Goal: Information Seeking & Learning: Learn about a topic

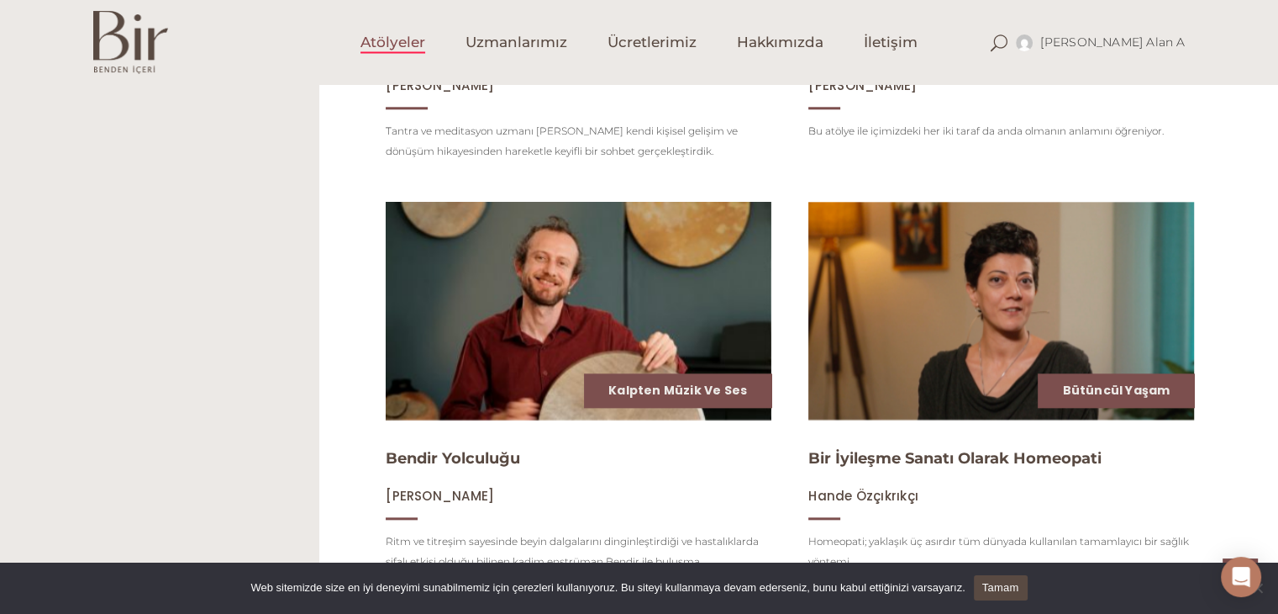
scroll to position [1770, 0]
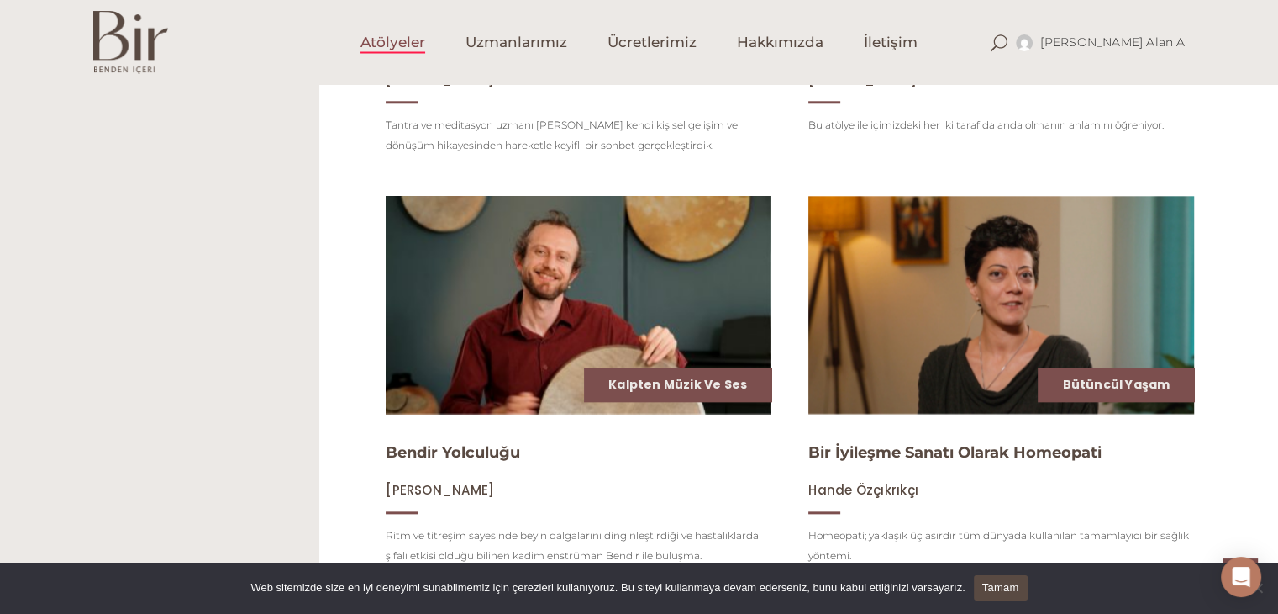
click at [414, 40] on span "Atölyeler" at bounding box center [393, 42] width 65 height 19
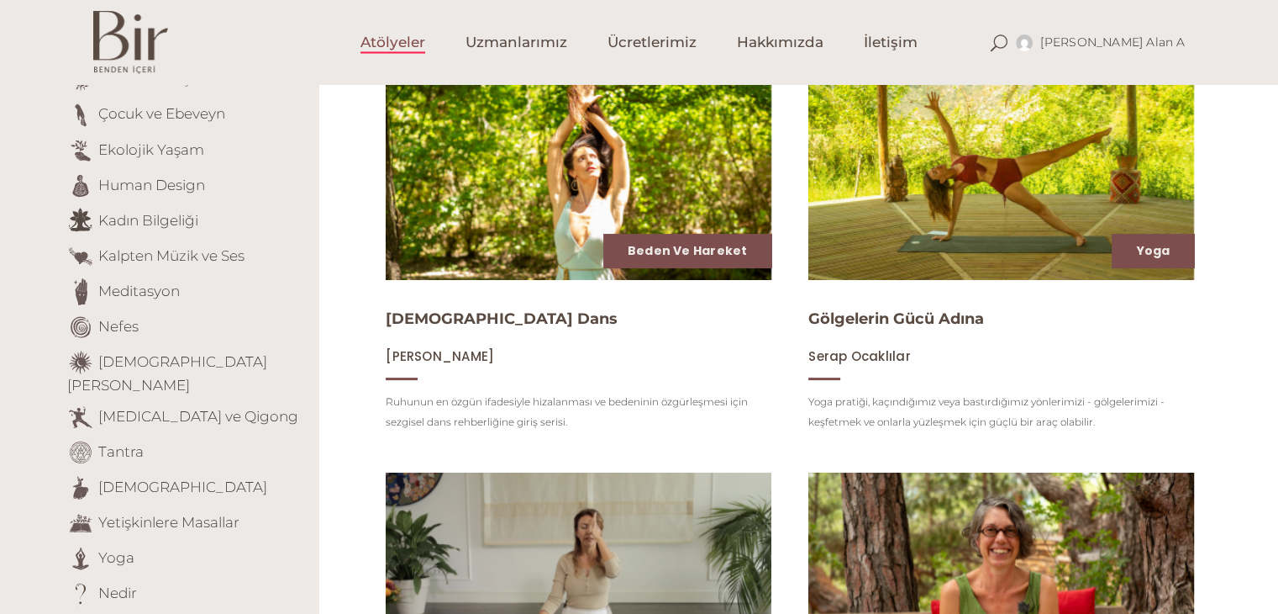
scroll to position [252, 0]
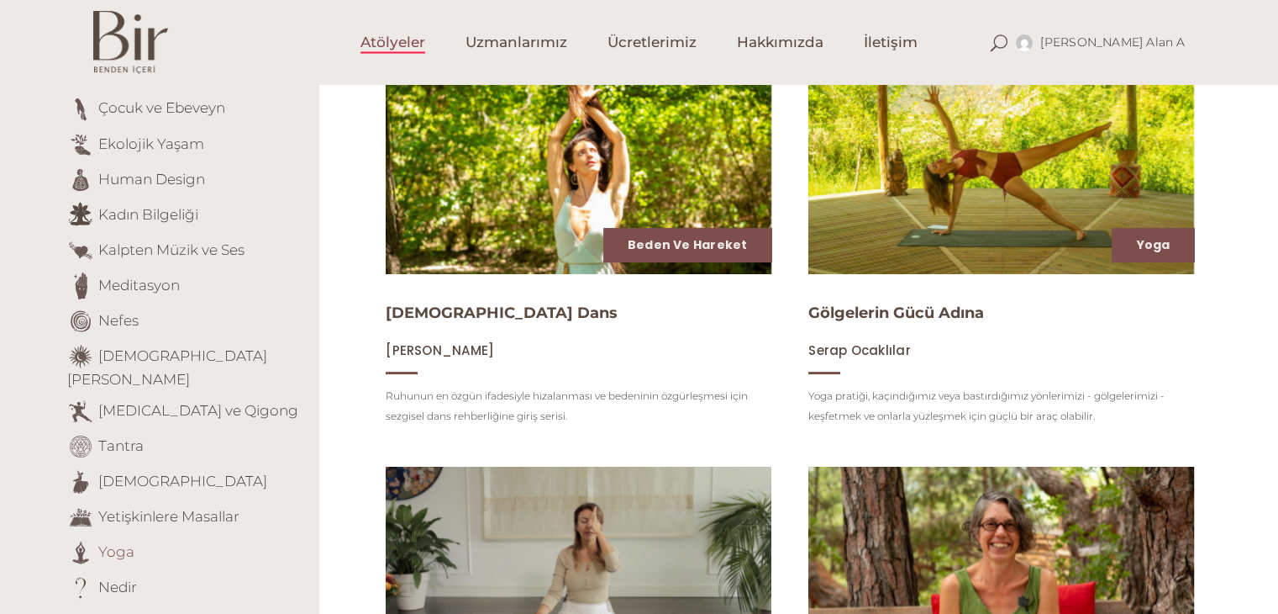
click at [103, 542] on link "Yoga" at bounding box center [116, 550] width 36 height 17
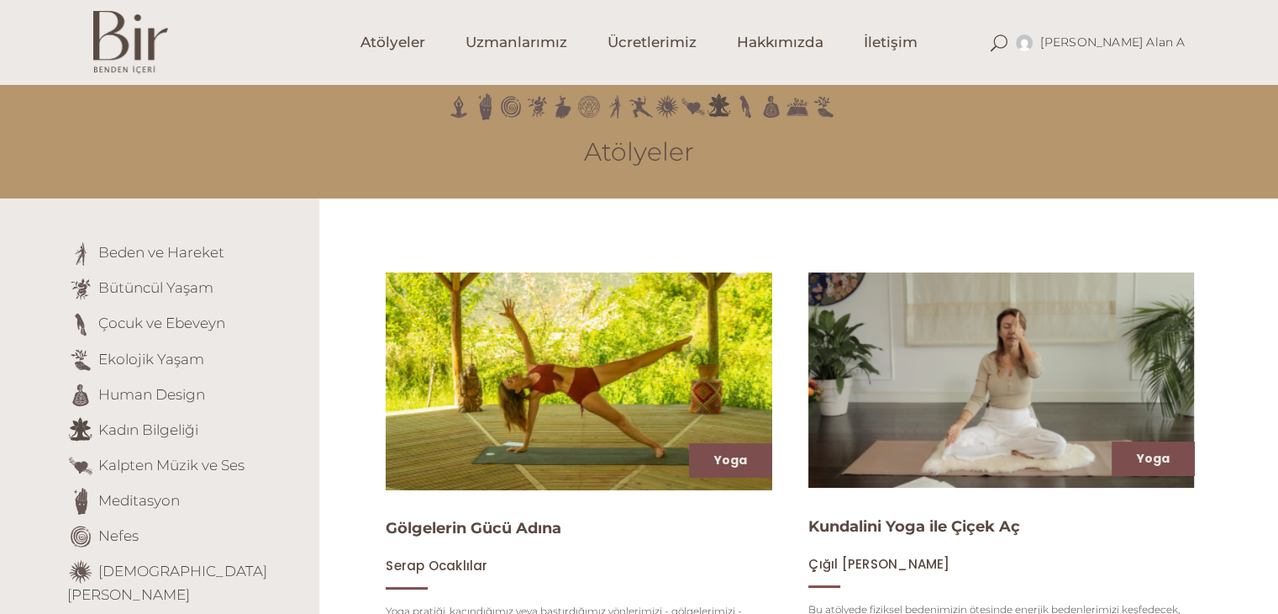
scroll to position [168, 0]
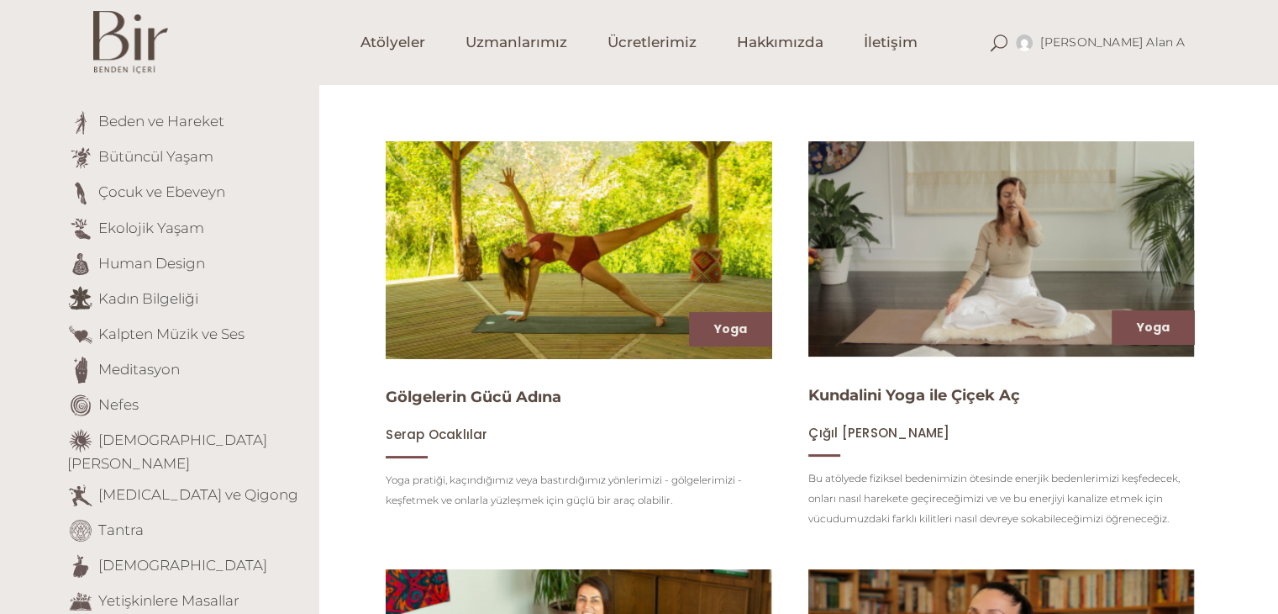
click at [721, 304] on img at bounding box center [579, 250] width 398 height 224
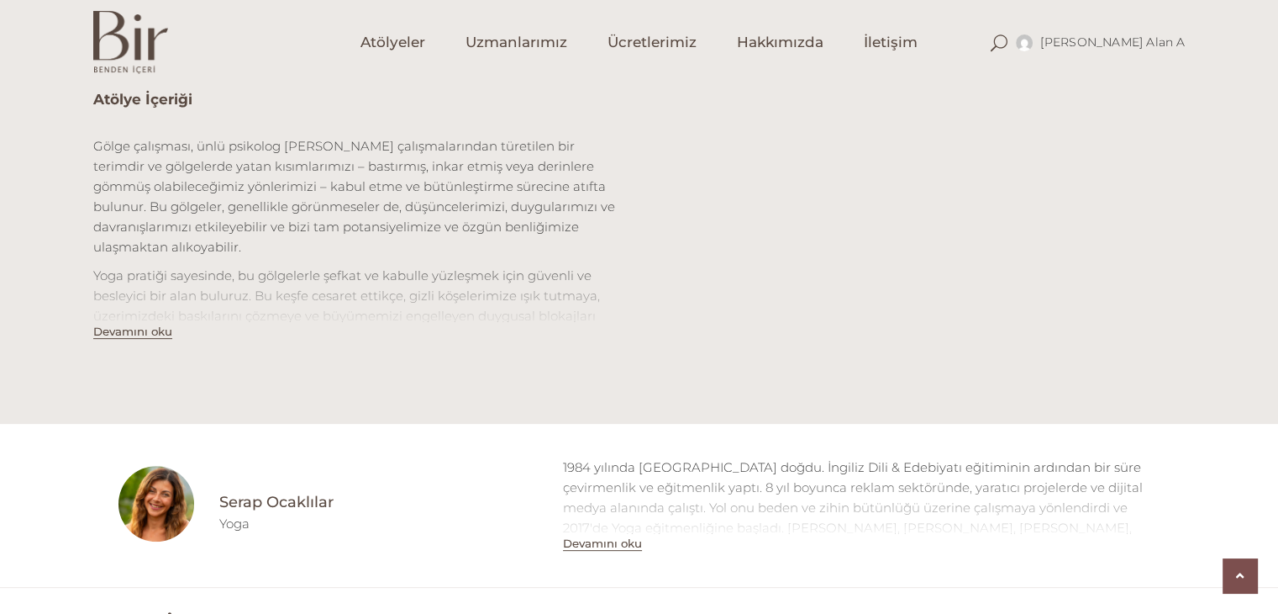
scroll to position [588, 0]
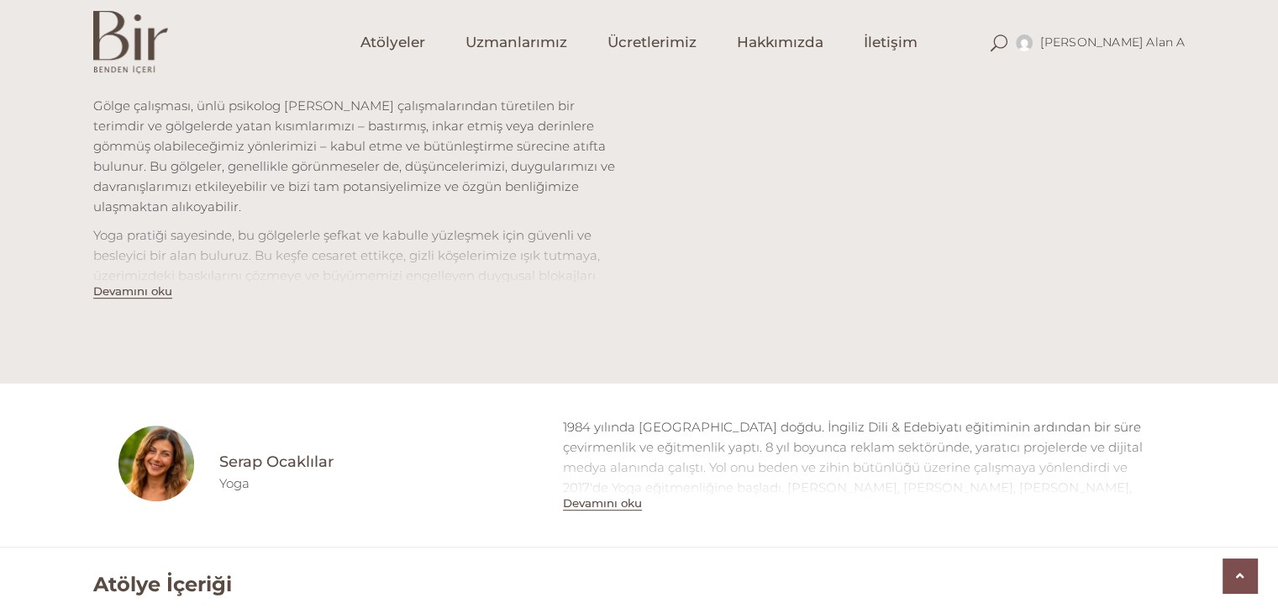
click at [625, 502] on button "Devamını oku" at bounding box center [602, 503] width 79 height 14
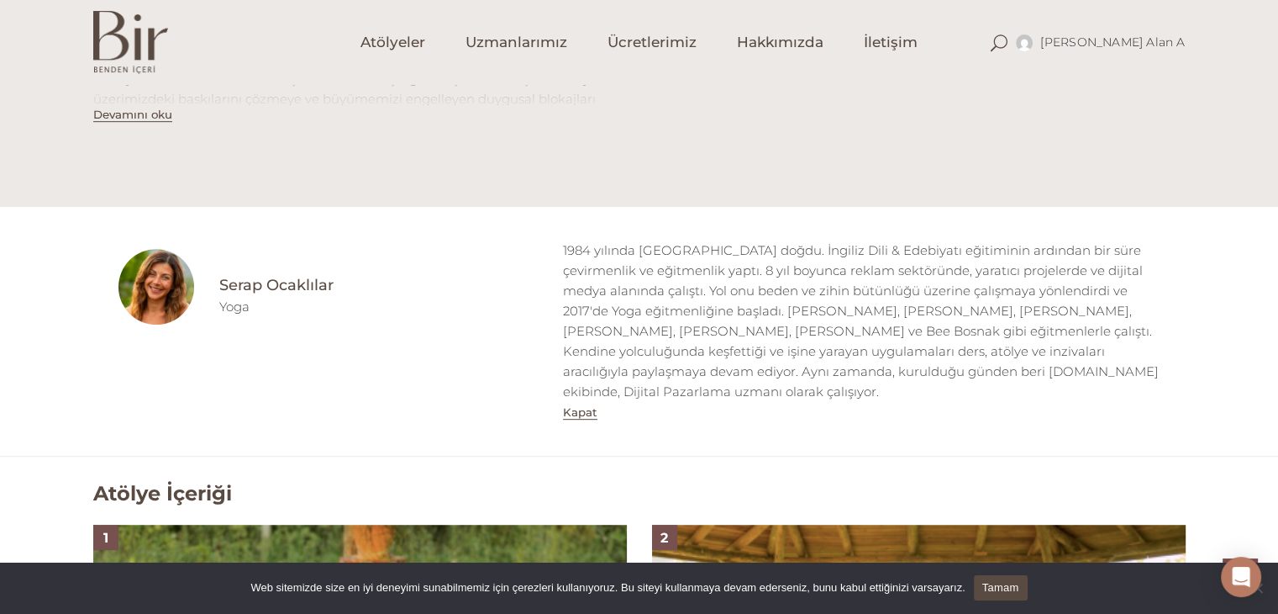
scroll to position [420, 0]
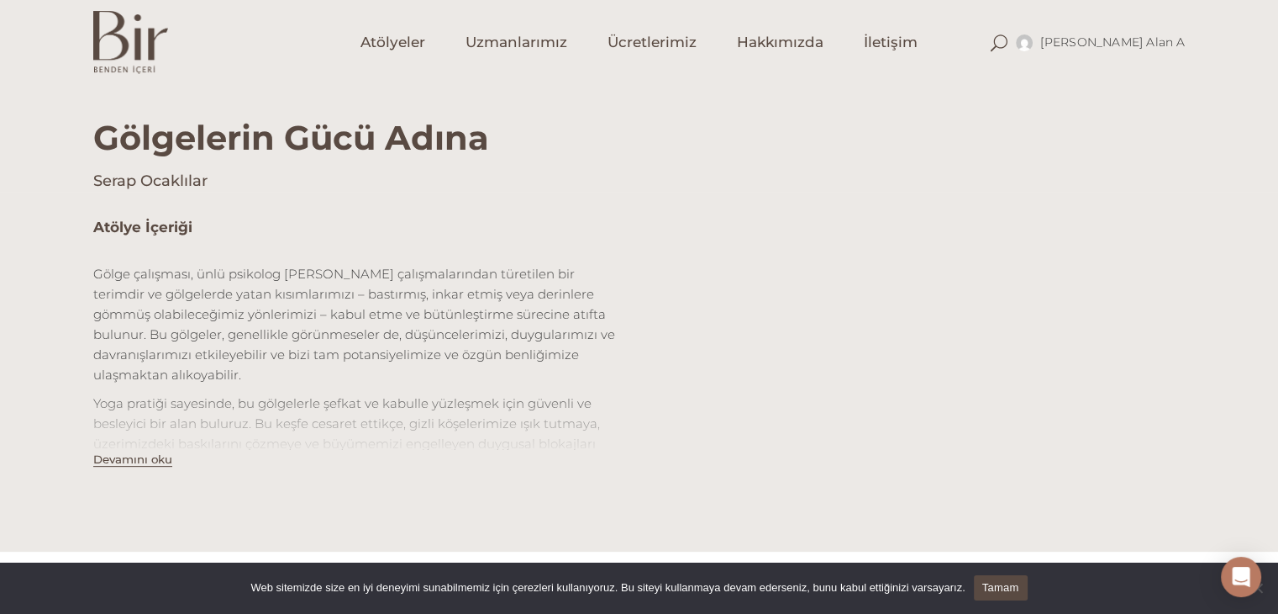
click at [158, 455] on button "Devamını oku" at bounding box center [132, 459] width 79 height 14
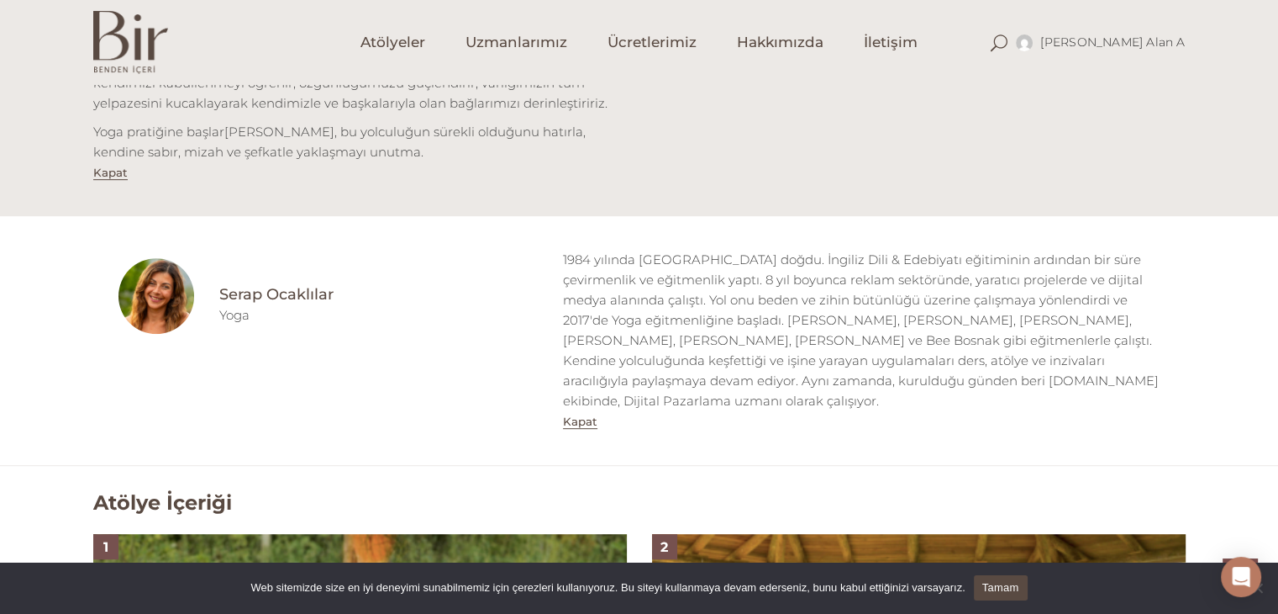
scroll to position [840, 0]
click at [575, 415] on button "Kapat" at bounding box center [580, 422] width 34 height 14
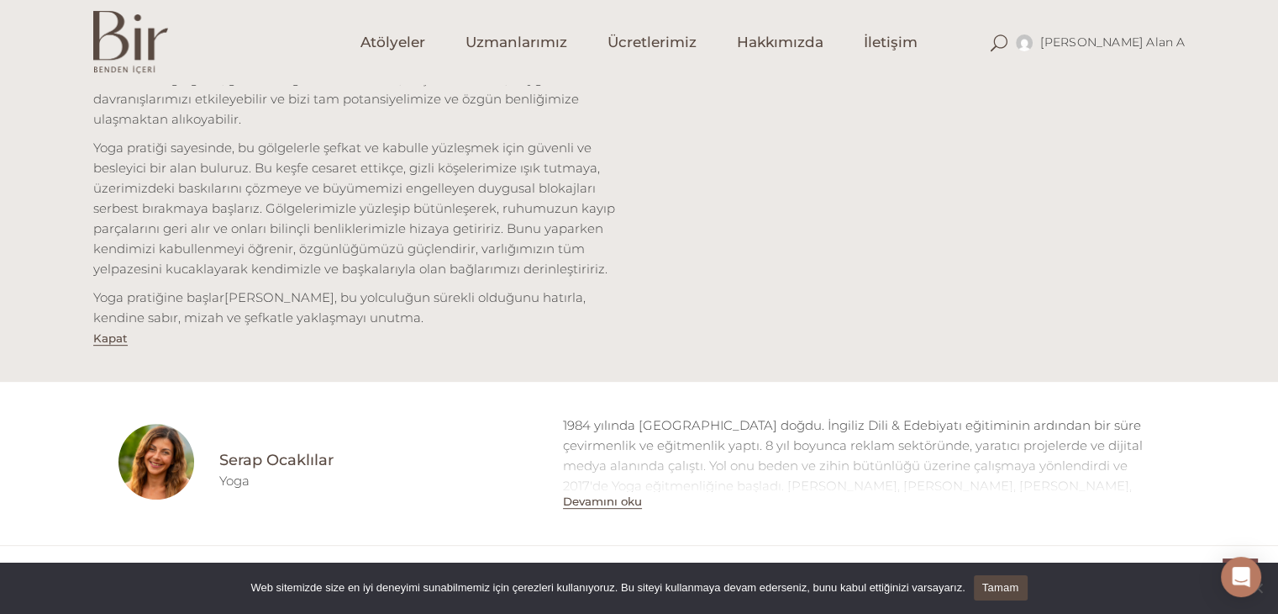
scroll to position [672, 0]
click at [616, 508] on button "Devamını oku" at bounding box center [602, 505] width 79 height 14
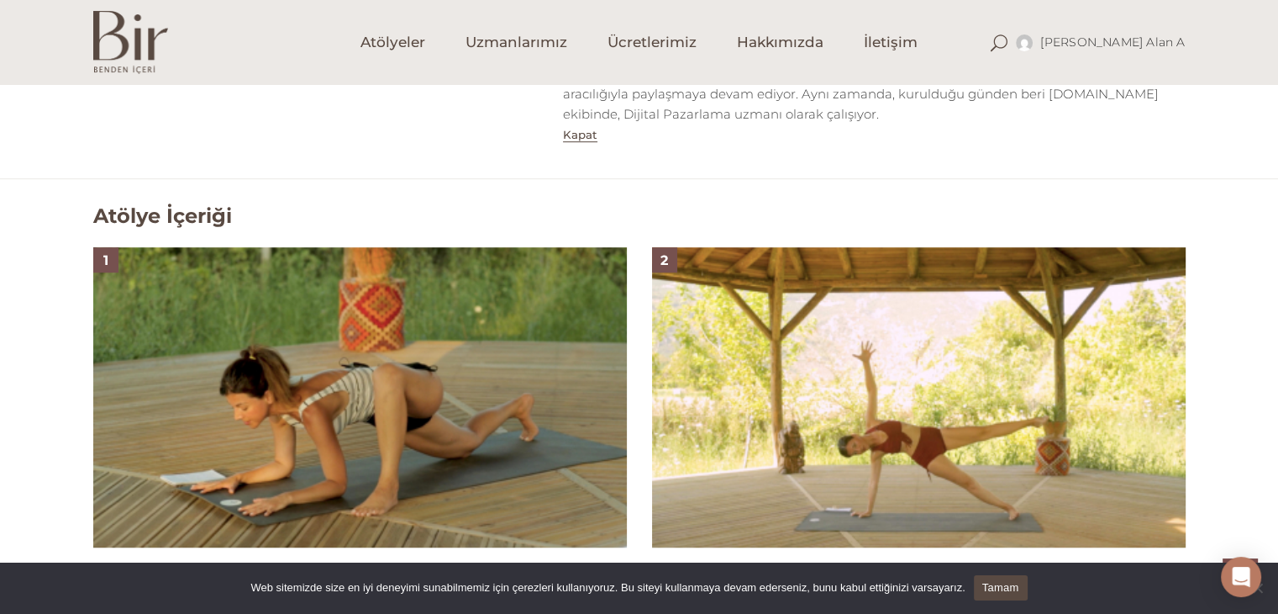
scroll to position [1261, 0]
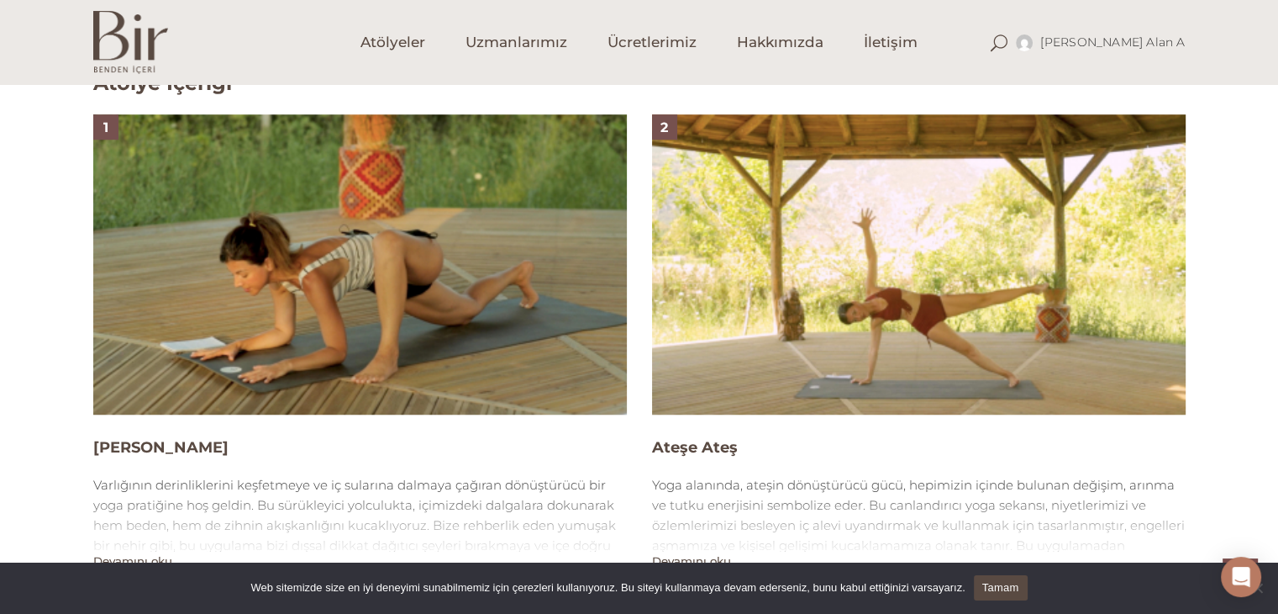
click at [429, 270] on img at bounding box center [360, 264] width 534 height 300
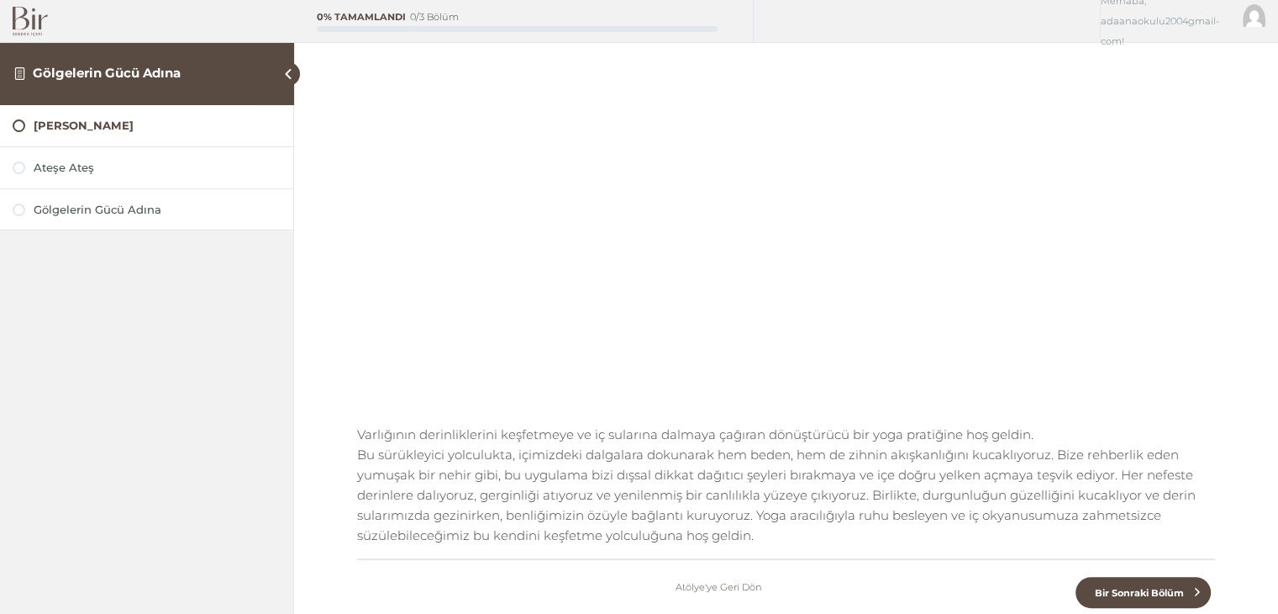
scroll to position [168, 0]
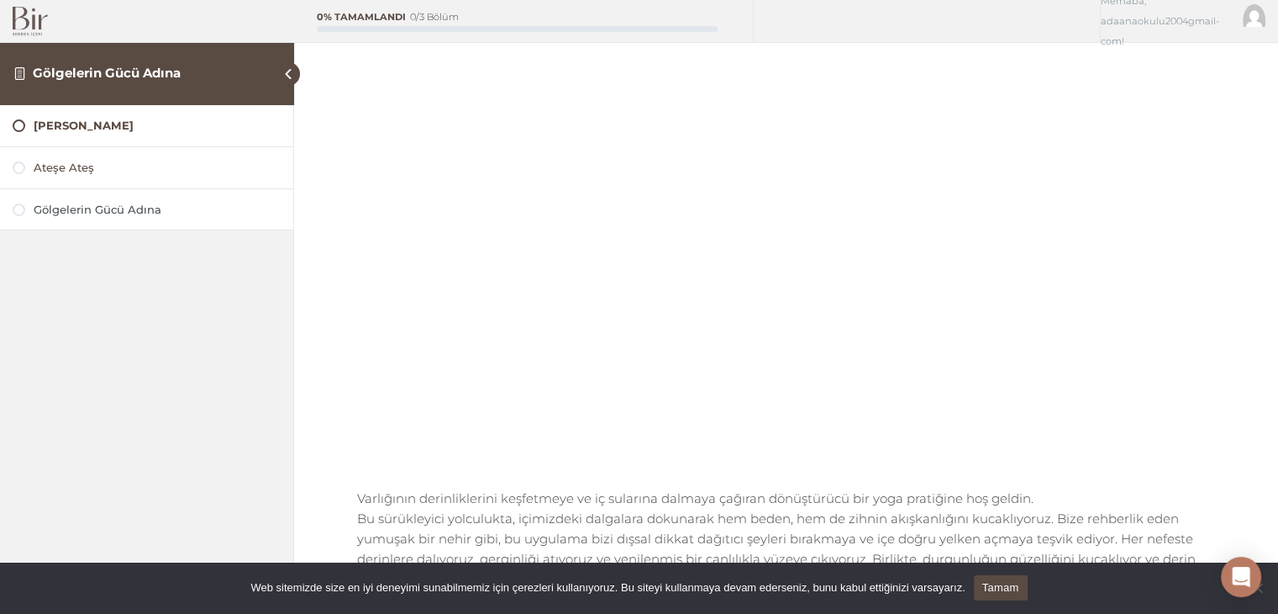
click at [24, 172] on link "Ateşe Ateş" at bounding box center [147, 168] width 268 height 16
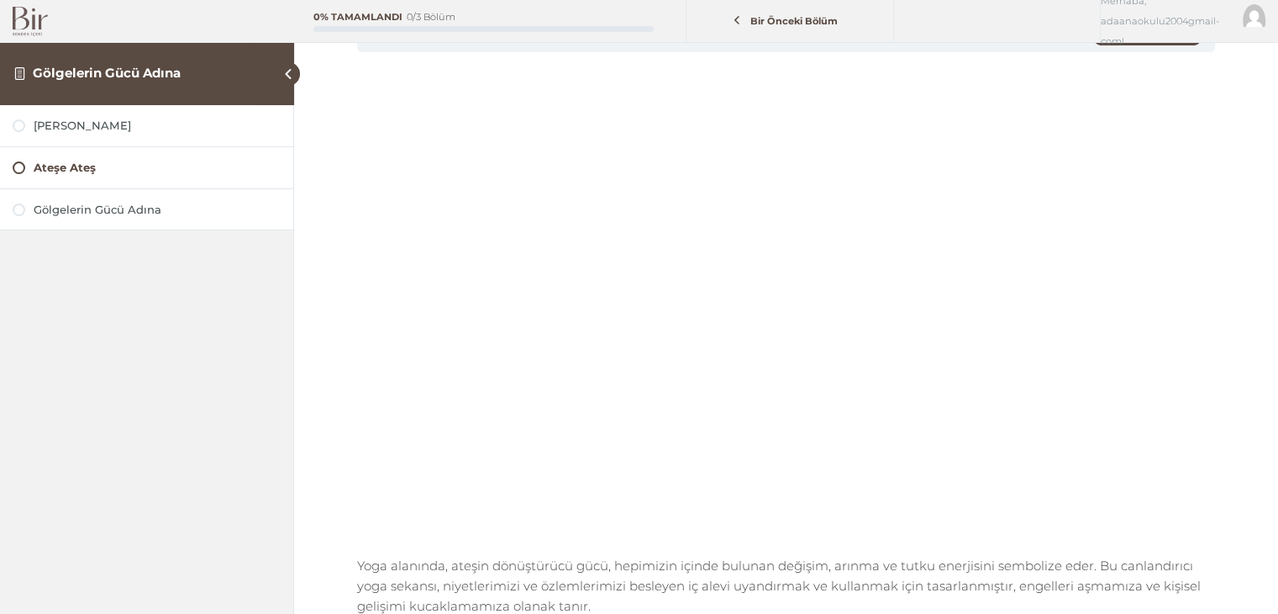
scroll to position [252, 0]
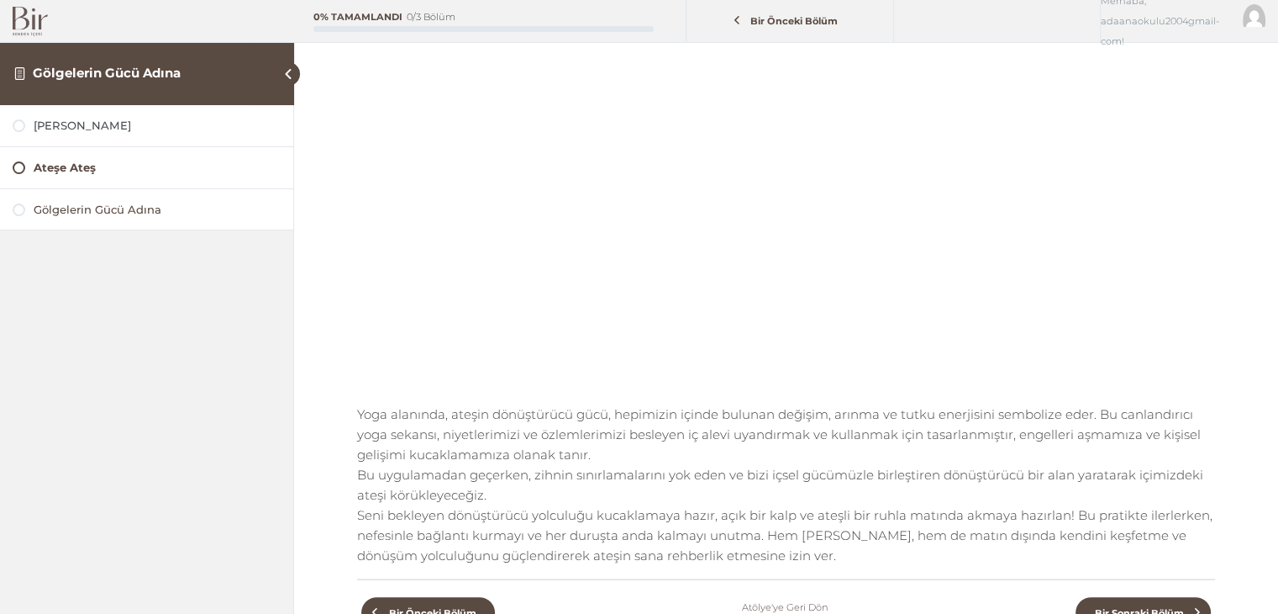
click at [24, 208] on div at bounding box center [19, 209] width 13 height 13
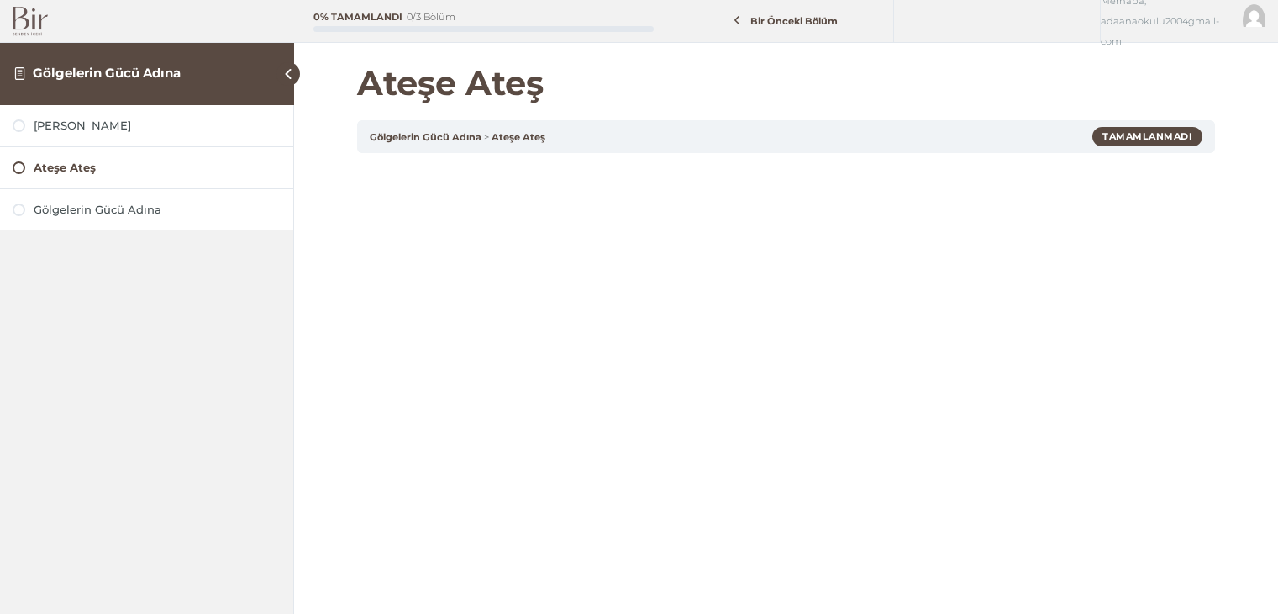
scroll to position [252, 0]
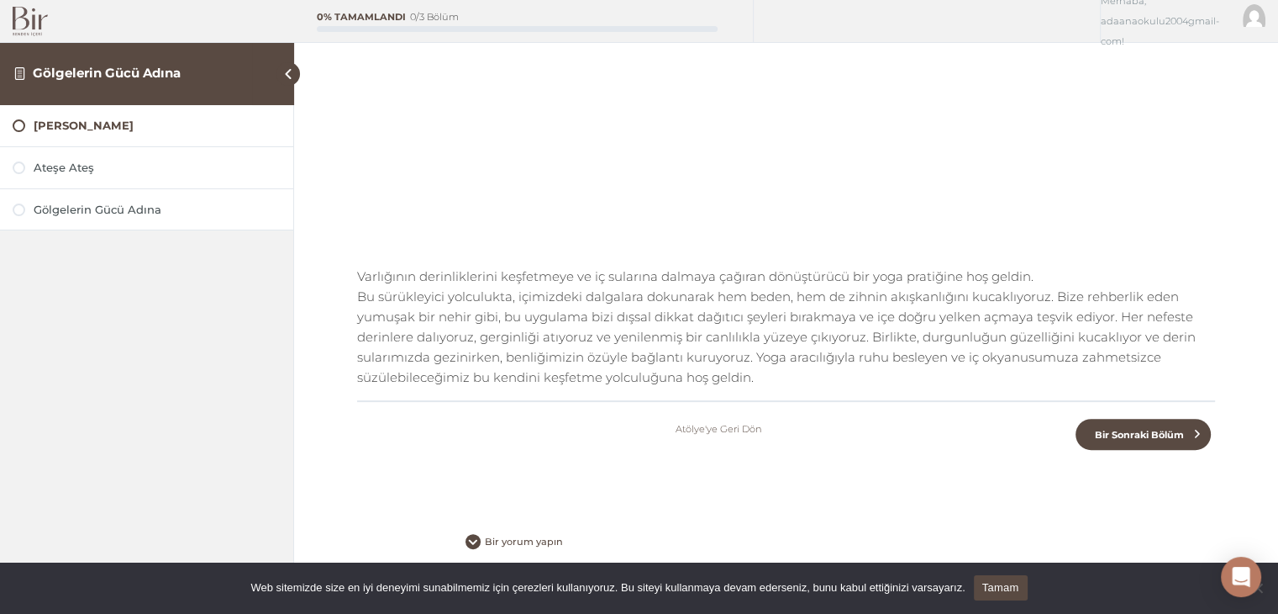
scroll to position [414, 0]
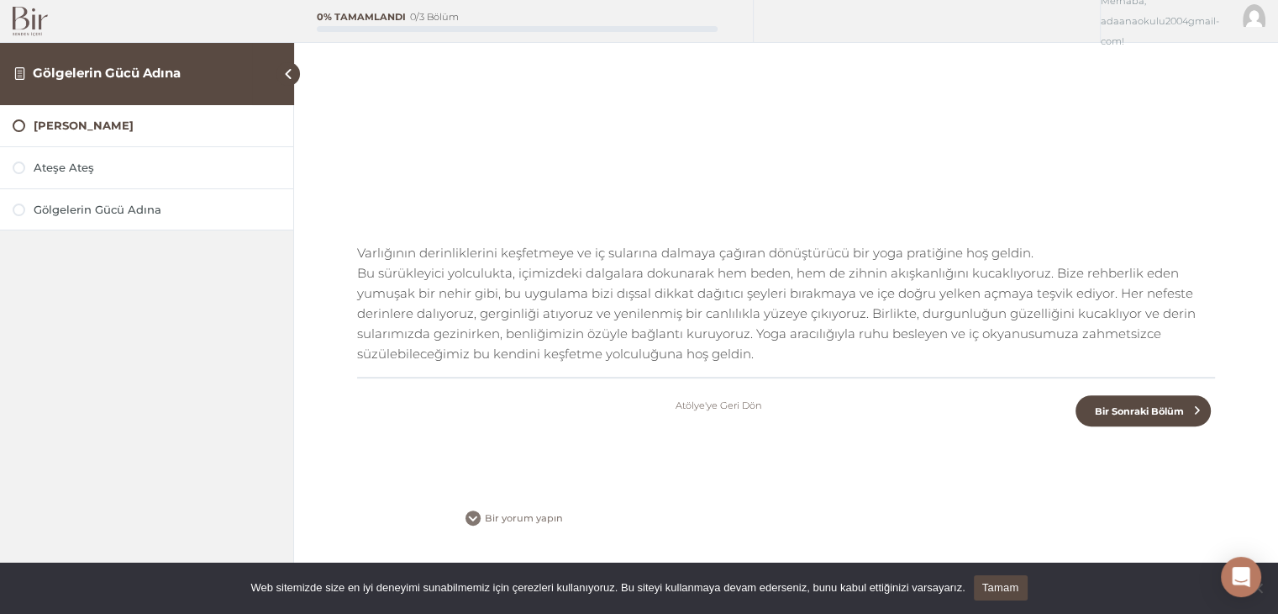
click at [508, 516] on span "Bir yorum yapın" at bounding box center [527, 518] width 92 height 12
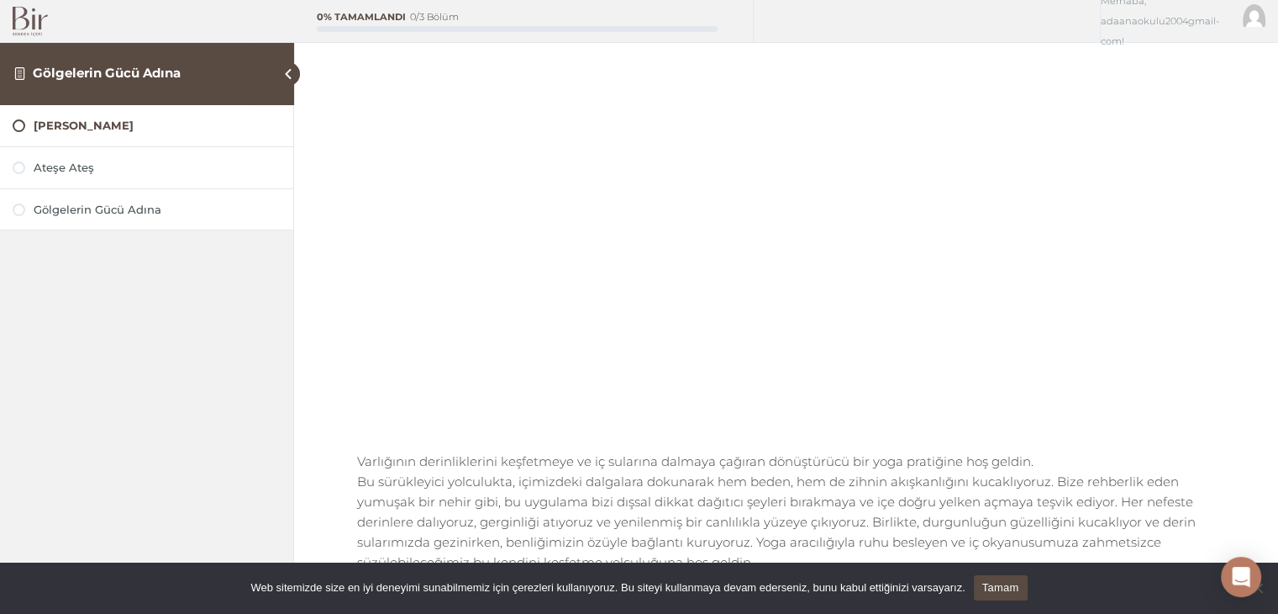
scroll to position [193, 0]
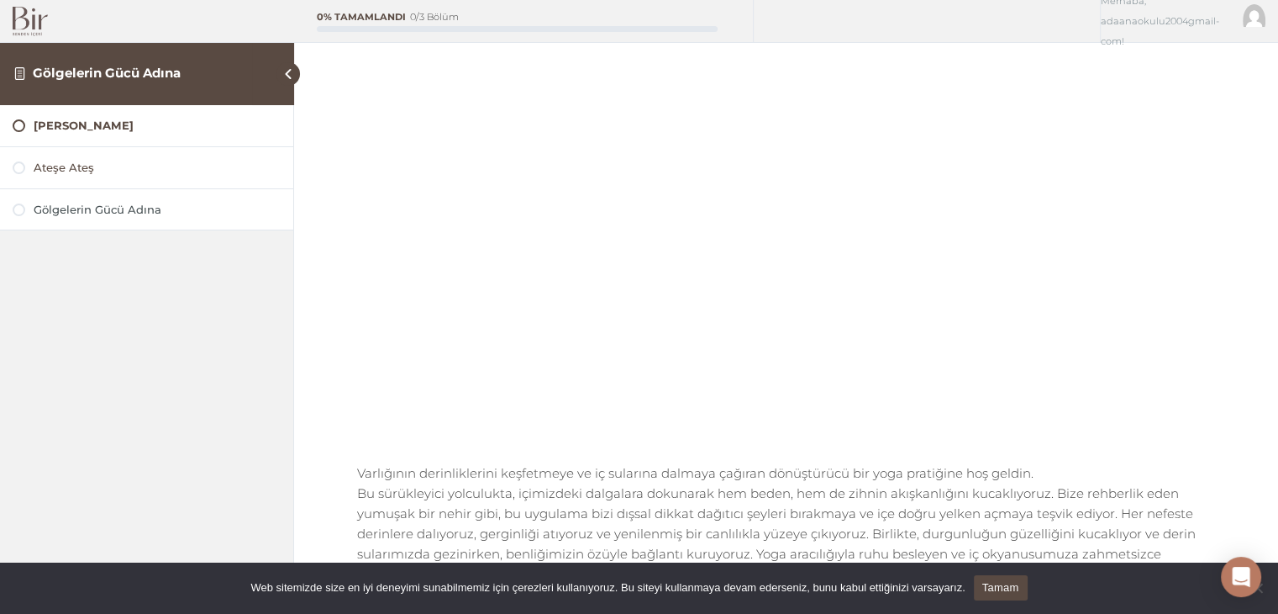
click at [22, 171] on div at bounding box center [19, 167] width 13 height 13
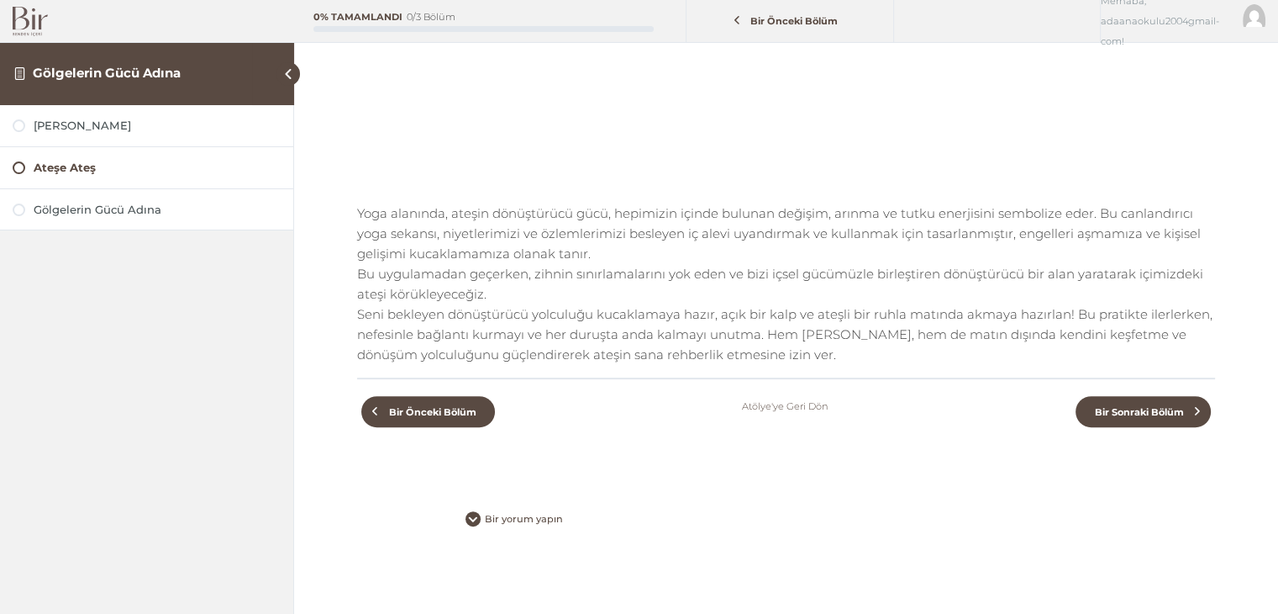
scroll to position [454, 0]
click at [18, 212] on div at bounding box center [19, 209] width 13 height 13
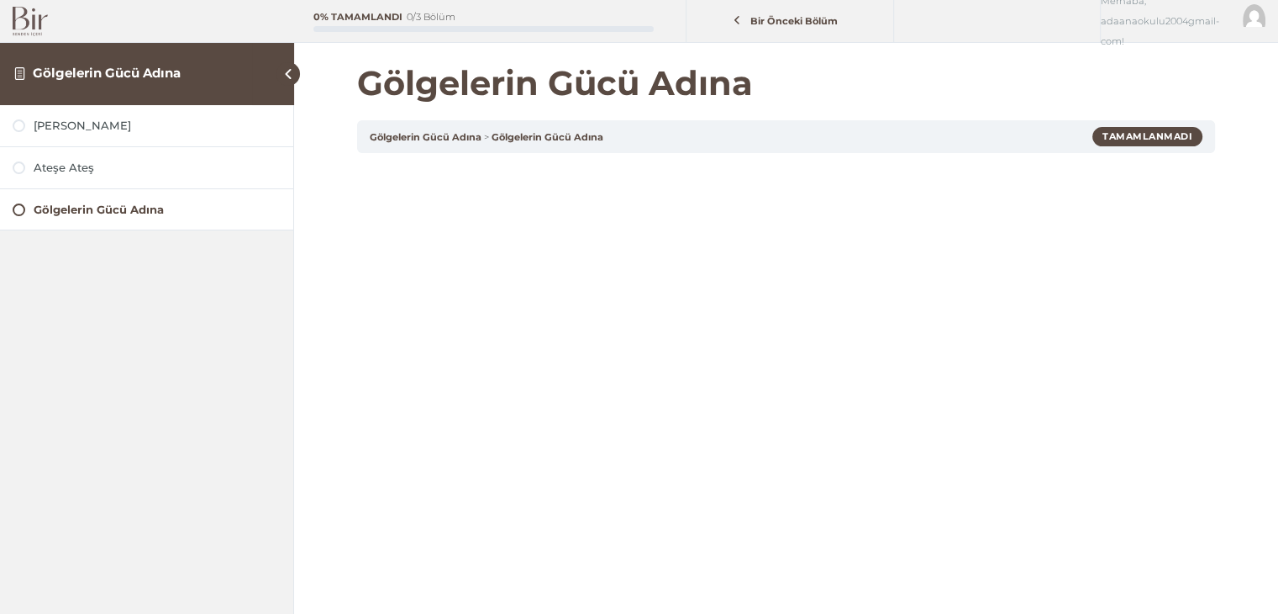
scroll to position [252, 0]
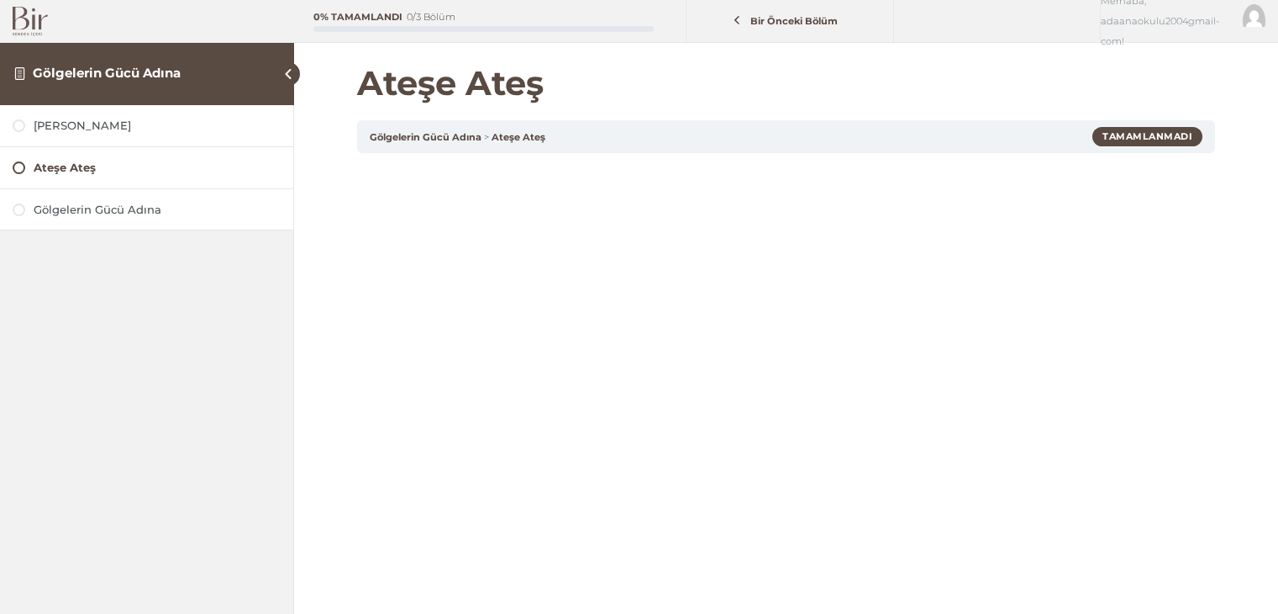
scroll to position [454, 0]
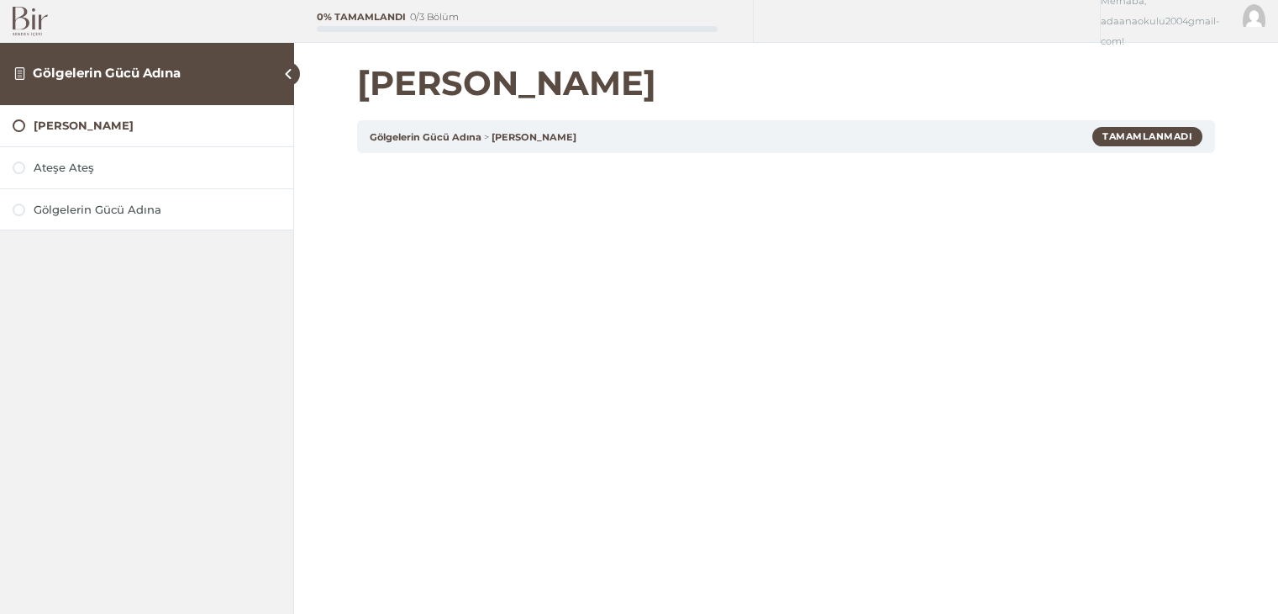
scroll to position [193, 0]
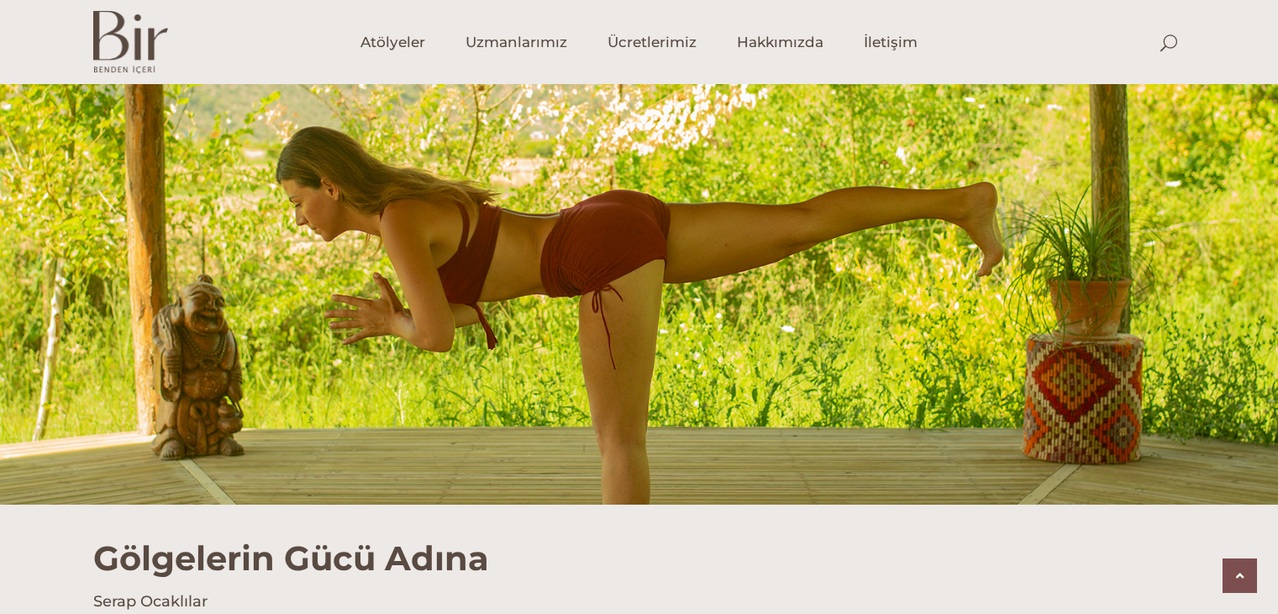
scroll to position [1175, 0]
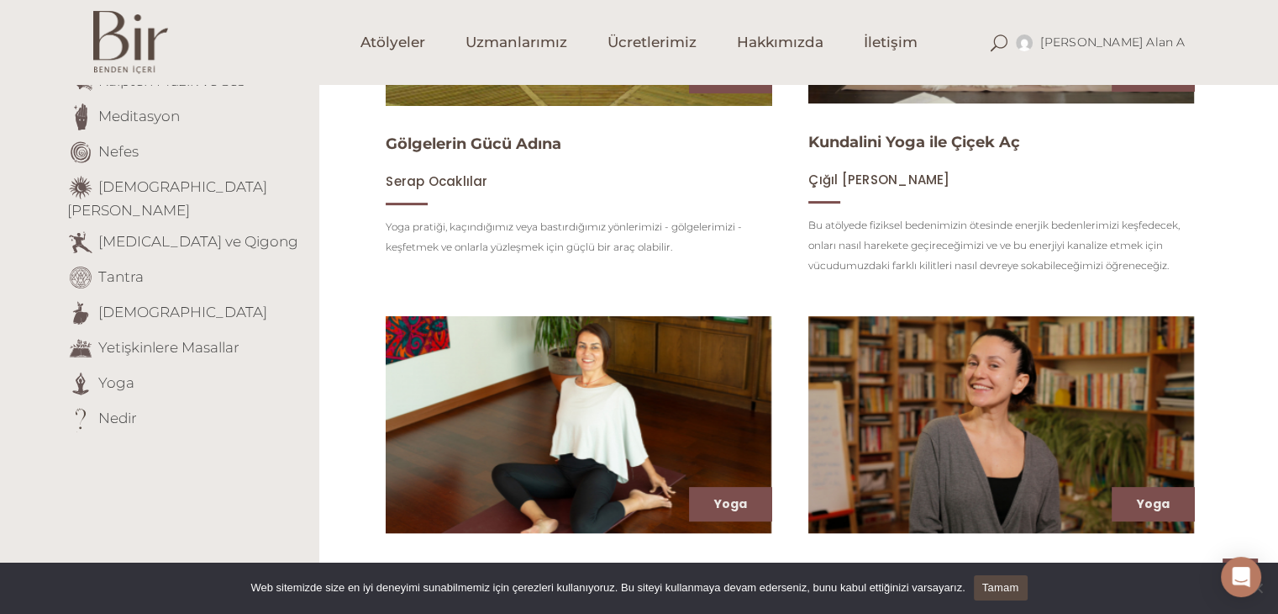
scroll to position [420, 0]
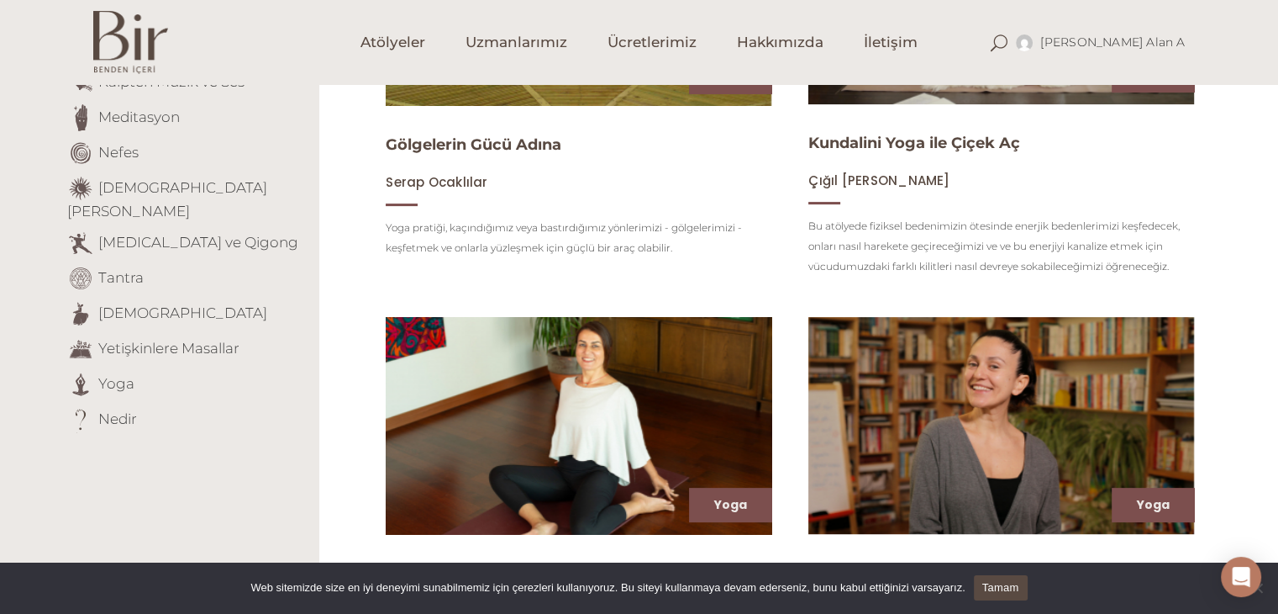
click at [643, 398] on img at bounding box center [579, 426] width 398 height 224
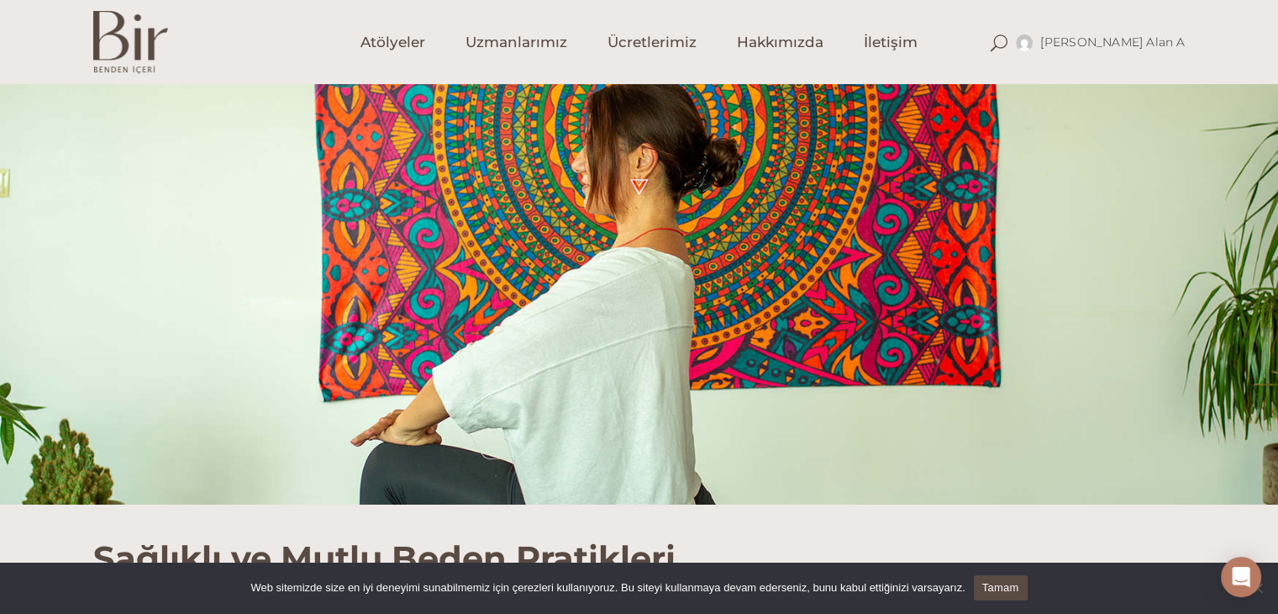
click at [552, 256] on div at bounding box center [639, 294] width 1278 height 420
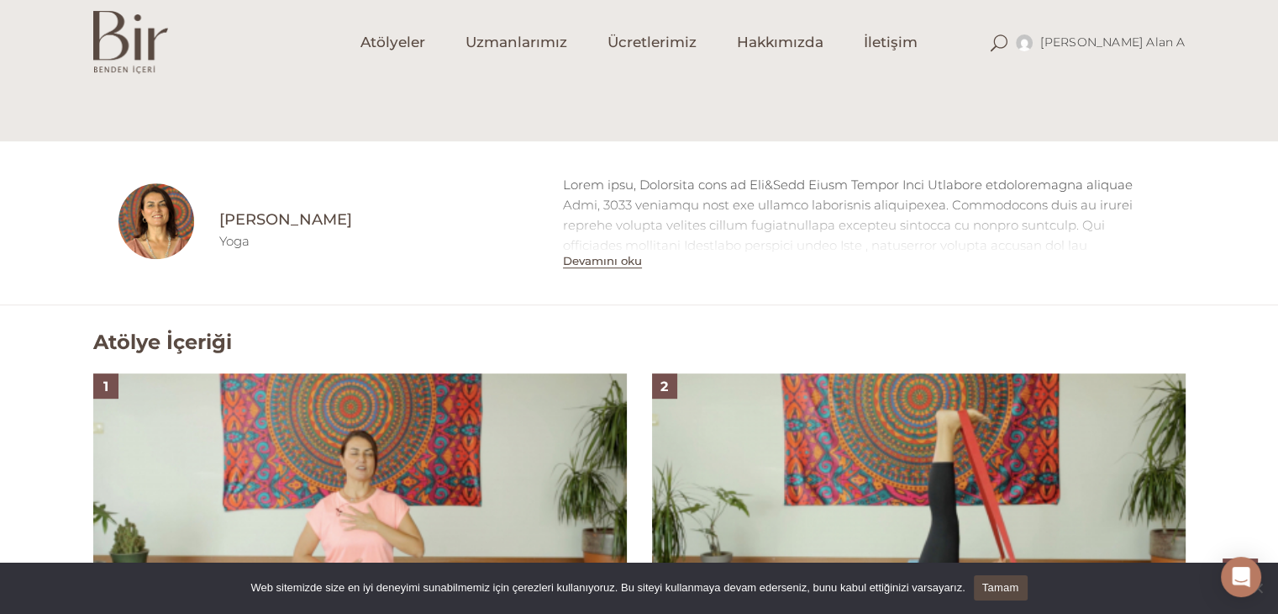
scroll to position [840, 0]
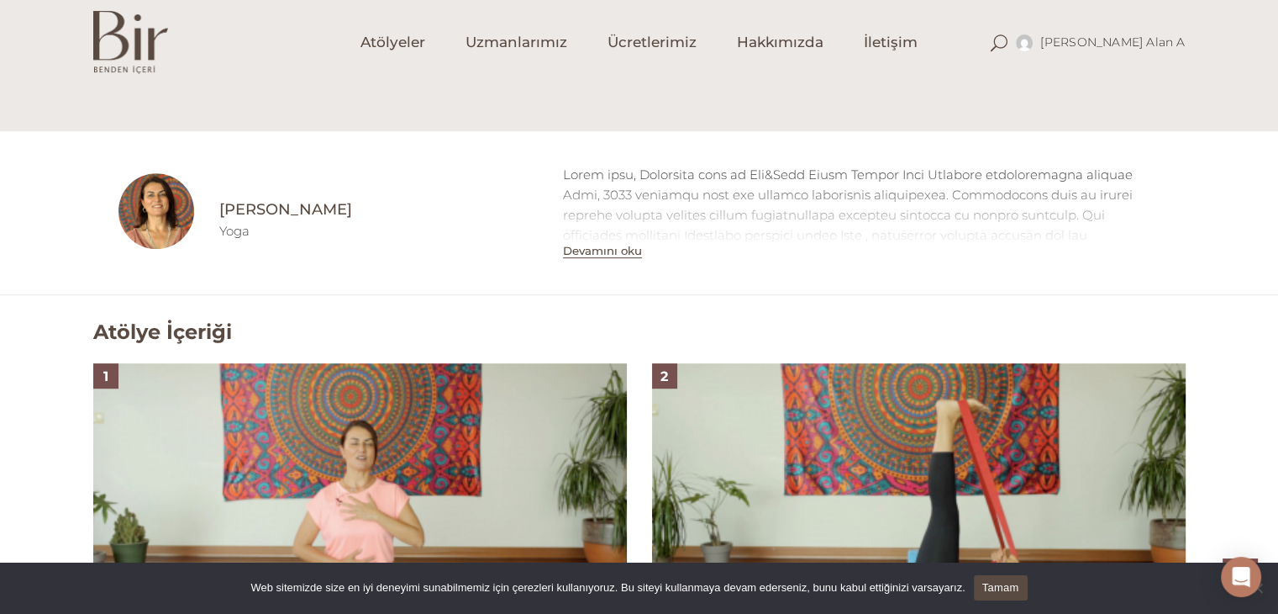
click at [612, 250] on button "Devamını oku" at bounding box center [602, 251] width 79 height 14
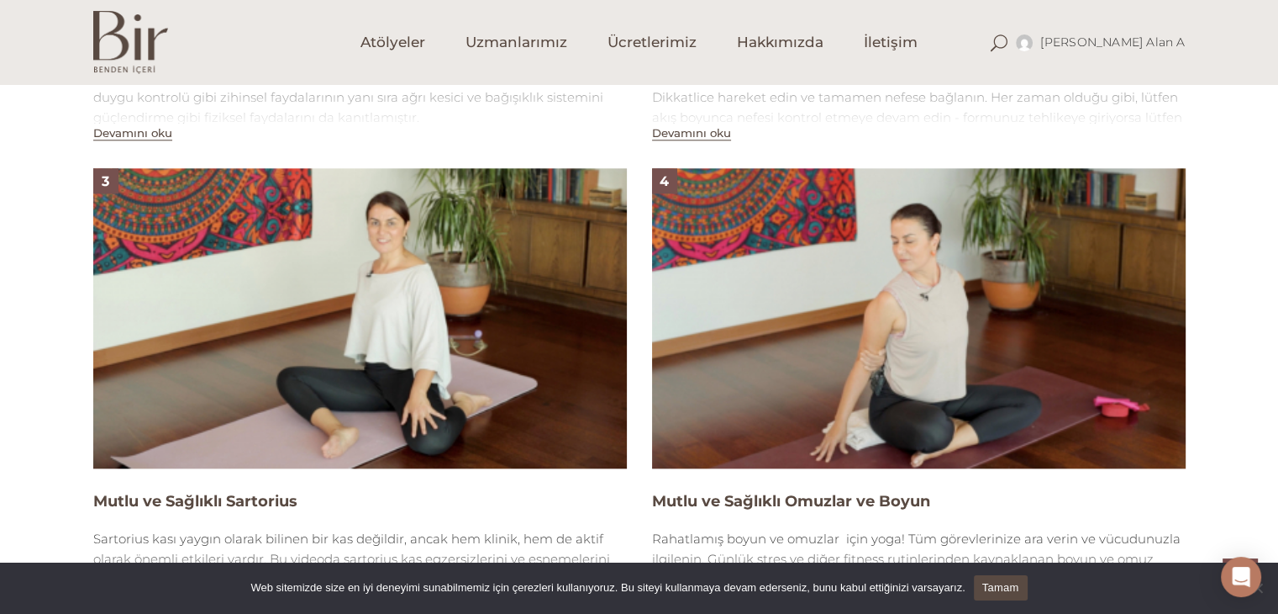
scroll to position [1261, 0]
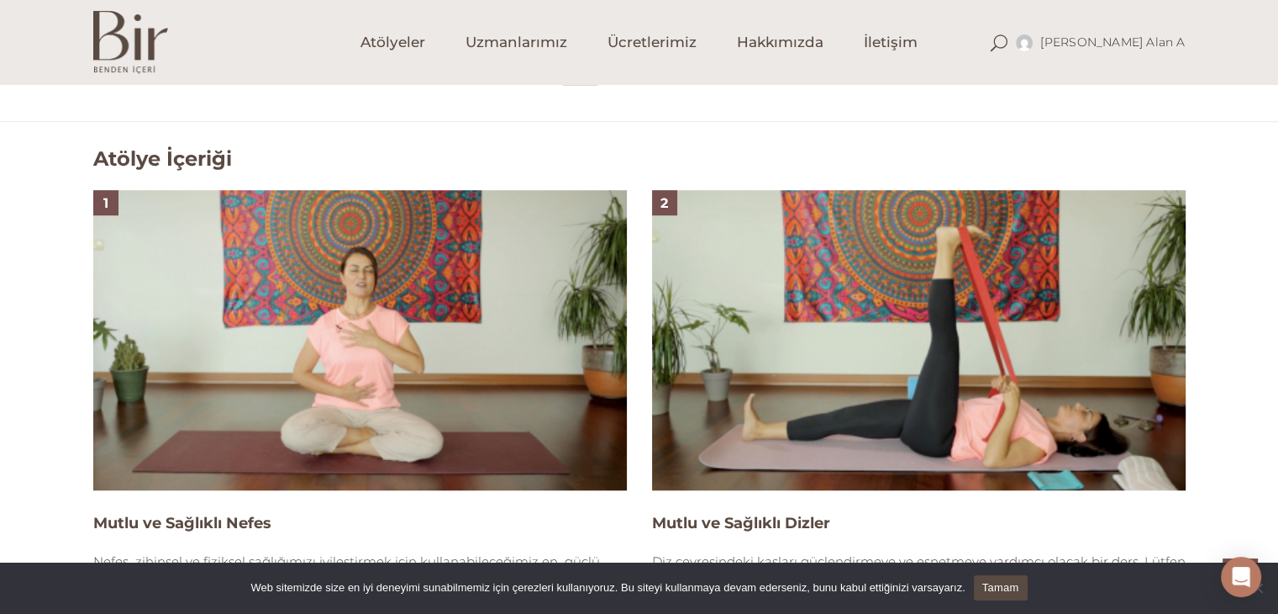
click at [440, 281] on img at bounding box center [360, 340] width 534 height 300
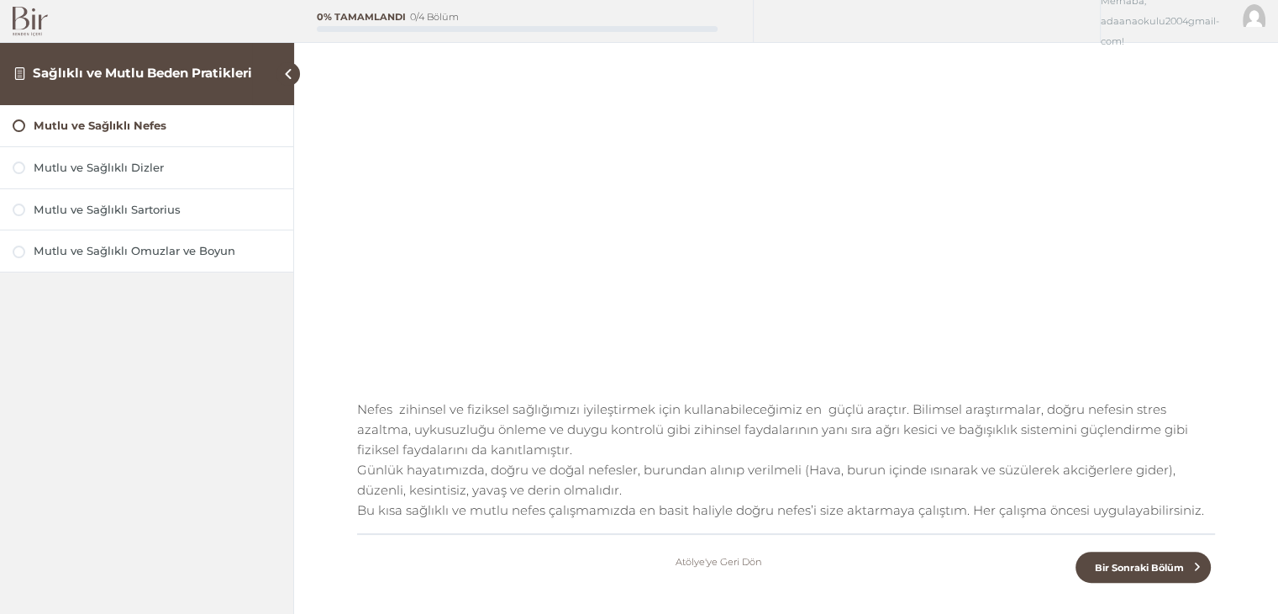
scroll to position [252, 0]
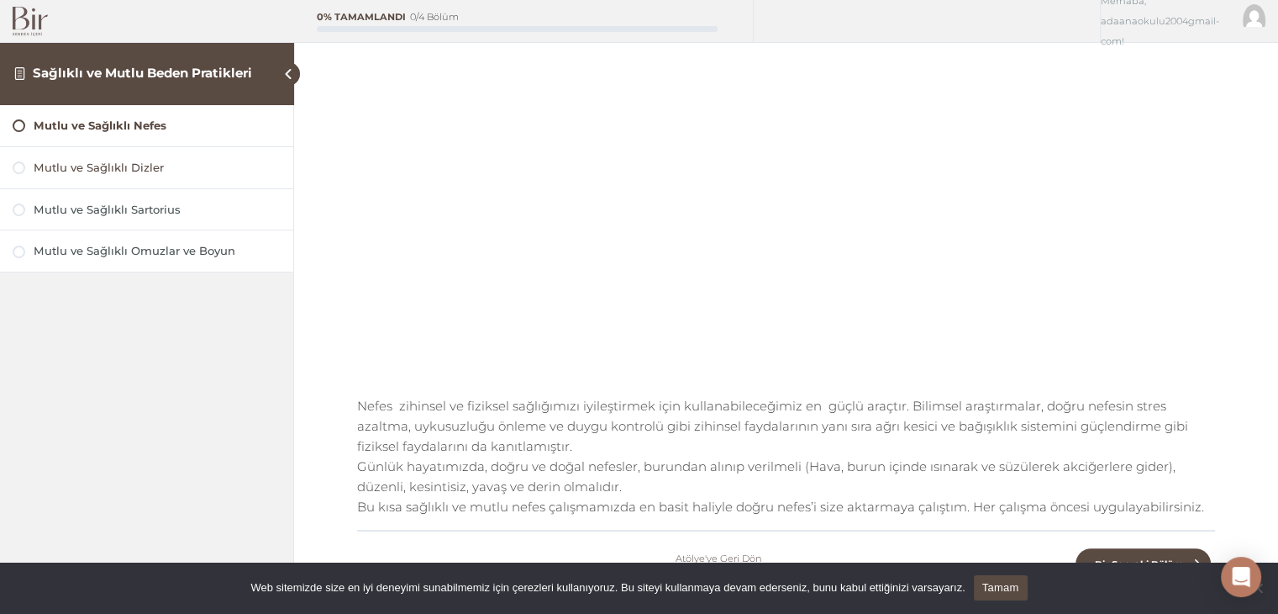
click at [21, 170] on div at bounding box center [19, 167] width 13 height 13
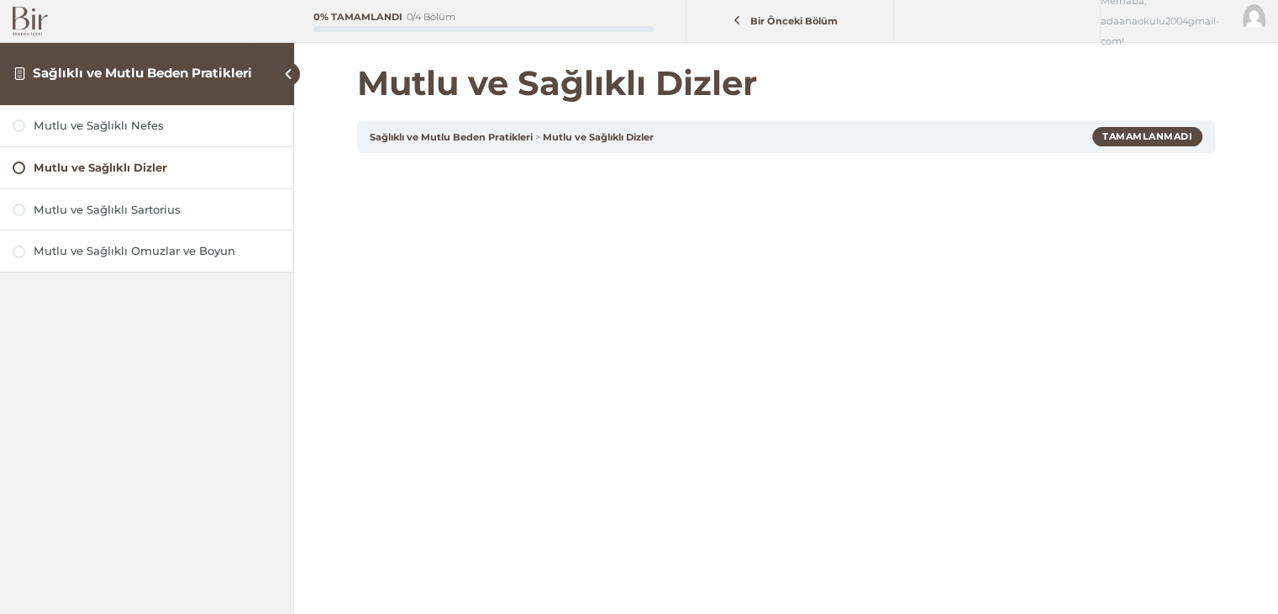
scroll to position [336, 0]
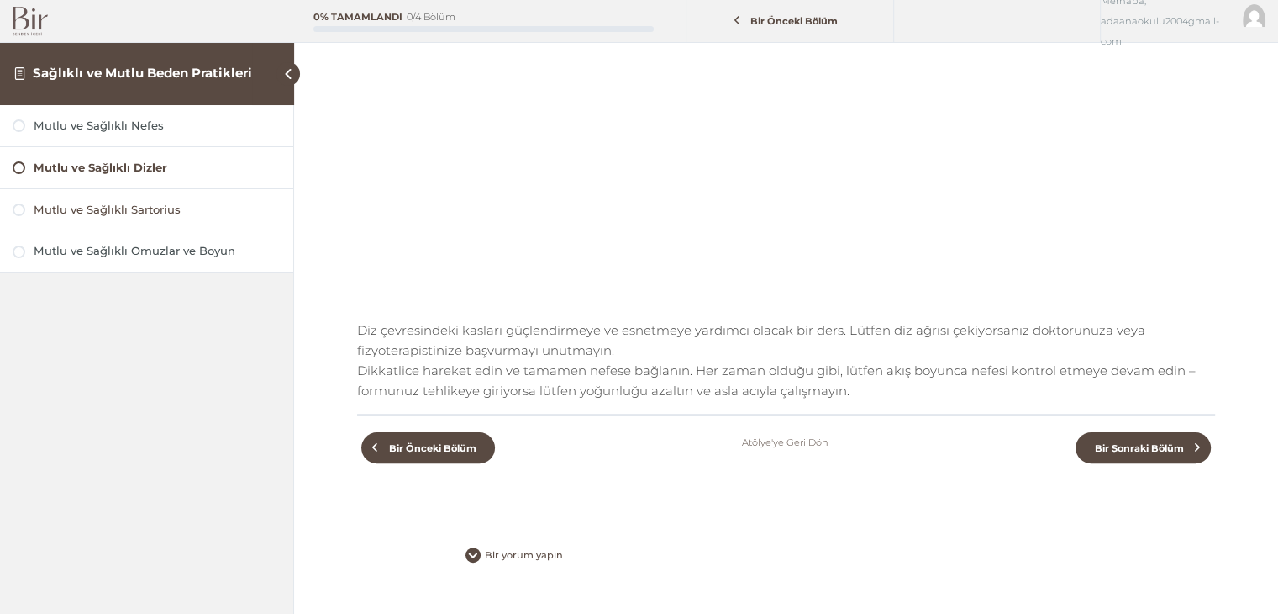
click at [20, 209] on div at bounding box center [19, 209] width 13 height 13
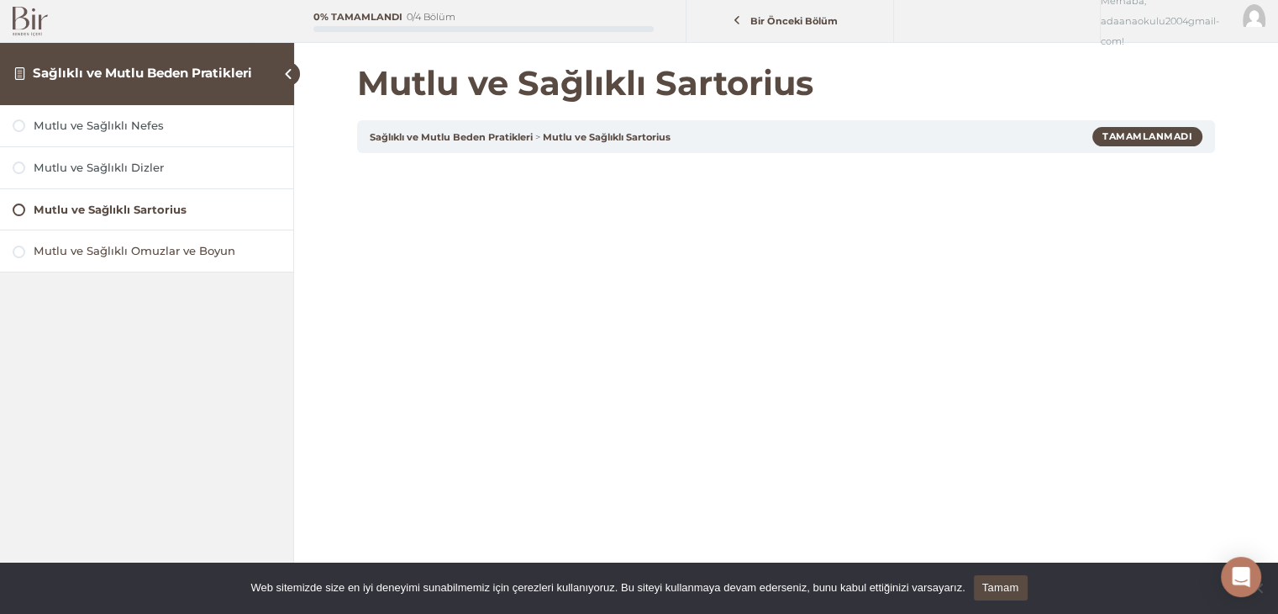
click at [24, 251] on div at bounding box center [19, 251] width 13 height 13
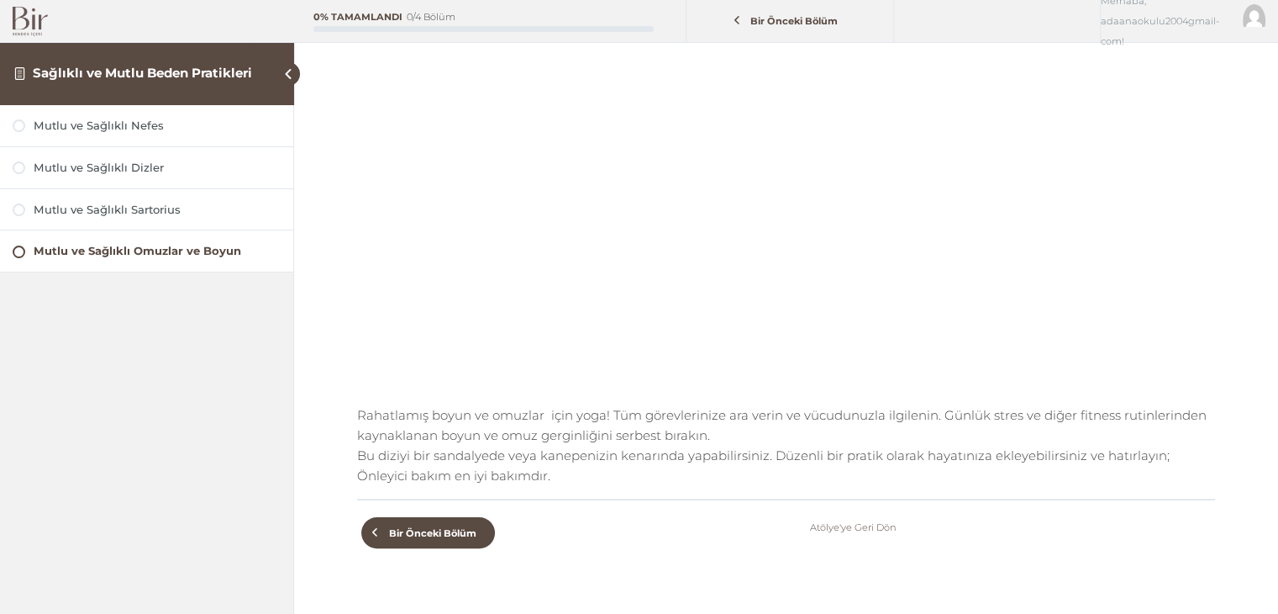
scroll to position [252, 0]
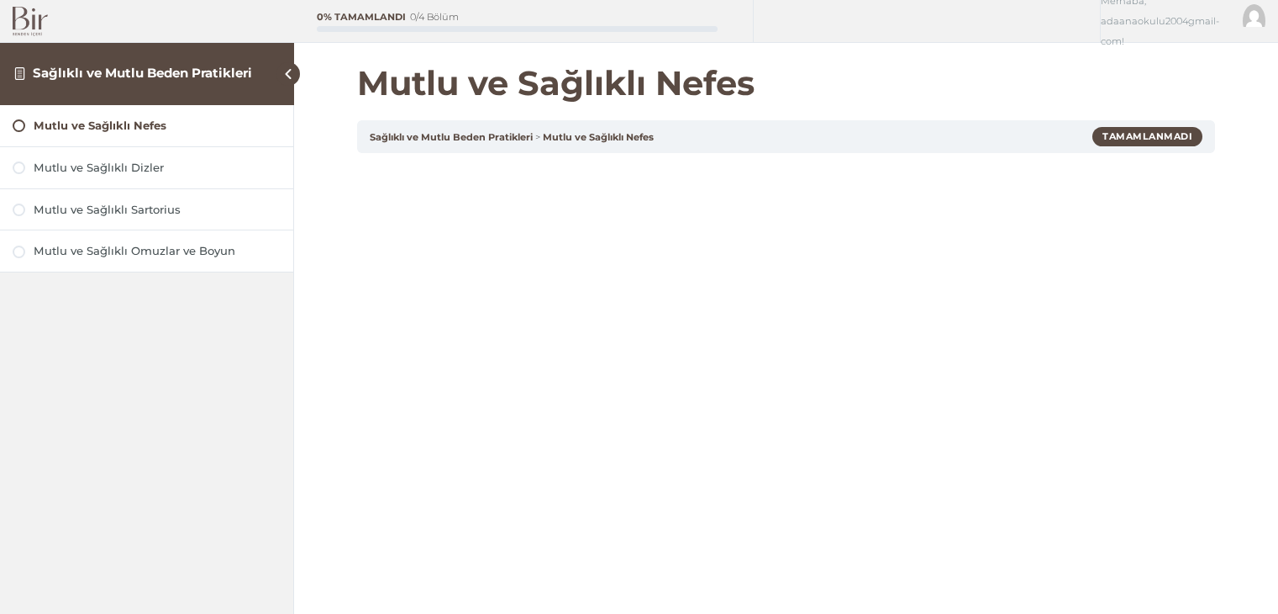
scroll to position [252, 0]
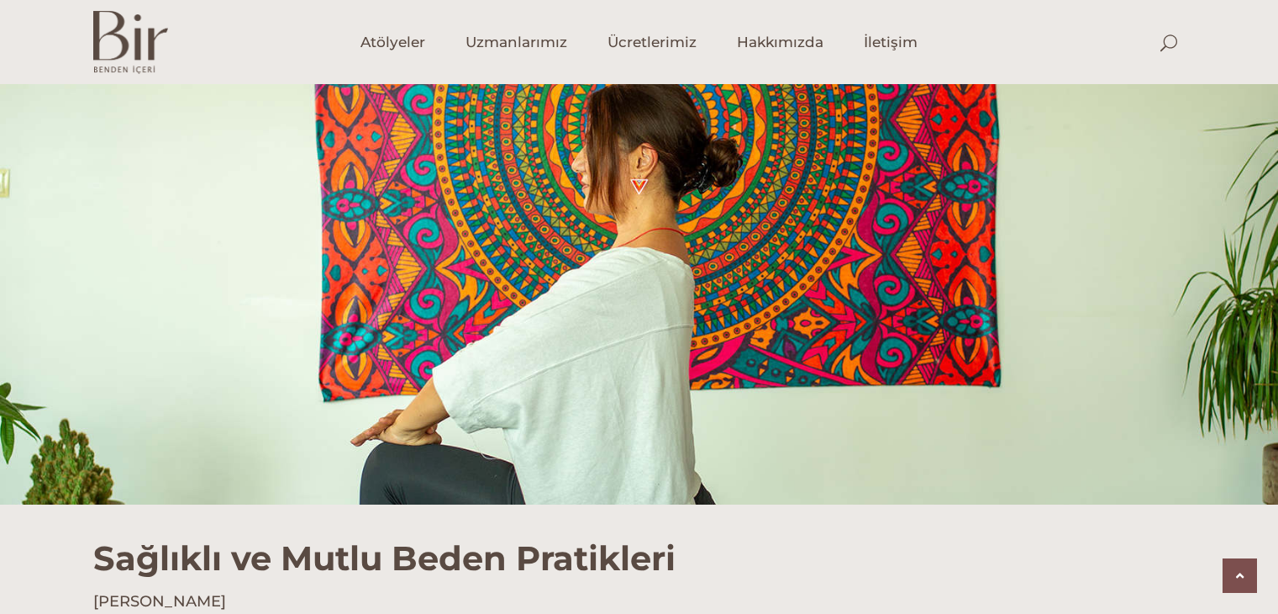
scroll to position [1206, 0]
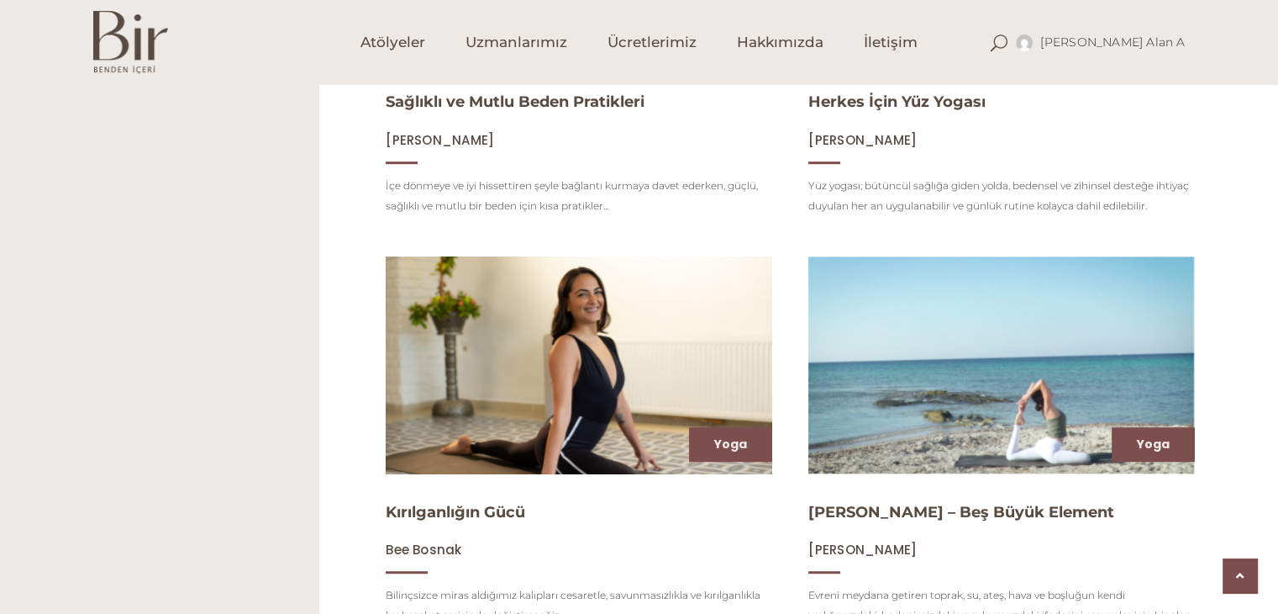
scroll to position [1009, 0]
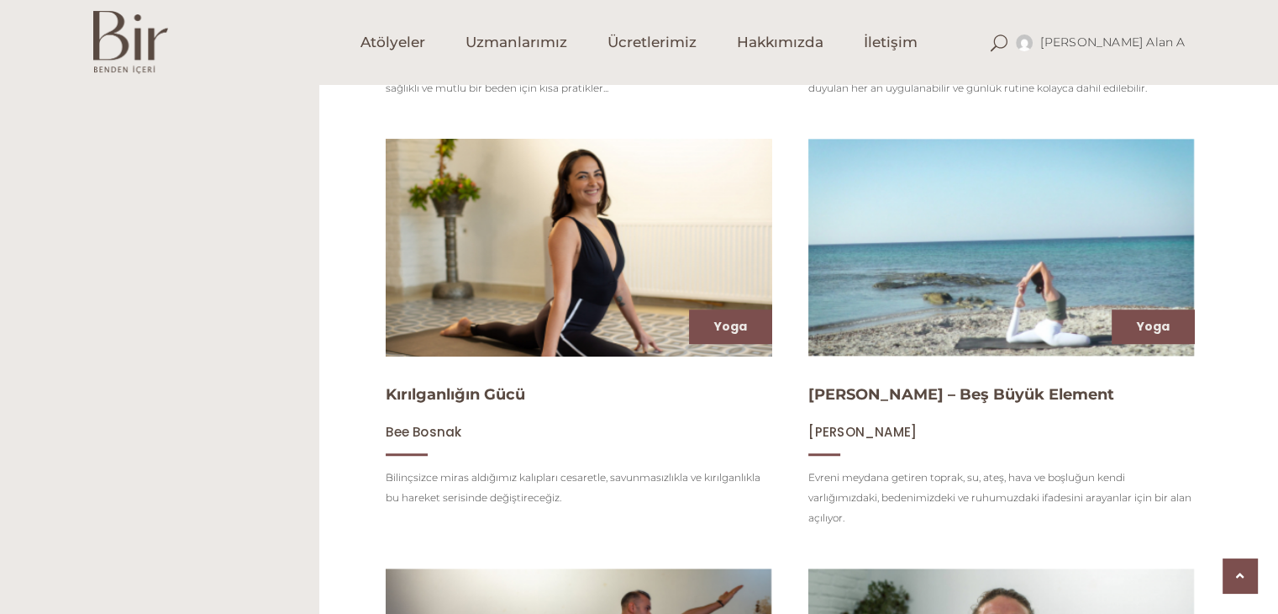
click at [653, 277] on img at bounding box center [579, 247] width 398 height 224
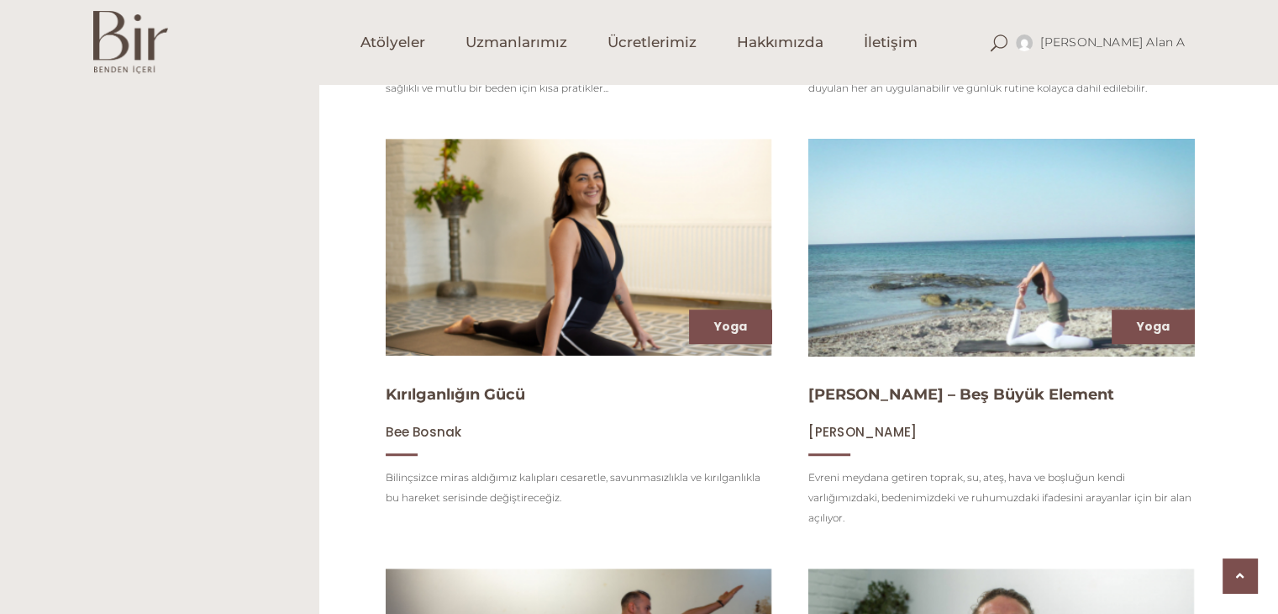
click at [1125, 221] on img at bounding box center [1002, 247] width 398 height 224
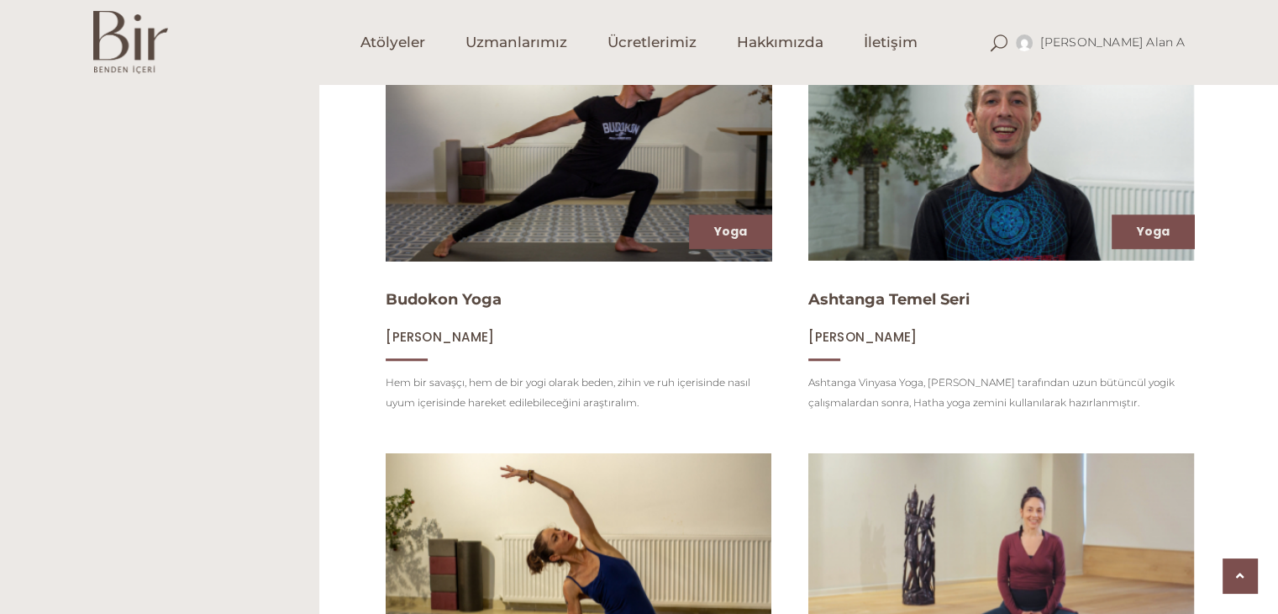
scroll to position [1513, 0]
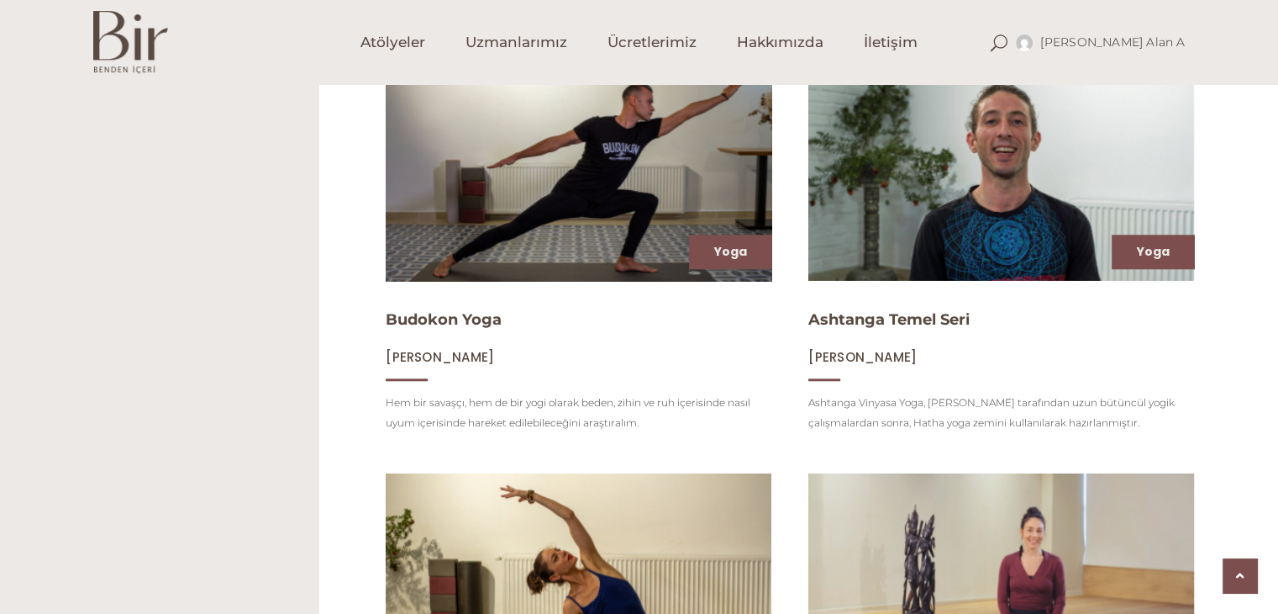
click at [612, 213] on img at bounding box center [579, 173] width 398 height 224
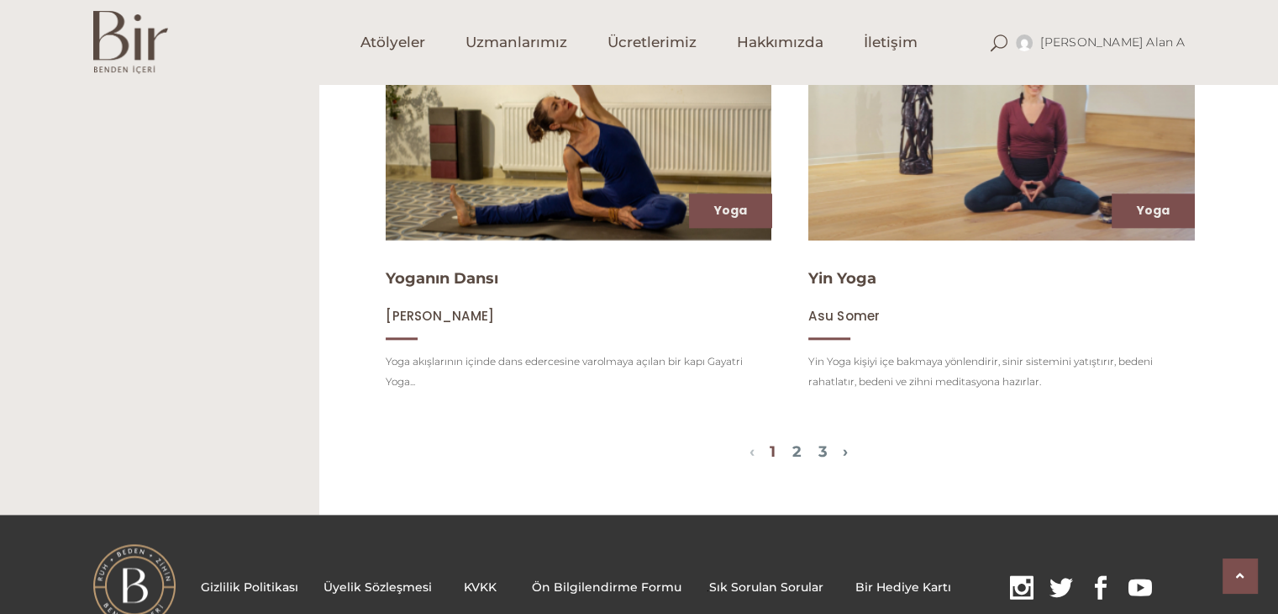
scroll to position [2017, 0]
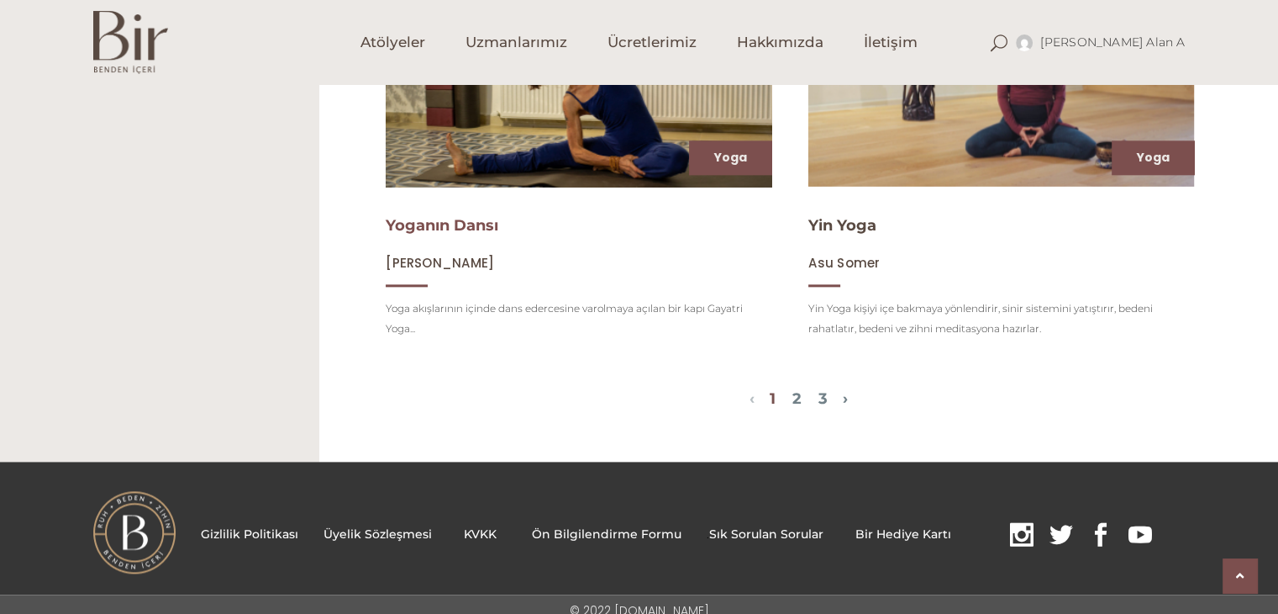
click at [454, 234] on link "Yoganın Dansı" at bounding box center [442, 225] width 113 height 18
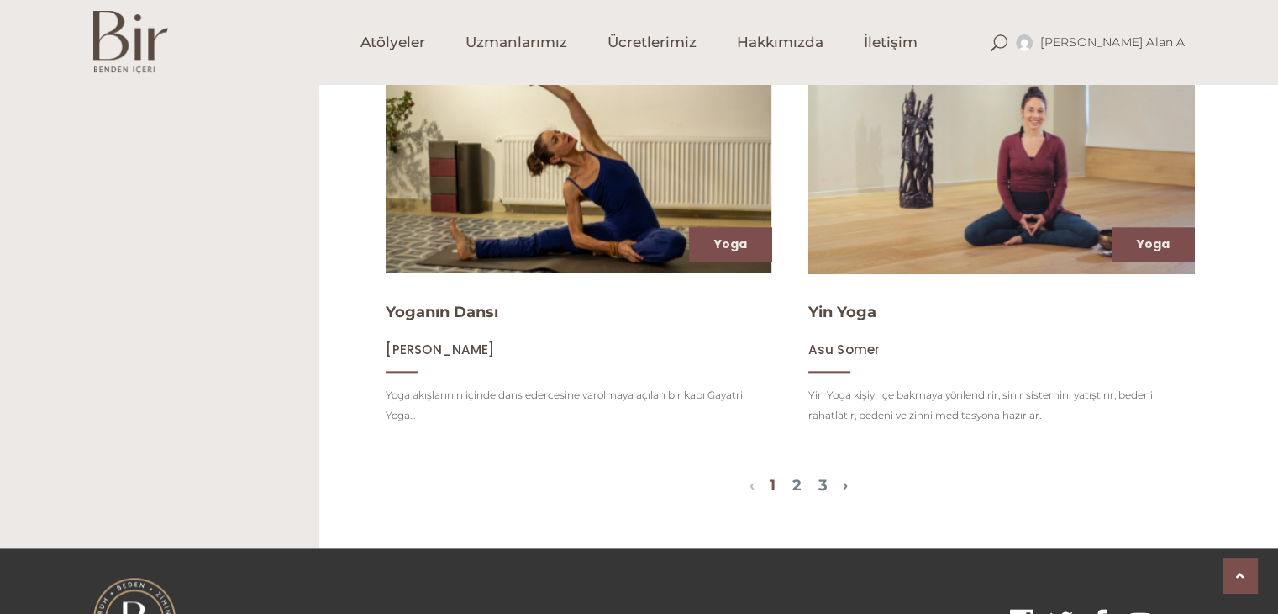
scroll to position [1933, 0]
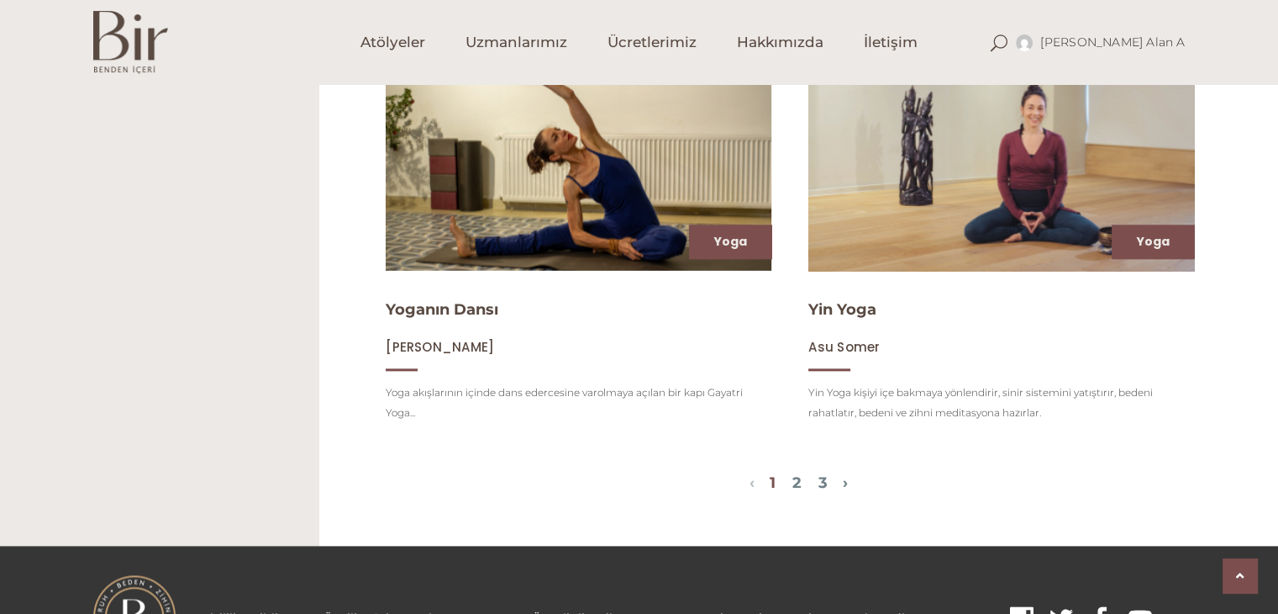
click at [865, 356] on span "Asu Somer" at bounding box center [844, 347] width 71 height 18
click at [798, 492] on link "2" at bounding box center [797, 482] width 9 height 18
click at [802, 492] on link "2" at bounding box center [797, 482] width 9 height 18
click at [848, 492] on link "›" at bounding box center [845, 482] width 5 height 18
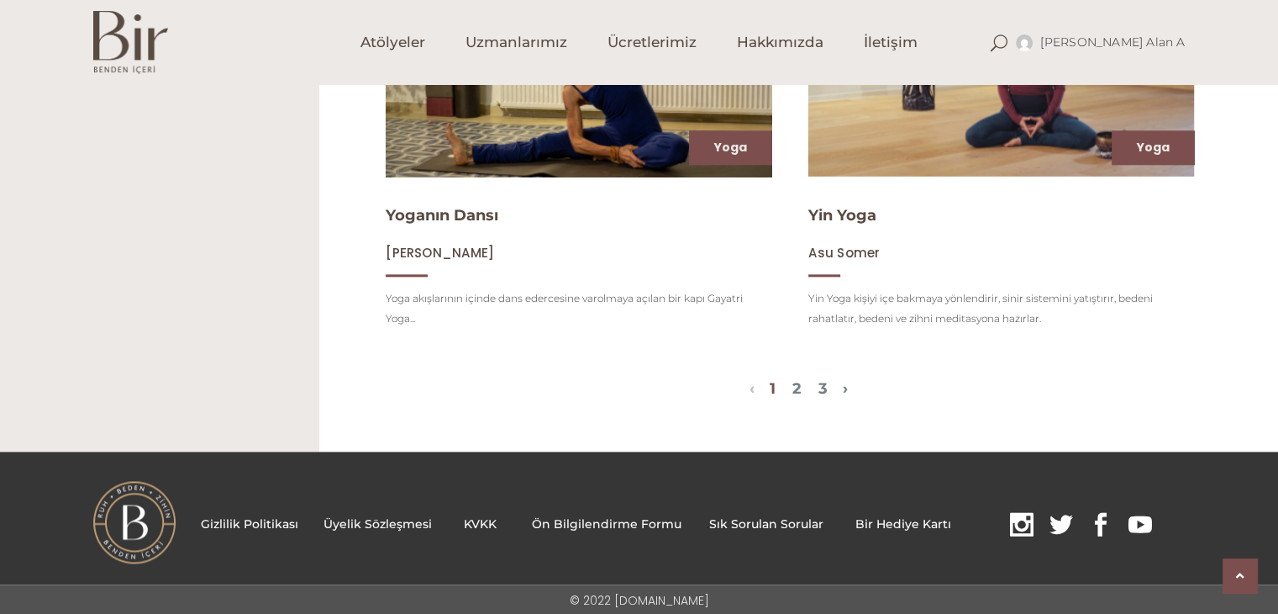
scroll to position [2042, 0]
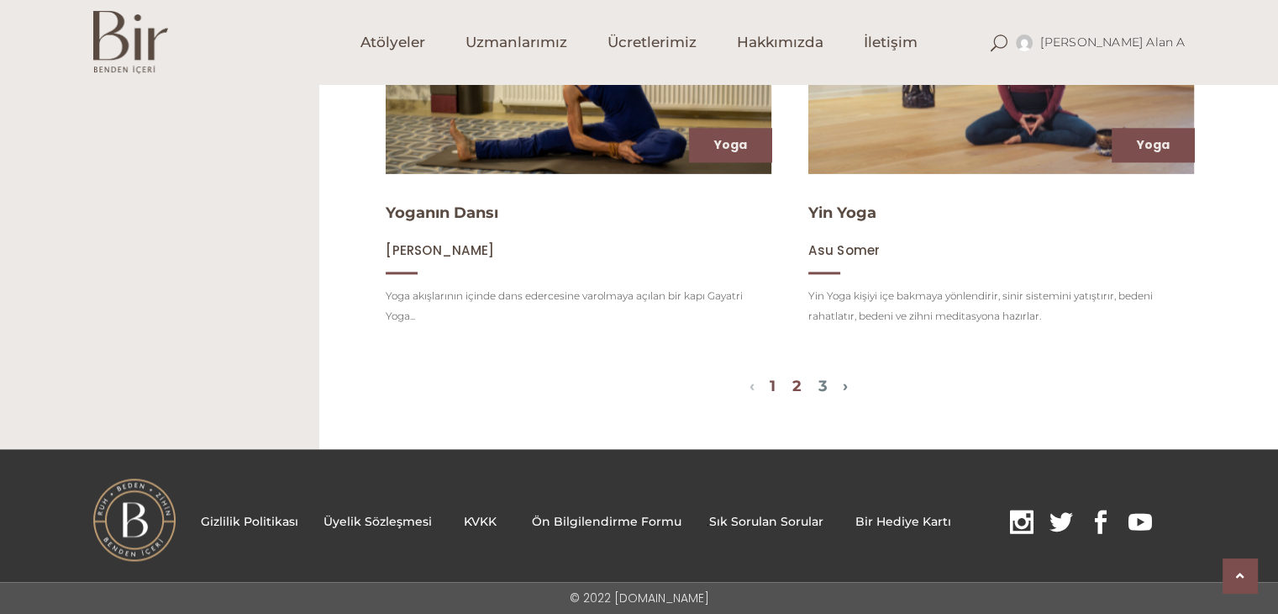
click at [800, 384] on link "2" at bounding box center [797, 386] width 9 height 18
click at [828, 384] on link "3" at bounding box center [823, 386] width 9 height 18
click at [802, 388] on link "2" at bounding box center [797, 386] width 9 height 18
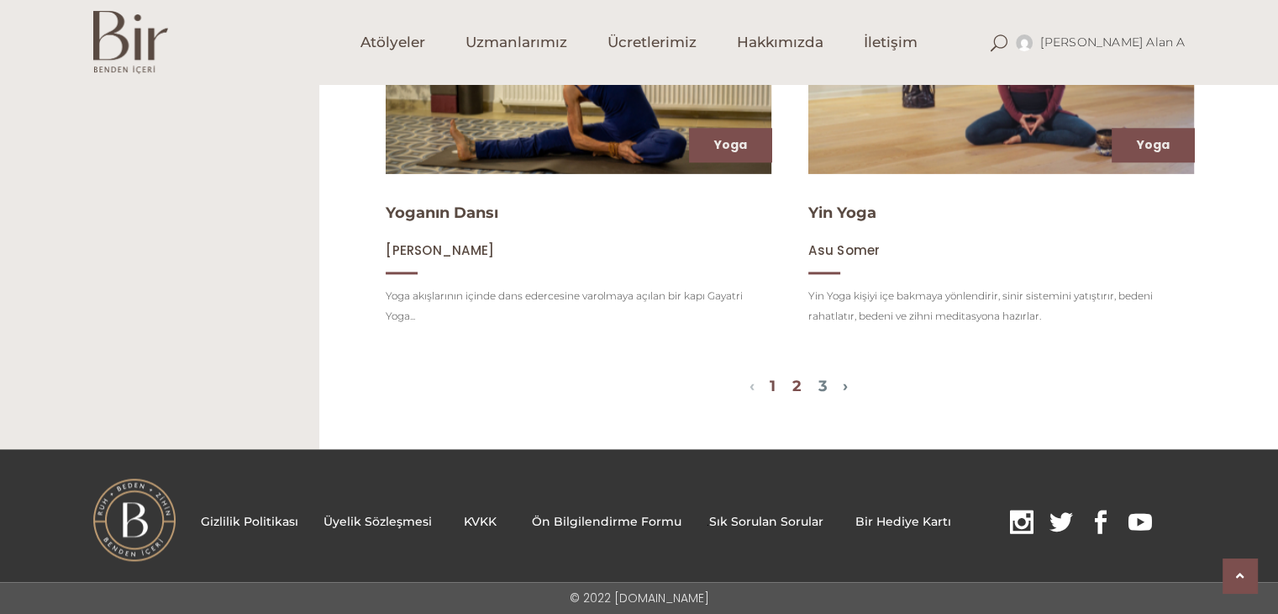
click at [802, 388] on link "2" at bounding box center [797, 386] width 9 height 18
click at [828, 387] on link "3" at bounding box center [823, 386] width 9 height 18
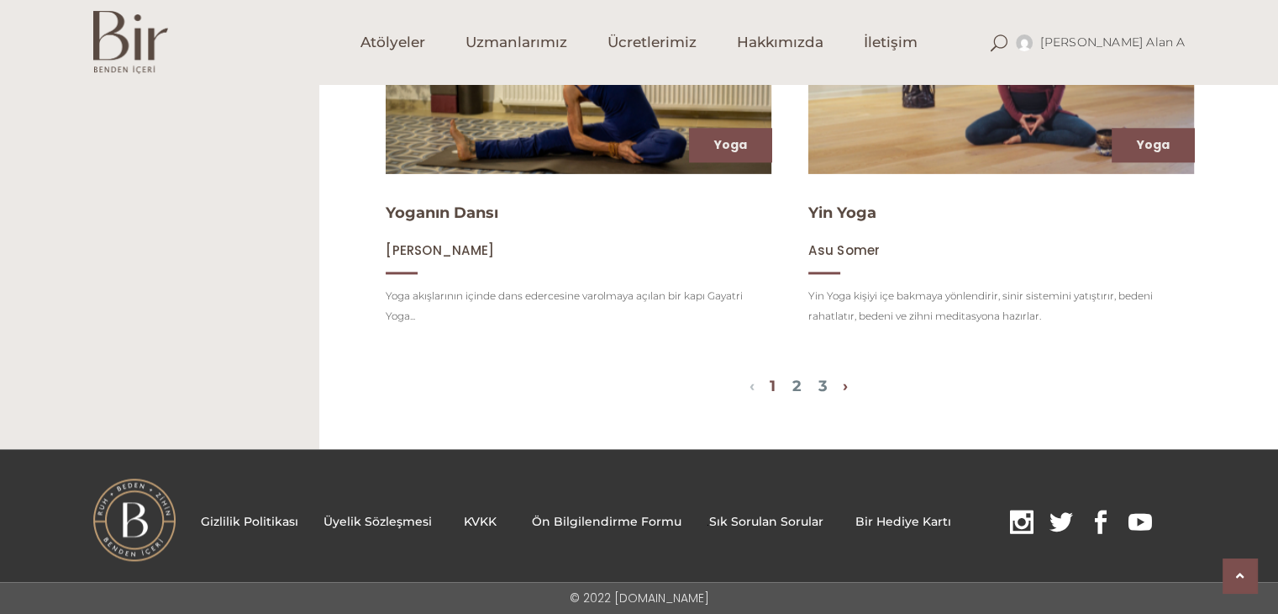
click at [848, 386] on link "›" at bounding box center [845, 386] width 5 height 18
click at [799, 386] on link "2" at bounding box center [797, 386] width 9 height 18
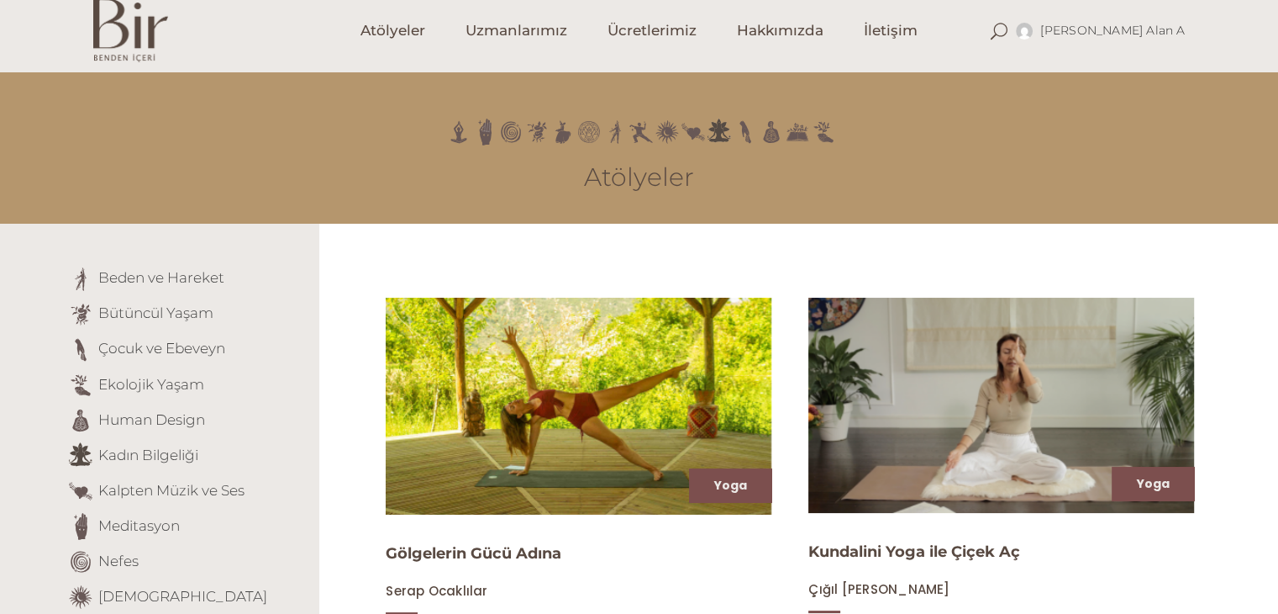
scroll to position [0, 0]
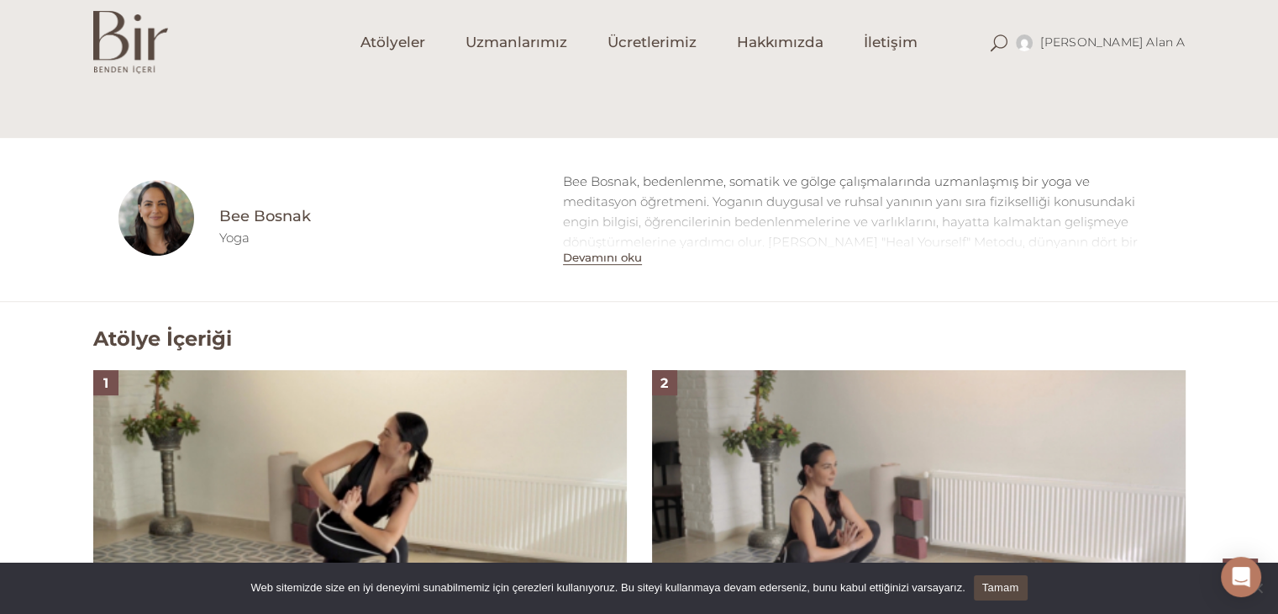
scroll to position [840, 0]
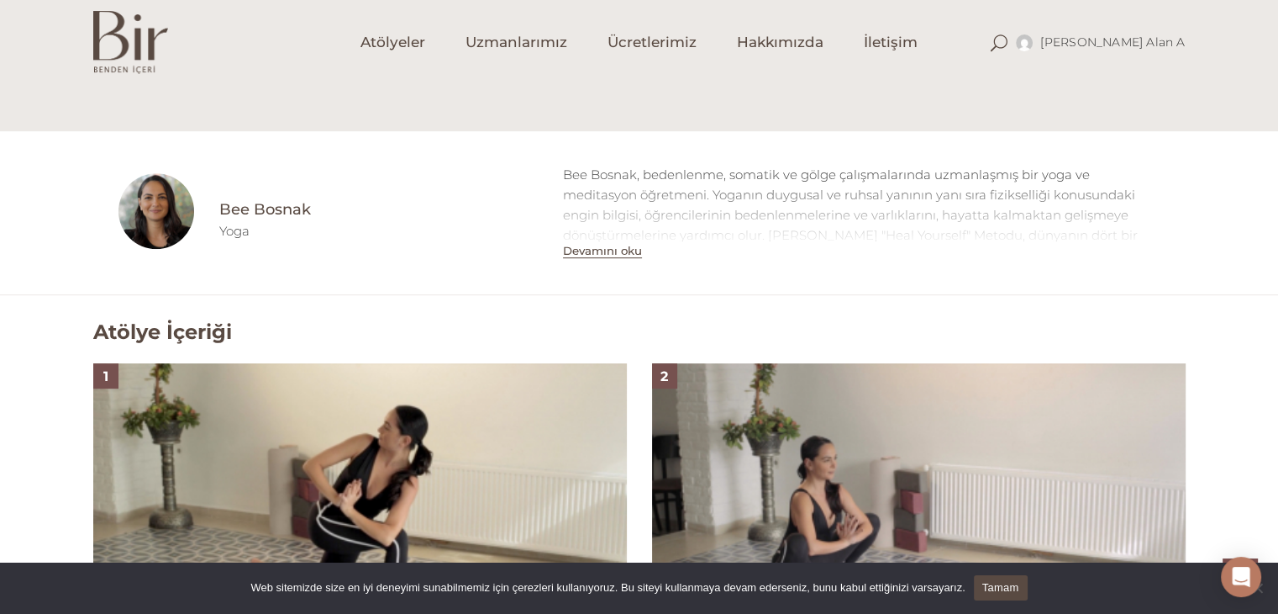
click at [593, 252] on button "Devamını oku" at bounding box center [602, 251] width 79 height 14
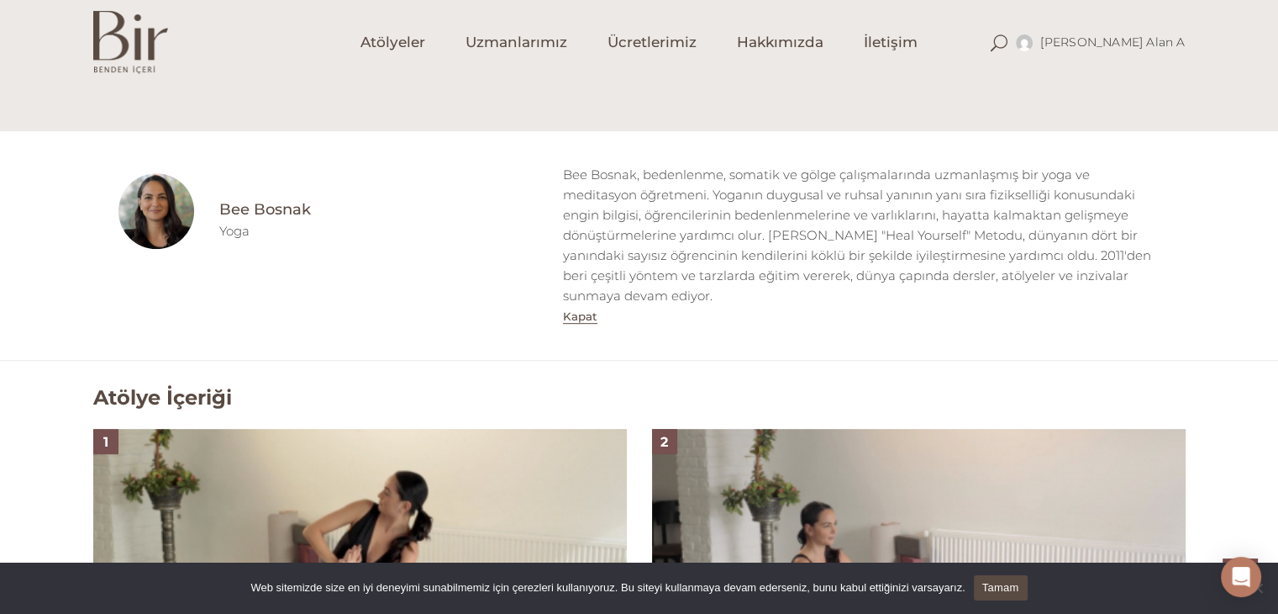
scroll to position [1261, 0]
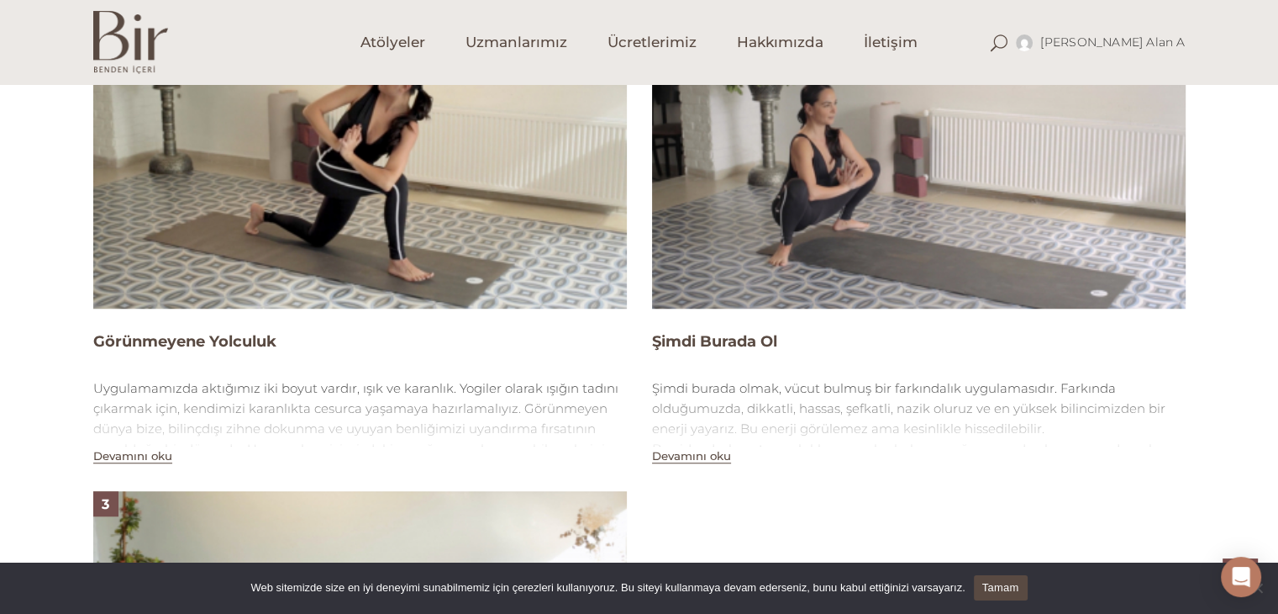
click at [337, 182] on img at bounding box center [360, 158] width 534 height 300
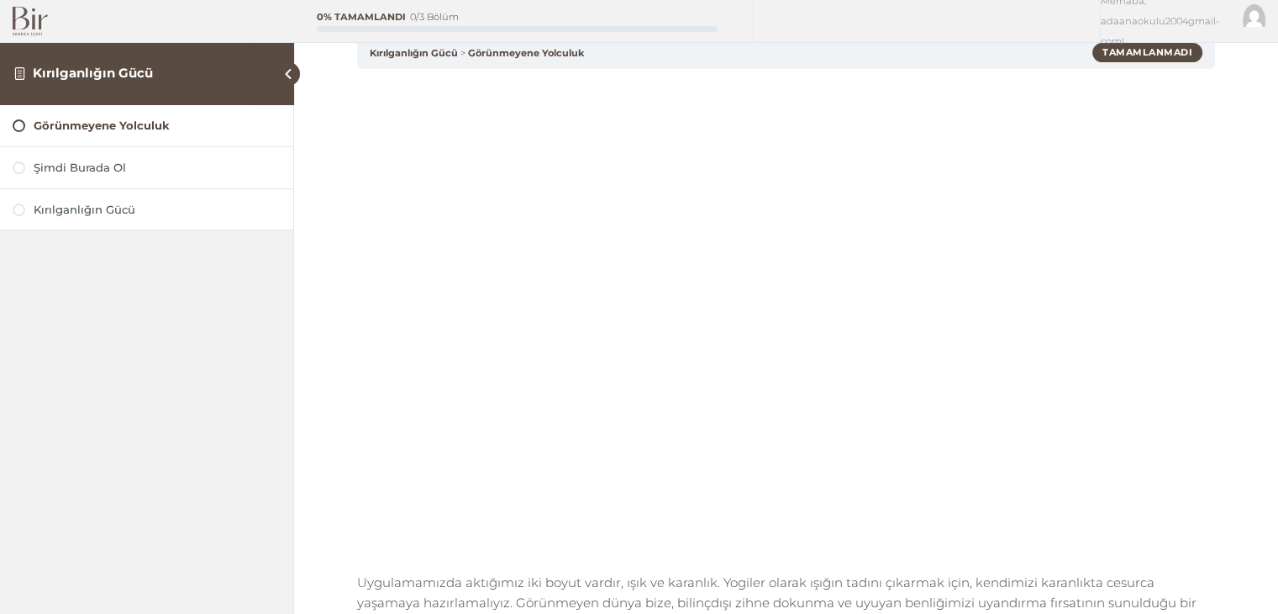
scroll to position [336, 0]
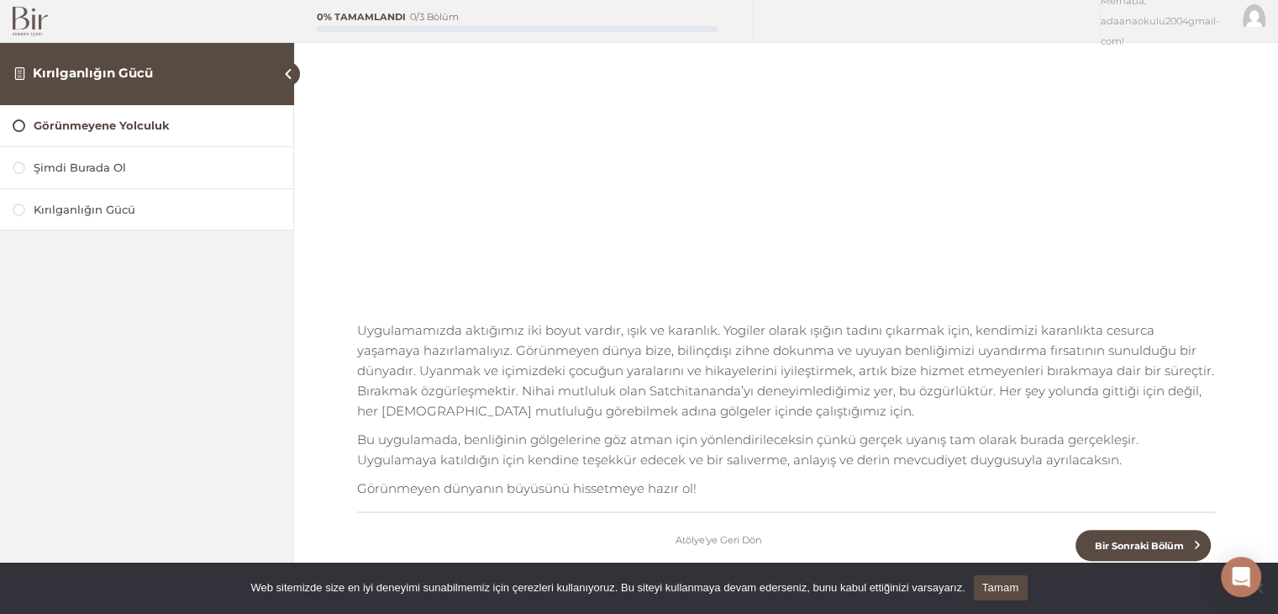
click at [689, 537] on link "Atölye'ye Geri Dön" at bounding box center [719, 540] width 87 height 20
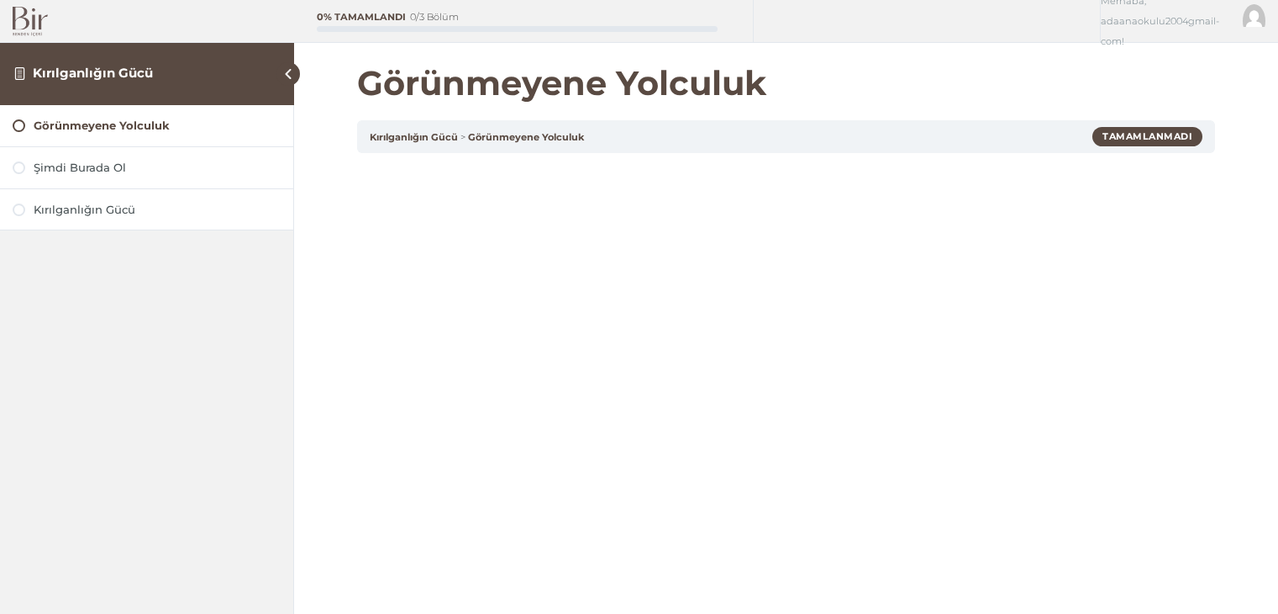
scroll to position [336, 0]
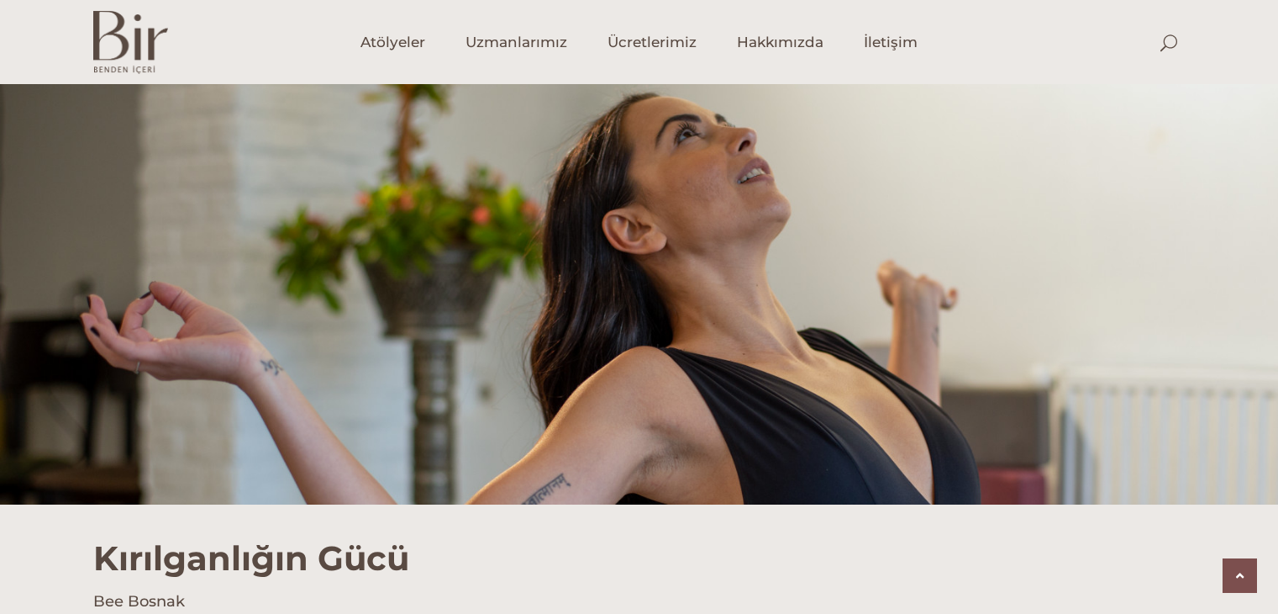
scroll to position [1194, 0]
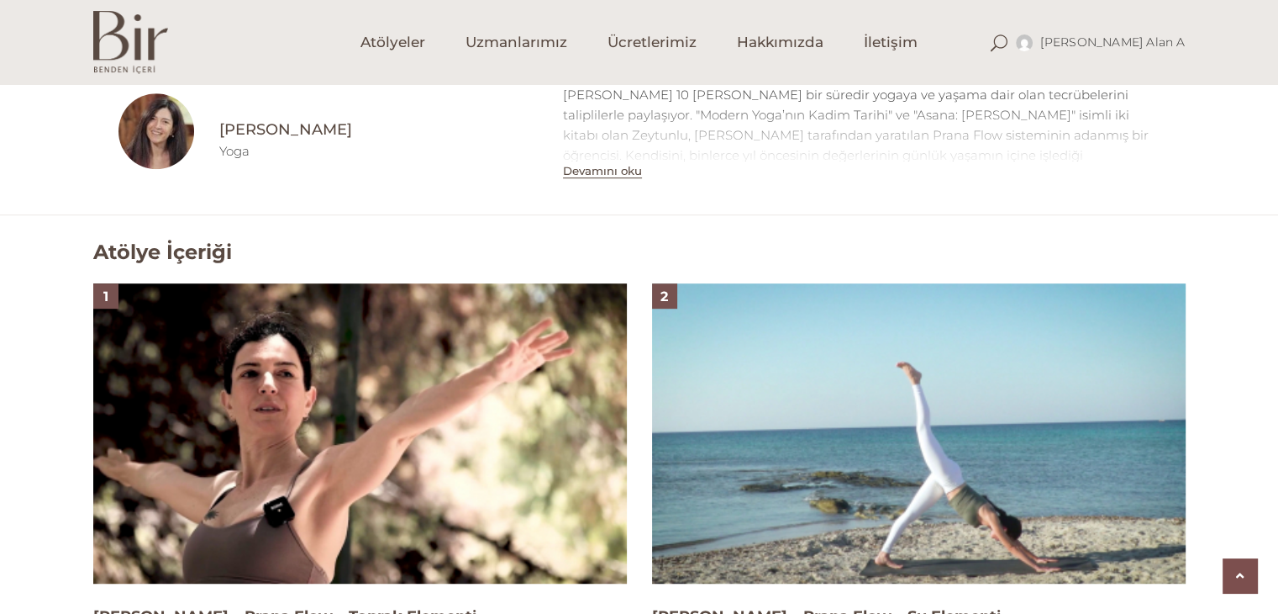
scroll to position [925, 0]
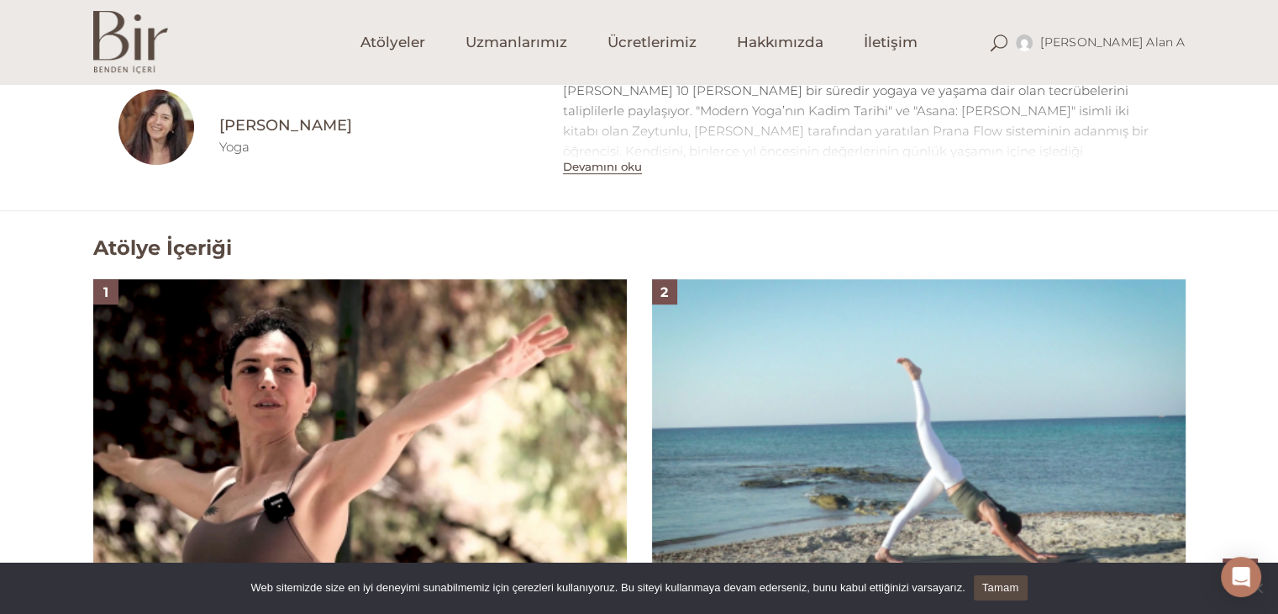
click at [585, 166] on button "Devamını oku" at bounding box center [602, 167] width 79 height 14
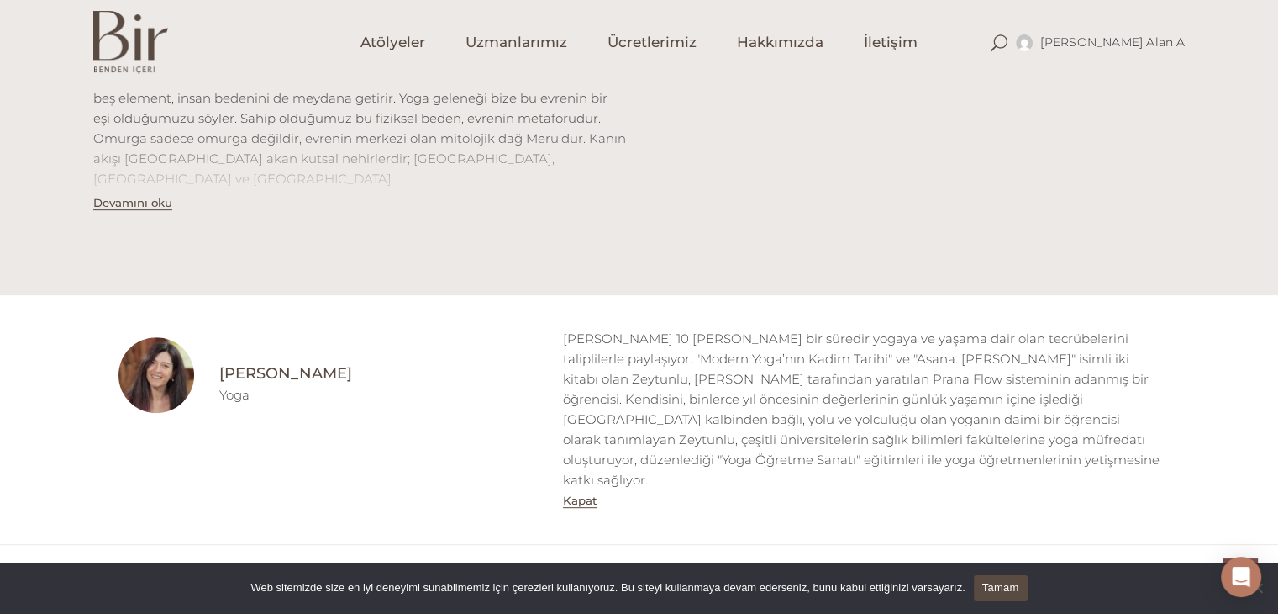
scroll to position [672, 0]
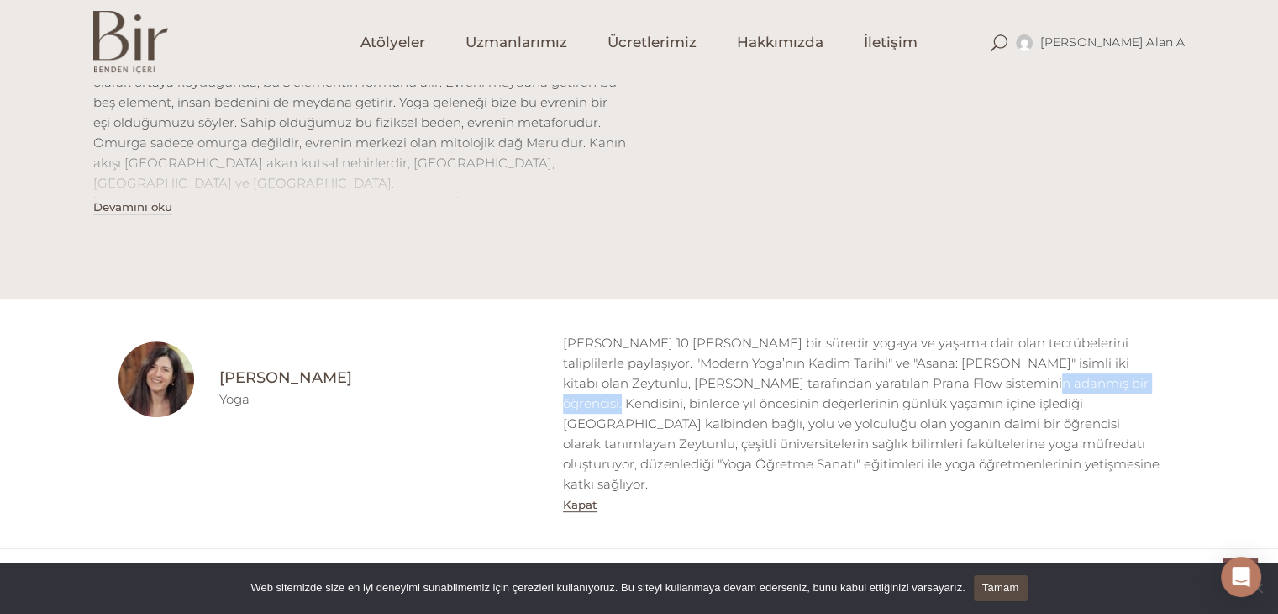
drag, startPoint x: 899, startPoint y: 387, endPoint x: 1049, endPoint y: 374, distance: 150.1
click at [1049, 374] on div "Gülin Zeytunlu 10 yılı aşkın bir süredir yogaya ve yaşama dair olan tecrübeleri…" at bounding box center [862, 413] width 598 height 161
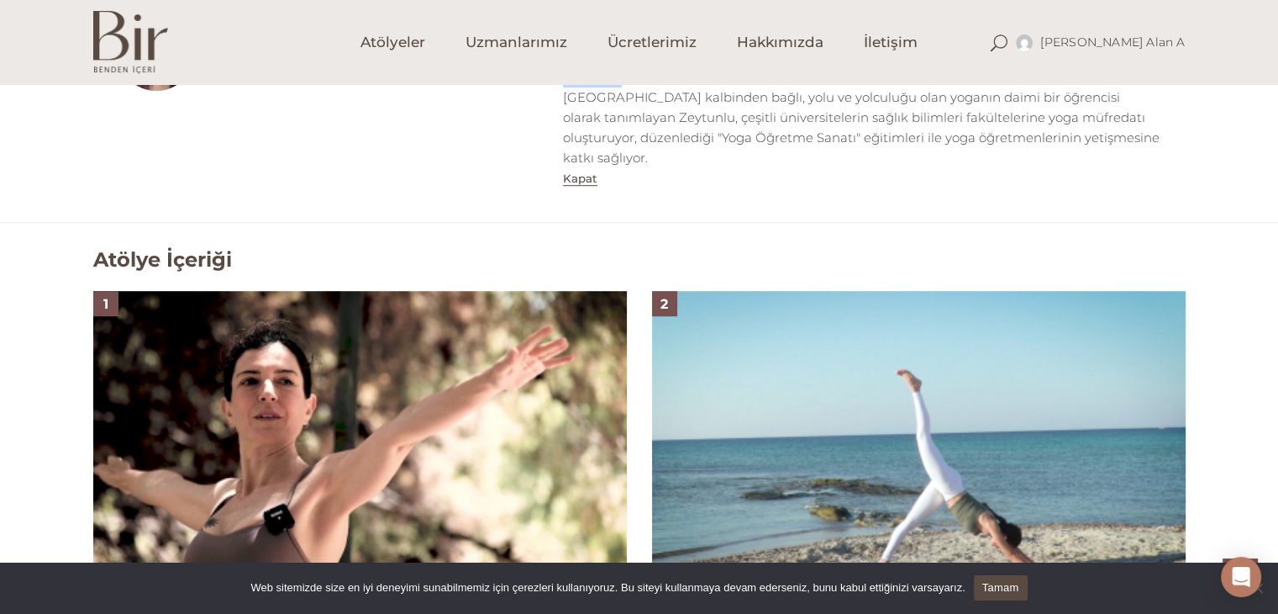
scroll to position [1304, 0]
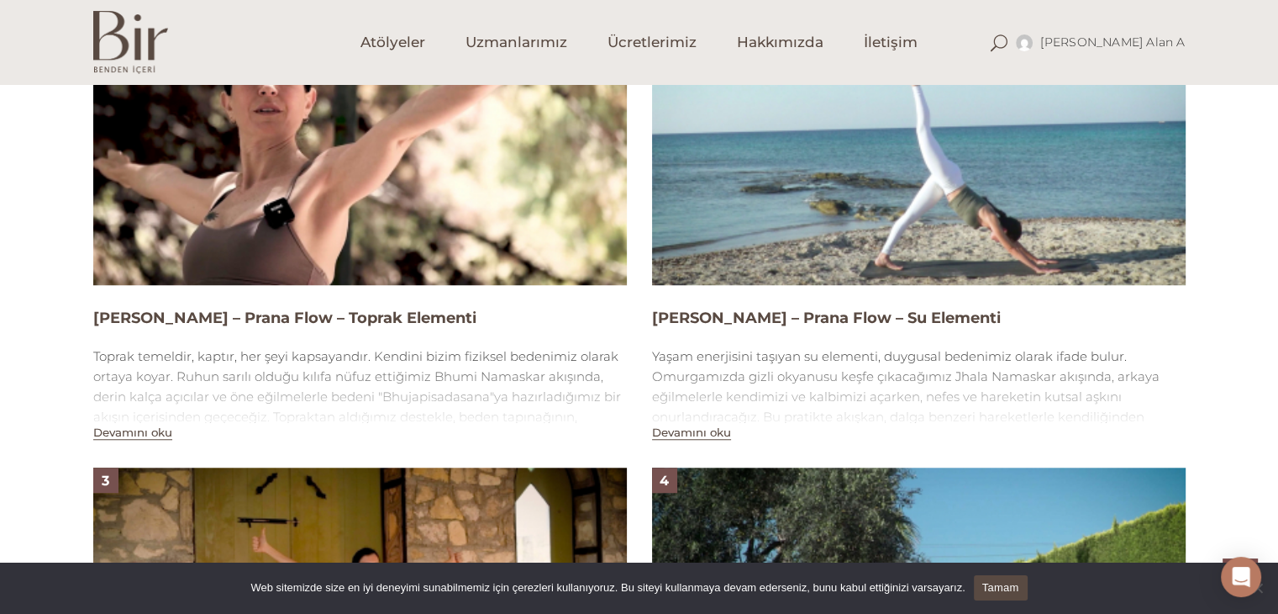
click at [546, 159] on img at bounding box center [360, 135] width 534 height 300
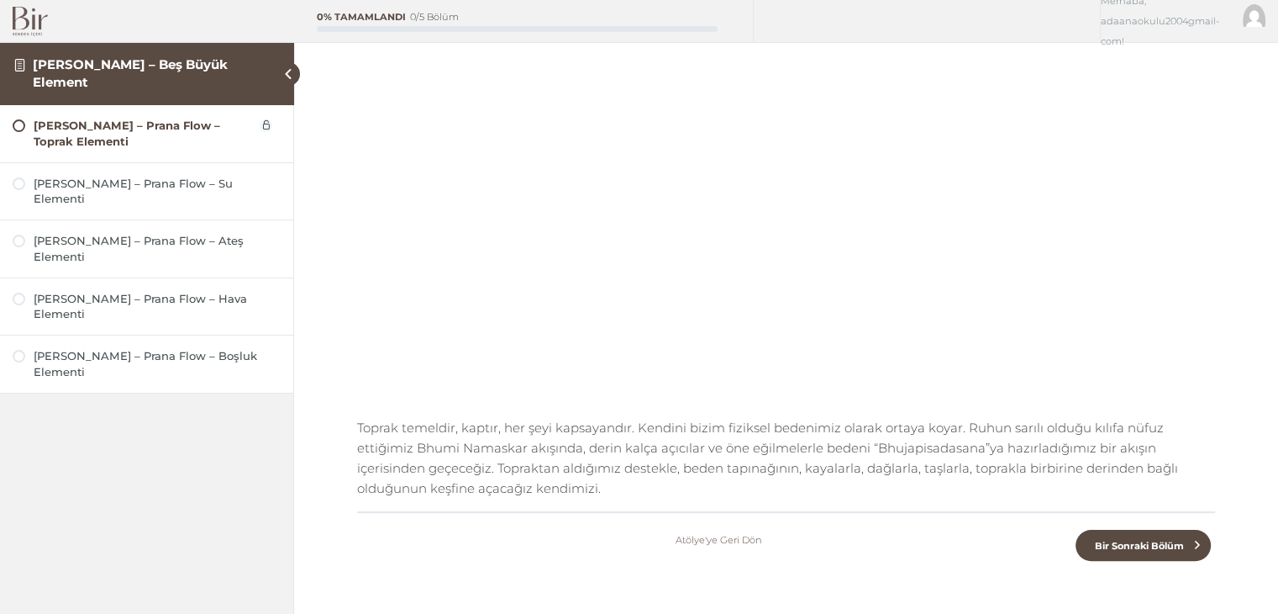
scroll to position [414, 0]
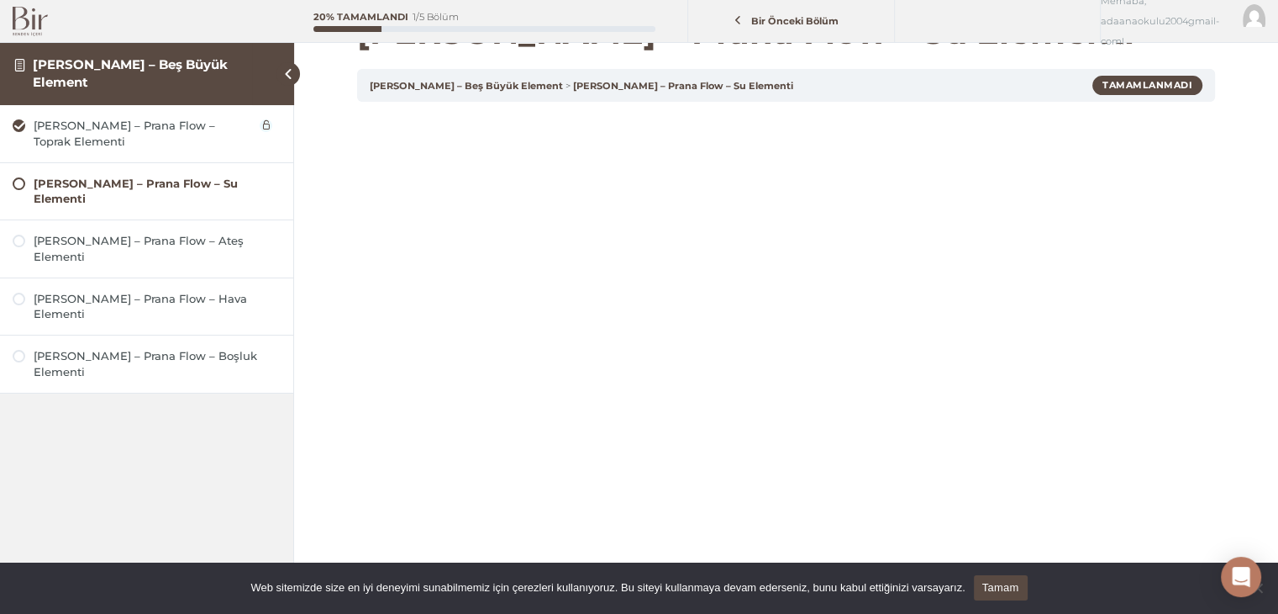
scroll to position [37, 0]
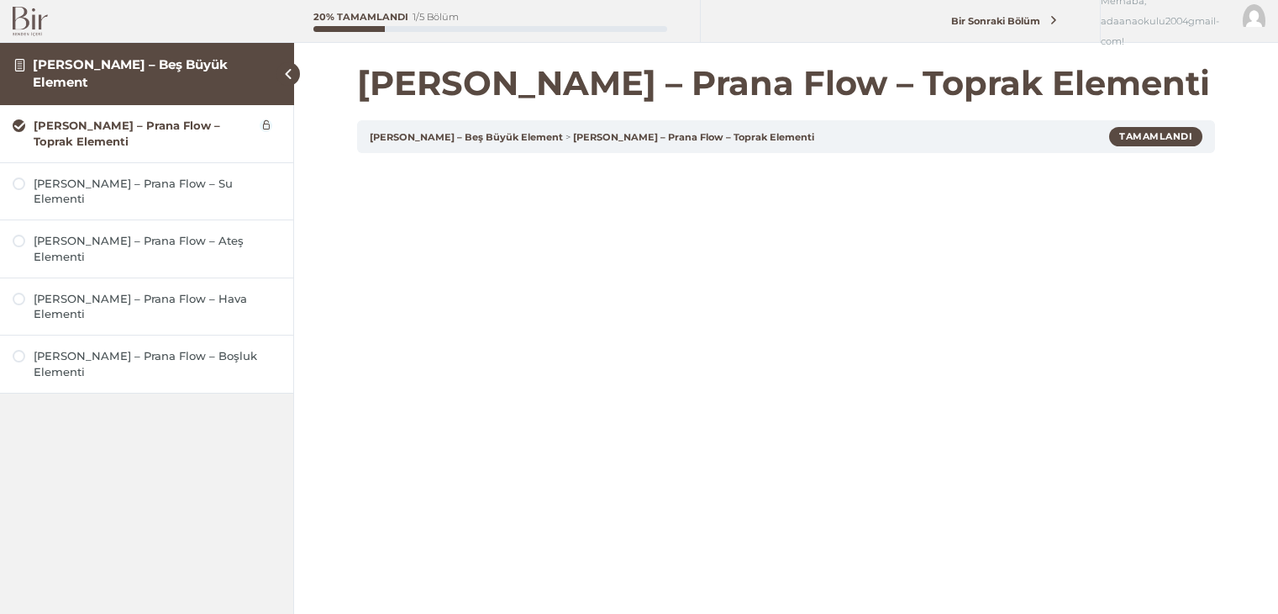
scroll to position [414, 0]
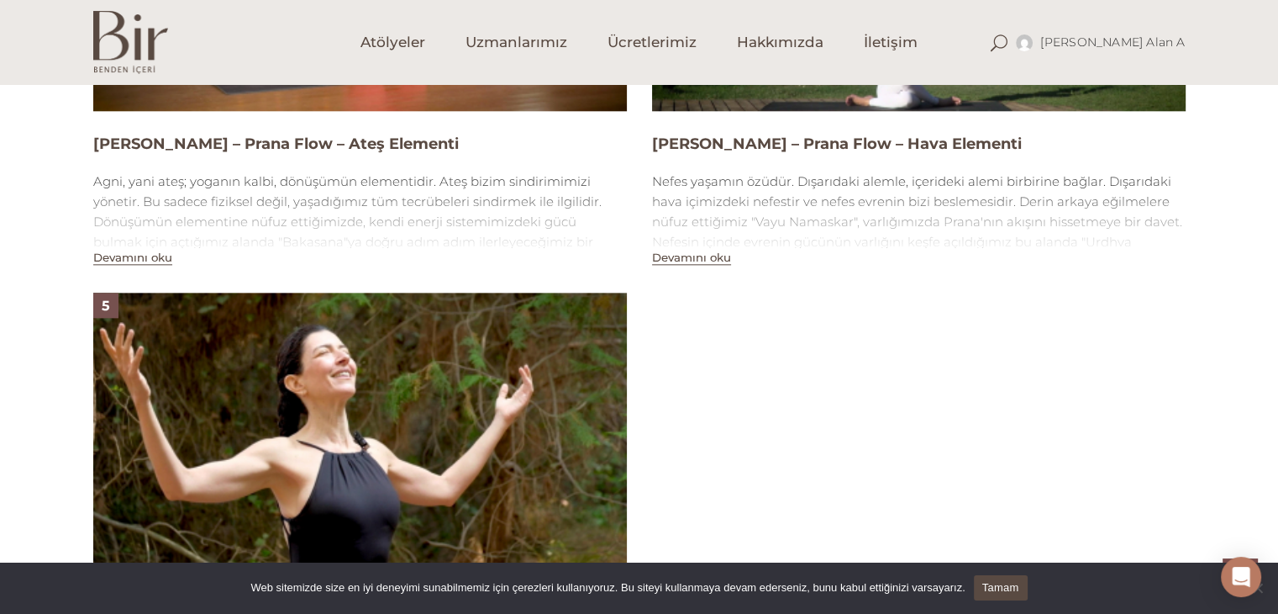
scroll to position [1876, 0]
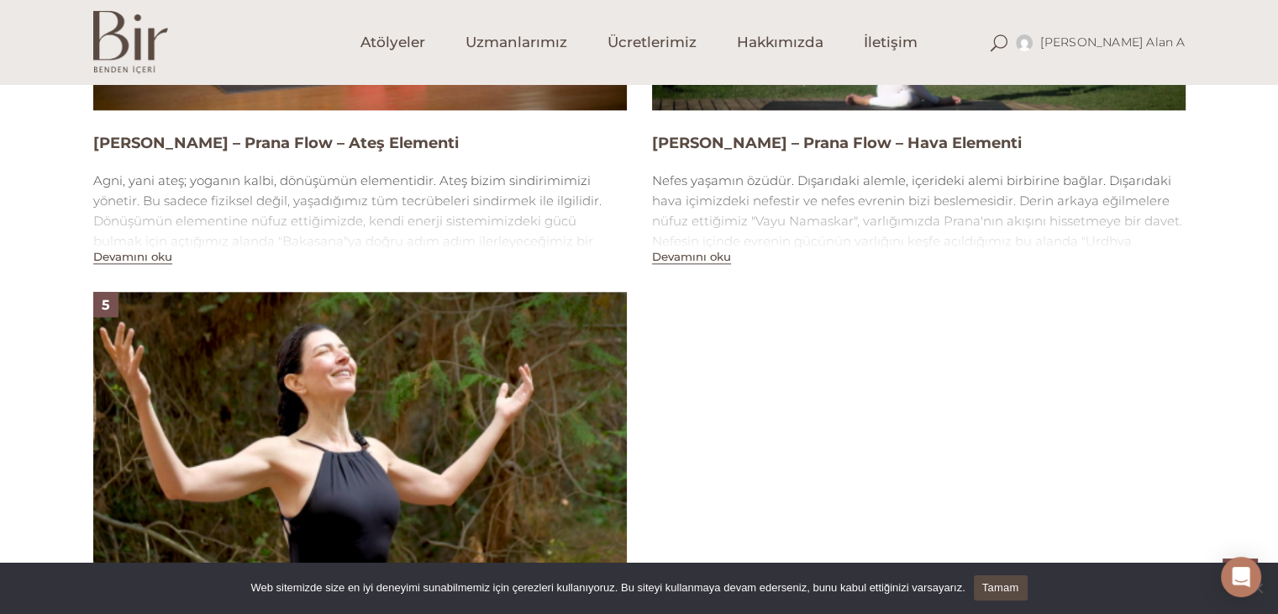
click at [158, 256] on button "Devamını oku" at bounding box center [132, 257] width 79 height 14
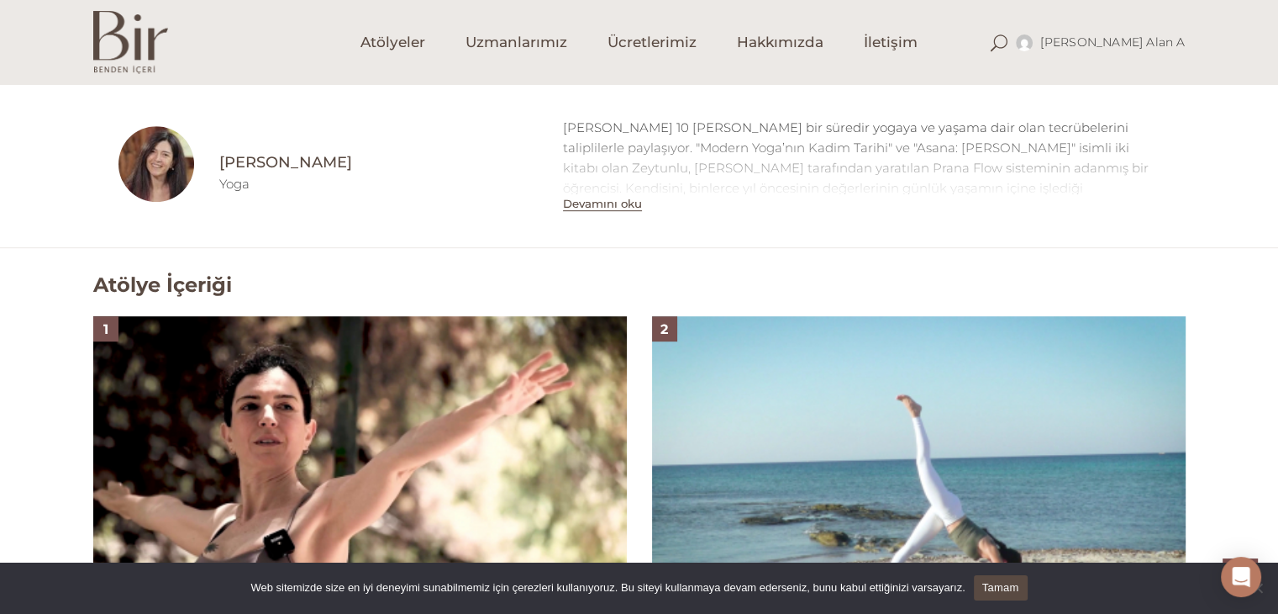
scroll to position [699, 0]
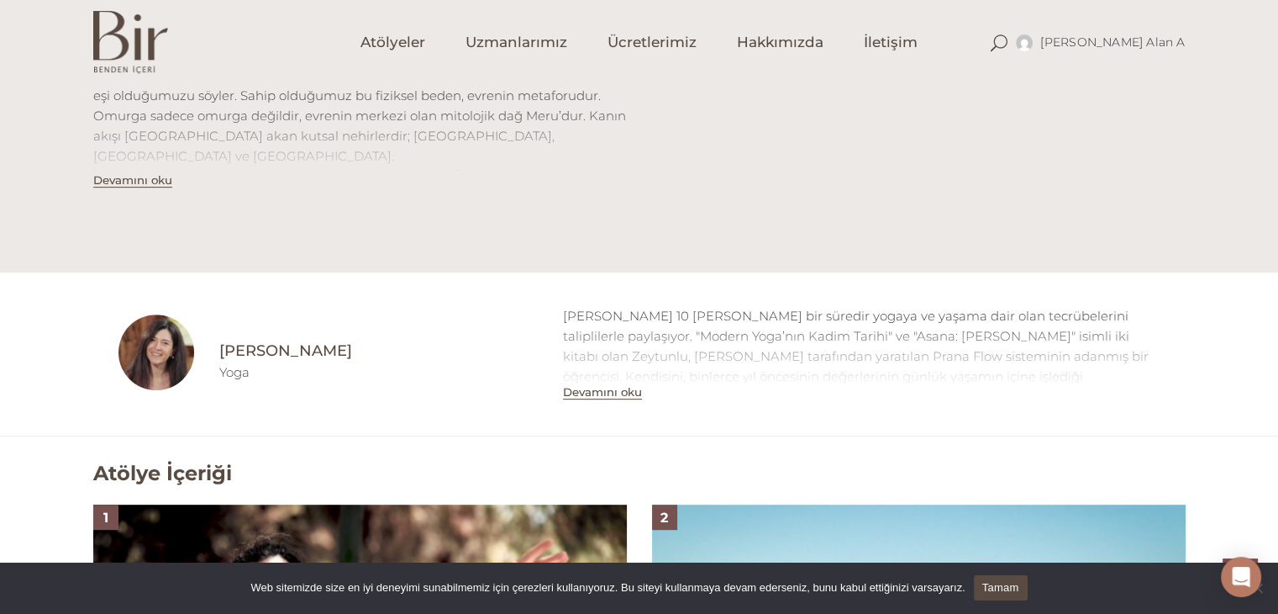
click at [613, 393] on button "Devamını oku" at bounding box center [602, 392] width 79 height 14
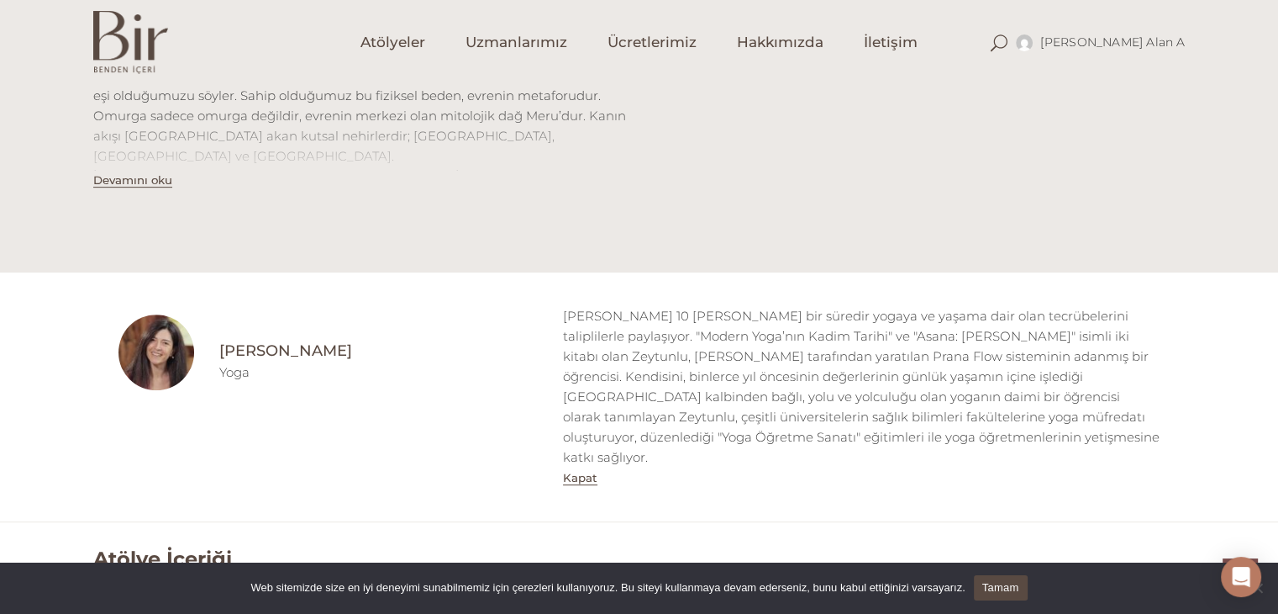
click at [142, 183] on button "Devamını oku" at bounding box center [132, 180] width 79 height 14
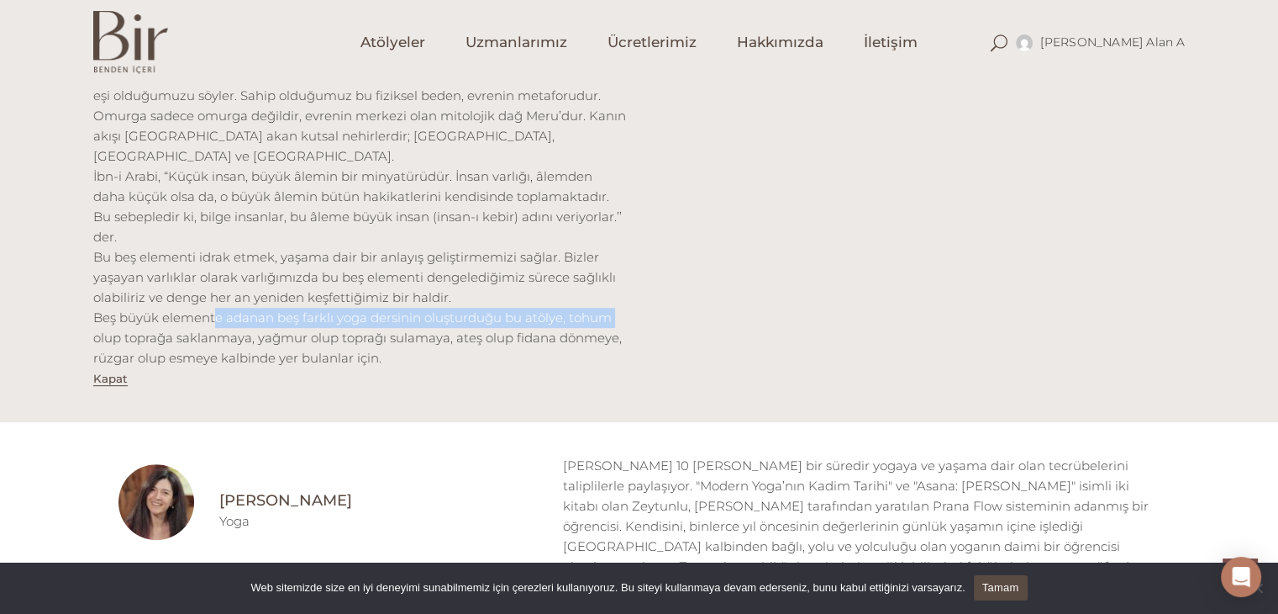
drag, startPoint x: 208, startPoint y: 281, endPoint x: 615, endPoint y: 285, distance: 406.8
click at [615, 285] on p "Yoga geleneği 5 elemente dayanır; Pancha Maha Bhutas. Geleneğe göre fiziksel dü…" at bounding box center [360, 176] width 534 height 383
click at [102, 301] on p "Yoga geleneği 5 elemente dayanır; Pancha Maha Bhutas. Geleneğe göre fiziksel dü…" at bounding box center [360, 176] width 534 height 383
drag, startPoint x: 203, startPoint y: 293, endPoint x: 233, endPoint y: 294, distance: 30.3
click at [224, 294] on p "Yoga geleneği 5 elemente dayanır; Pancha Maha Bhutas. Geleneğe göre fiziksel dü…" at bounding box center [360, 176] width 534 height 383
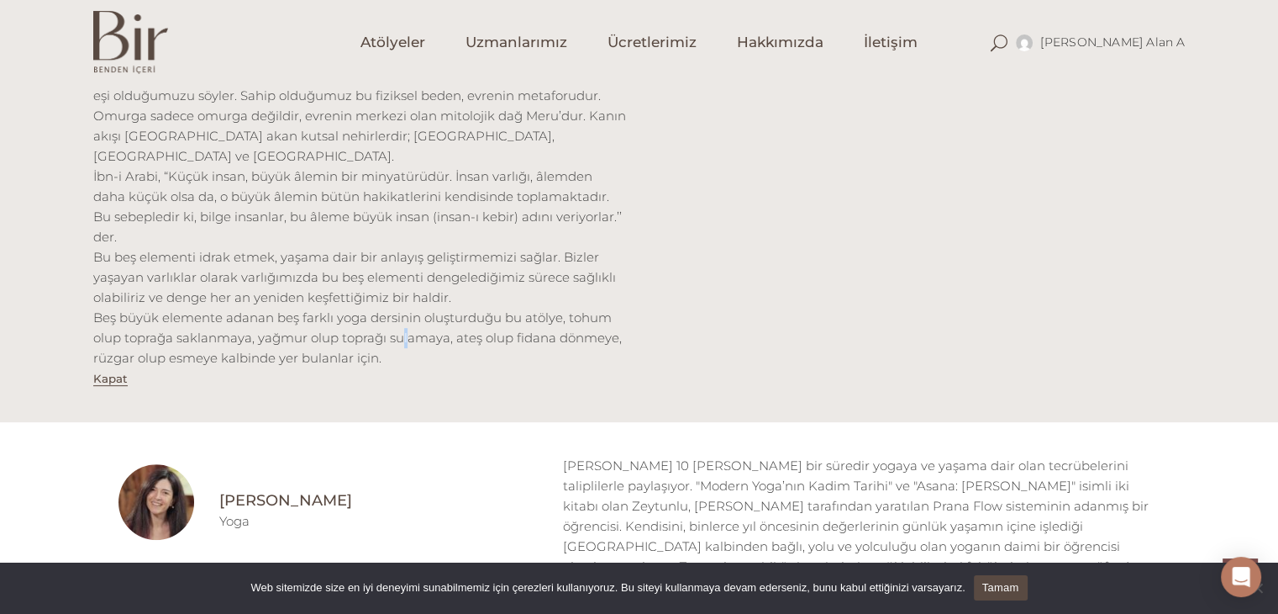
click at [399, 291] on p "Yoga geleneği 5 elemente dayanır; Pancha Maha Bhutas. Geleneğe göre fiziksel dü…" at bounding box center [360, 176] width 534 height 383
click at [585, 293] on p "Yoga geleneği 5 elemente dayanır; Pancha Maha Bhutas. Geleneğe göre fiziksel dü…" at bounding box center [360, 176] width 534 height 383
click at [153, 314] on p "Yoga geleneği 5 elemente dayanır; Pancha Maha Bhutas. Geleneğe göre fiziksel dü…" at bounding box center [360, 176] width 534 height 383
click at [335, 312] on p "Yoga geleneği 5 elemente dayanır; Pancha Maha Bhutas. Geleneğe göre fiziksel dü…" at bounding box center [360, 176] width 534 height 383
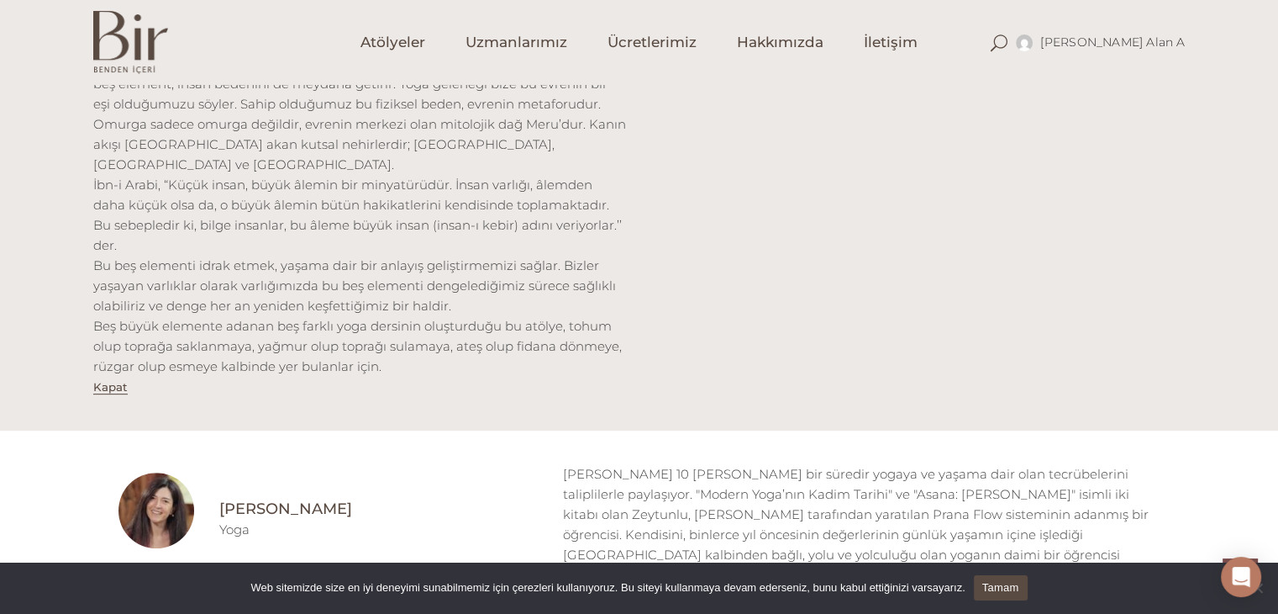
scroll to position [279, 0]
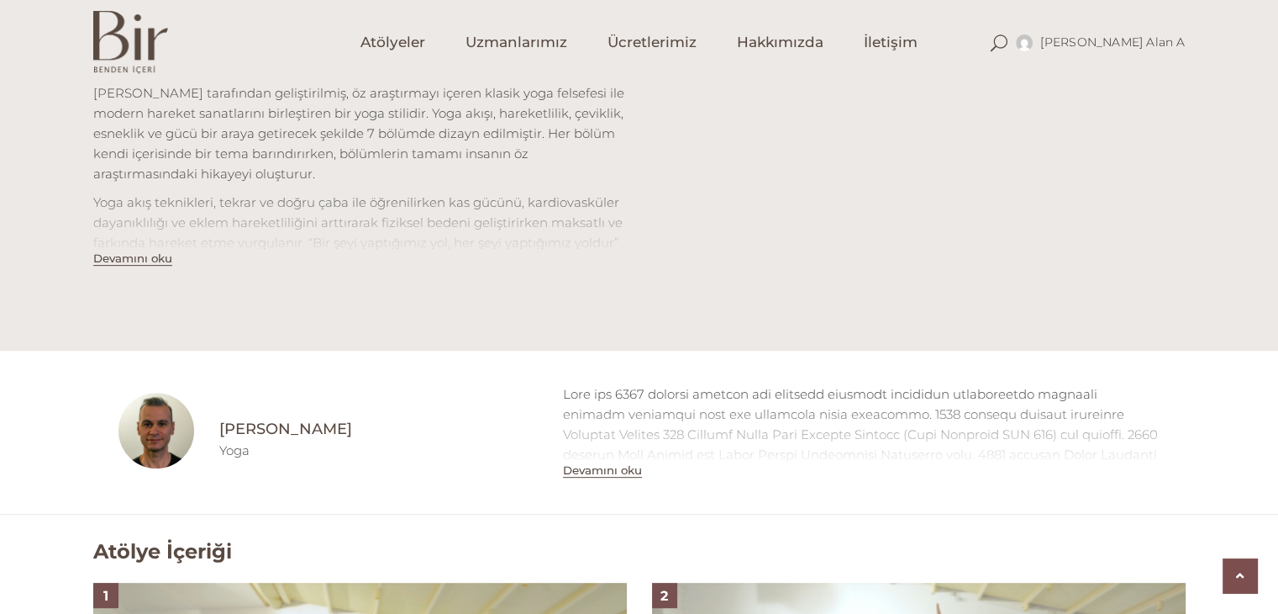
scroll to position [756, 0]
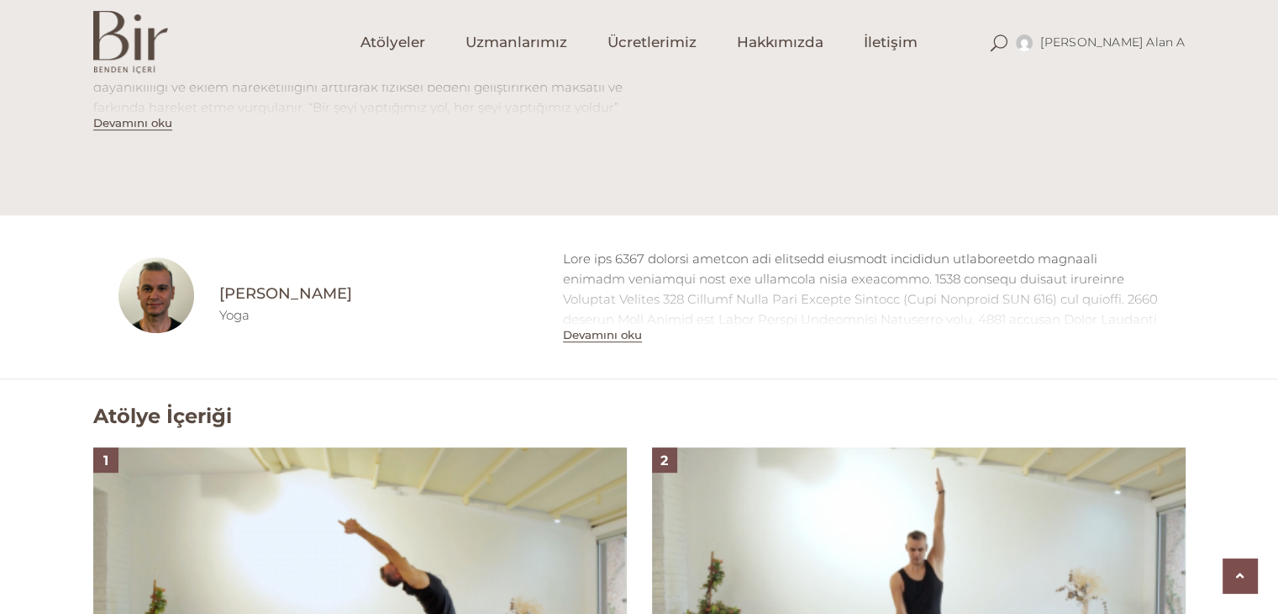
click at [609, 335] on button "Devamını oku" at bounding box center [602, 335] width 79 height 14
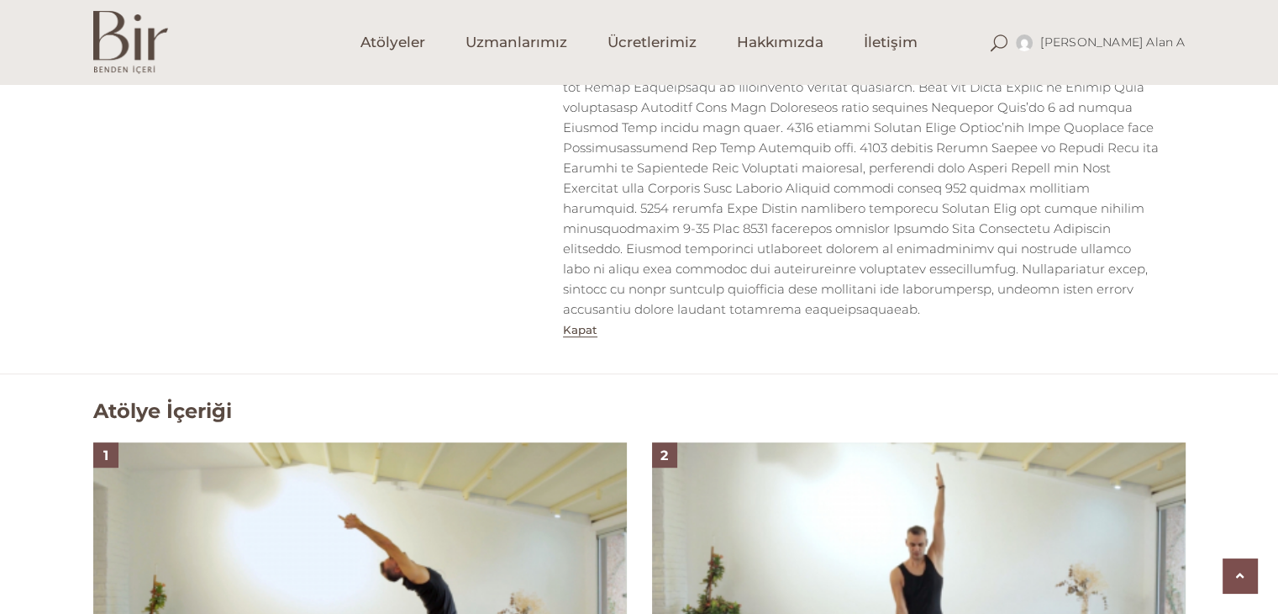
scroll to position [1345, 0]
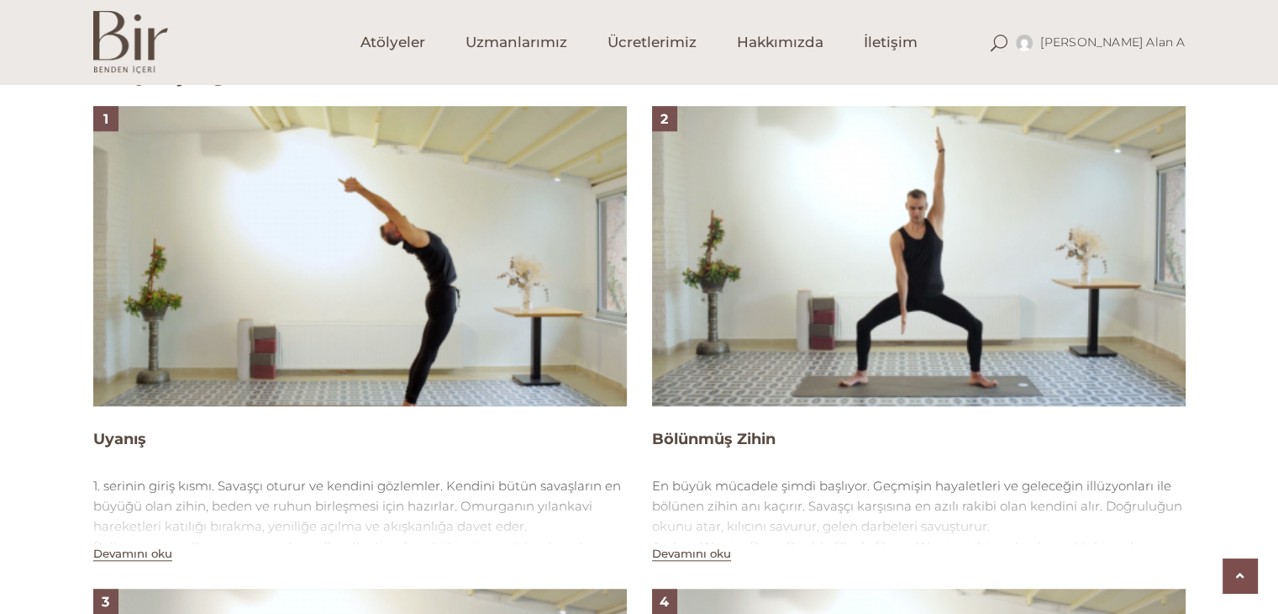
click at [498, 310] on img at bounding box center [360, 256] width 534 height 300
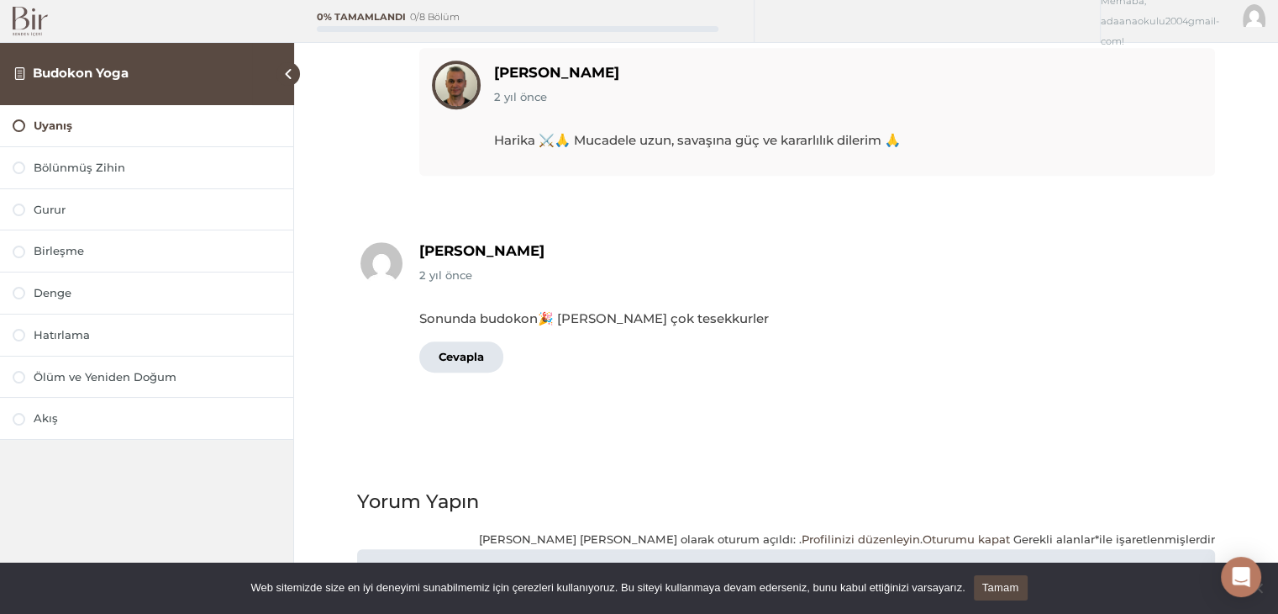
scroll to position [1004, 0]
click at [19, 169] on div at bounding box center [19, 167] width 13 height 13
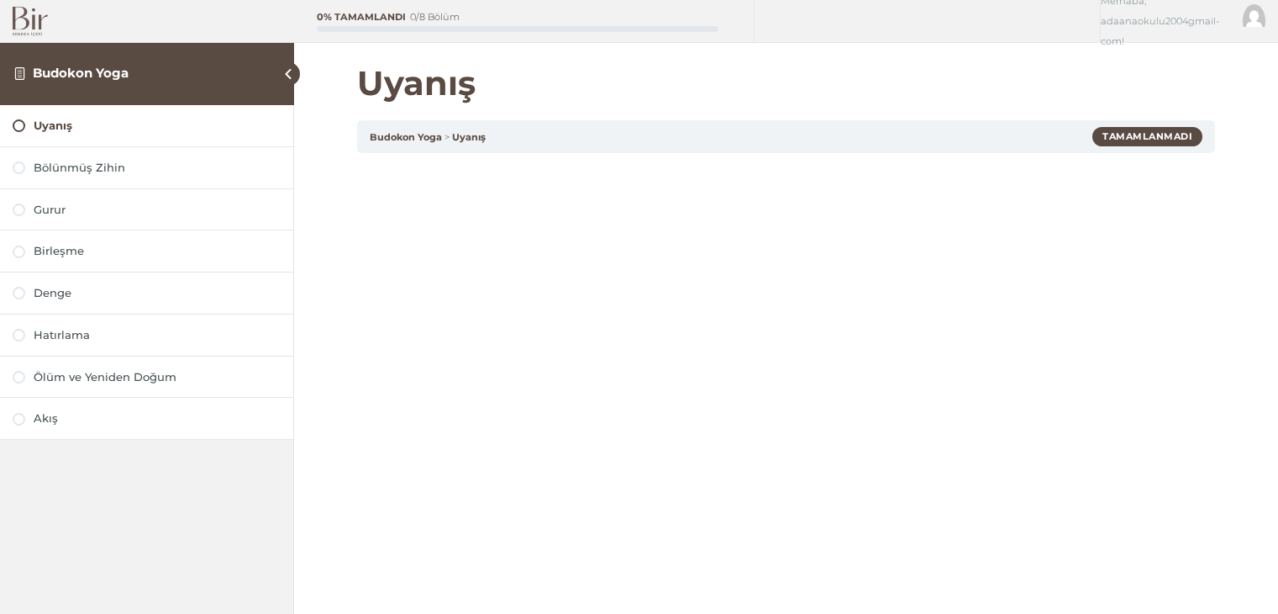
scroll to position [1004, 0]
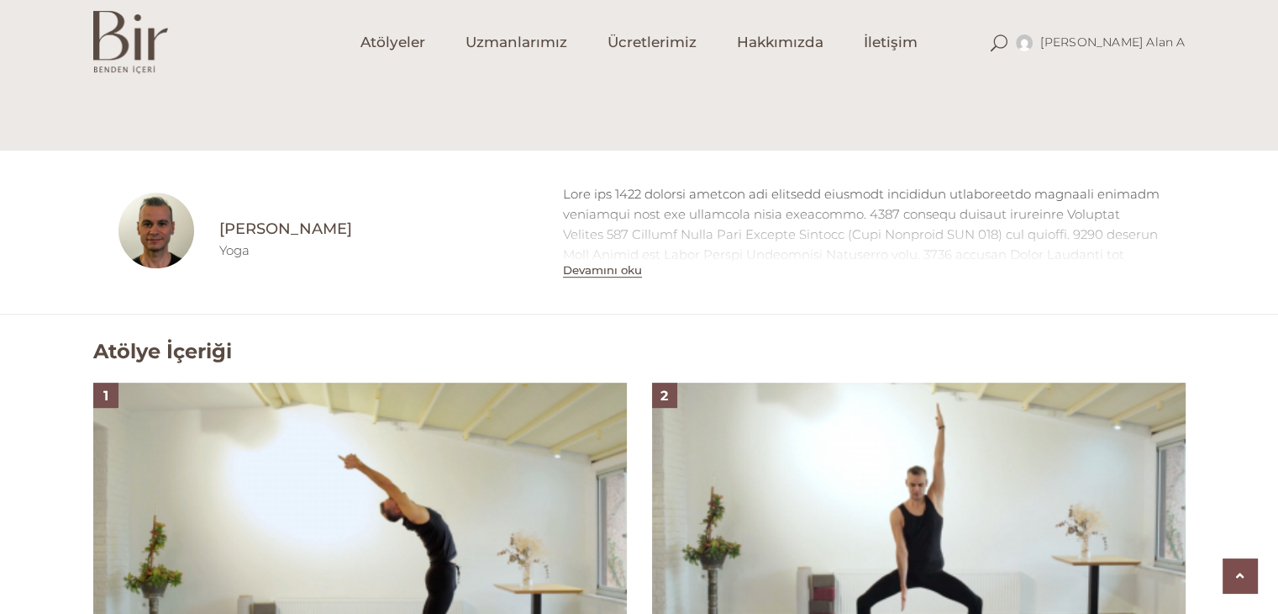
scroll to position [718, 0]
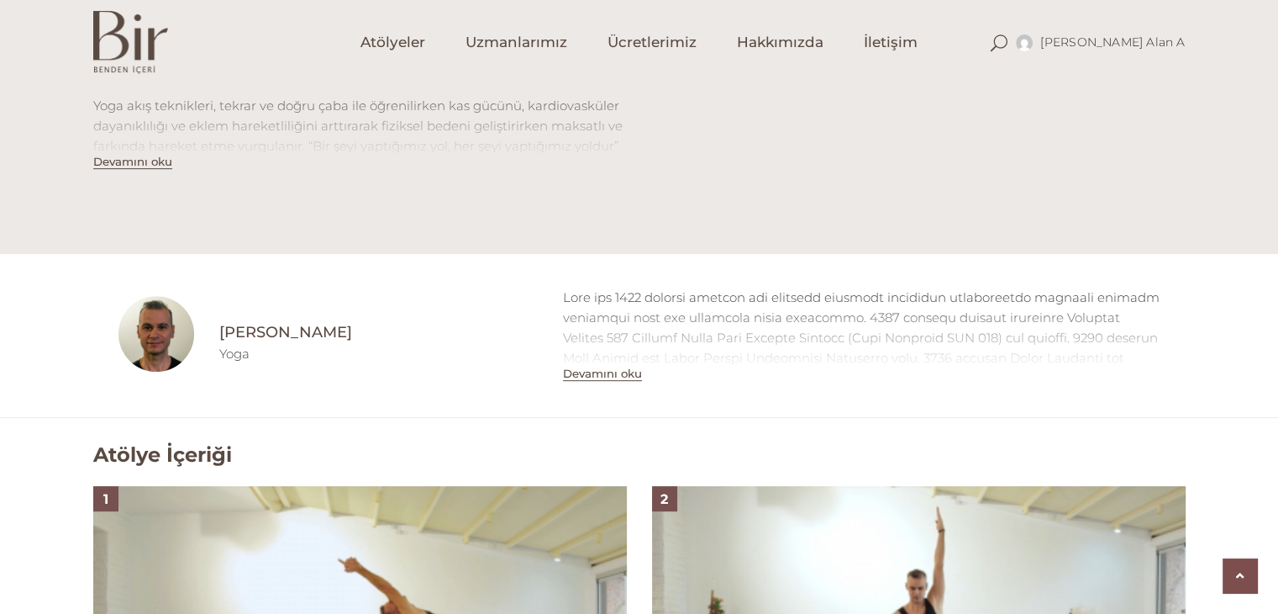
click at [619, 372] on button "Devamını oku" at bounding box center [602, 373] width 79 height 14
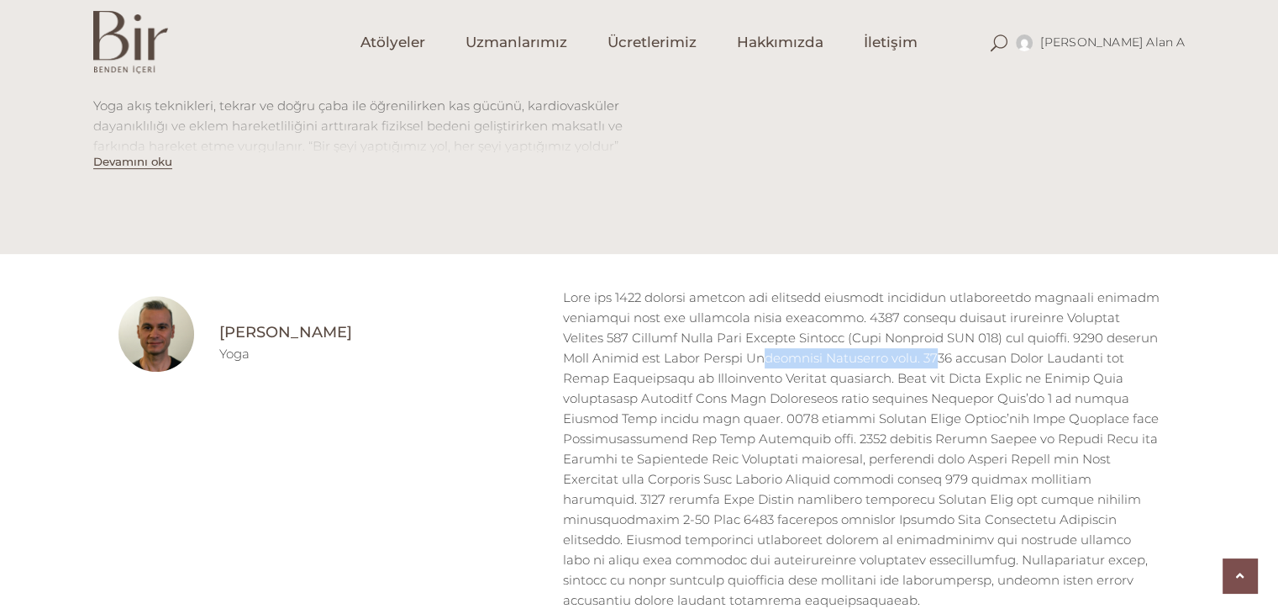
drag, startPoint x: 680, startPoint y: 357, endPoint x: 854, endPoint y: 354, distance: 174.0
click at [854, 354] on div at bounding box center [862, 448] width 598 height 323
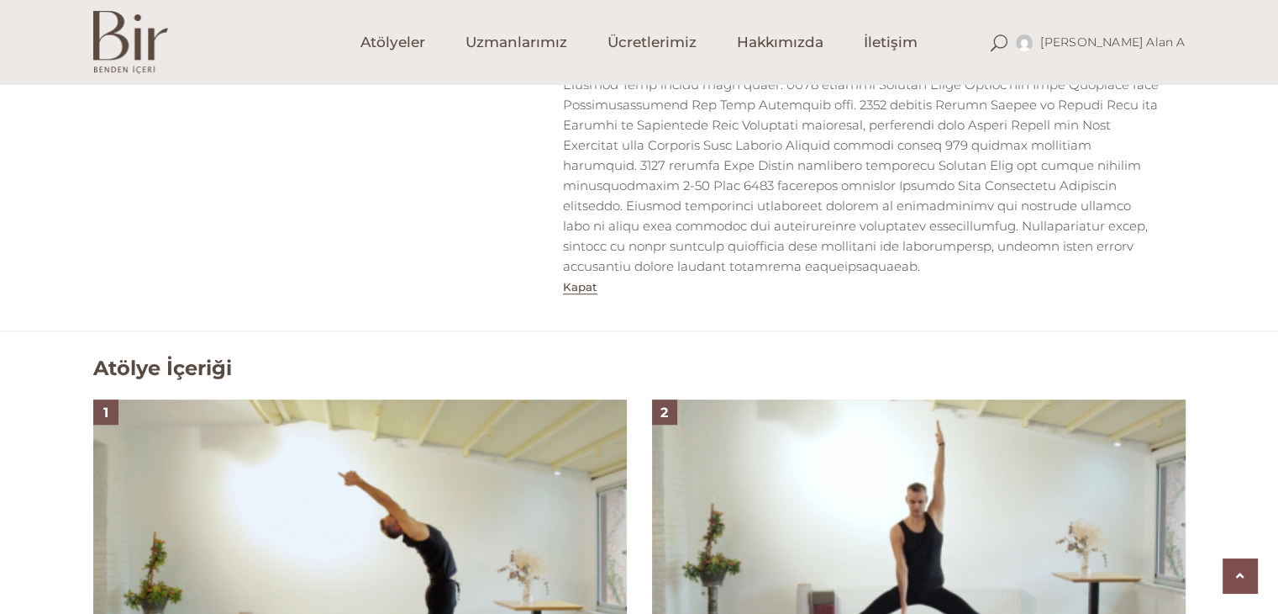
scroll to position [1054, 0]
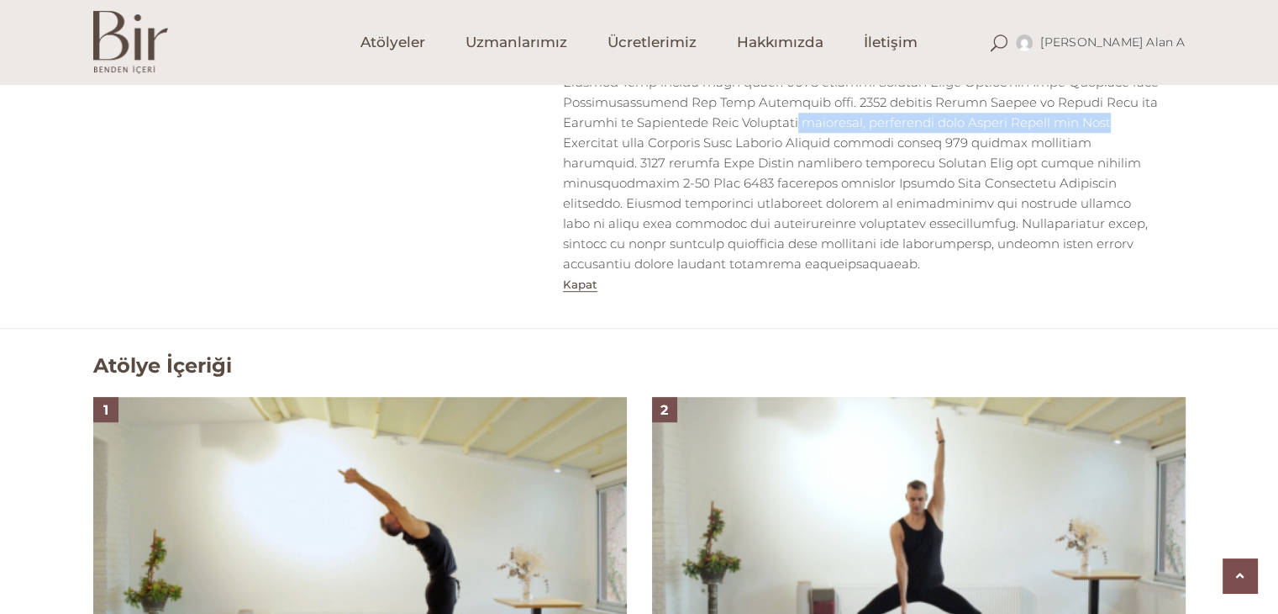
drag, startPoint x: 635, startPoint y: 126, endPoint x: 940, endPoint y: 124, distance: 304.3
click at [940, 124] on div at bounding box center [862, 112] width 598 height 323
click at [776, 182] on div at bounding box center [862, 112] width 598 height 323
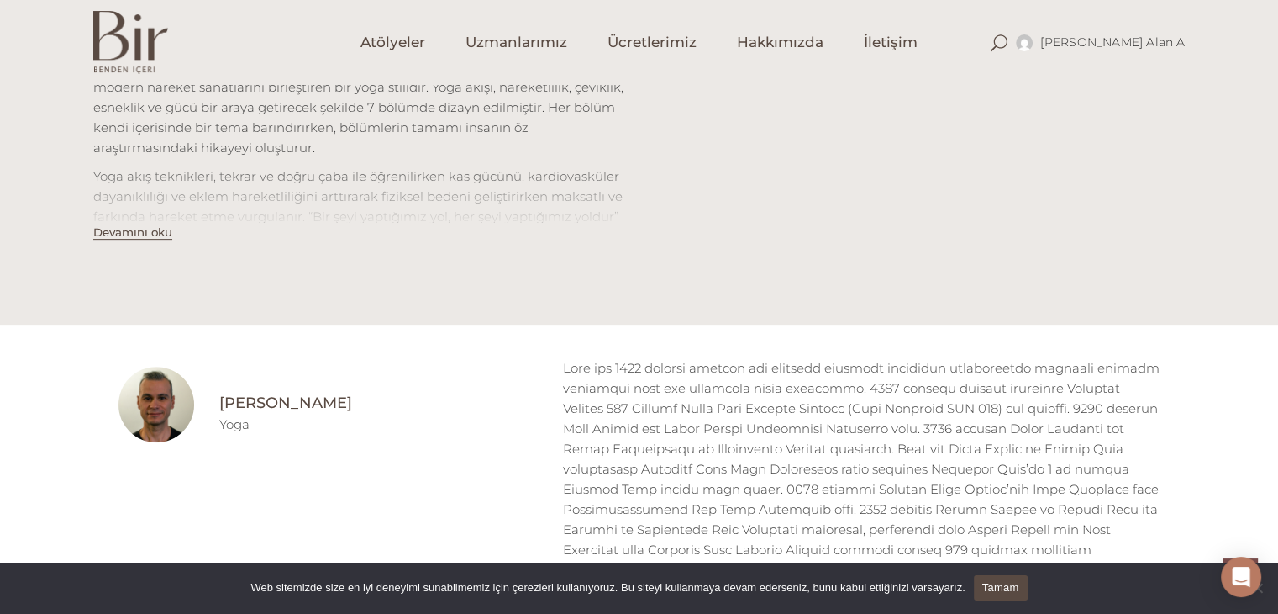
scroll to position [634, 0]
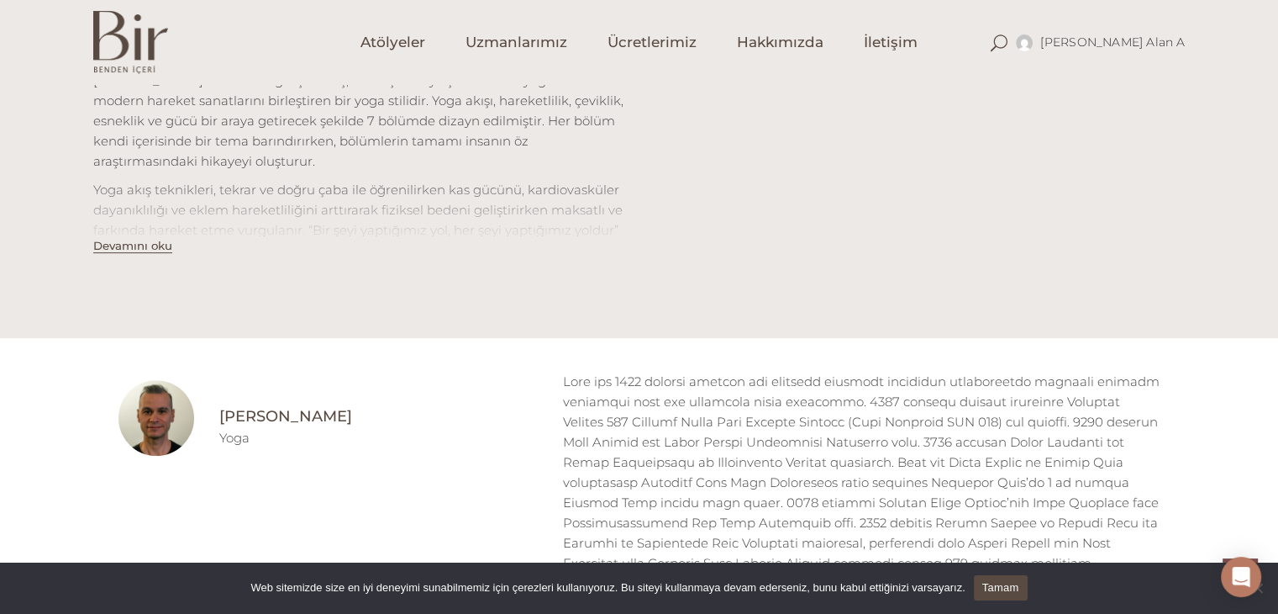
click at [100, 249] on button "Devamını oku" at bounding box center [132, 246] width 79 height 14
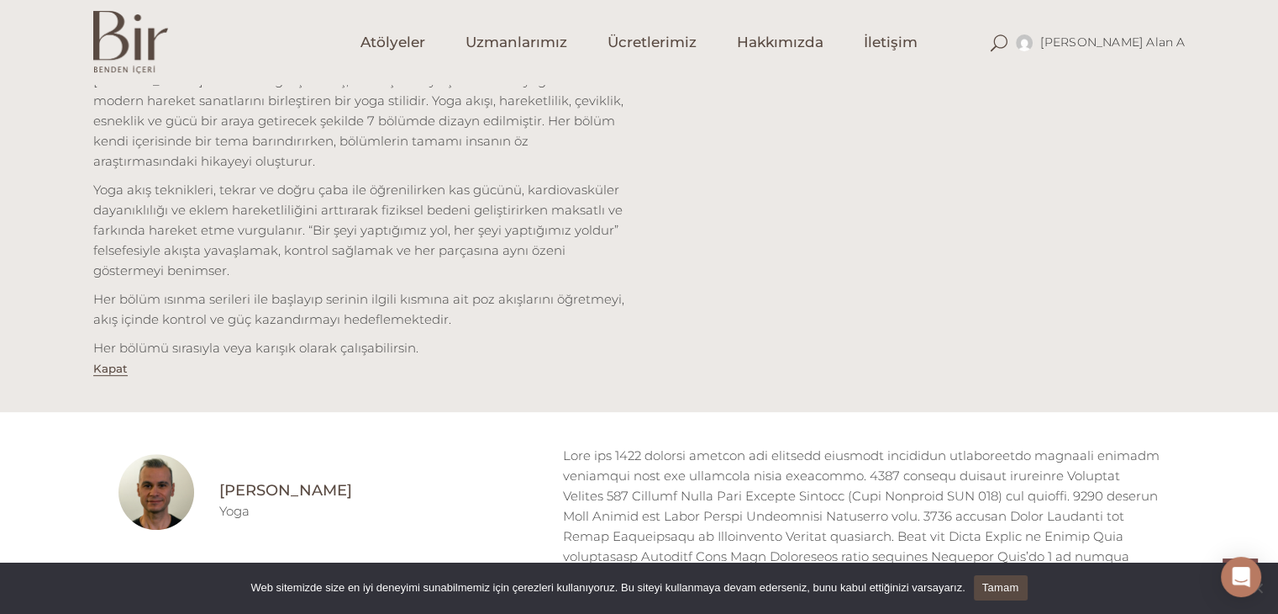
click at [239, 350] on p "Her bölümü sırasıyla veya karışık olarak çalışabilirsin." at bounding box center [360, 348] width 534 height 20
click at [297, 343] on p "Her bölümü sırasıyla veya karışık olarak çalışabilirsin." at bounding box center [360, 348] width 534 height 20
click at [215, 347] on p "Her bölümü sırasıyla veya karışık olarak çalışabilirsin." at bounding box center [360, 348] width 534 height 20
drag, startPoint x: 241, startPoint y: 293, endPoint x: 258, endPoint y: 292, distance: 16.8
click at [258, 293] on p "Her bölüm ısınma serileri ile başlayıp serinin ilgili kısmına ait poz akışların…" at bounding box center [360, 309] width 534 height 40
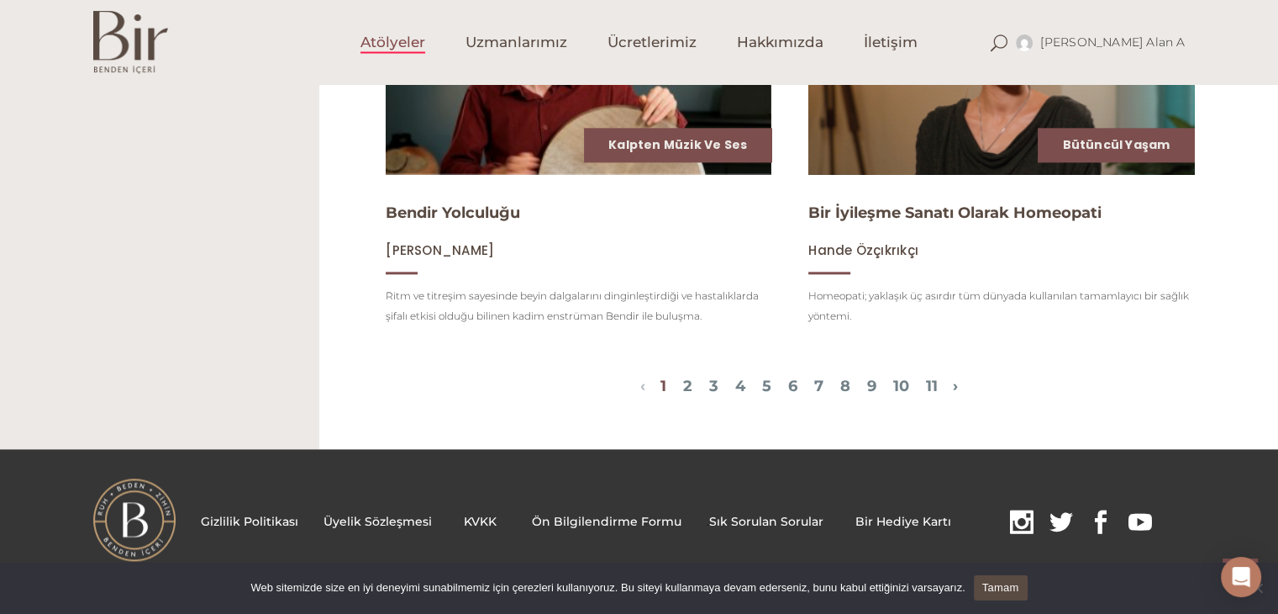
scroll to position [2022, 0]
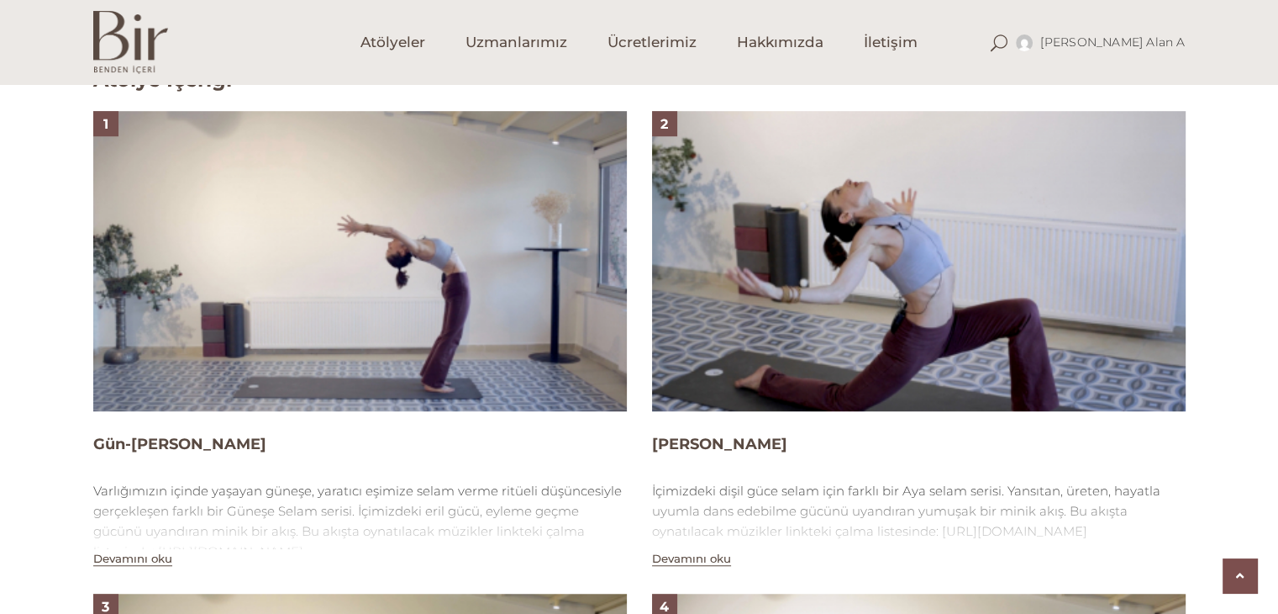
scroll to position [840, 0]
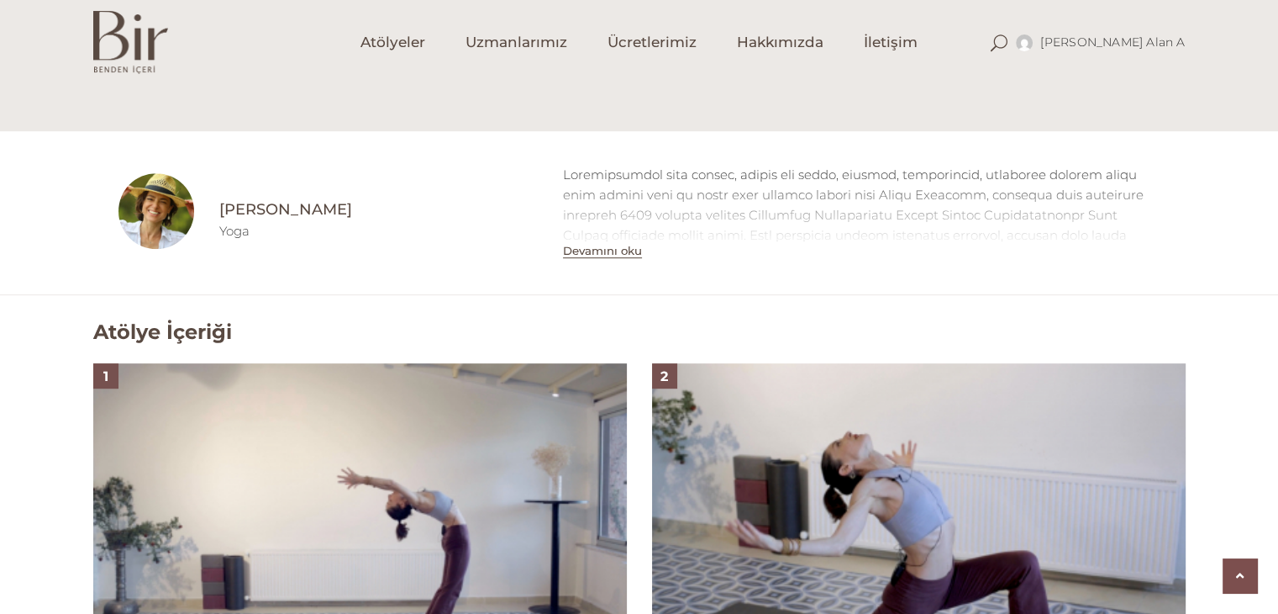
click at [579, 250] on button "Devamını oku" at bounding box center [602, 251] width 79 height 14
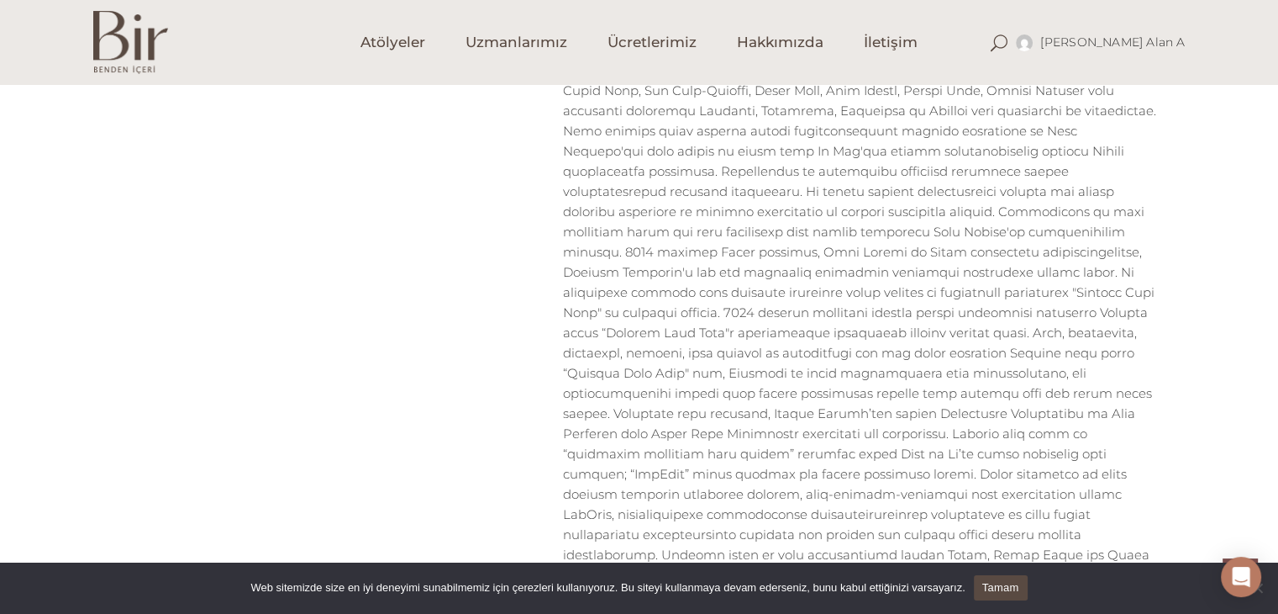
scroll to position [1765, 0]
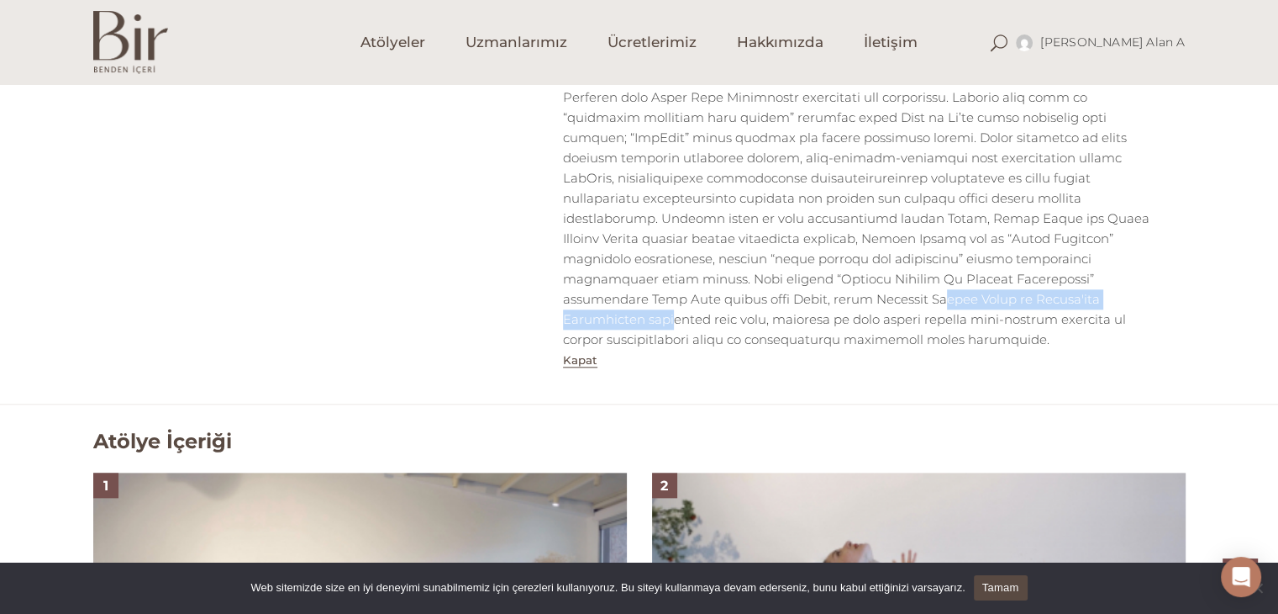
drag, startPoint x: 773, startPoint y: 243, endPoint x: 1025, endPoint y: 237, distance: 251.4
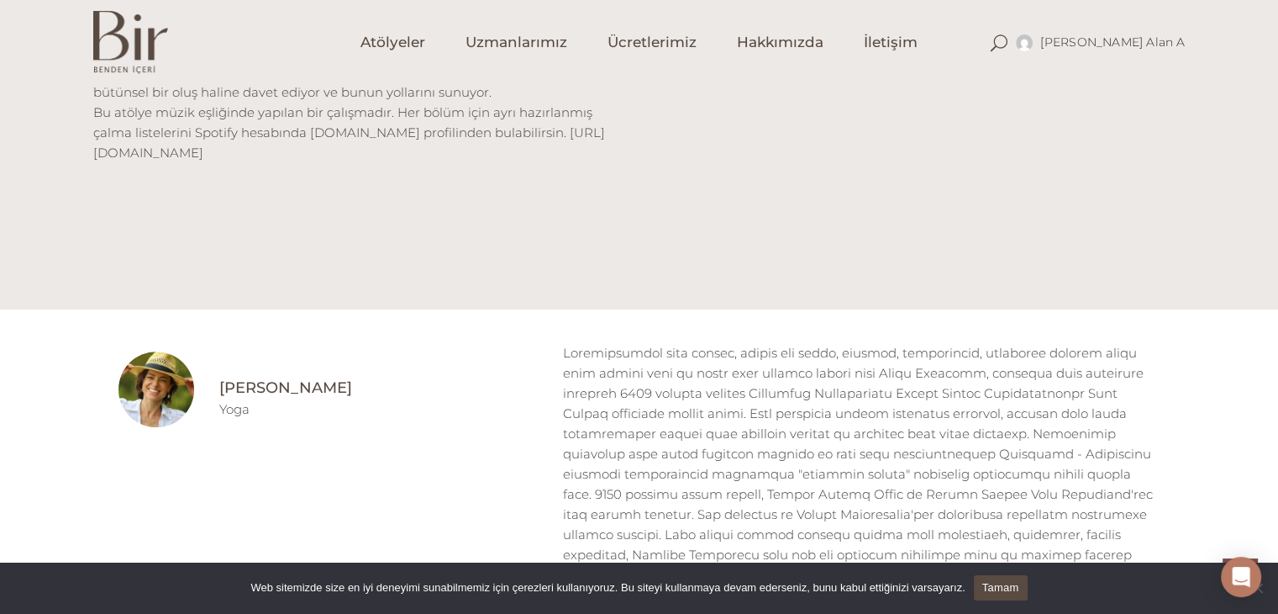
scroll to position [672, 0]
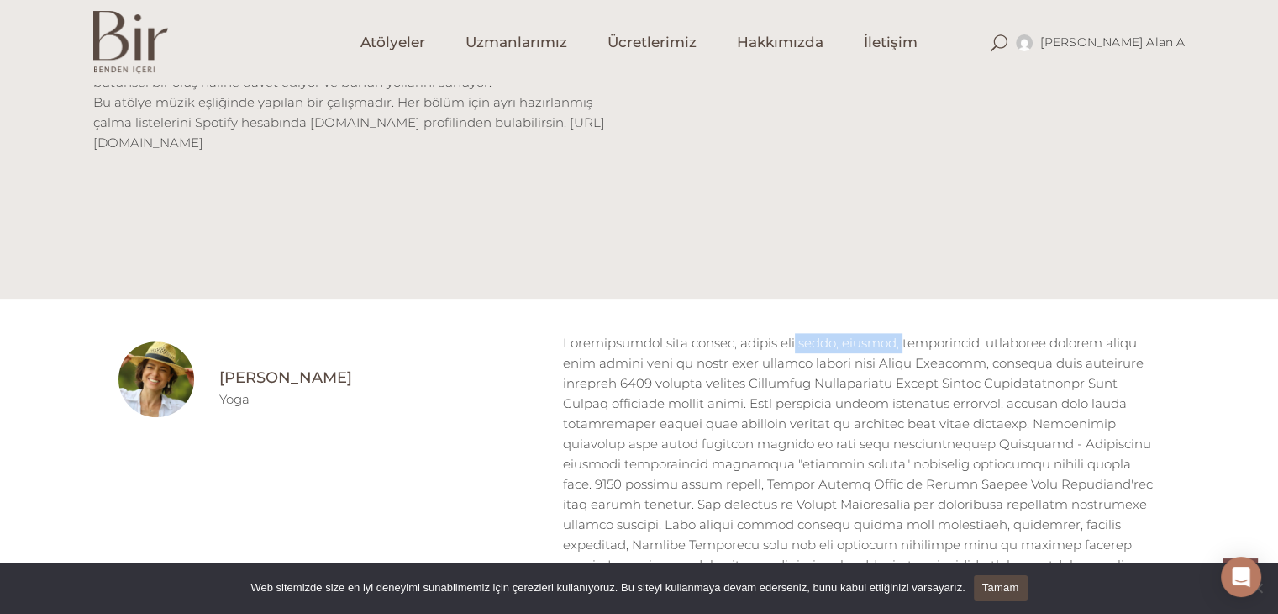
drag, startPoint x: 770, startPoint y: 345, endPoint x: 874, endPoint y: 331, distance: 105.2
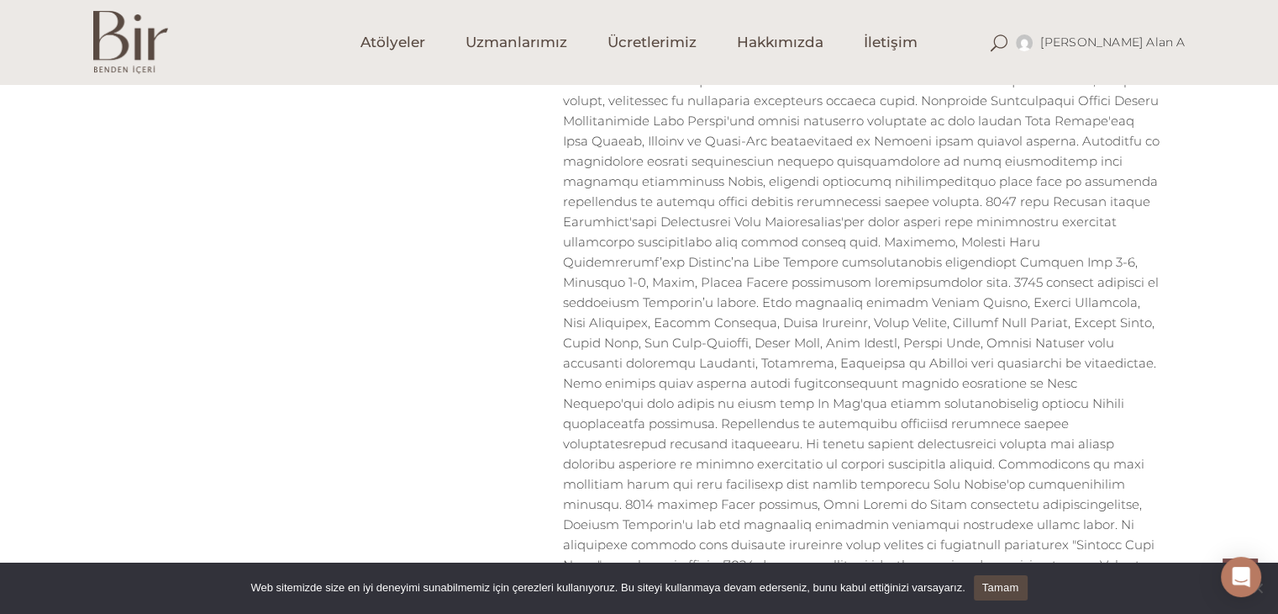
scroll to position [588, 0]
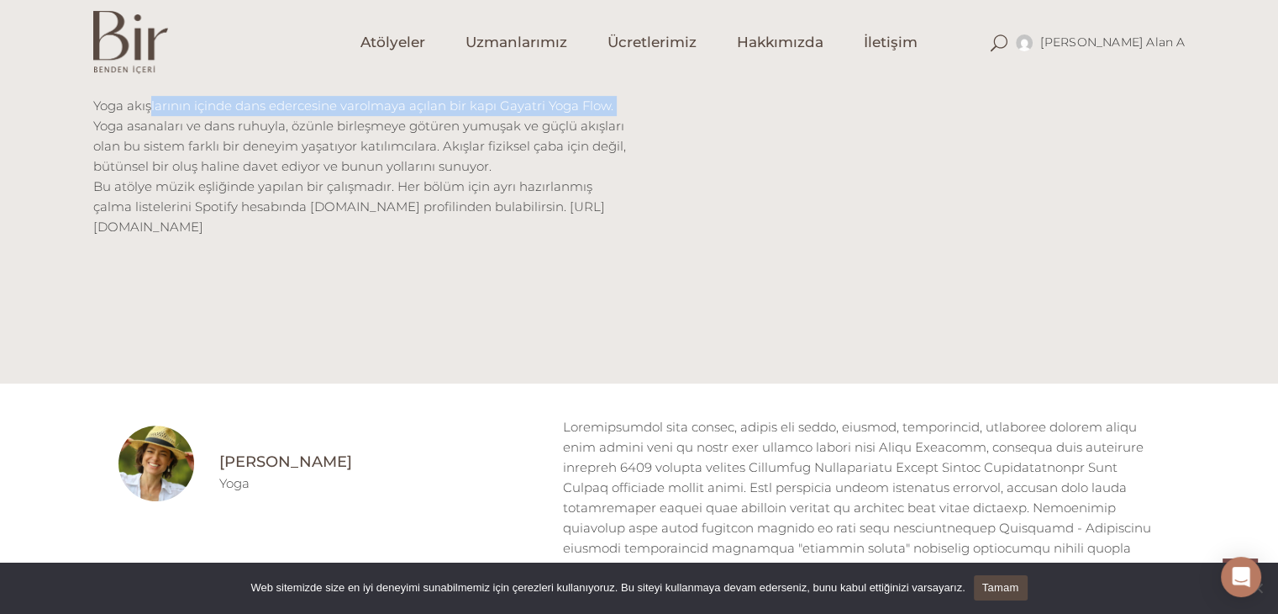
drag, startPoint x: 150, startPoint y: 108, endPoint x: 76, endPoint y: 129, distance: 76.7
click at [78, 130] on div "Atölye İçeriği Yoga akışlarının içinde dans edercesine varolmaya açılan bir kap…" at bounding box center [639, 204] width 1278 height 360
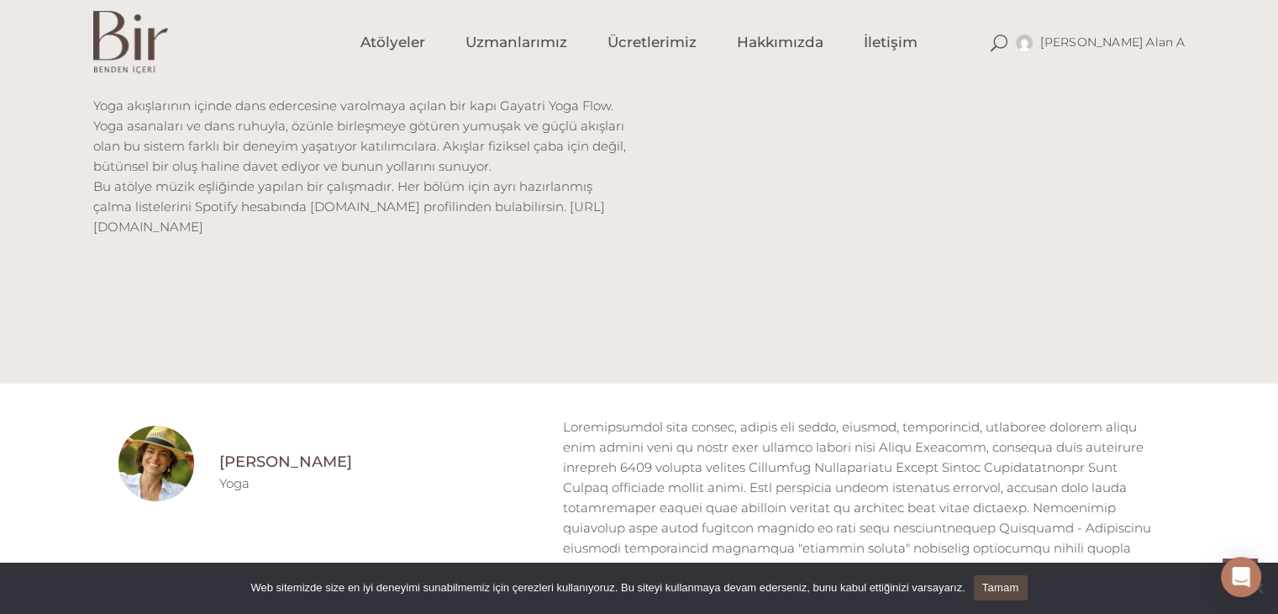
click at [118, 166] on p "Yoga akışlarının içinde dans edercesine varolmaya açılan bir kapı Gayatri Yoga …" at bounding box center [360, 166] width 534 height 141
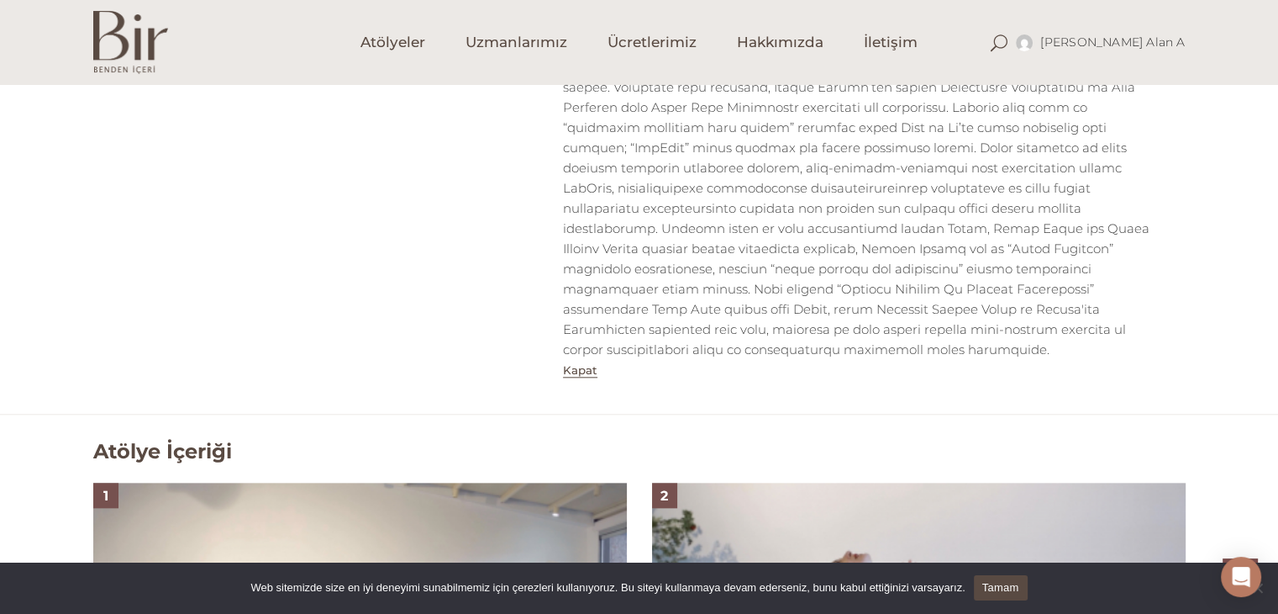
scroll to position [2017, 0]
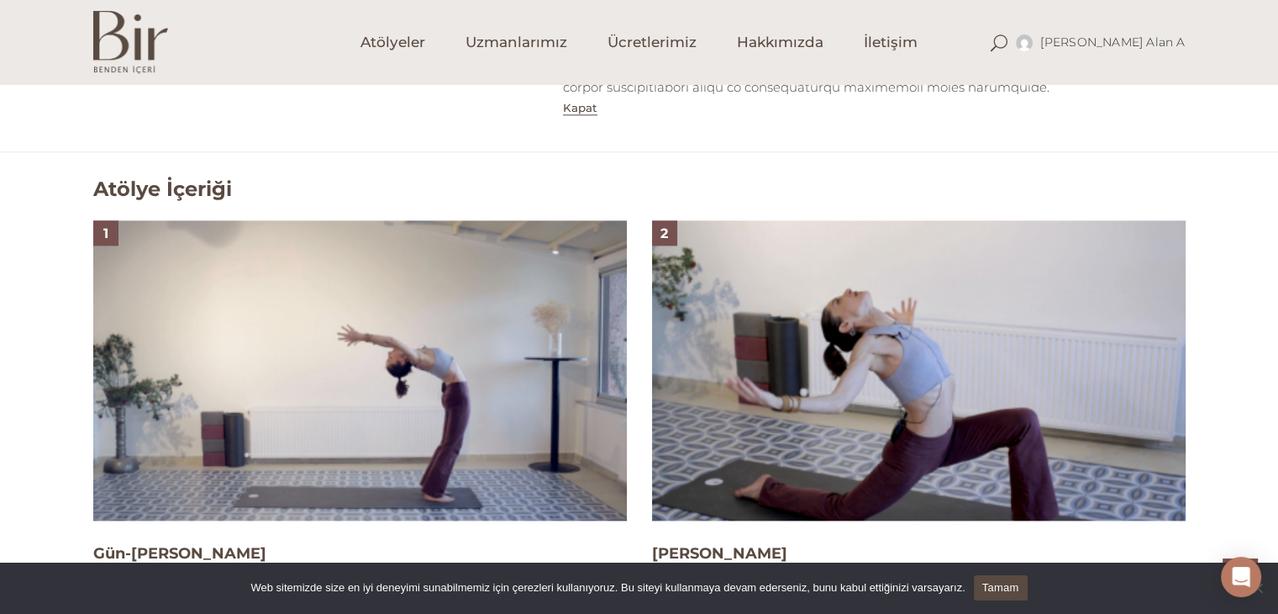
click at [508, 312] on img at bounding box center [360, 370] width 534 height 300
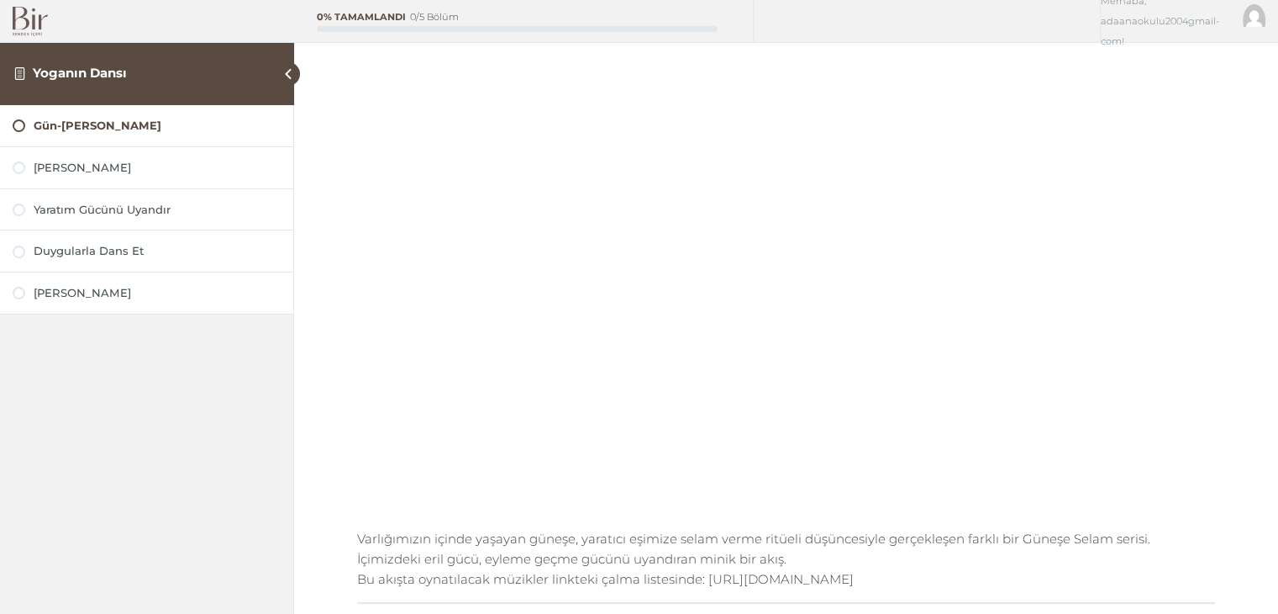
scroll to position [84, 0]
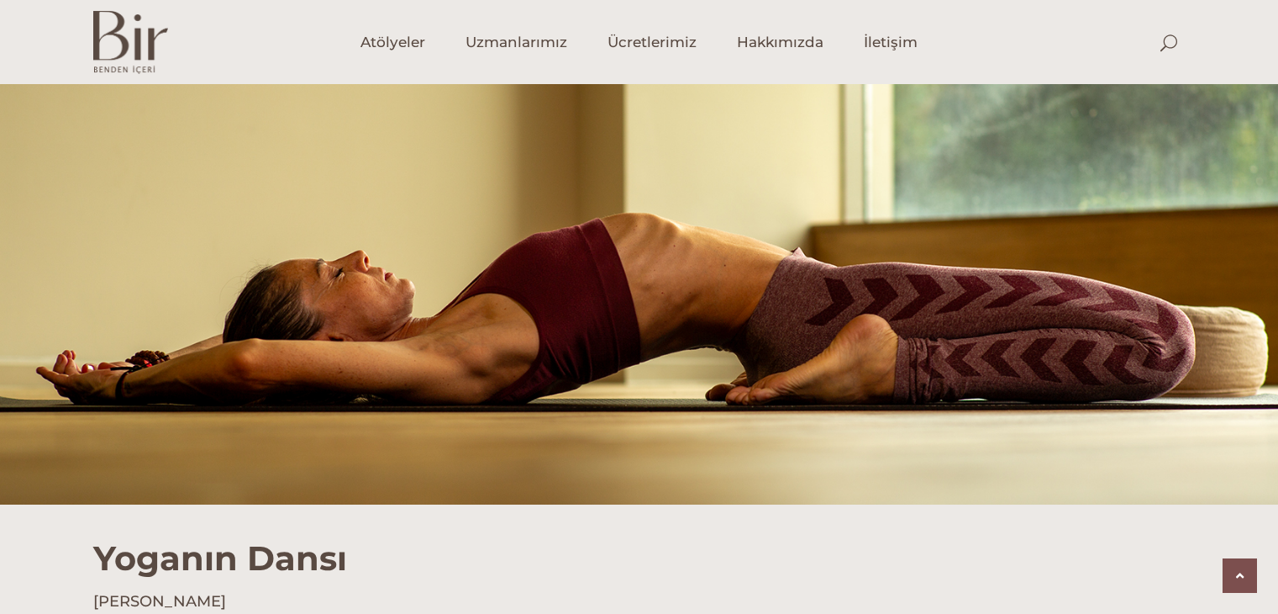
scroll to position [1177, 0]
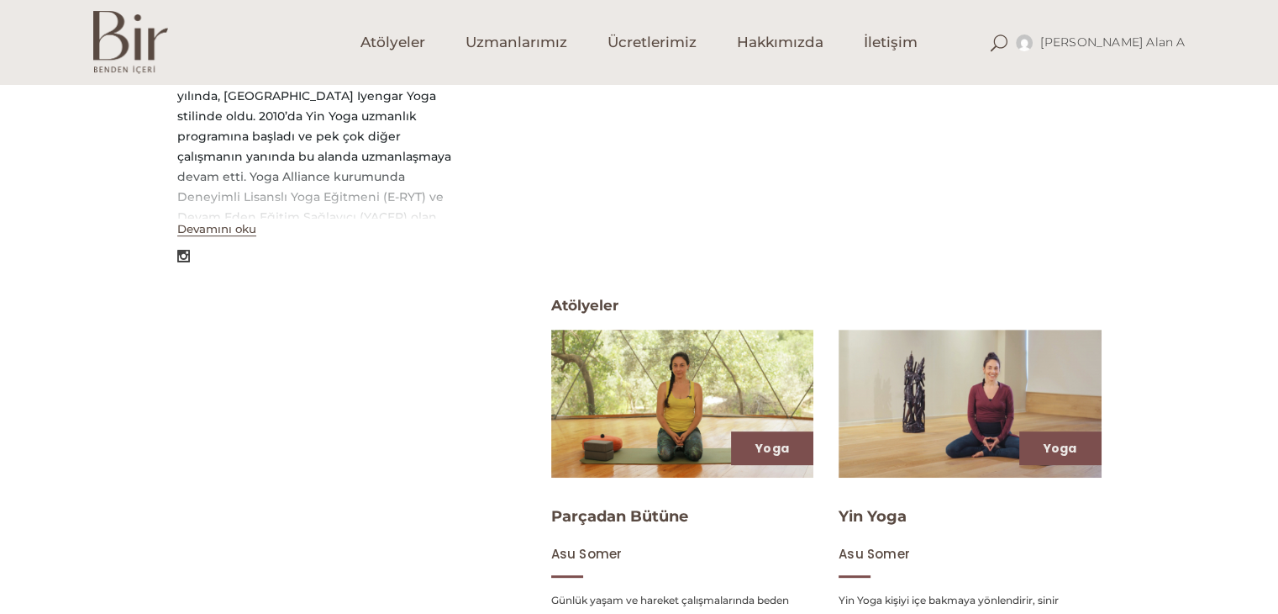
scroll to position [672, 0]
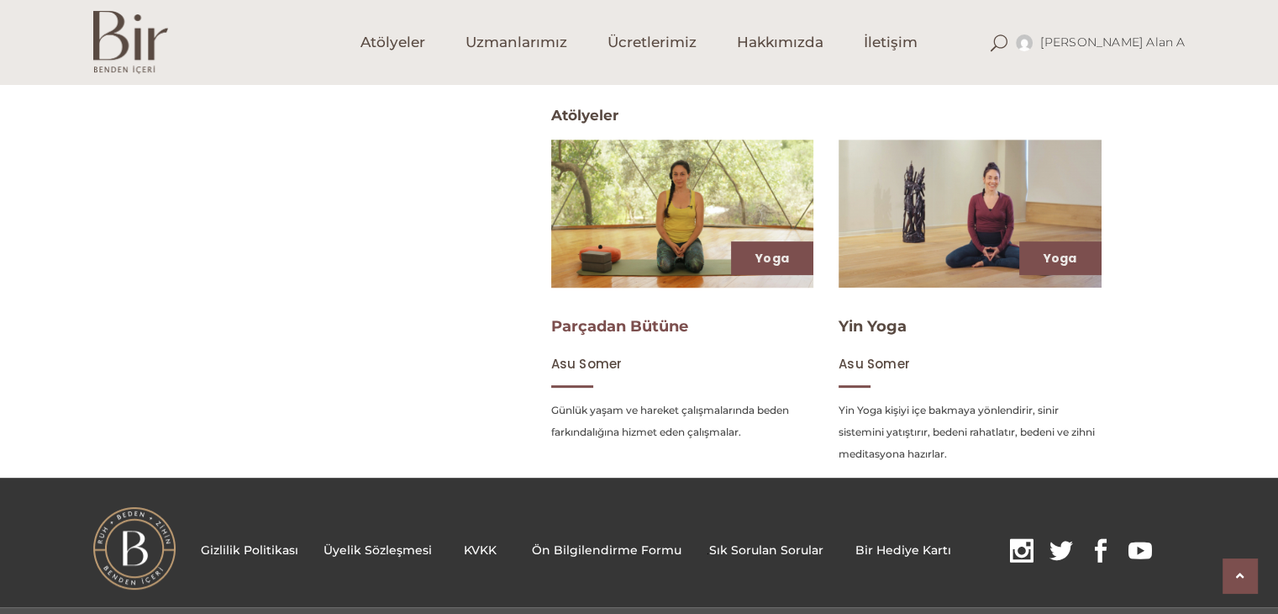
click at [625, 327] on link "Parçadan Bütüne" at bounding box center [619, 326] width 137 height 18
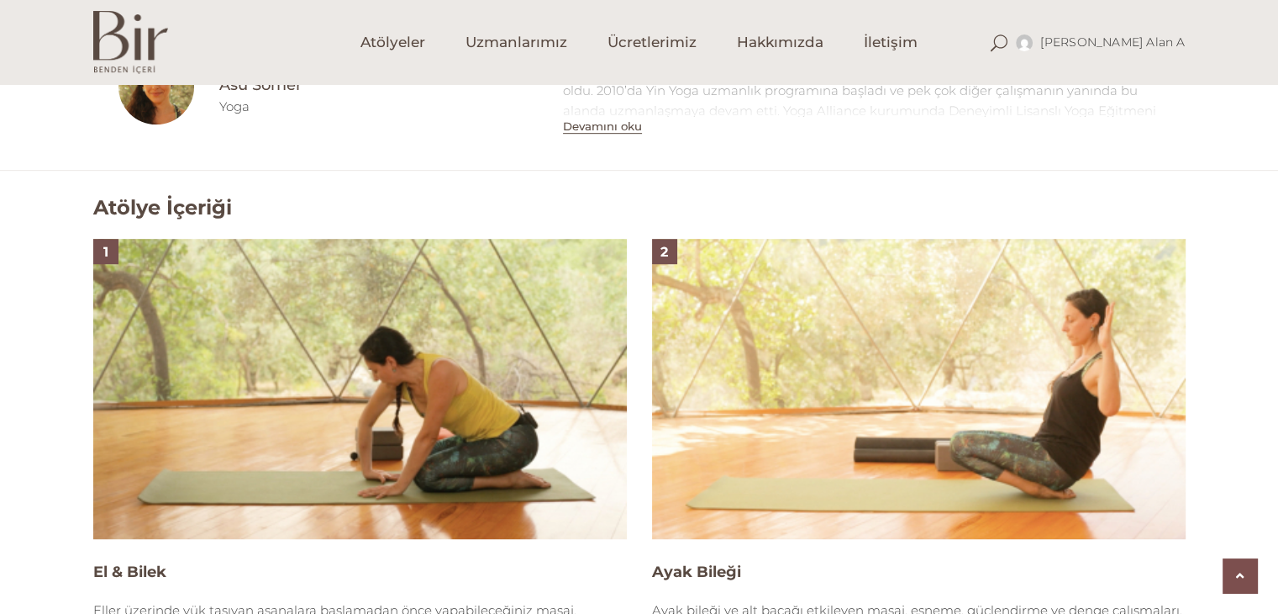
scroll to position [1009, 0]
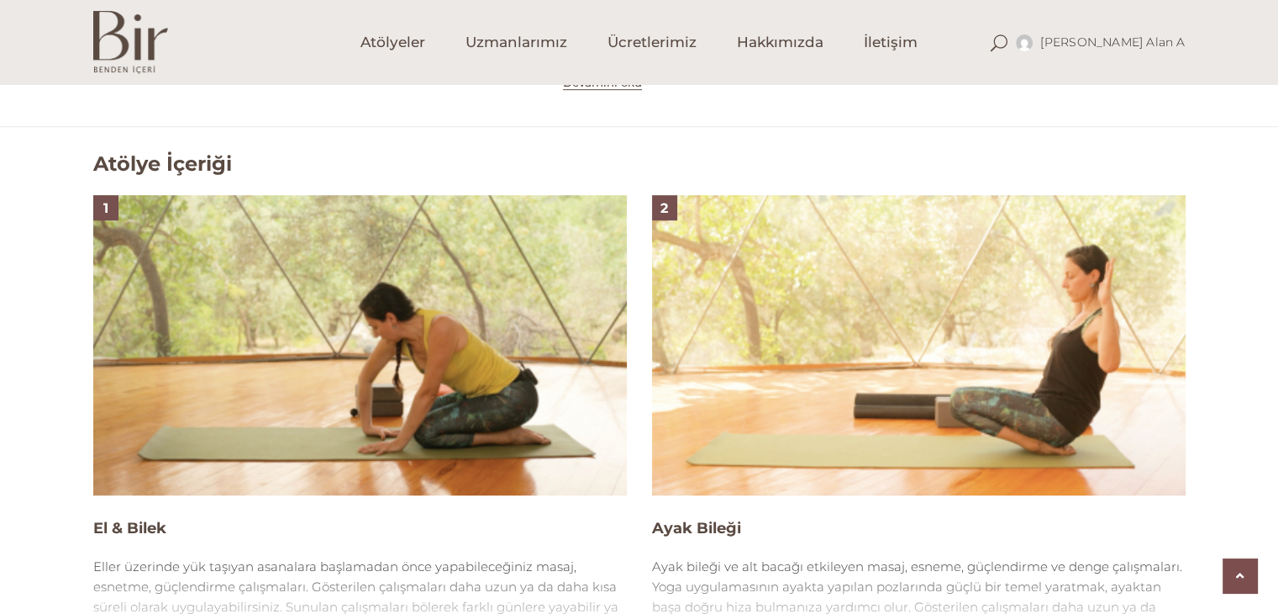
click at [403, 320] on img at bounding box center [360, 345] width 534 height 300
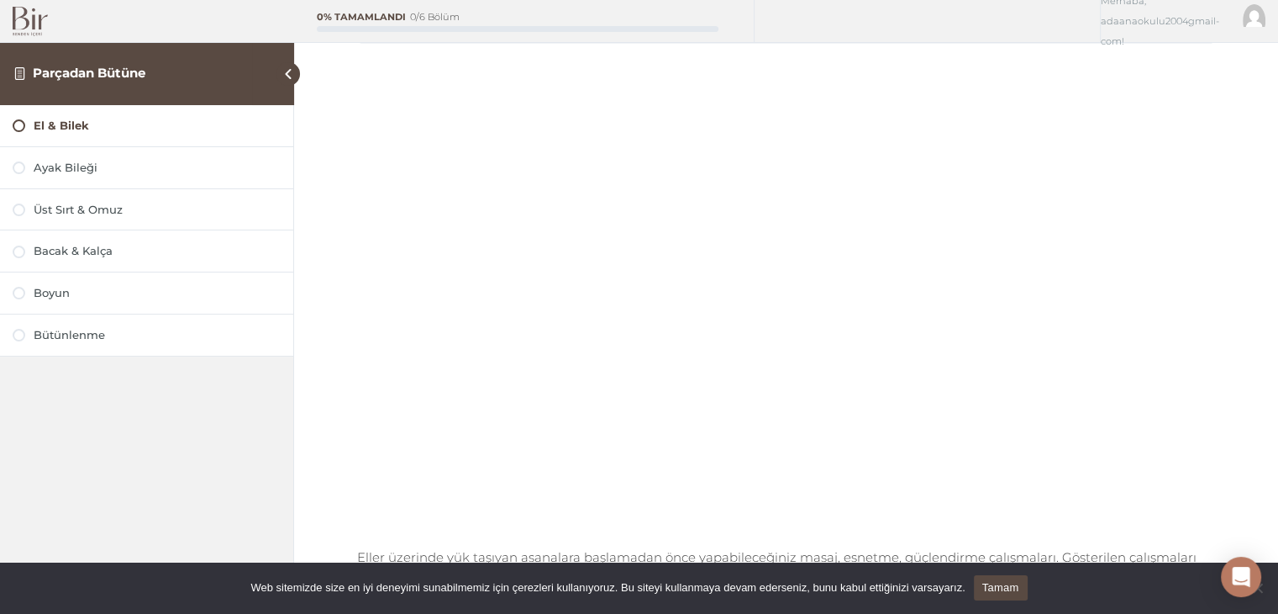
scroll to position [84, 0]
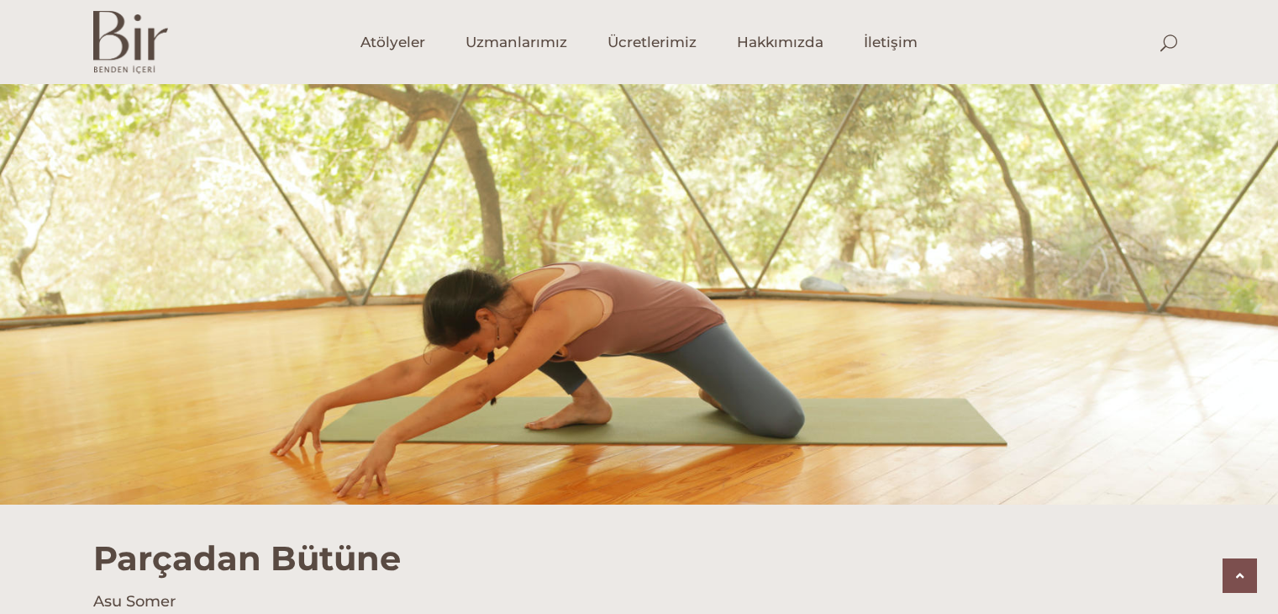
scroll to position [1009, 0]
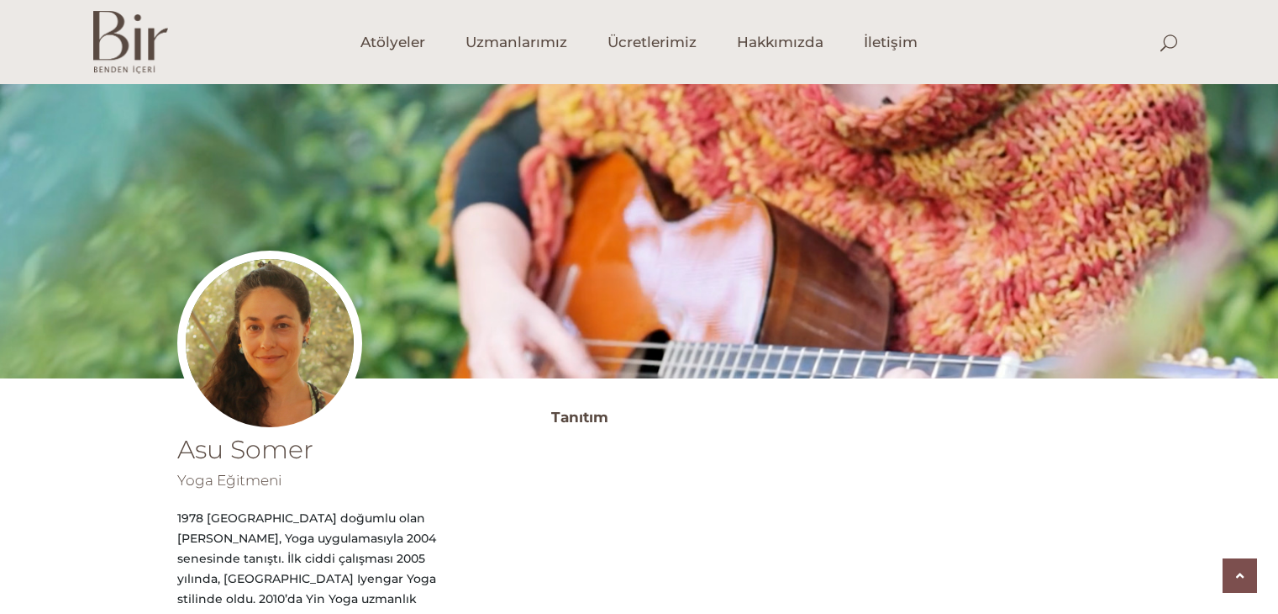
scroll to position [669, 0]
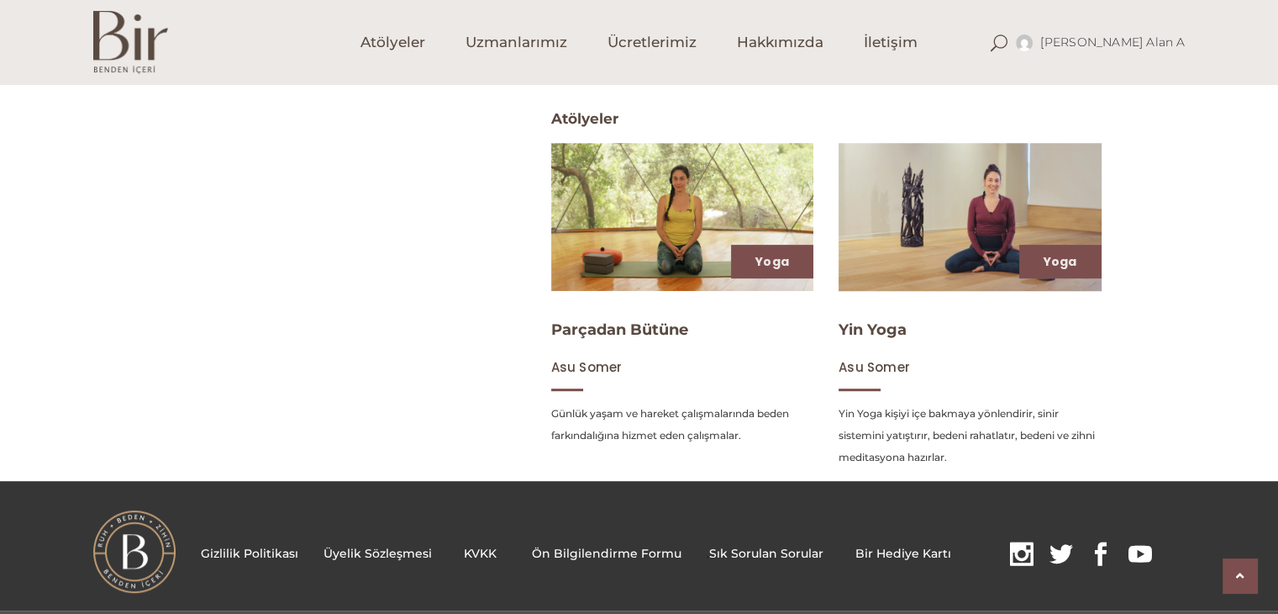
click at [849, 368] on span "Asu Somer" at bounding box center [874, 367] width 71 height 18
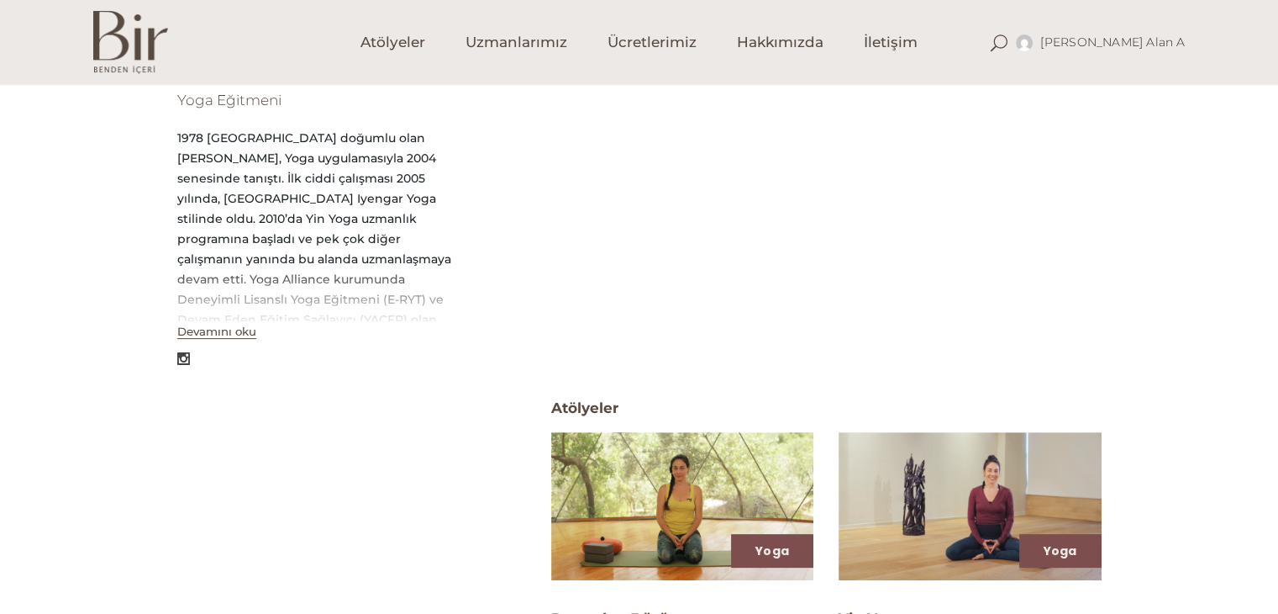
scroll to position [588, 0]
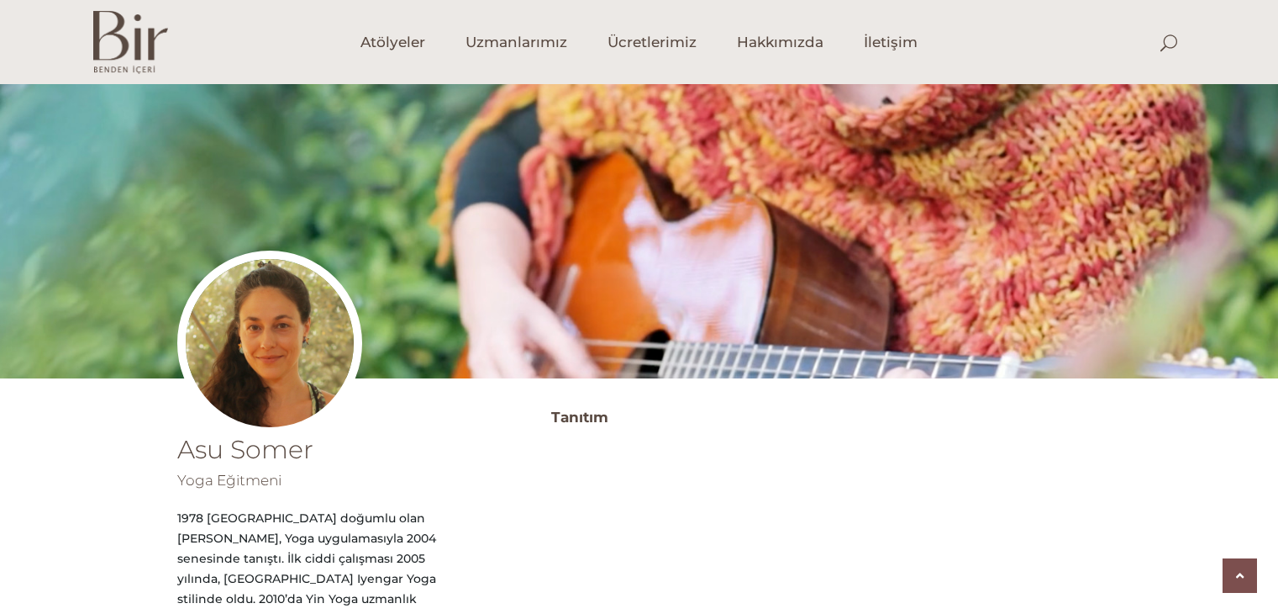
scroll to position [669, 0]
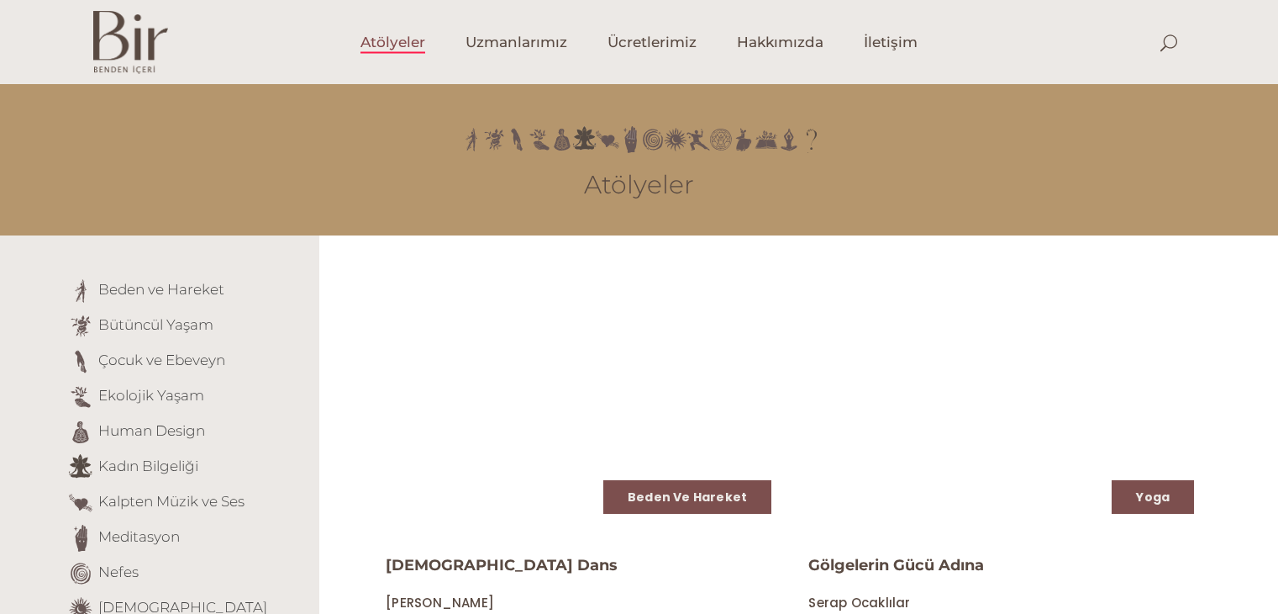
scroll to position [2021, 0]
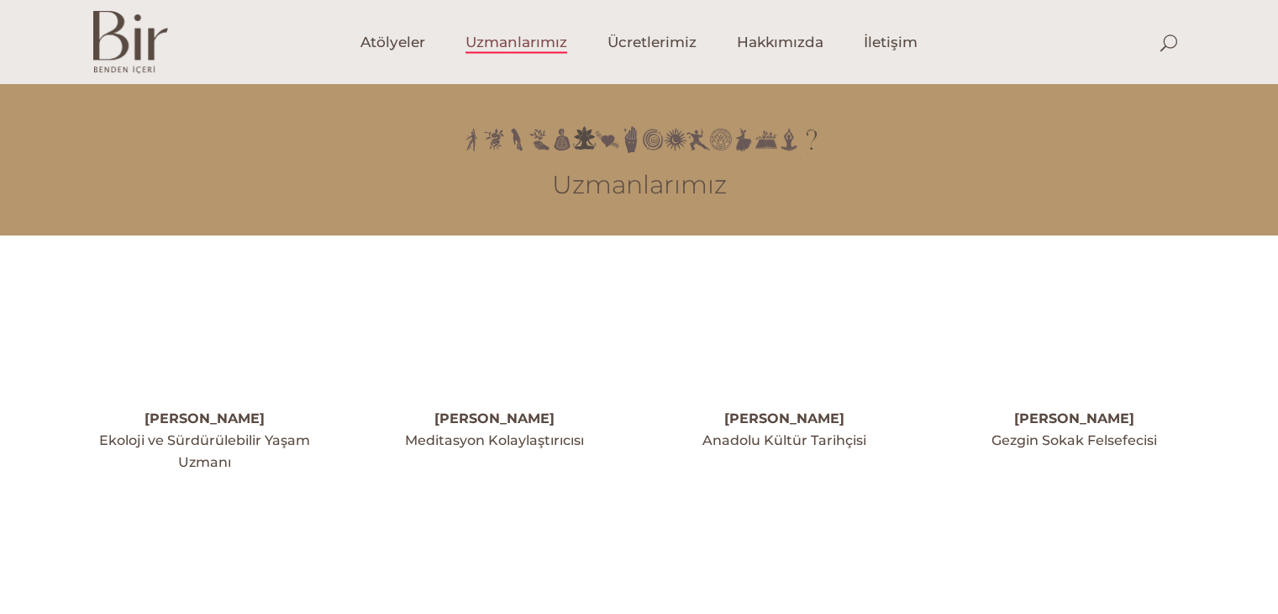
scroll to position [2521, 0]
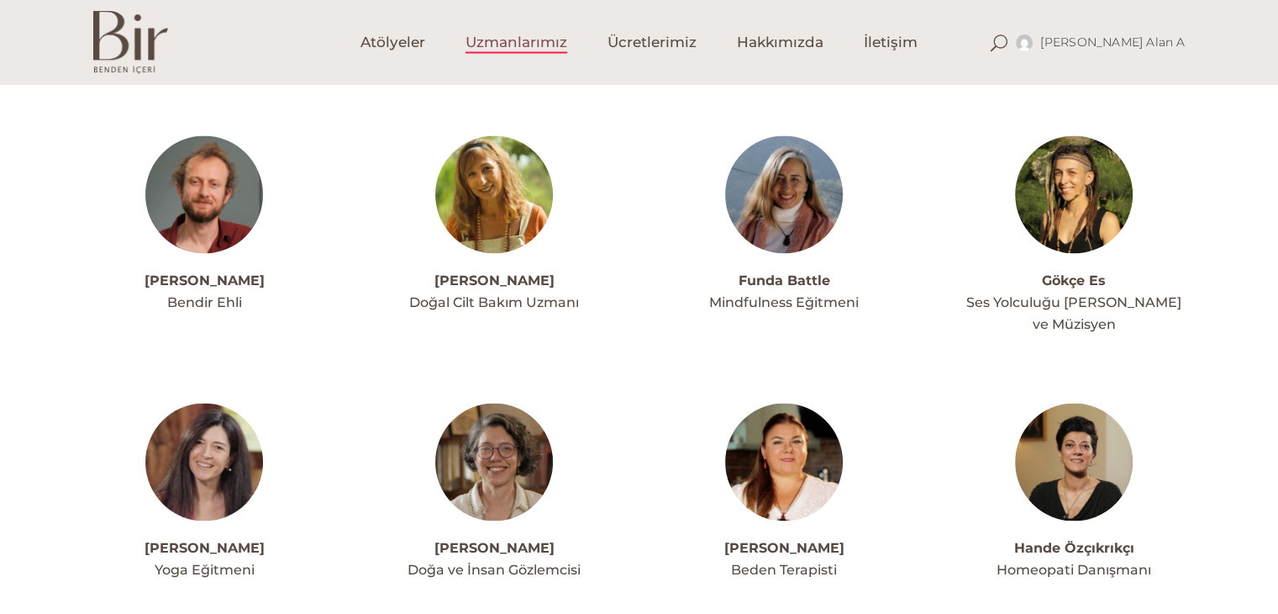
click at [238, 403] on img at bounding box center [204, 462] width 118 height 118
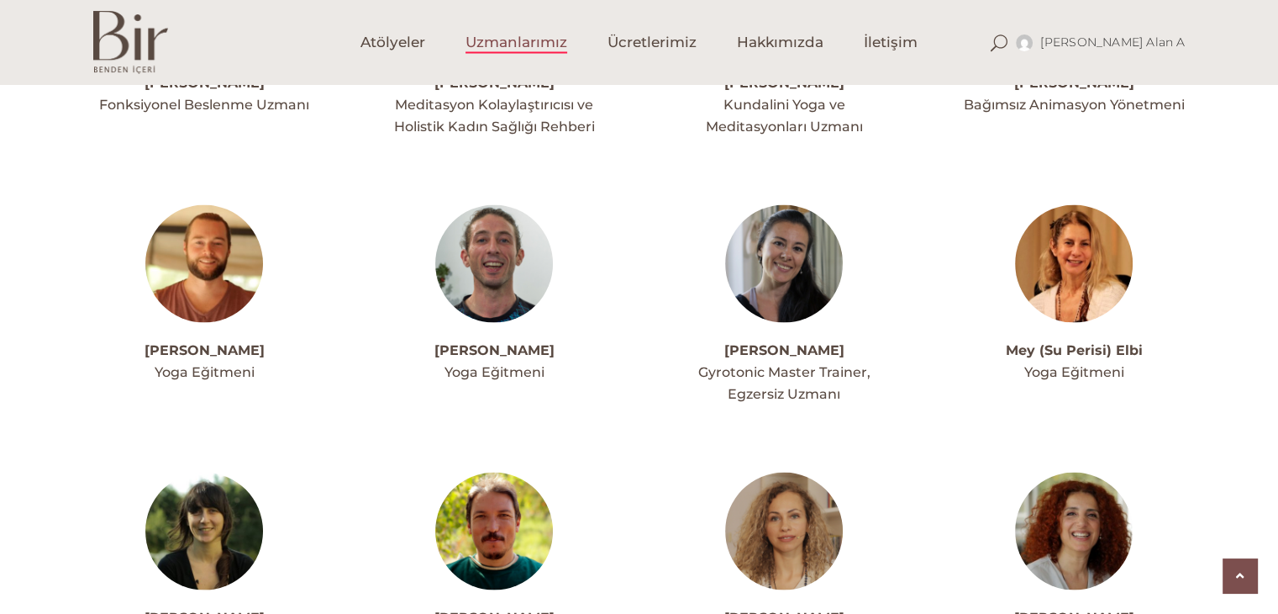
scroll to position [3278, 0]
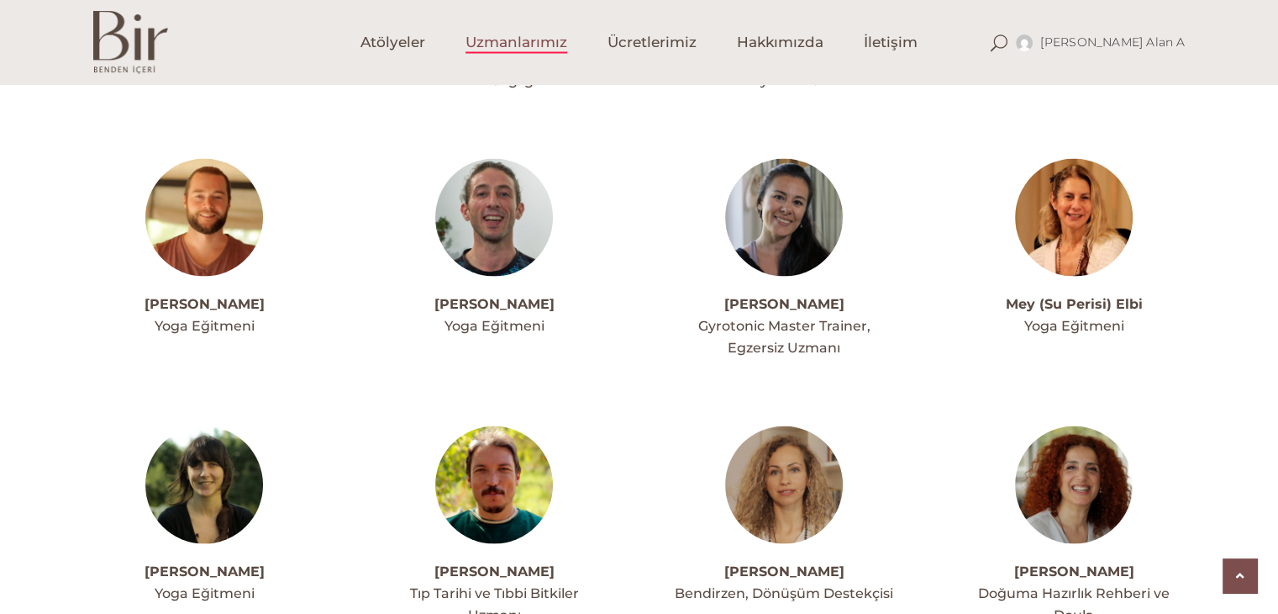
click at [1068, 296] on link "Mey (Su Perisi) Elbi" at bounding box center [1074, 304] width 137 height 16
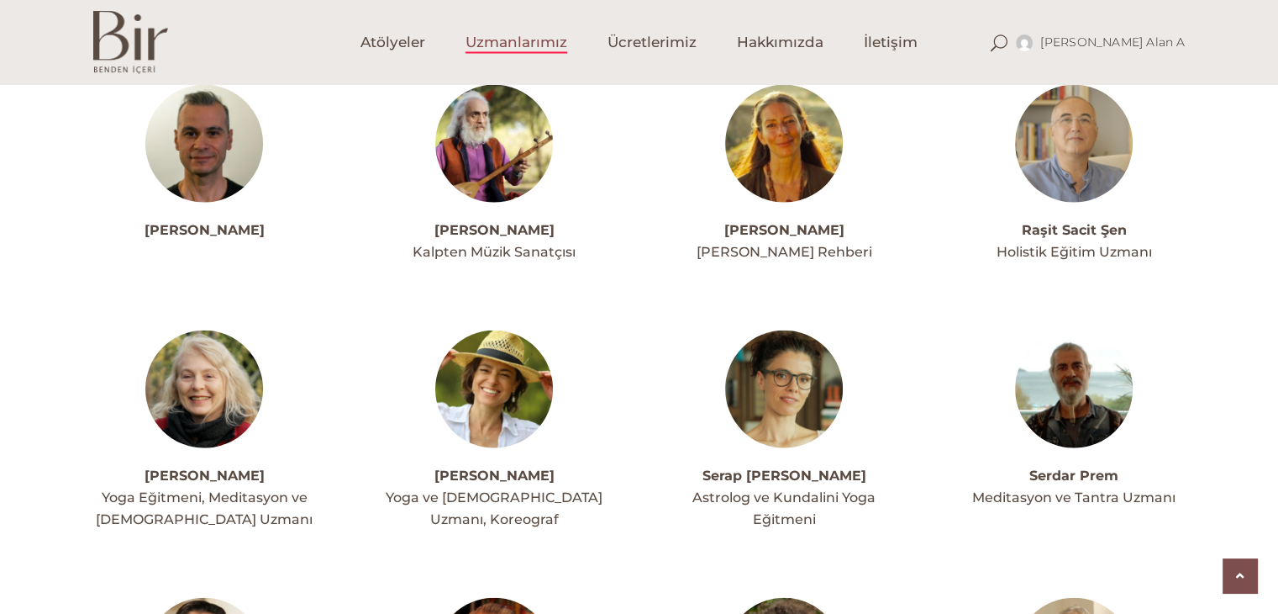
scroll to position [3872, 0]
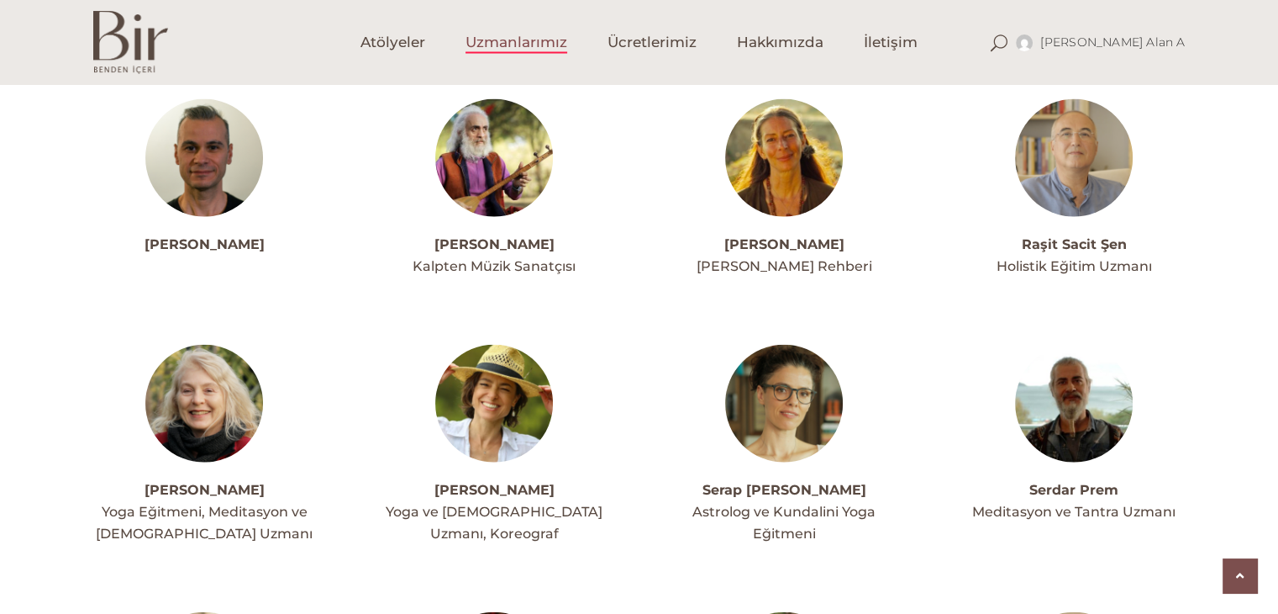
click at [215, 350] on img at bounding box center [204, 404] width 118 height 118
click at [506, 367] on img at bounding box center [494, 404] width 118 height 118
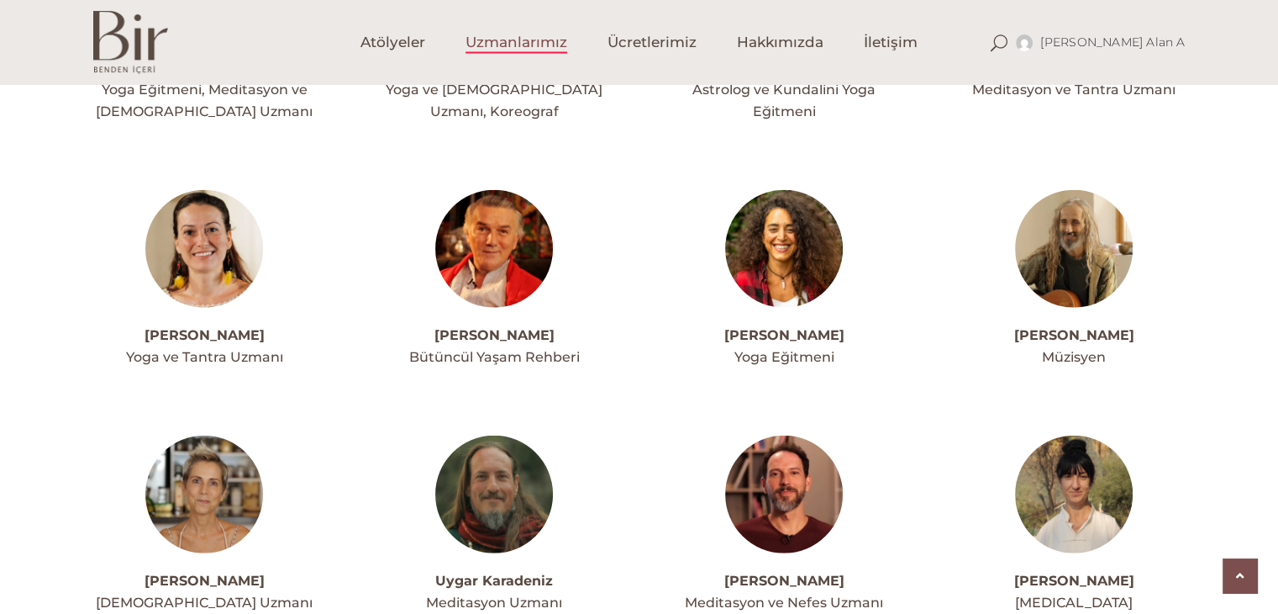
scroll to position [4292, 0]
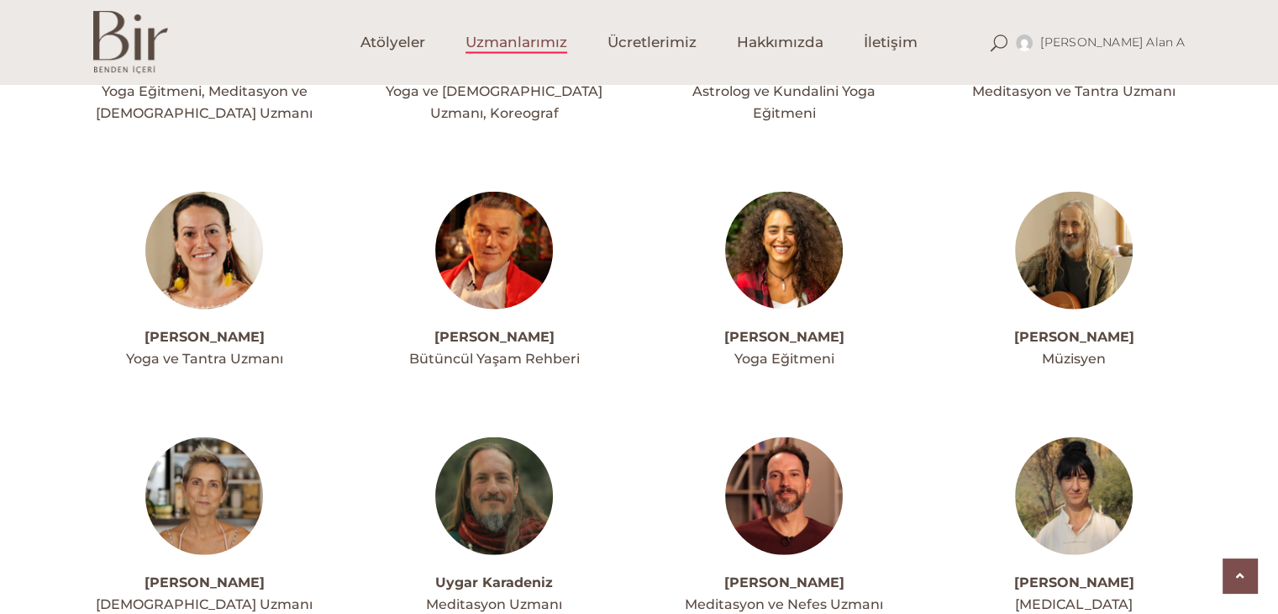
click at [196, 192] on img at bounding box center [204, 251] width 118 height 118
click at [793, 192] on img at bounding box center [784, 251] width 118 height 118
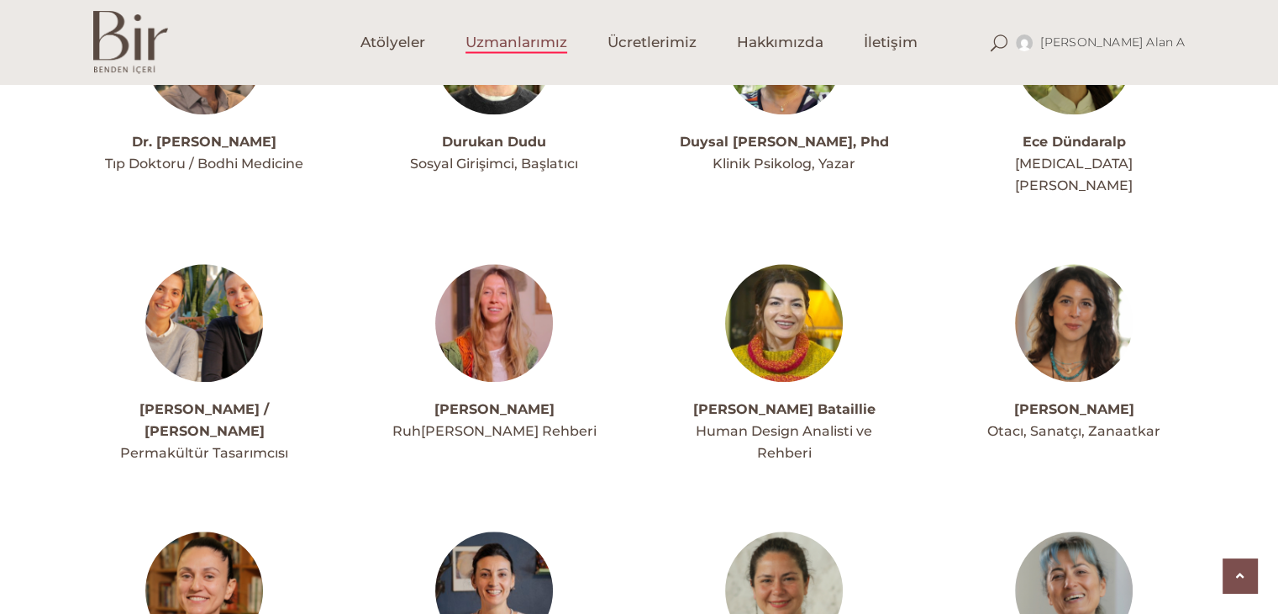
scroll to position [1855, 0]
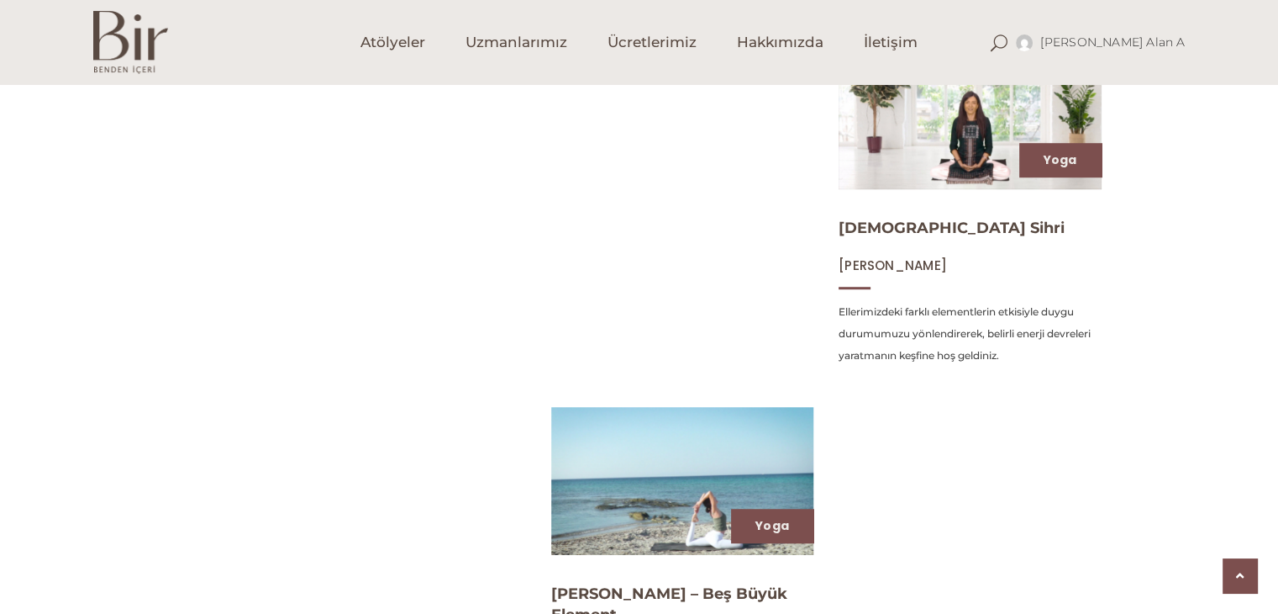
scroll to position [1345, 0]
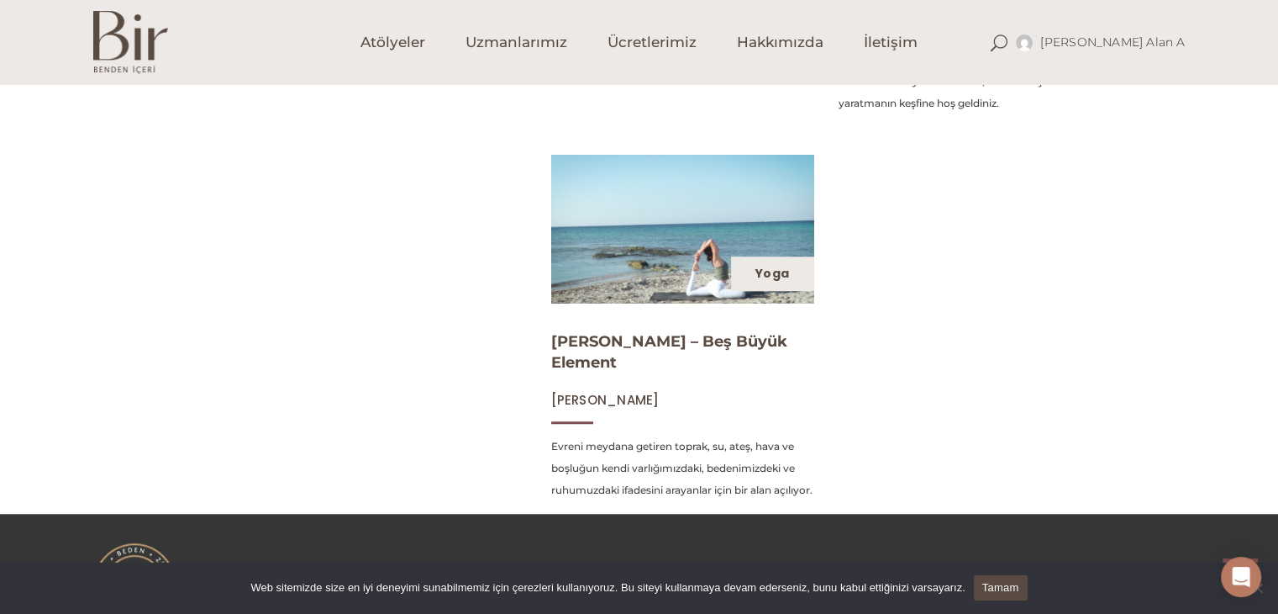
click at [776, 266] on link "Yoga" at bounding box center [773, 273] width 34 height 17
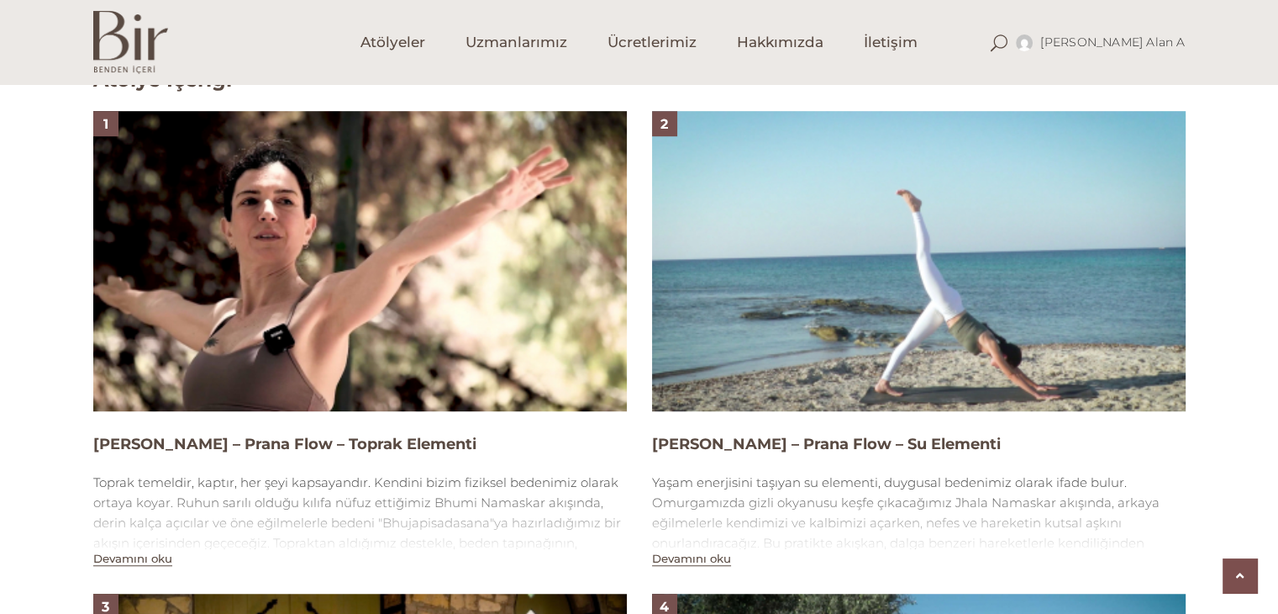
scroll to position [588, 0]
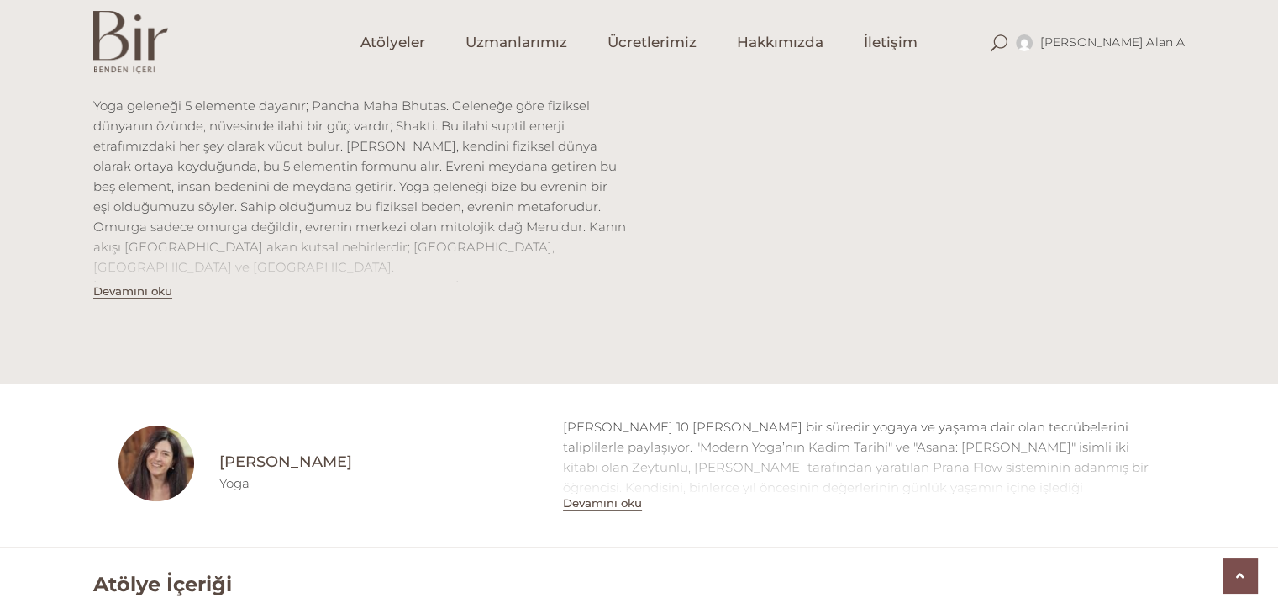
click at [141, 290] on button "Devamını oku" at bounding box center [132, 291] width 79 height 14
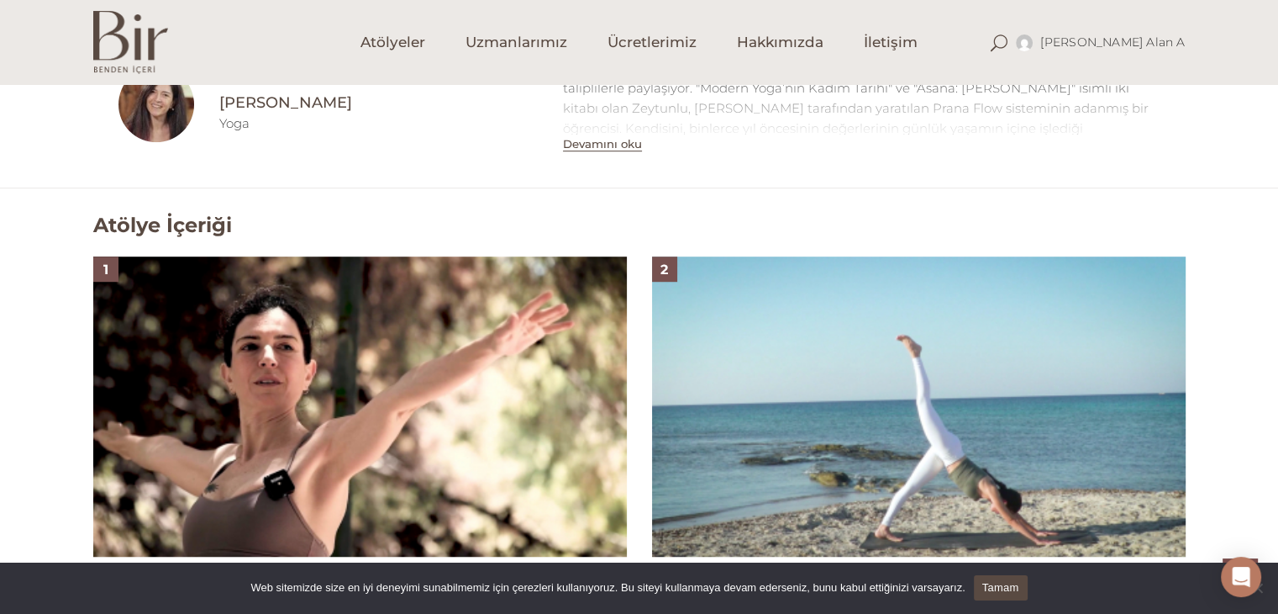
scroll to position [1096, 0]
click at [310, 362] on img at bounding box center [360, 407] width 534 height 300
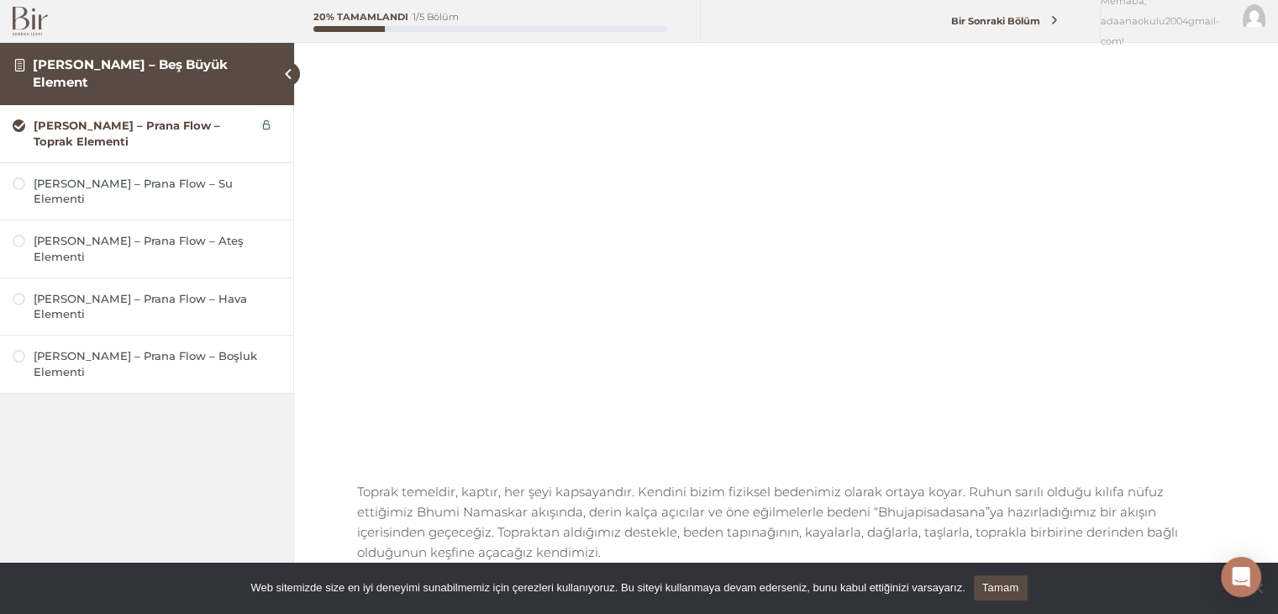
scroll to position [161, 0]
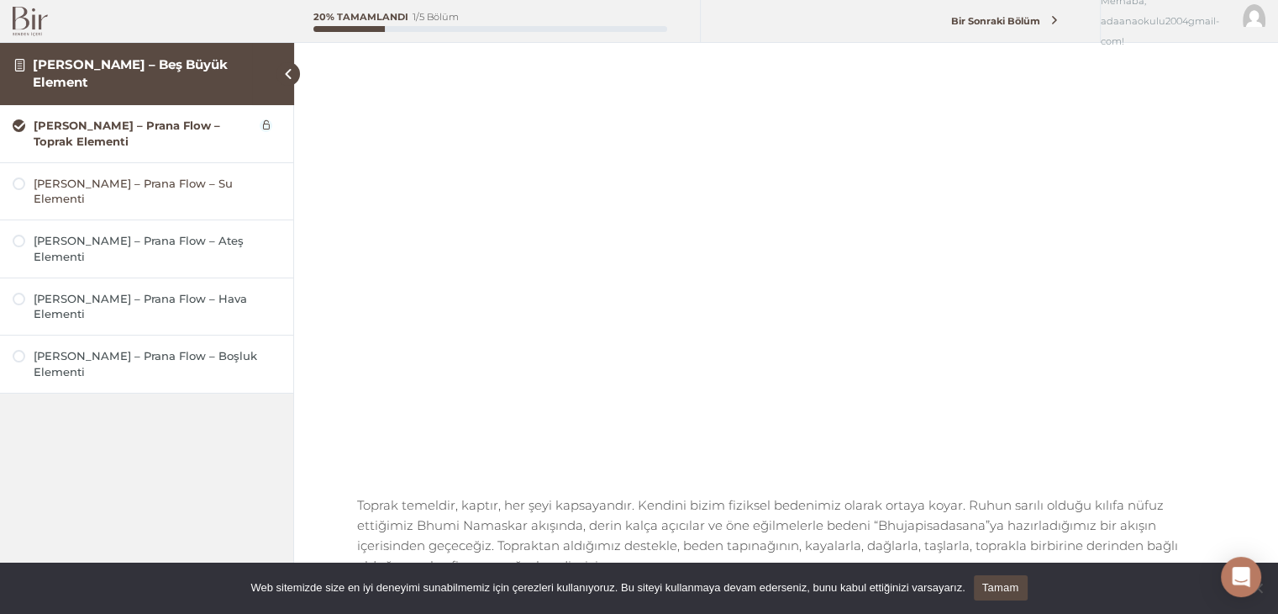
click at [97, 185] on div "[PERSON_NAME] – Prana Flow – Su Elementi" at bounding box center [157, 192] width 247 height 32
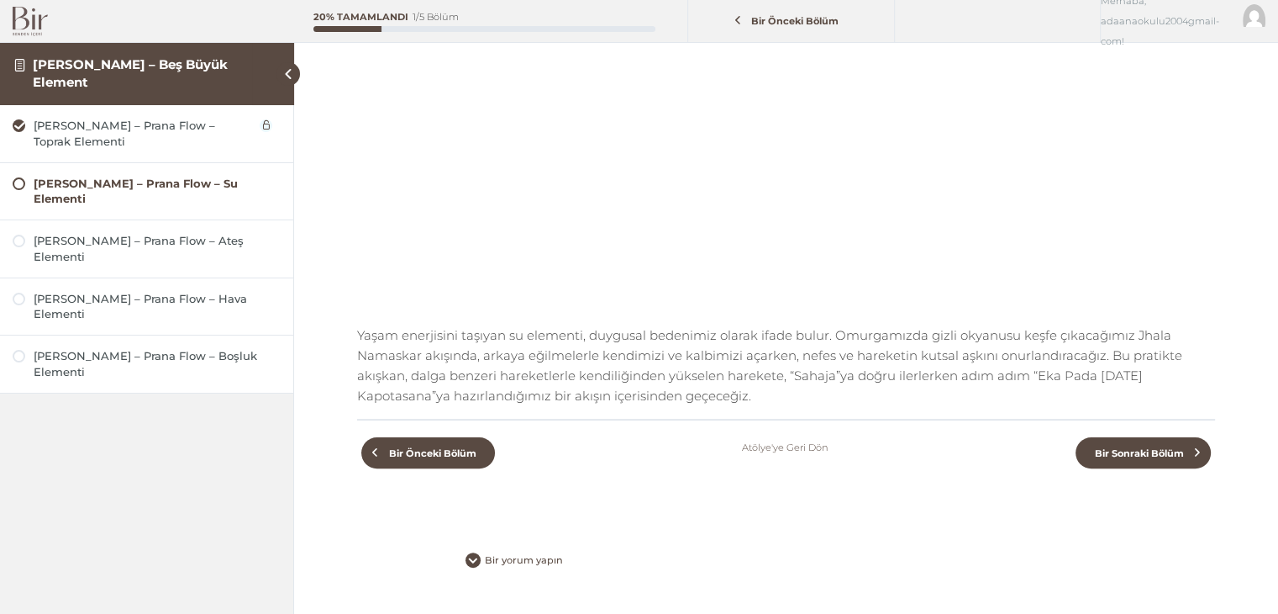
scroll to position [336, 0]
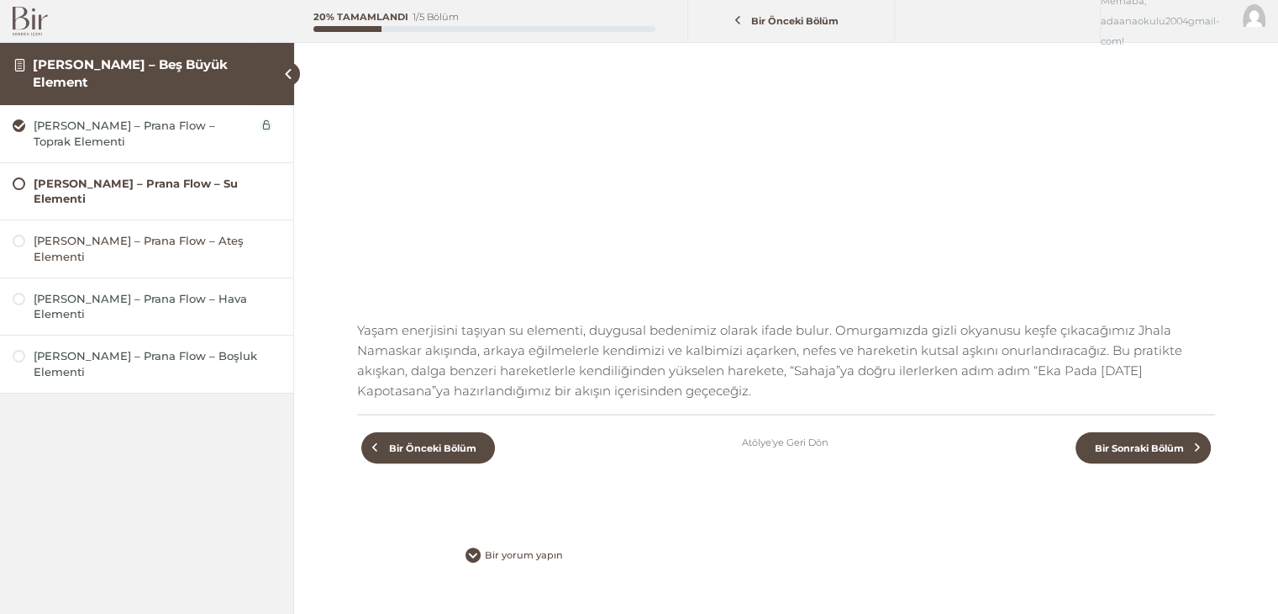
click at [53, 242] on div "[PERSON_NAME] – Prana Flow – Ateş Elementi" at bounding box center [157, 249] width 247 height 32
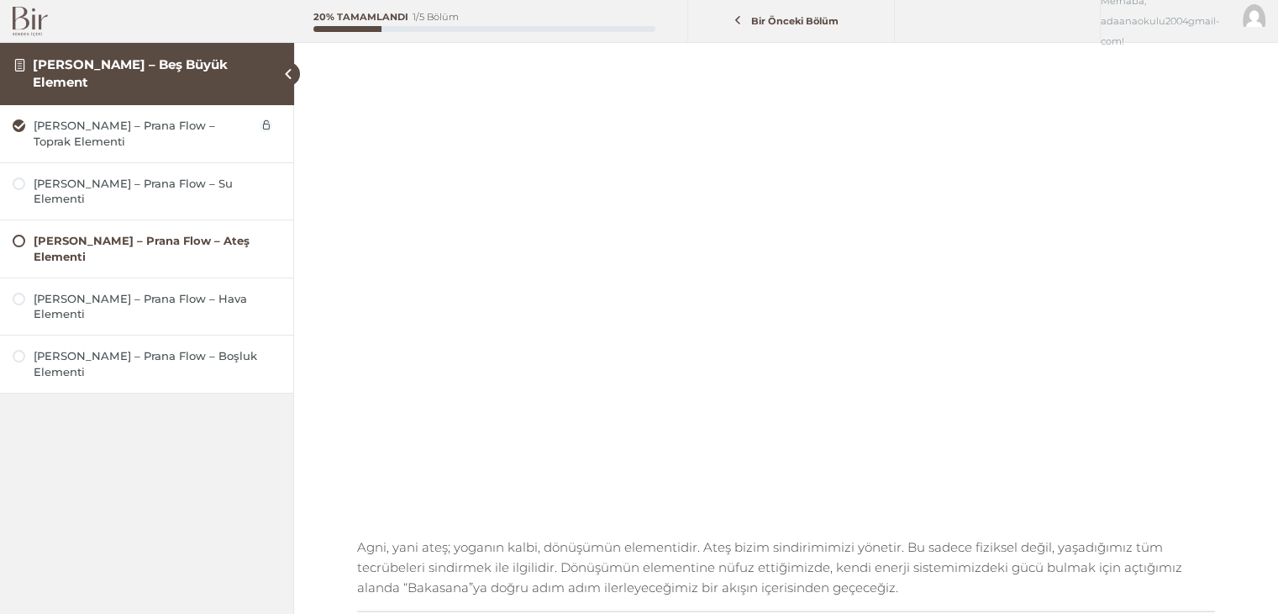
scroll to position [168, 0]
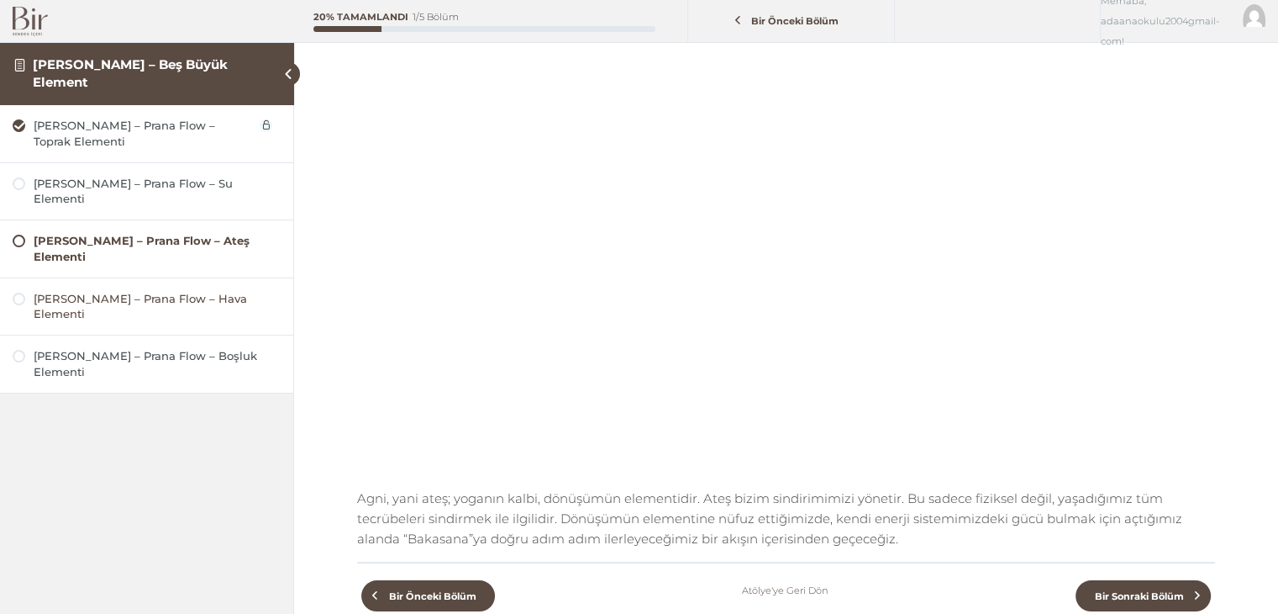
click at [75, 291] on div "[PERSON_NAME] – Prana Flow – Hava Elementi" at bounding box center [157, 307] width 247 height 32
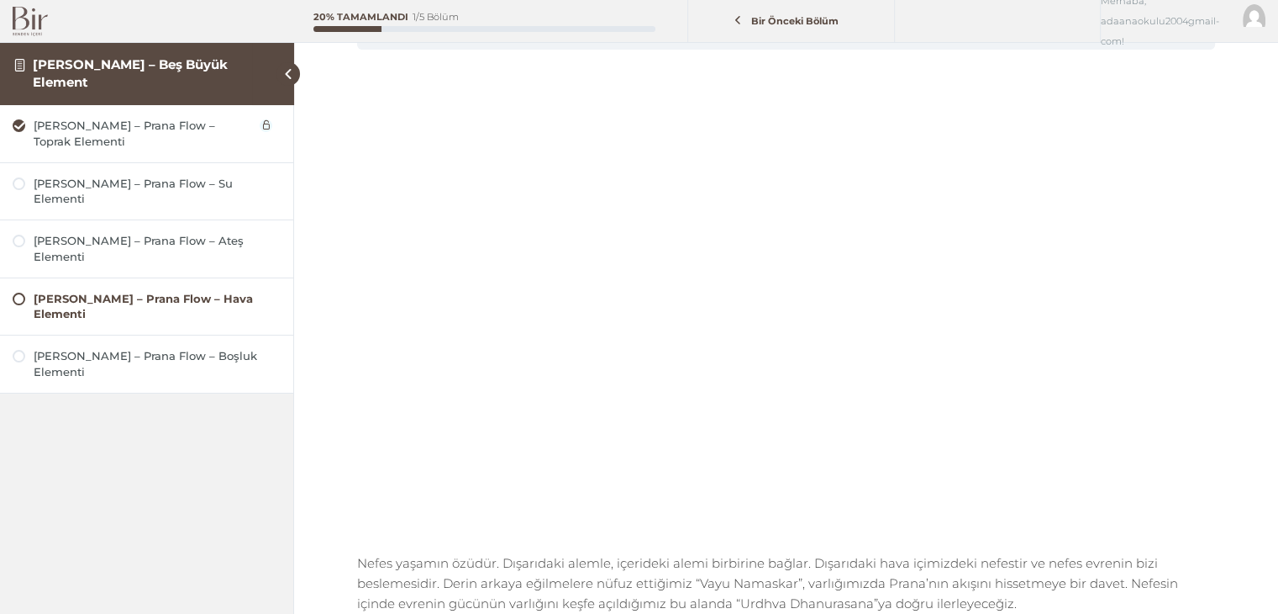
scroll to position [336, 0]
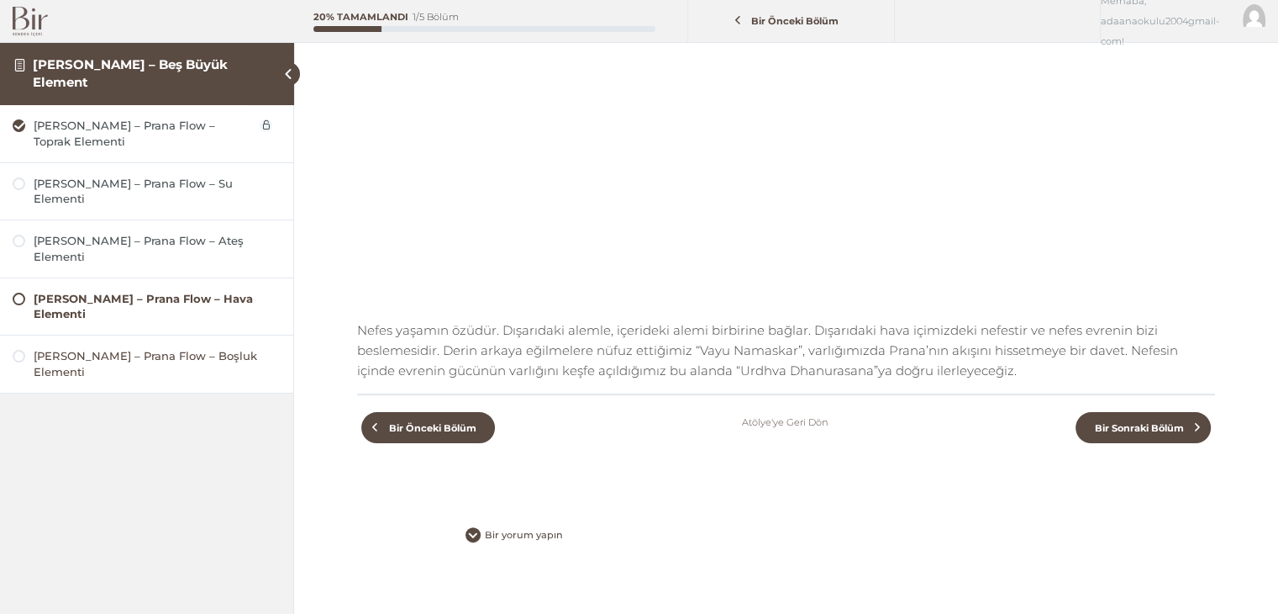
click at [122, 348] on div "[PERSON_NAME] – Prana Flow – Boşluk Elementi" at bounding box center [157, 364] width 247 height 32
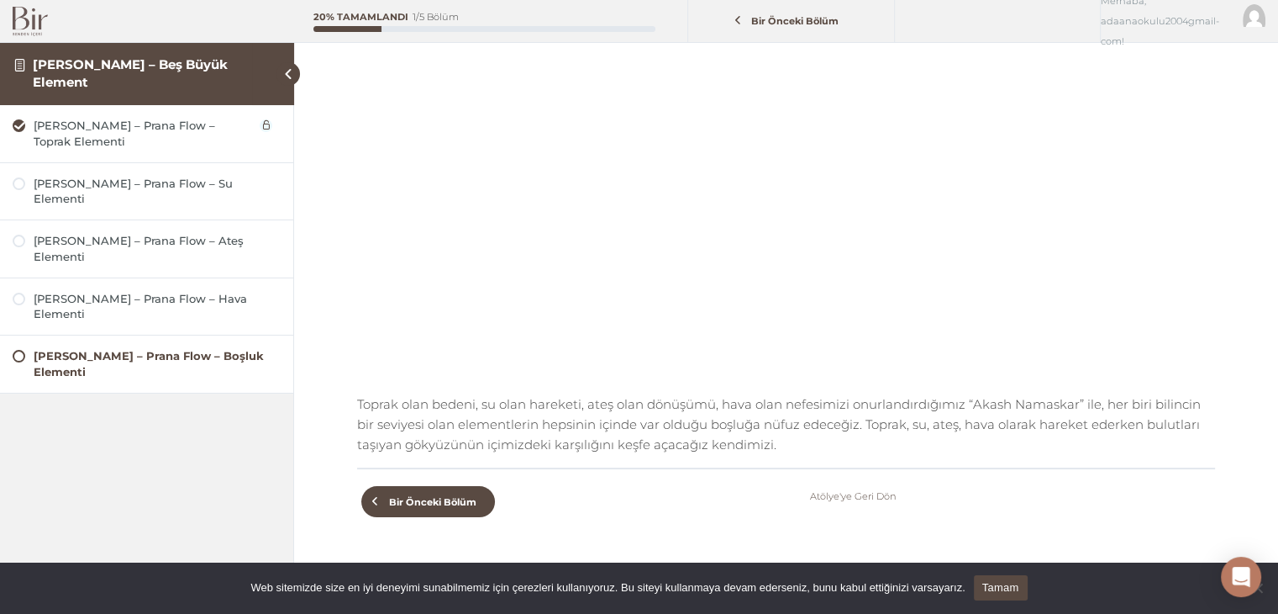
scroll to position [336, 0]
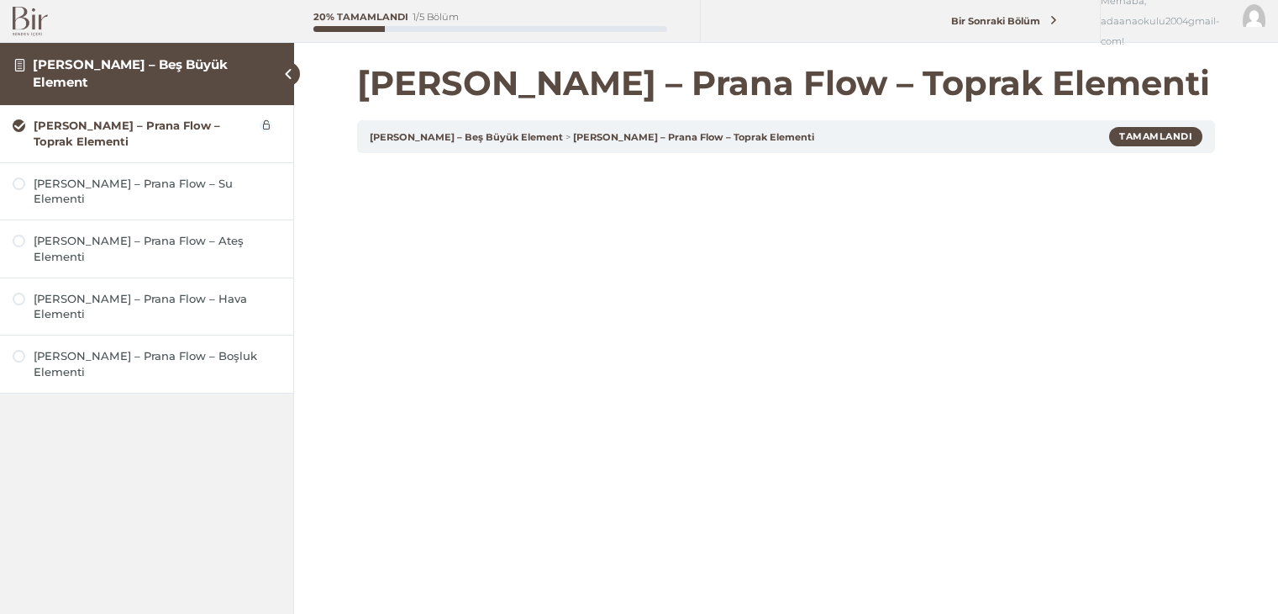
scroll to position [161, 0]
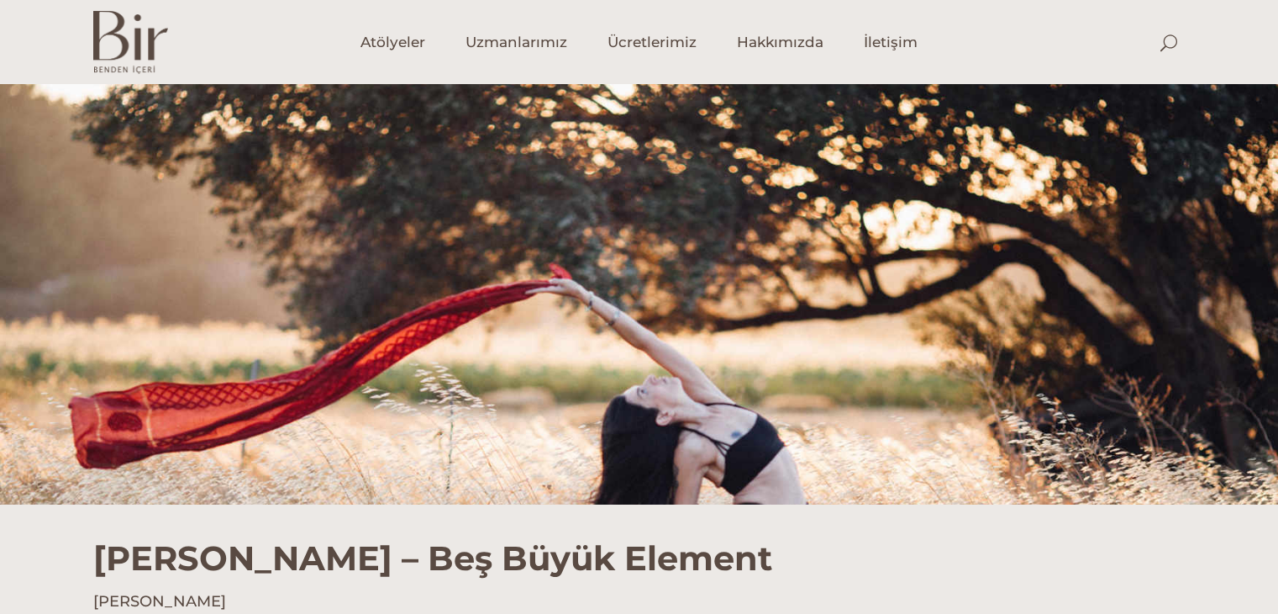
scroll to position [988, 0]
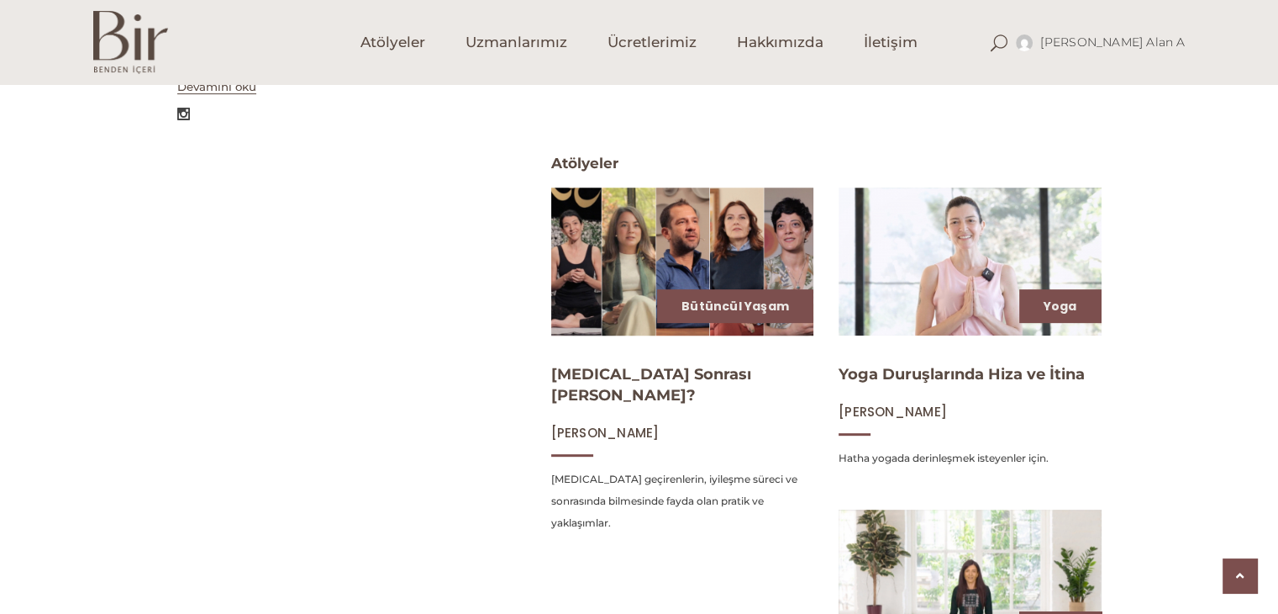
scroll to position [420, 0]
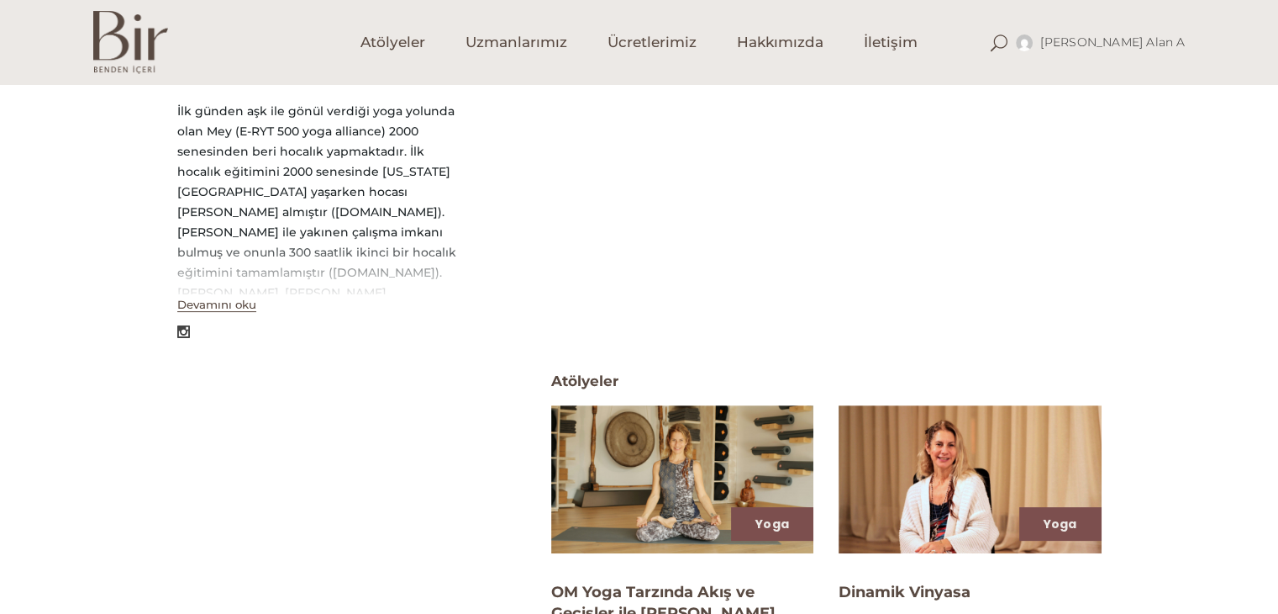
scroll to position [420, 0]
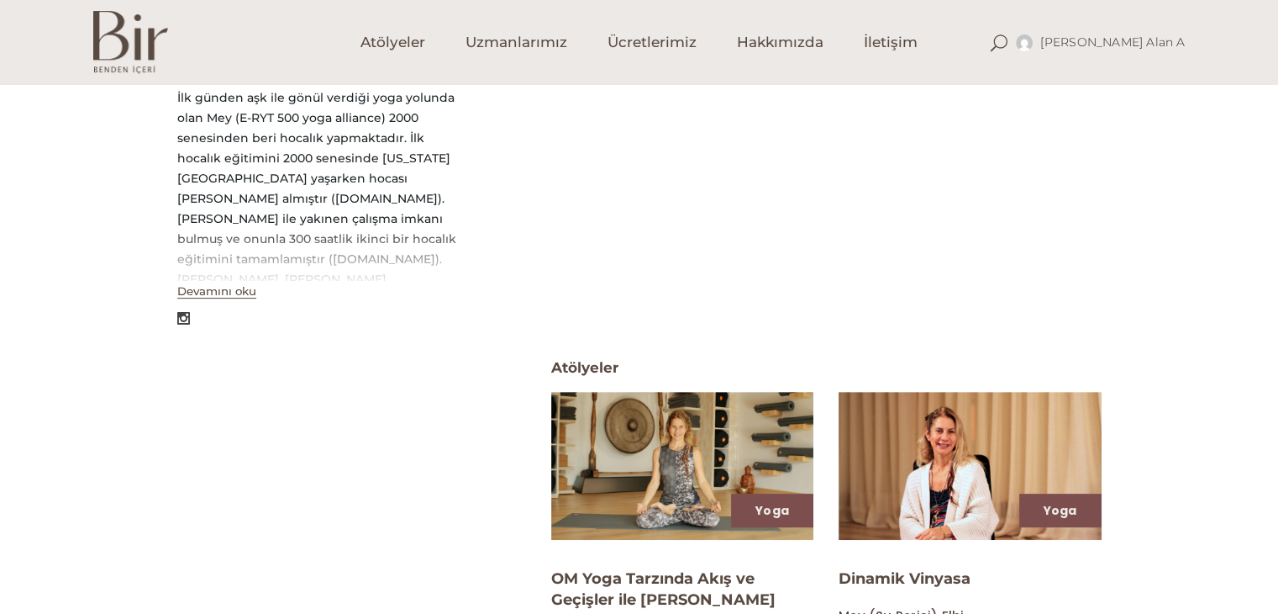
click at [234, 292] on button "Devamını oku" at bounding box center [216, 291] width 79 height 14
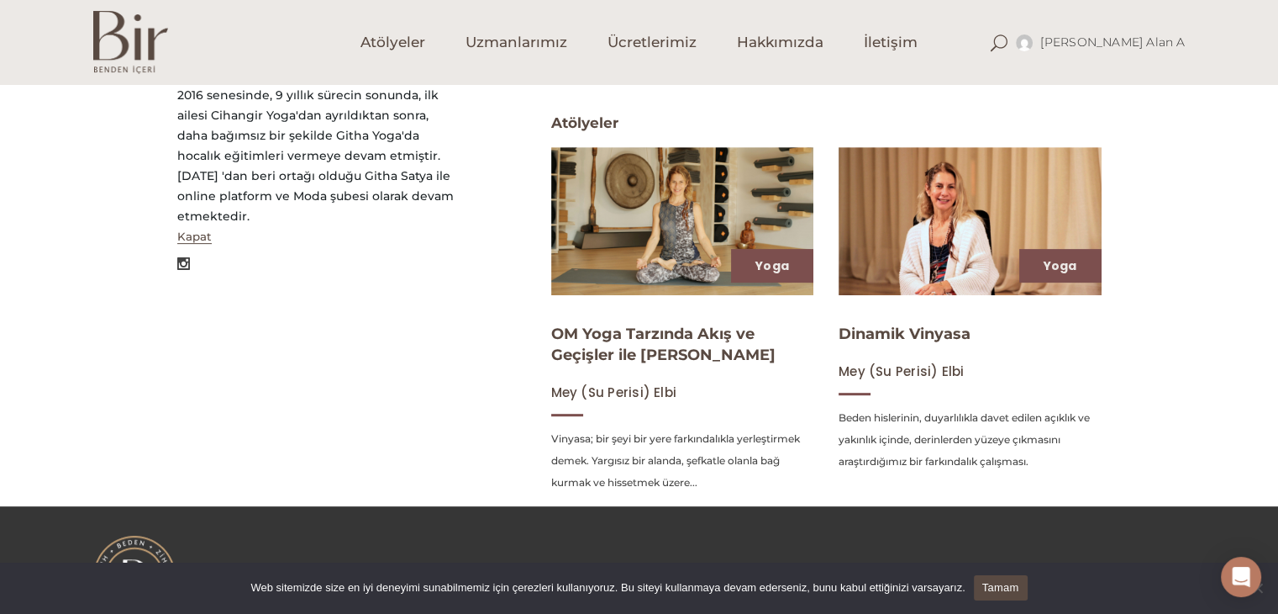
scroll to position [719, 0]
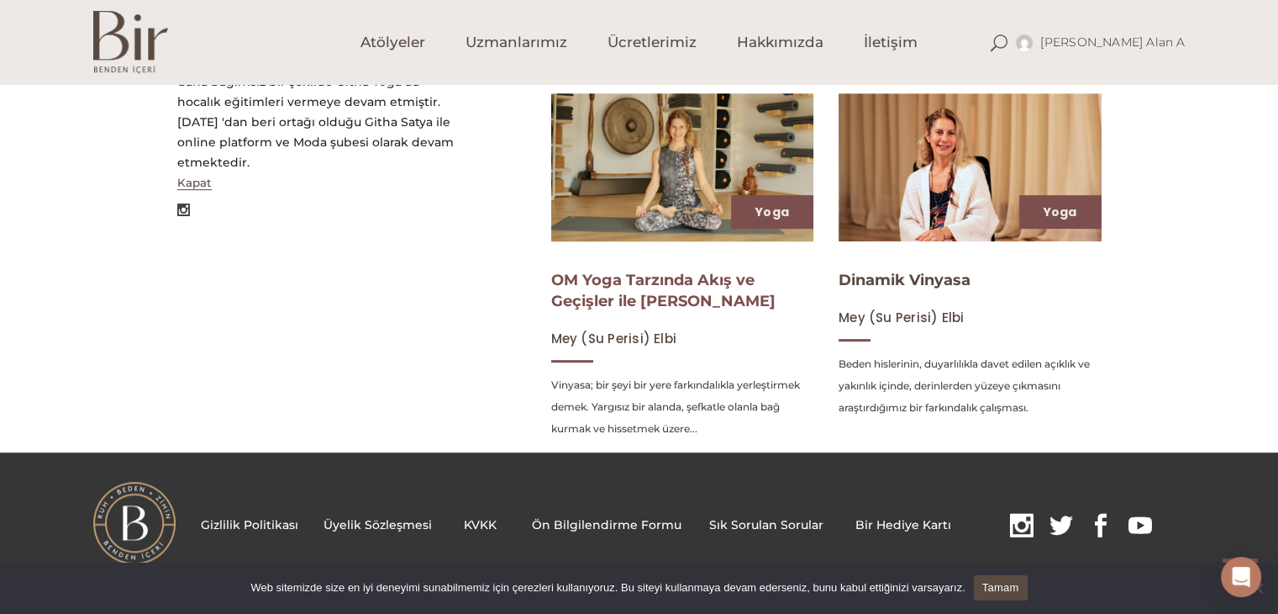
click at [716, 278] on link "OM Yoga Tarzında Akış ve Geçişler ile [PERSON_NAME]" at bounding box center [663, 291] width 224 height 40
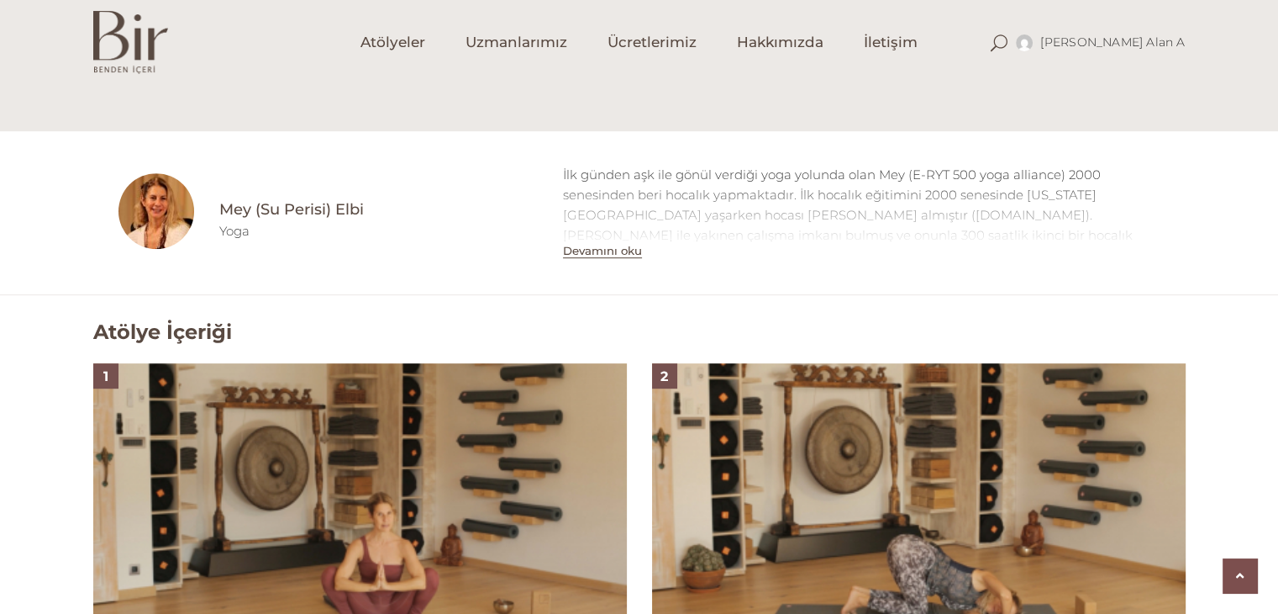
scroll to position [1261, 0]
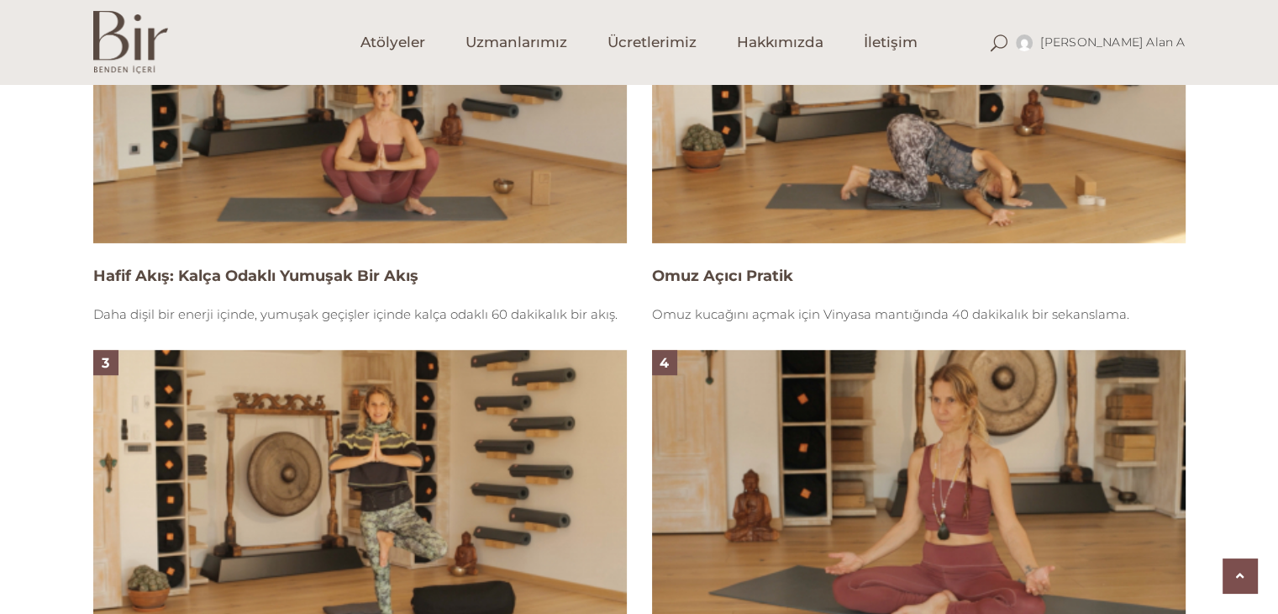
click at [368, 171] on img at bounding box center [360, 93] width 534 height 300
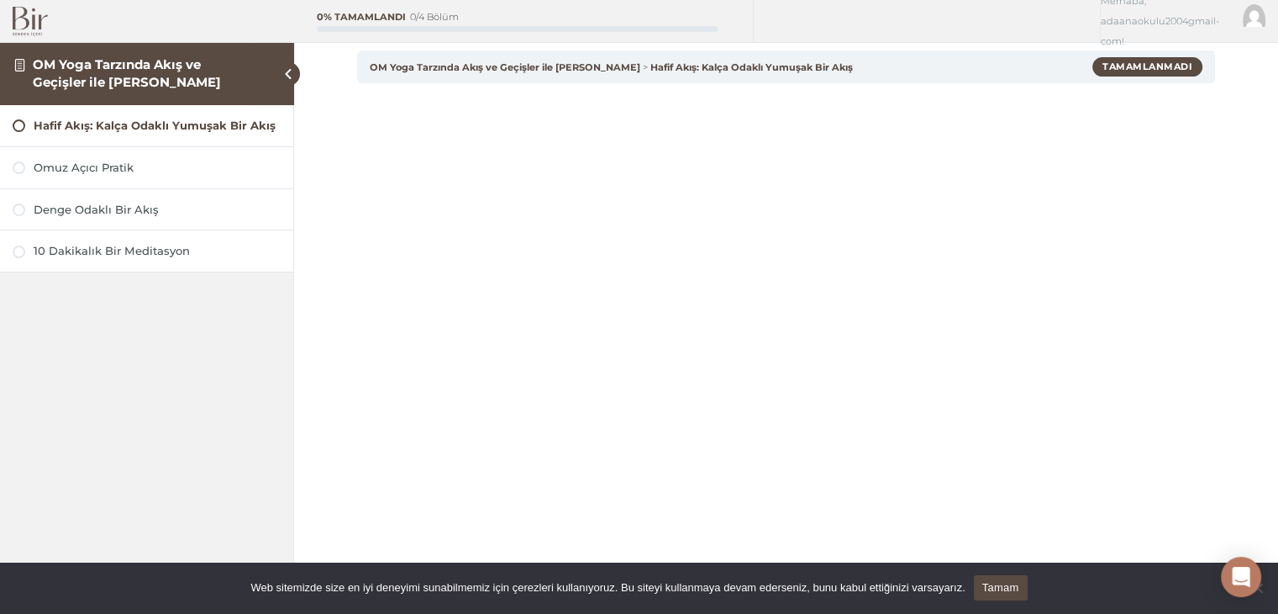
scroll to position [61, 0]
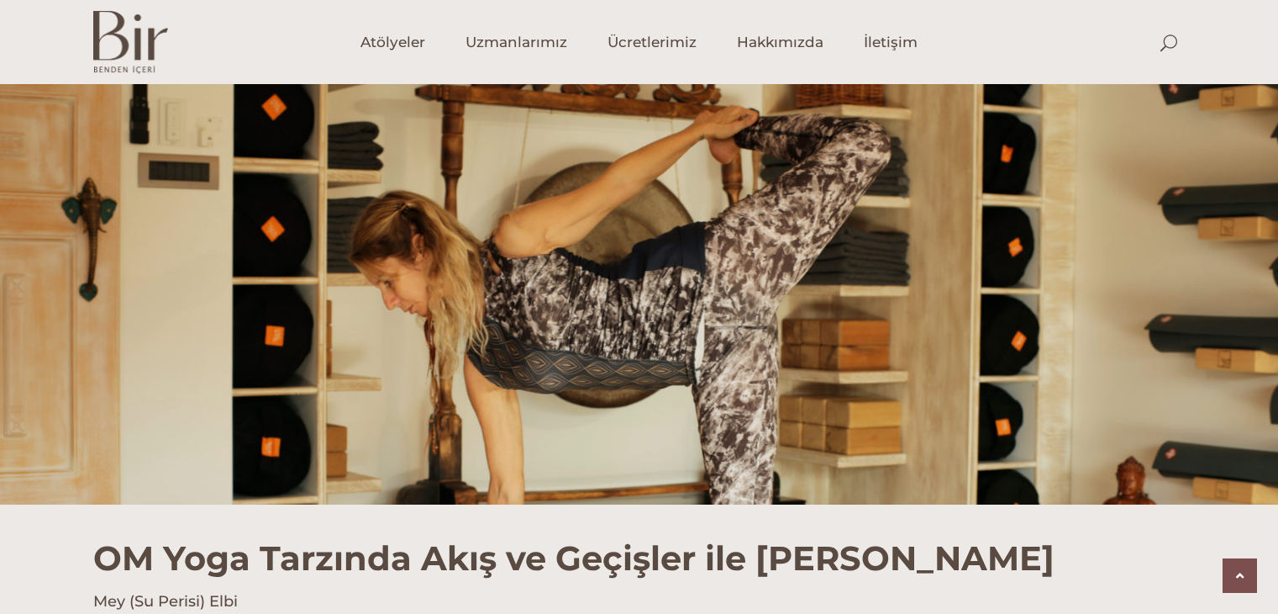
scroll to position [1261, 0]
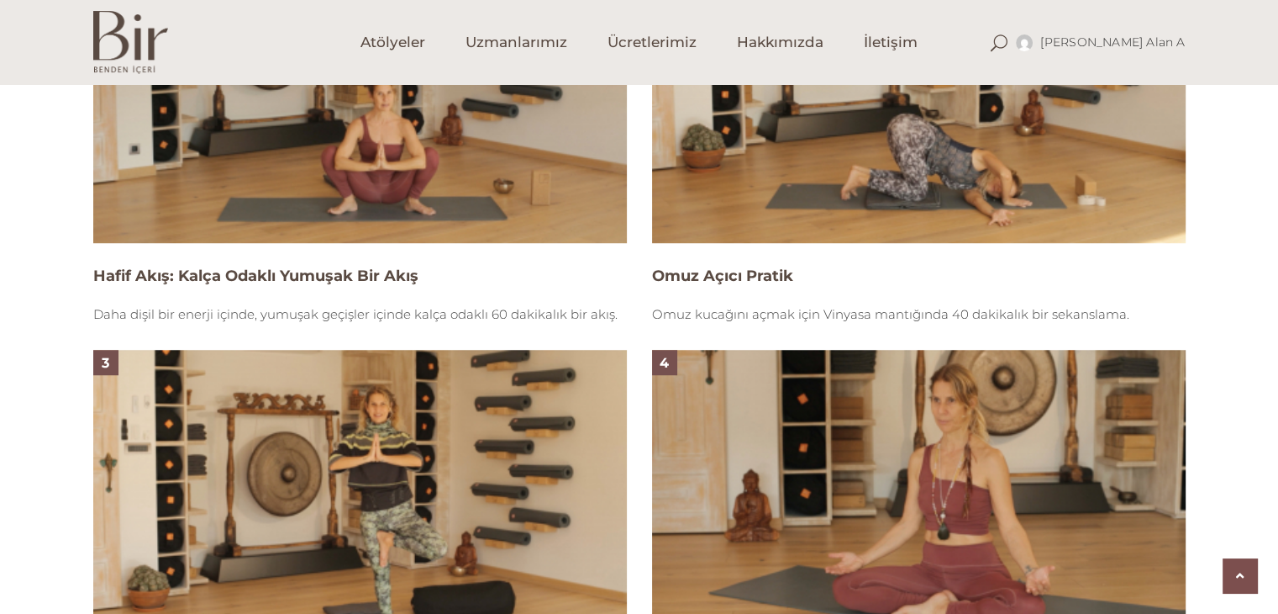
click at [883, 193] on img at bounding box center [919, 93] width 534 height 300
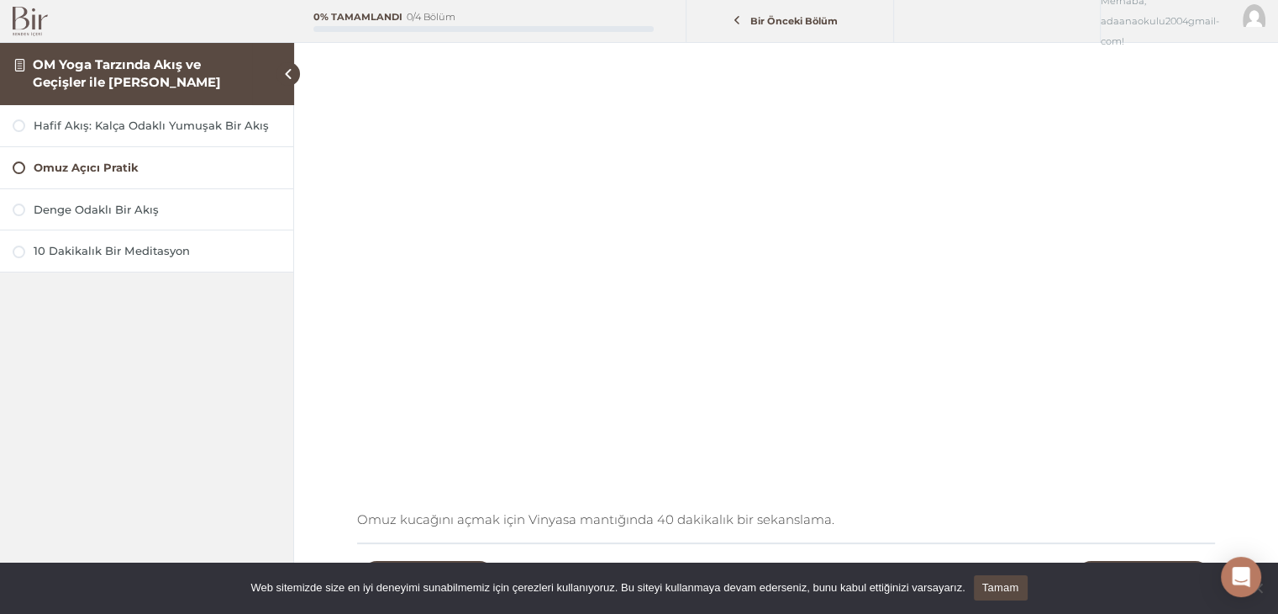
scroll to position [168, 0]
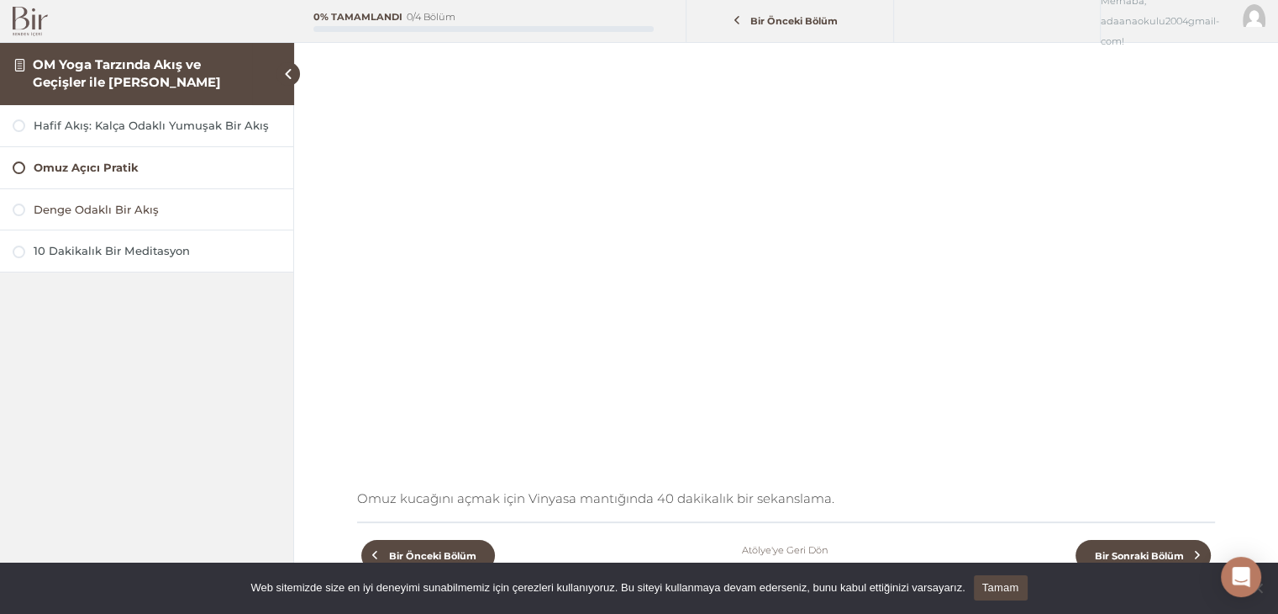
click at [22, 208] on div at bounding box center [19, 209] width 13 height 13
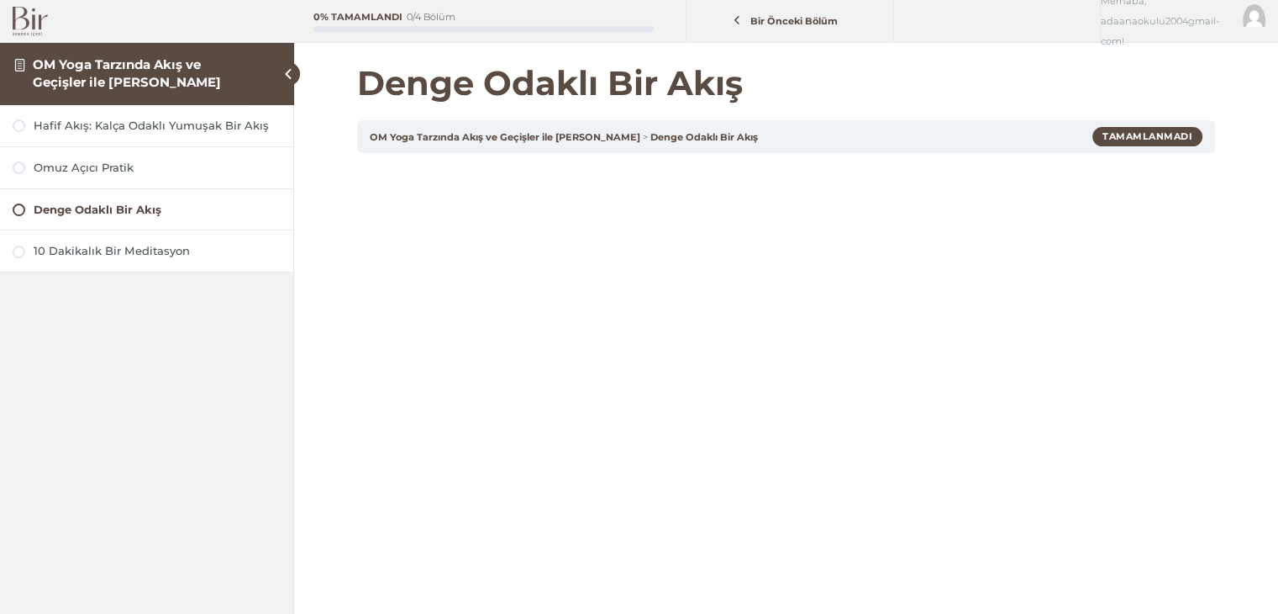
scroll to position [313, 0]
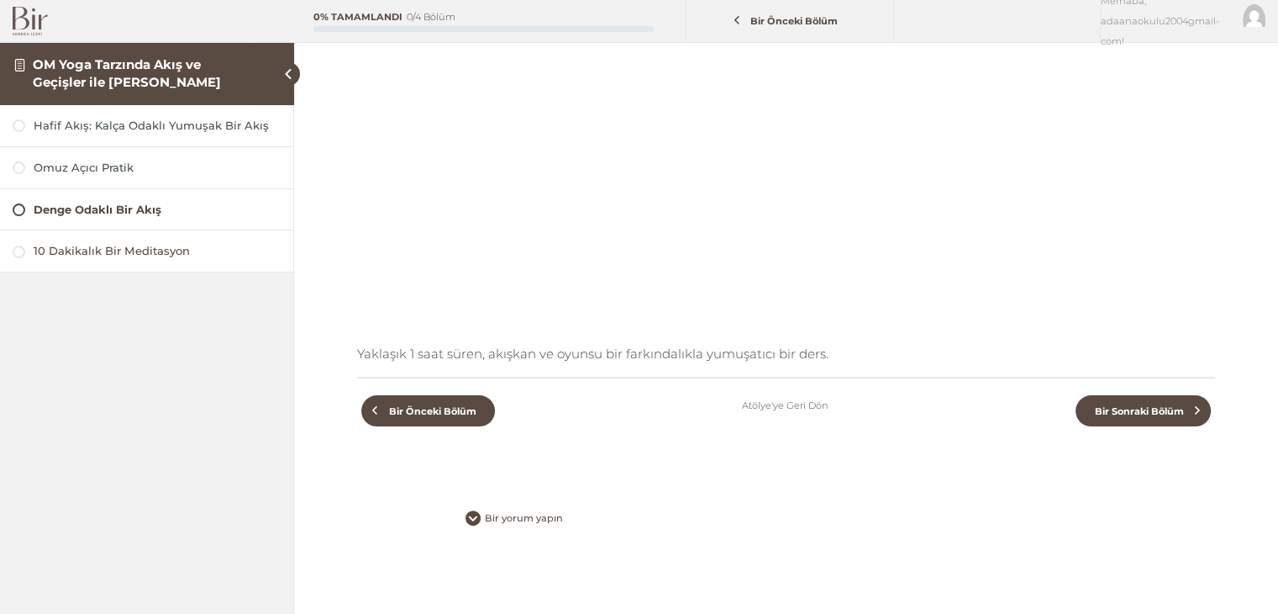
click at [17, 250] on div at bounding box center [19, 251] width 13 height 13
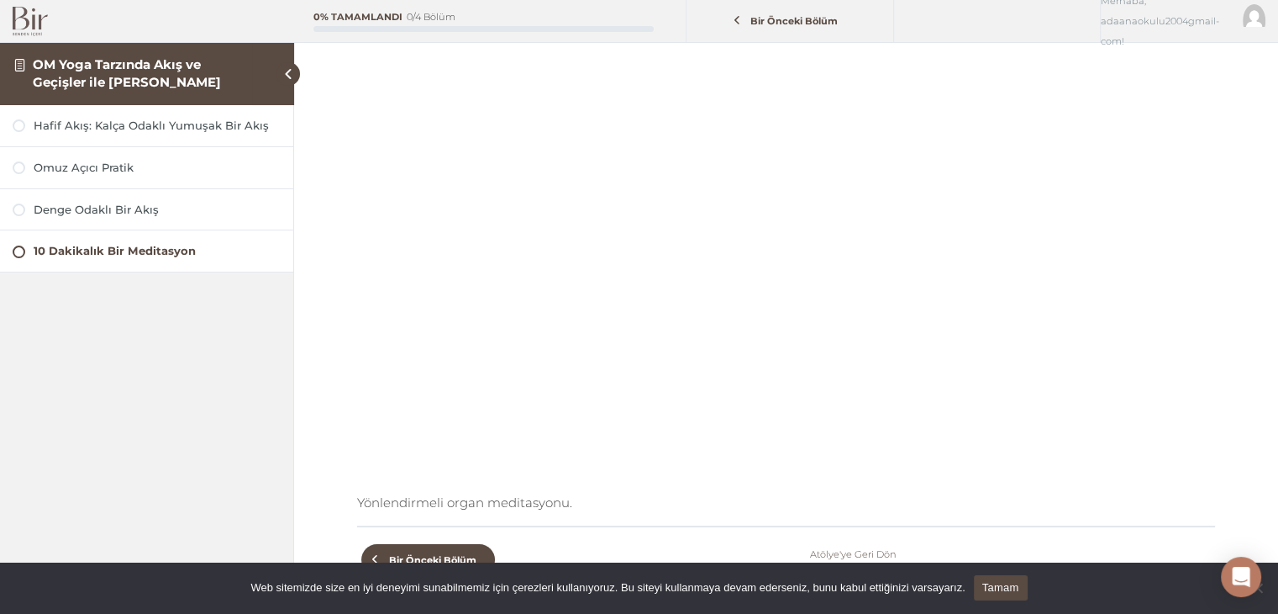
scroll to position [145, 0]
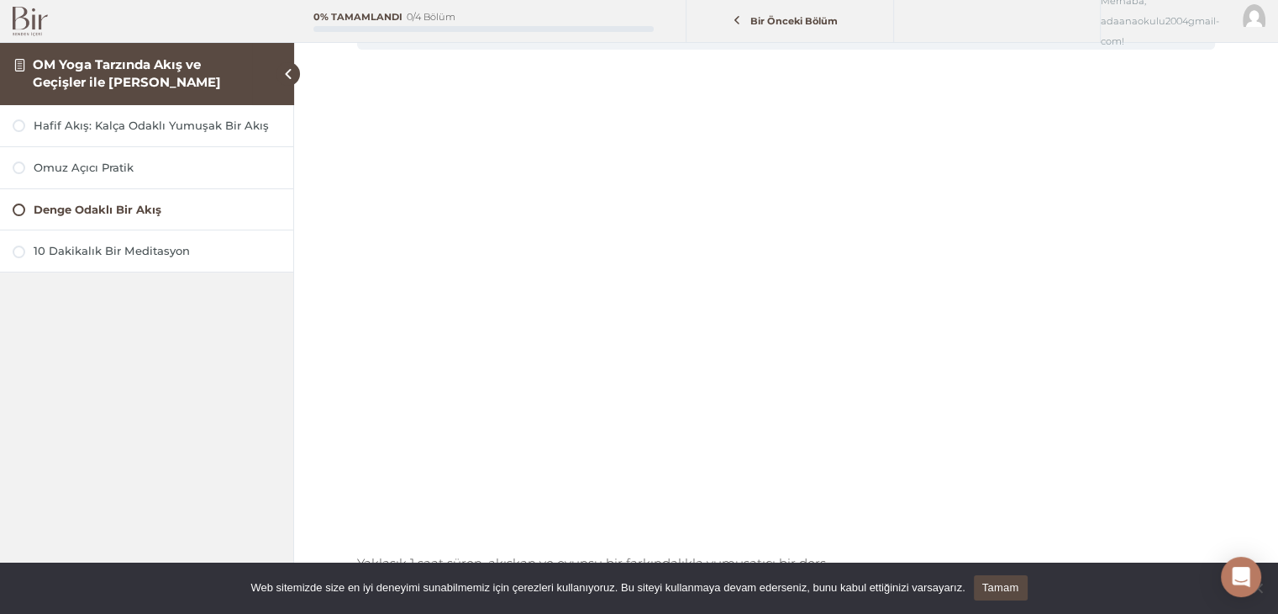
scroll to position [84, 0]
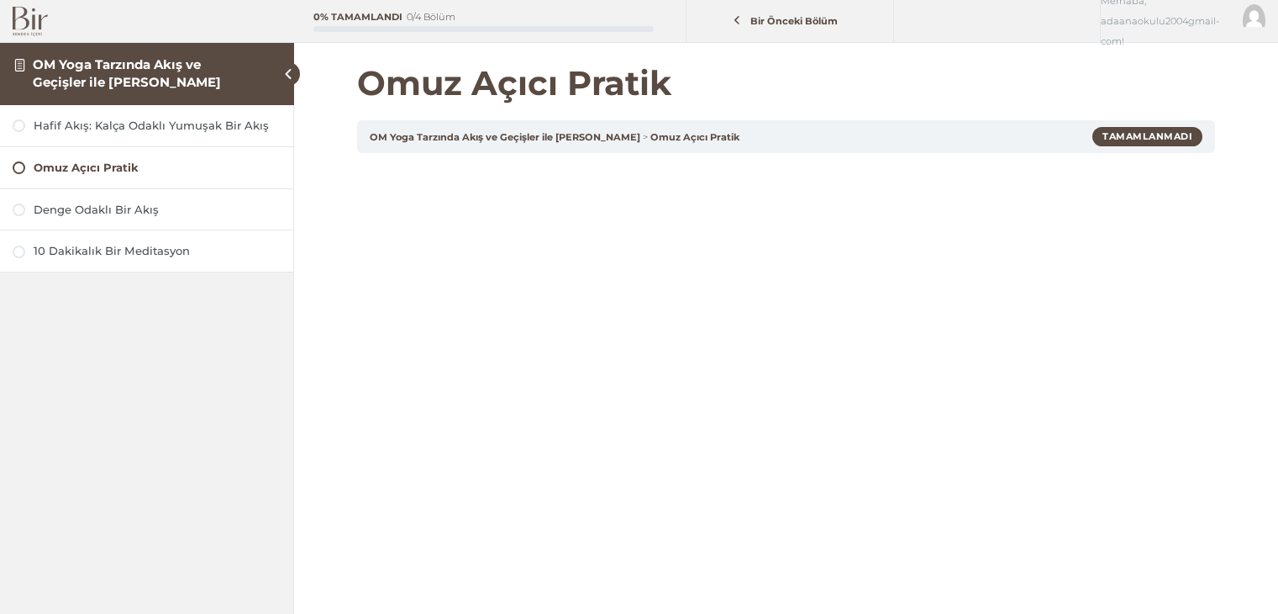
scroll to position [168, 0]
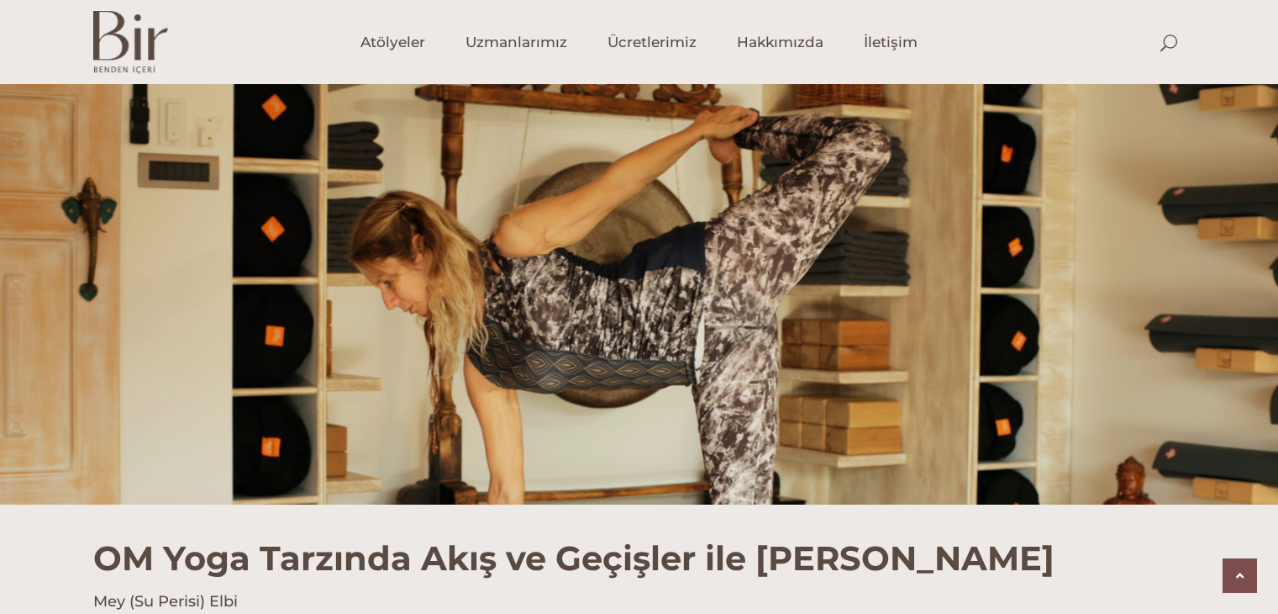
scroll to position [1261, 0]
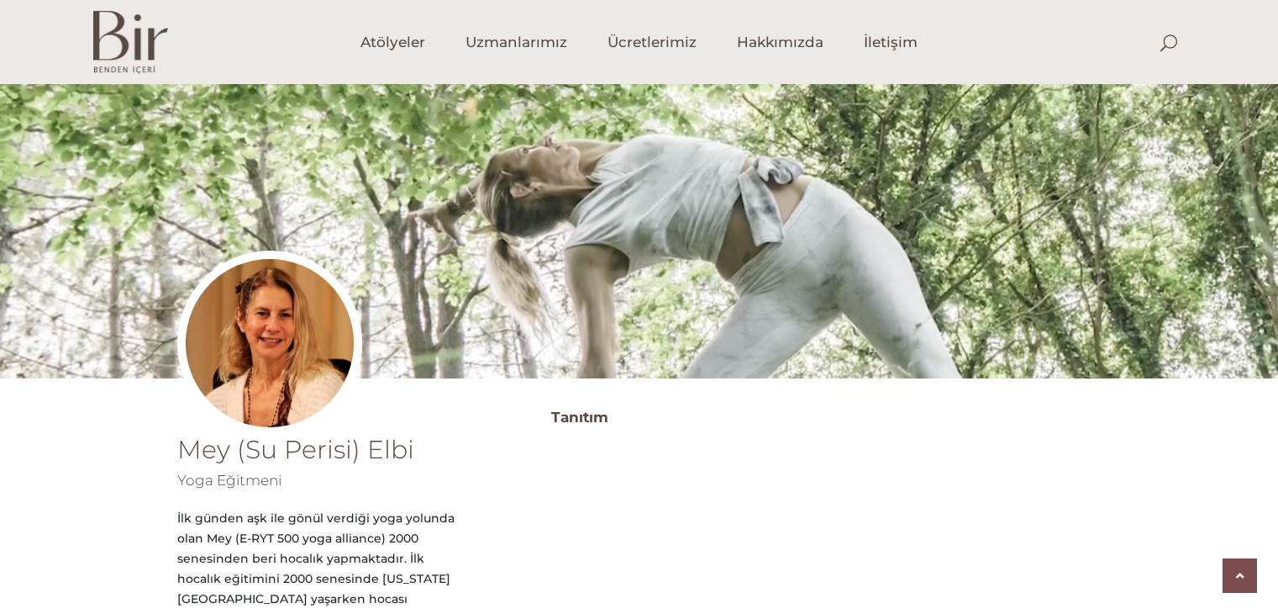
scroll to position [716, 0]
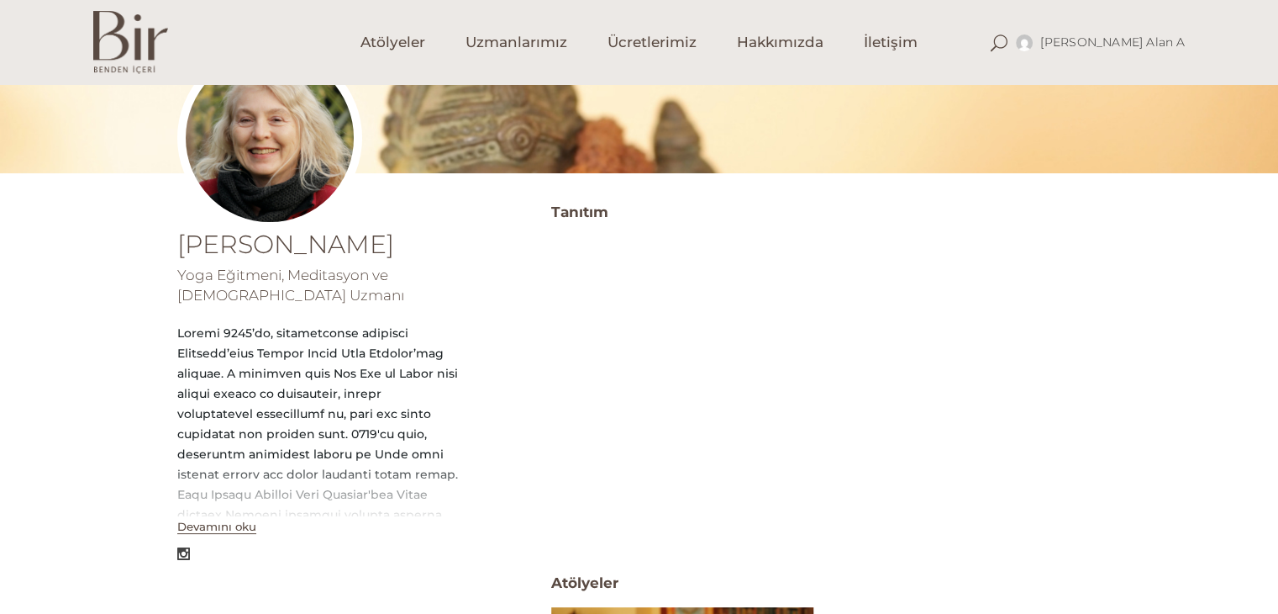
scroll to position [252, 0]
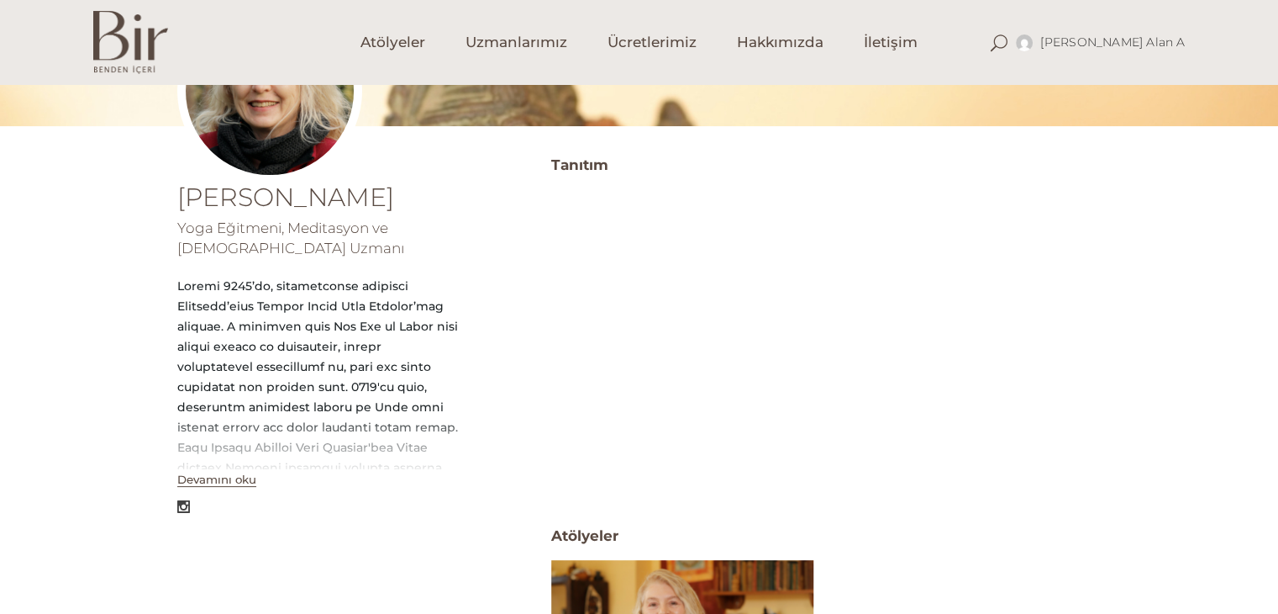
click at [195, 483] on button "Devamını oku" at bounding box center [216, 479] width 79 height 14
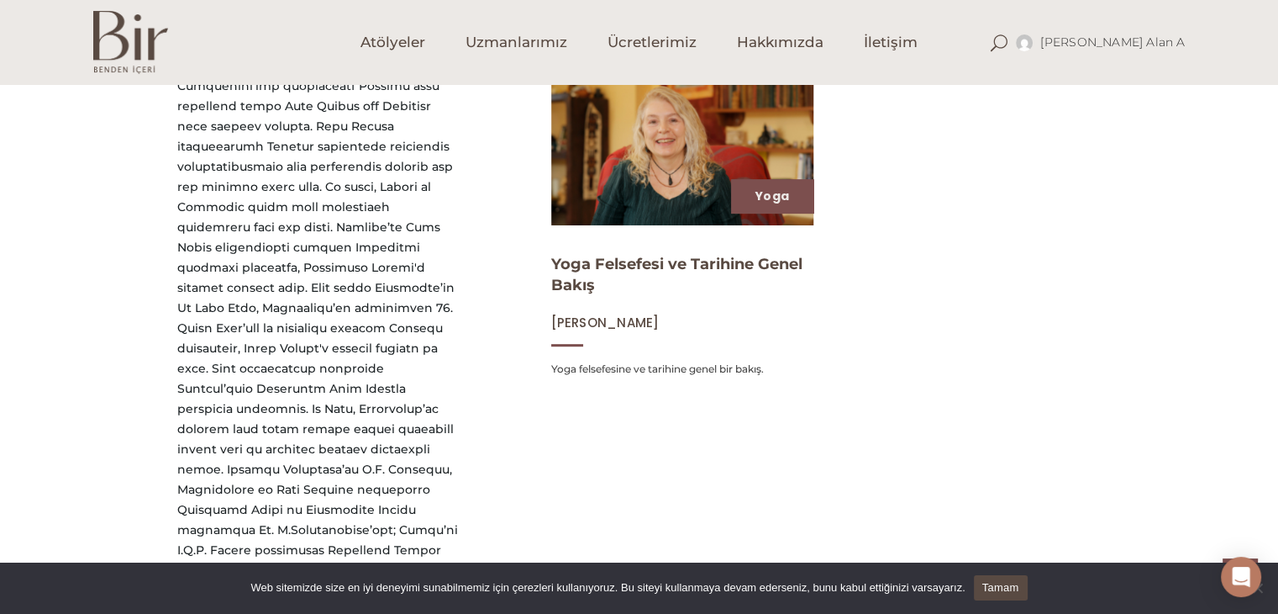
scroll to position [756, 0]
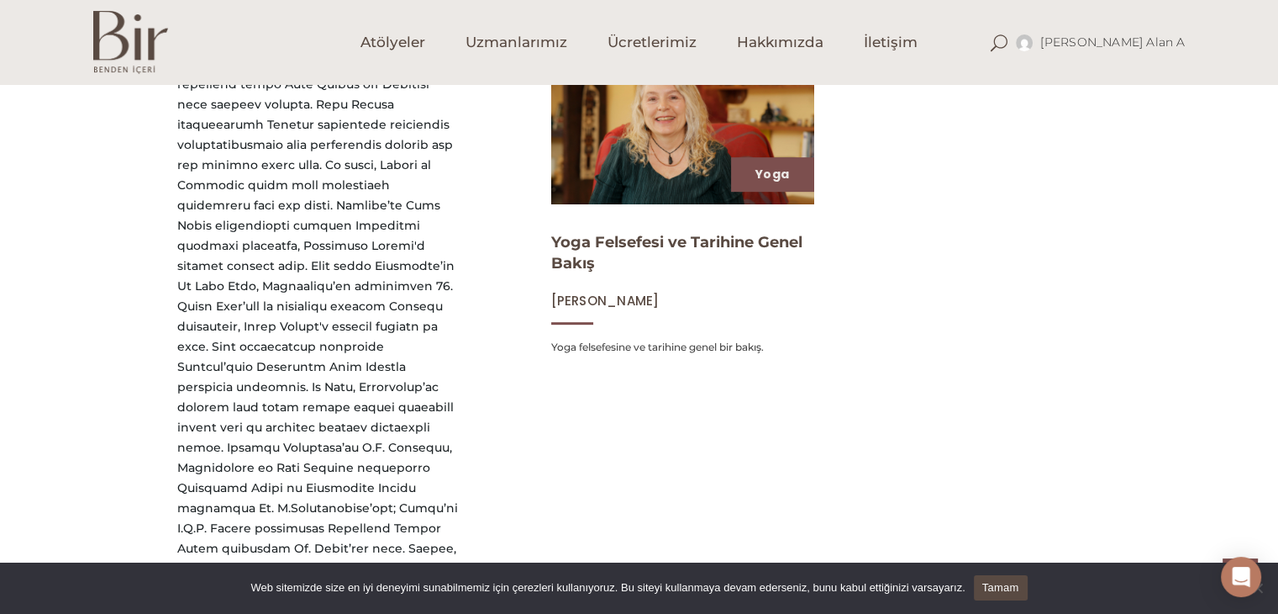
click at [659, 186] on img at bounding box center [682, 129] width 271 height 152
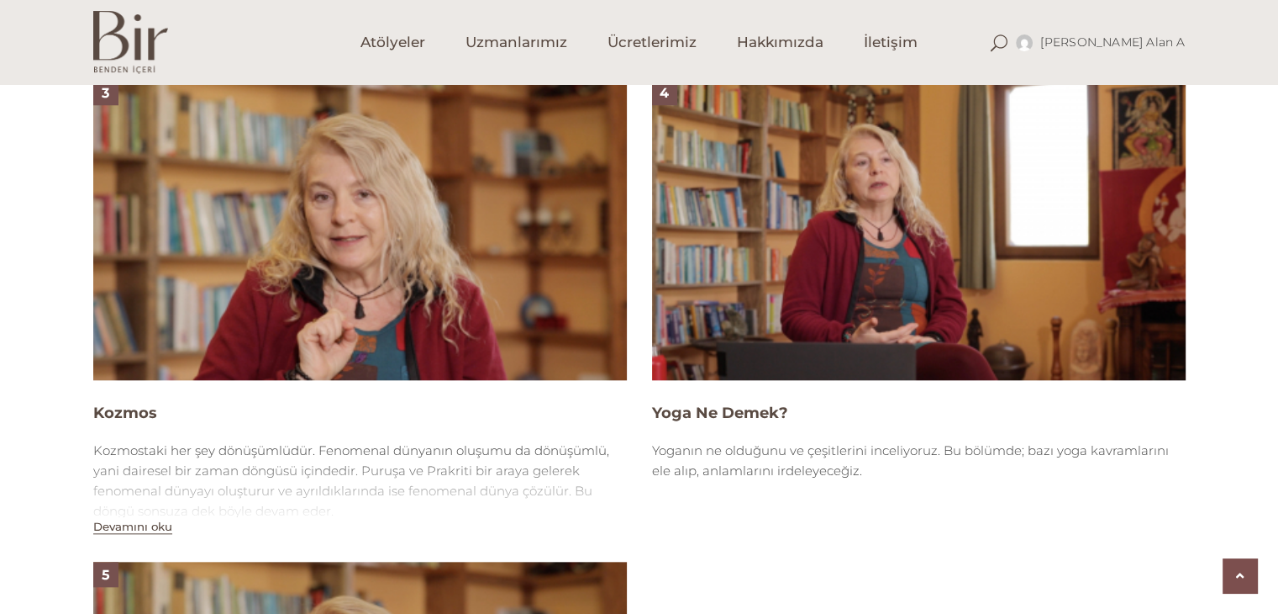
scroll to position [1933, 0]
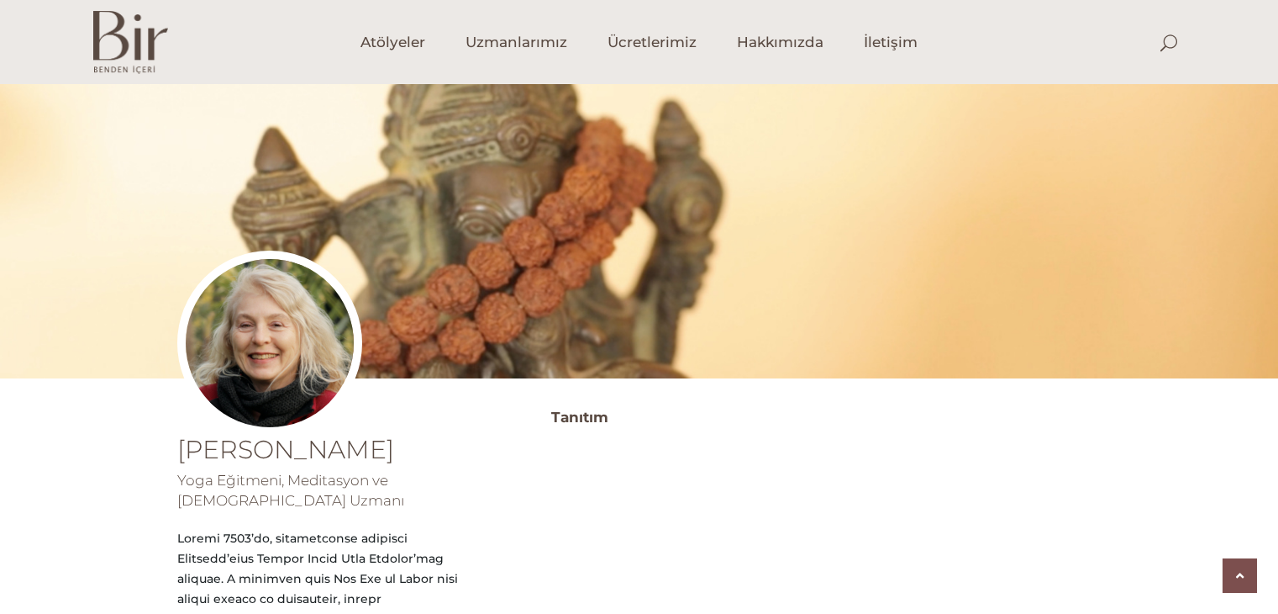
scroll to position [676, 0]
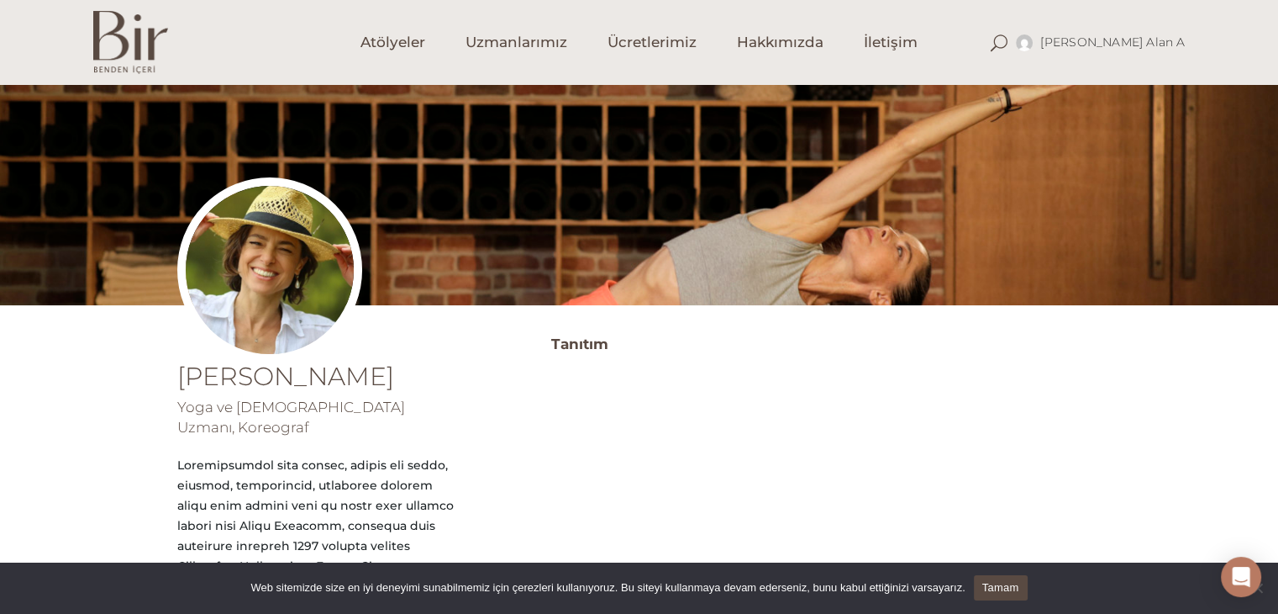
scroll to position [336, 0]
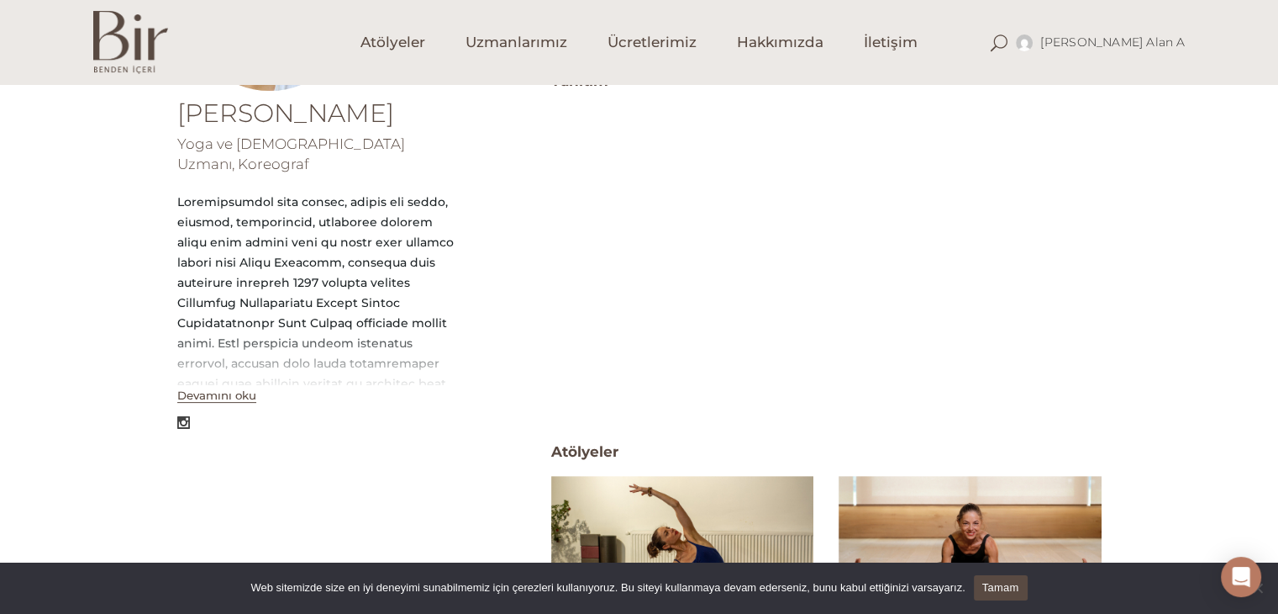
click at [203, 388] on button "Devamını oku" at bounding box center [216, 395] width 79 height 14
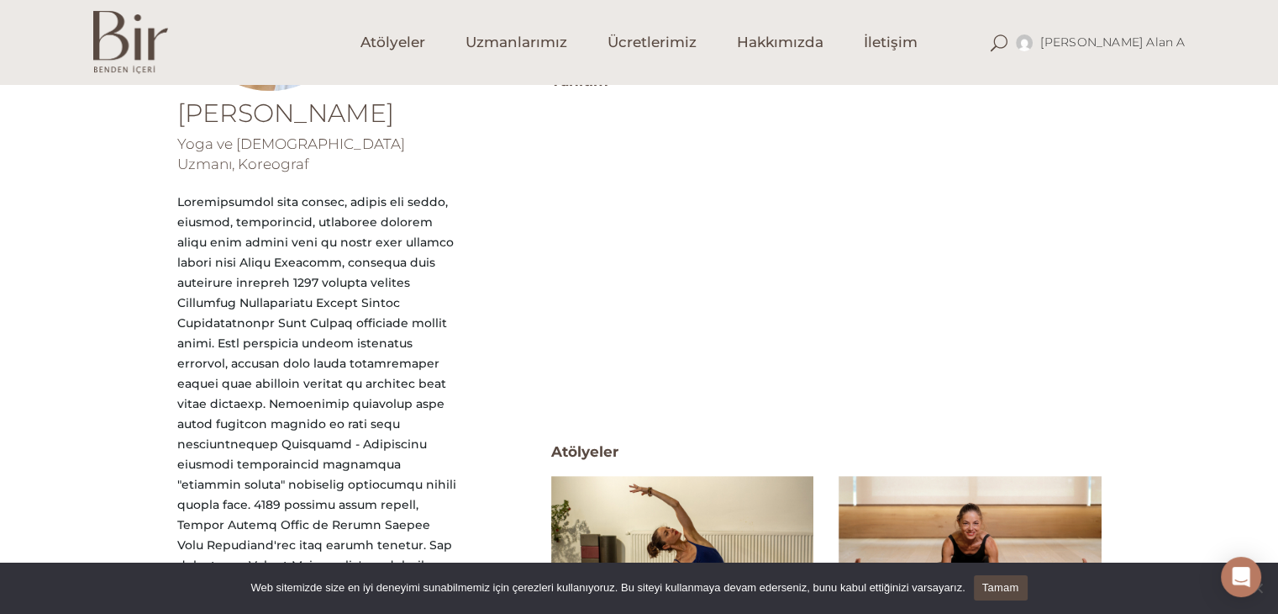
scroll to position [756, 0]
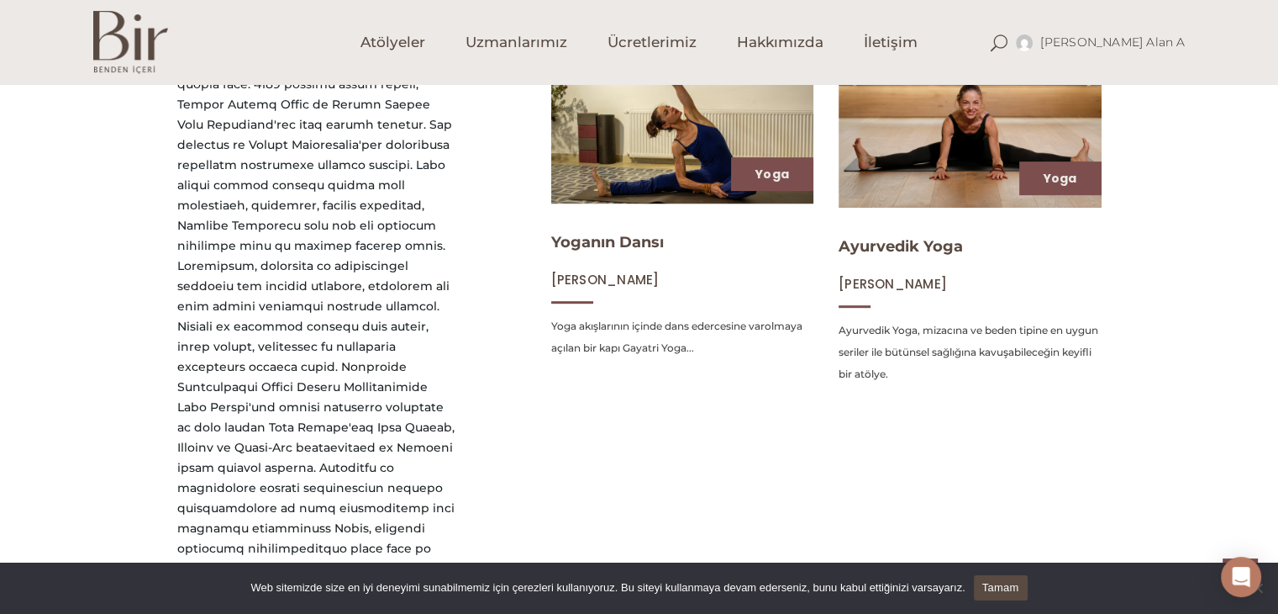
click at [707, 177] on img at bounding box center [682, 129] width 271 height 152
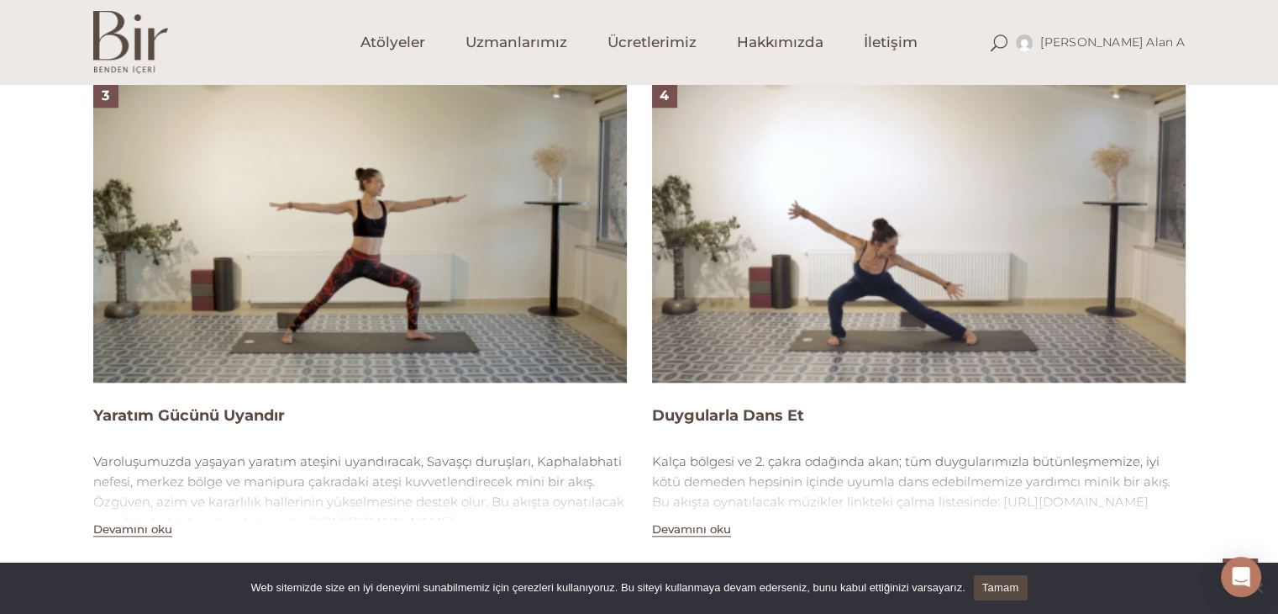
scroll to position [1597, 0]
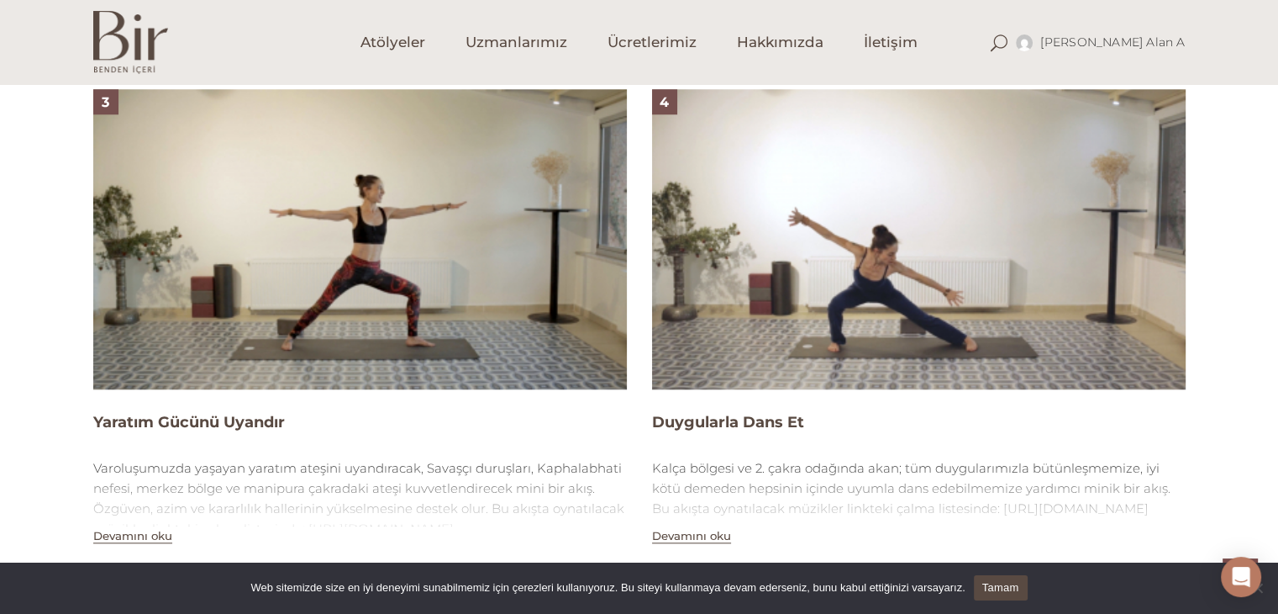
click at [817, 282] on img at bounding box center [919, 239] width 534 height 300
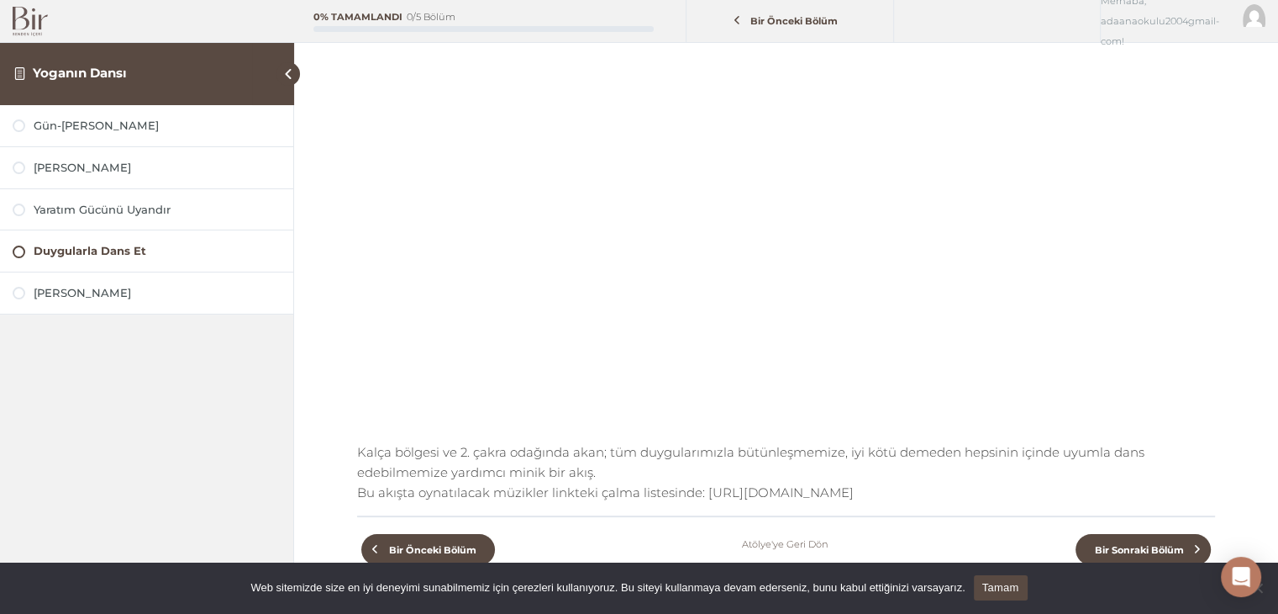
scroll to position [252, 0]
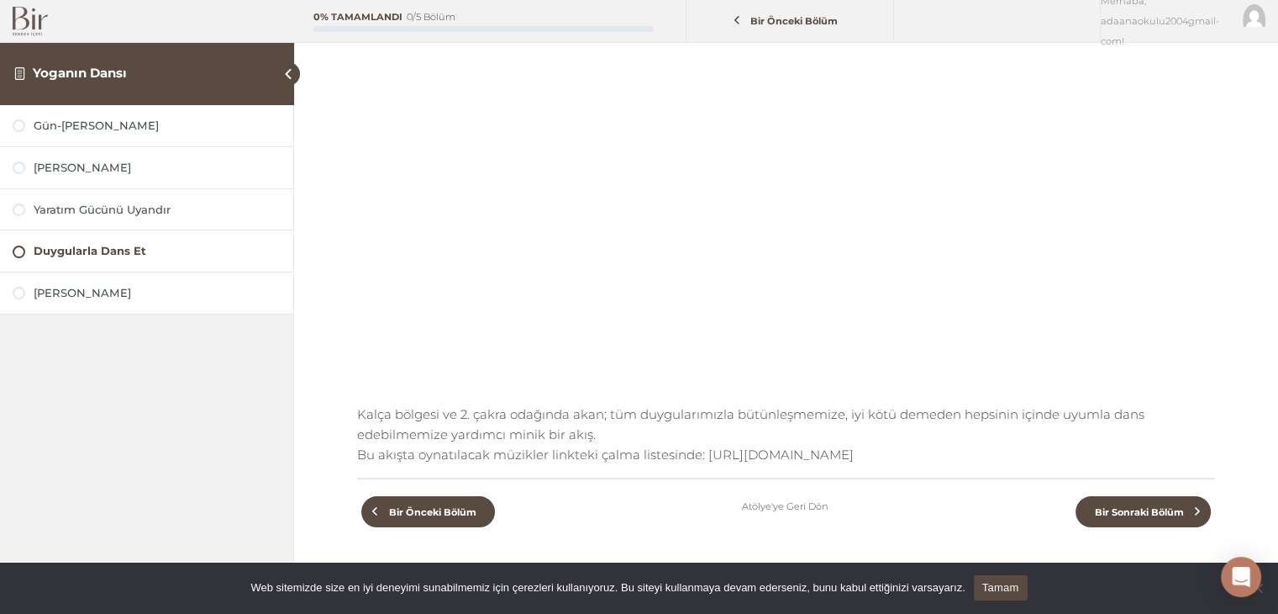
click at [20, 134] on div "Gün-[PERSON_NAME]" at bounding box center [146, 125] width 293 height 41
click at [20, 122] on div at bounding box center [19, 125] width 13 height 13
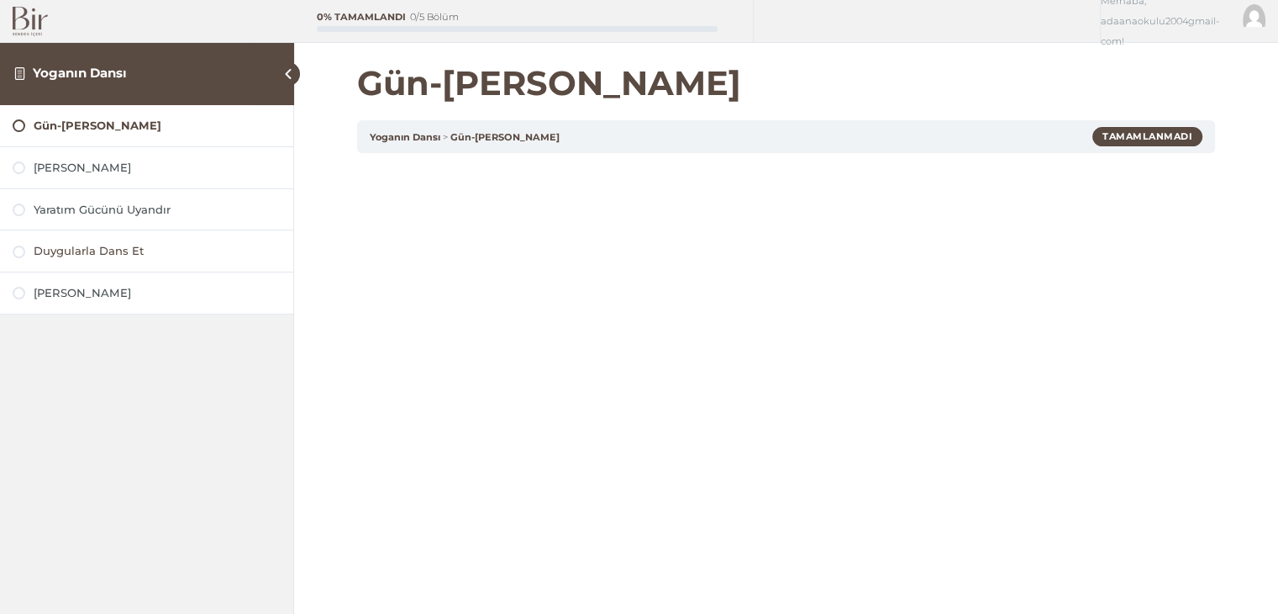
click at [20, 250] on div at bounding box center [19, 251] width 13 height 13
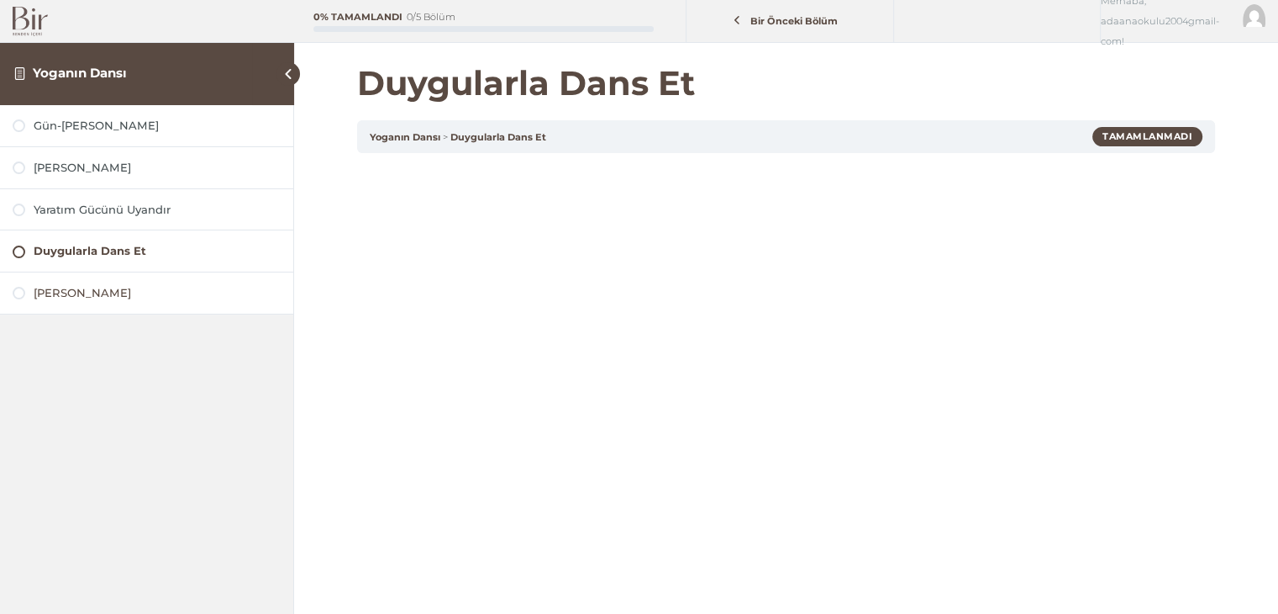
click at [22, 293] on div at bounding box center [19, 293] width 13 height 13
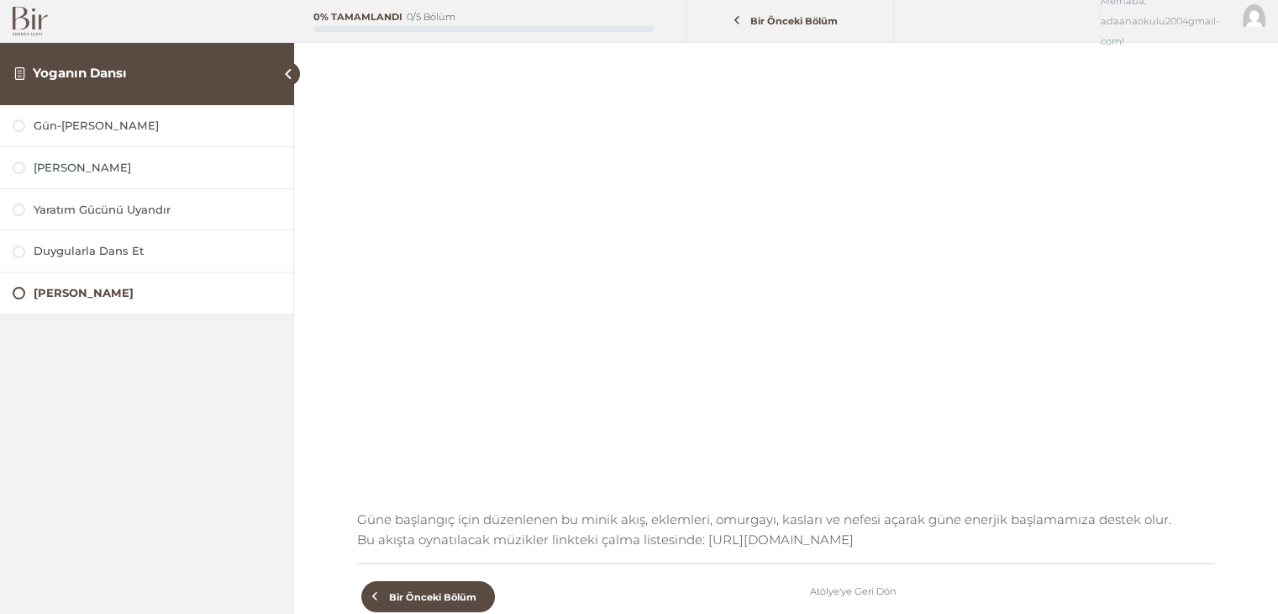
scroll to position [168, 0]
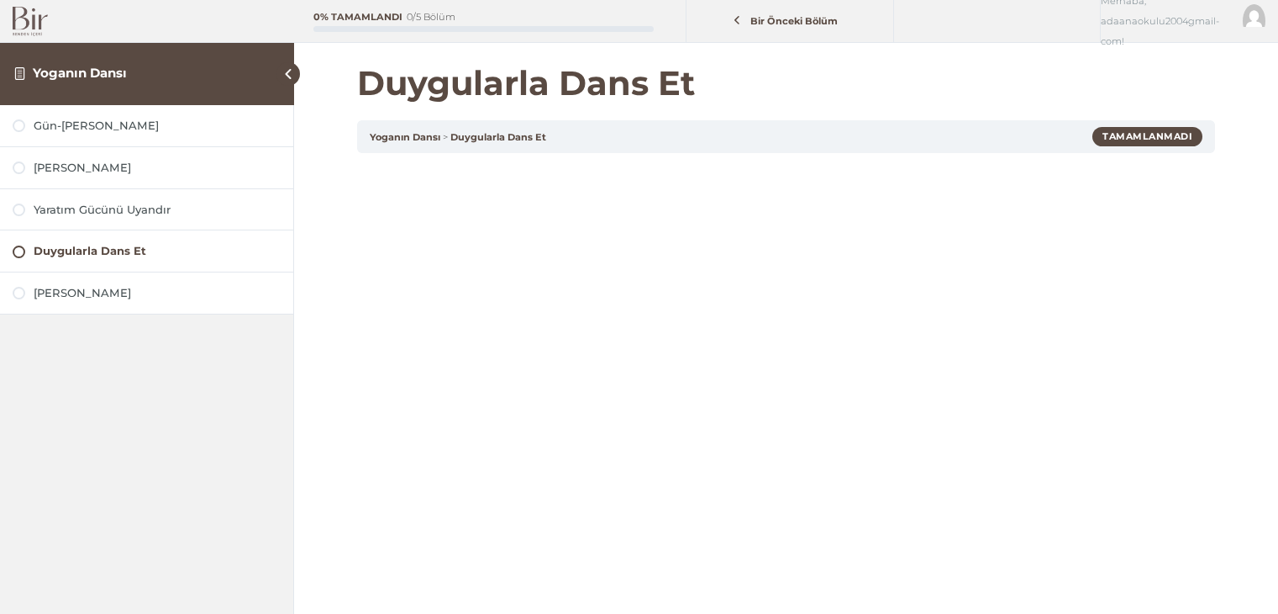
scroll to position [252, 0]
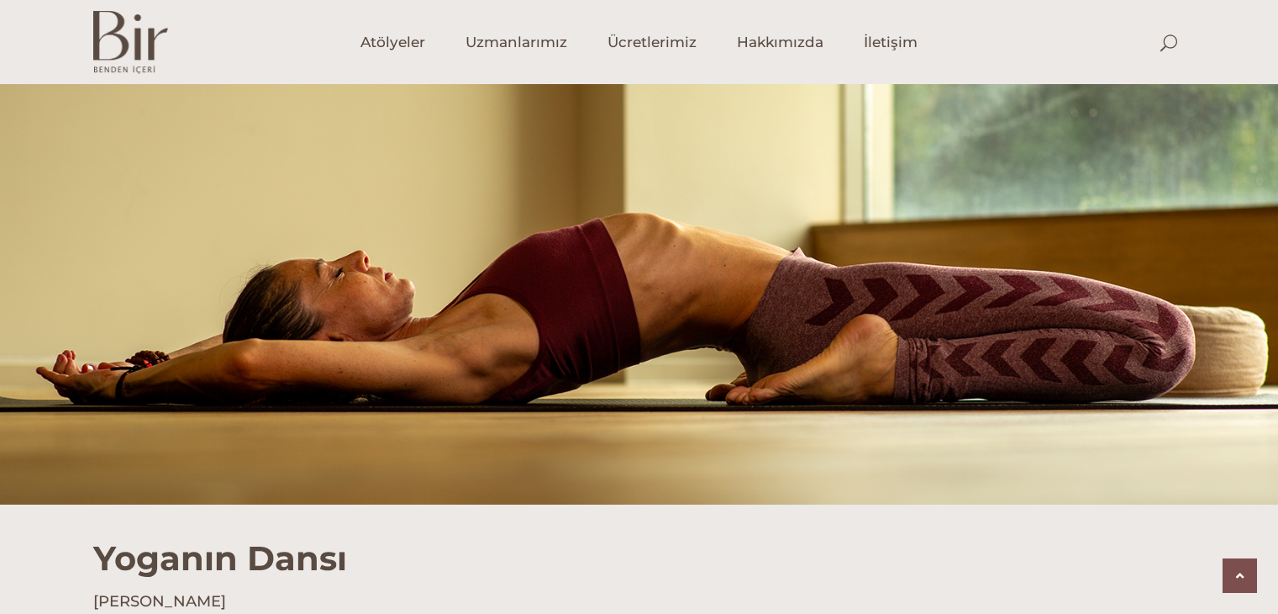
scroll to position [1710, 0]
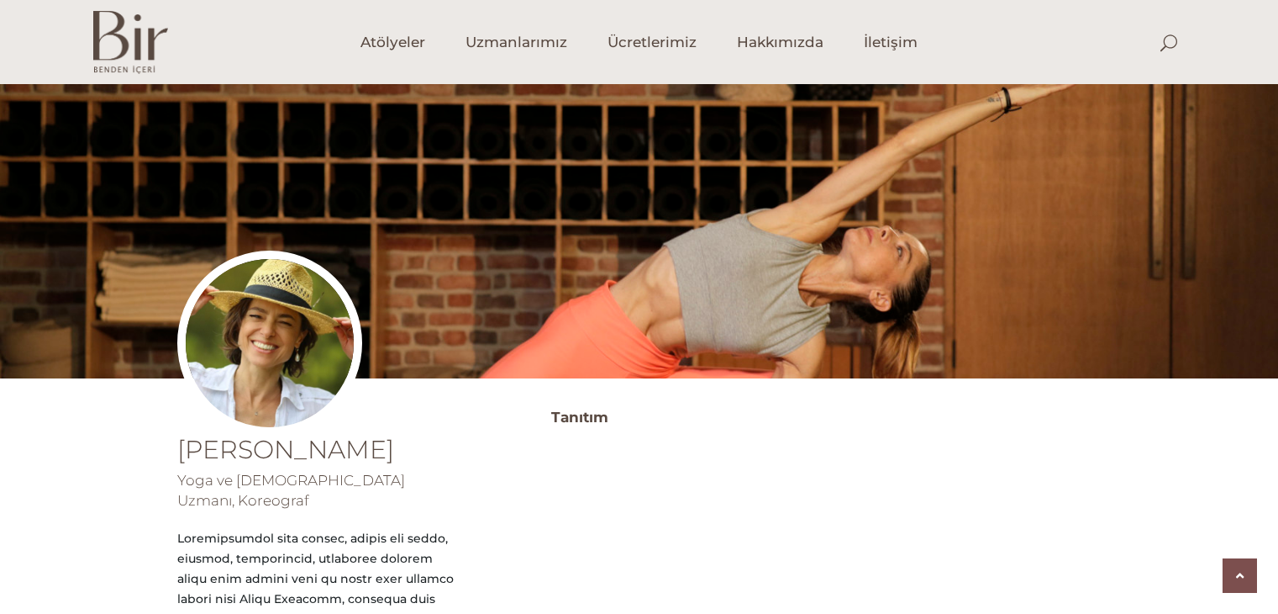
scroll to position [703, 0]
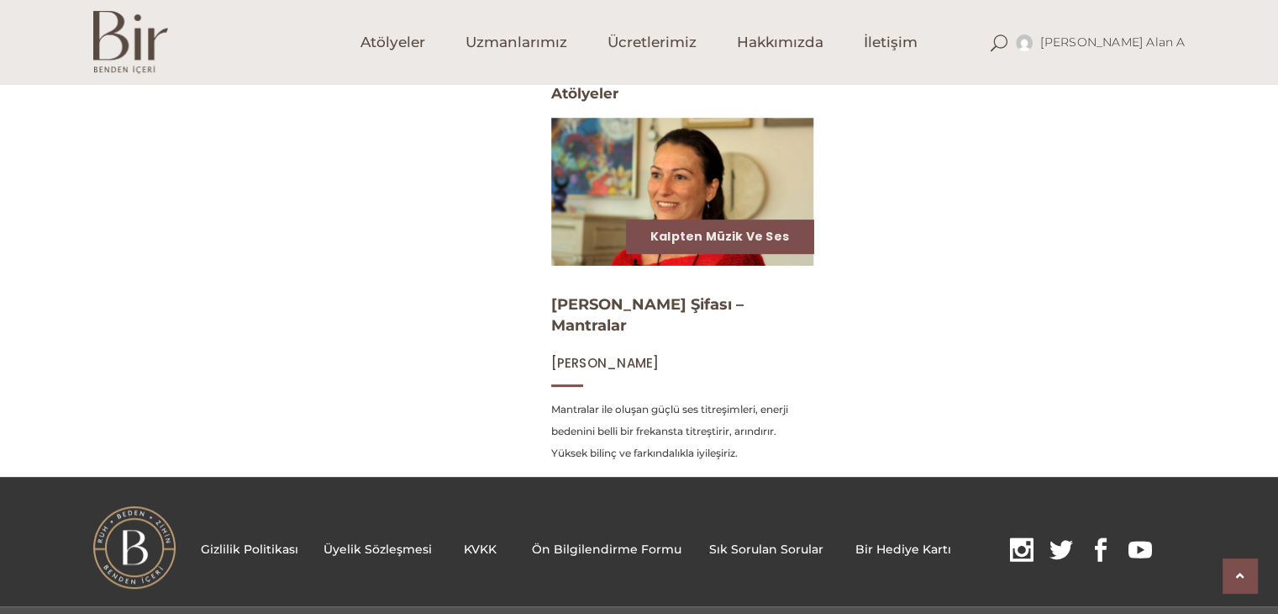
scroll to position [698, 0]
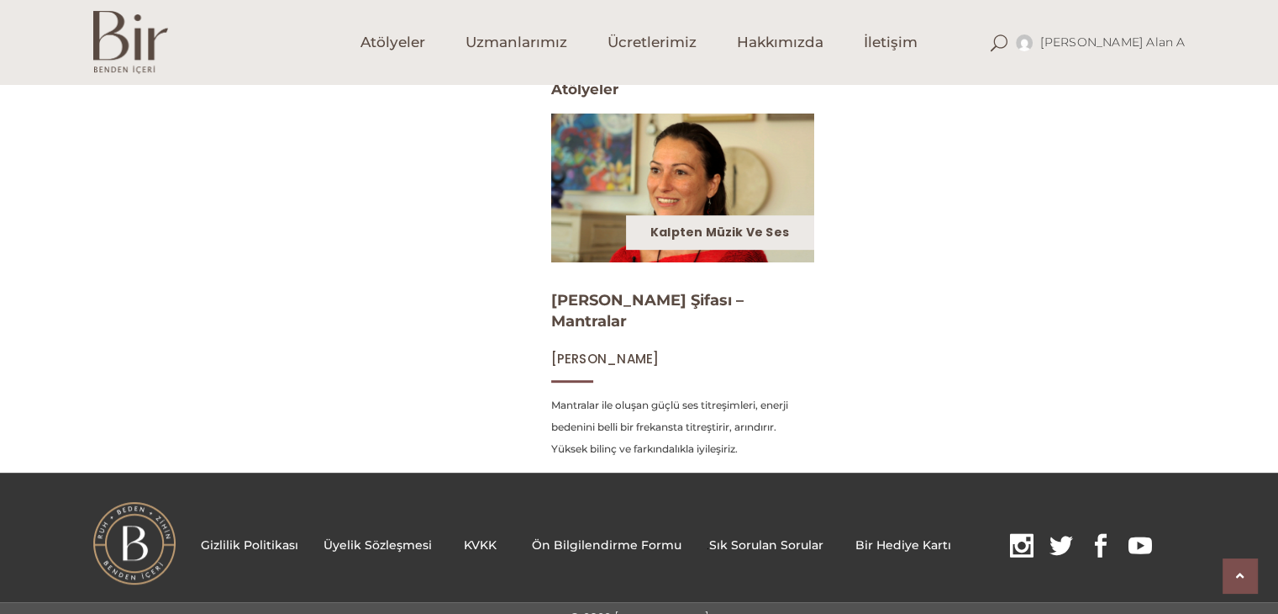
click at [768, 234] on link "Kalpten Müzik ve Ses" at bounding box center [720, 232] width 139 height 17
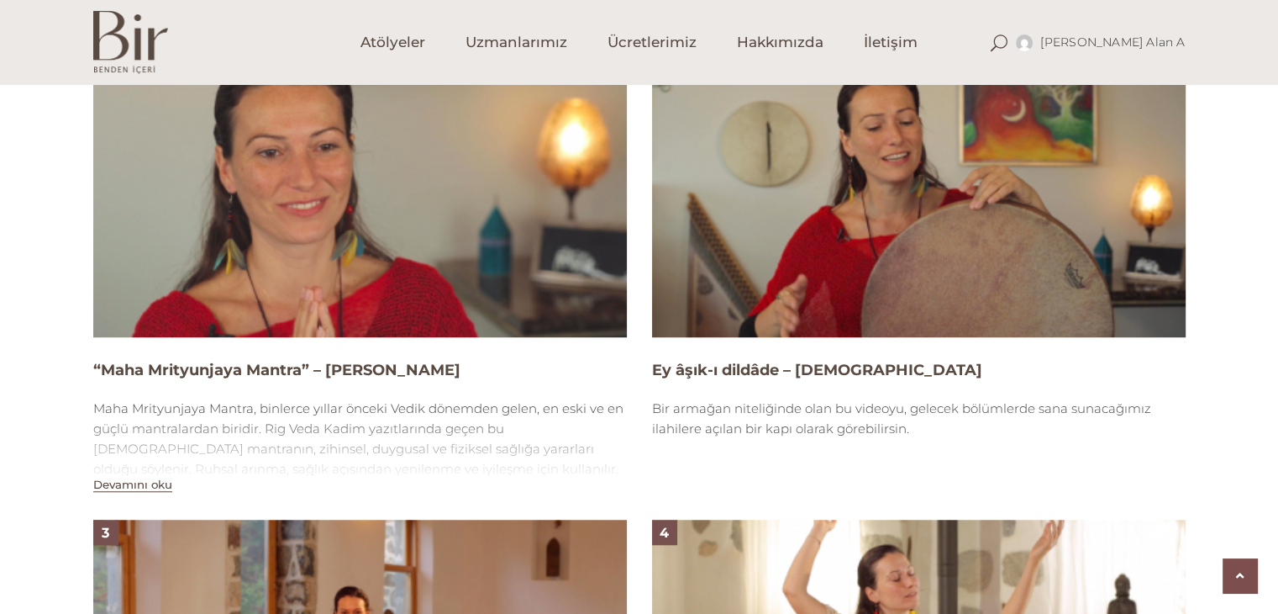
scroll to position [1177, 0]
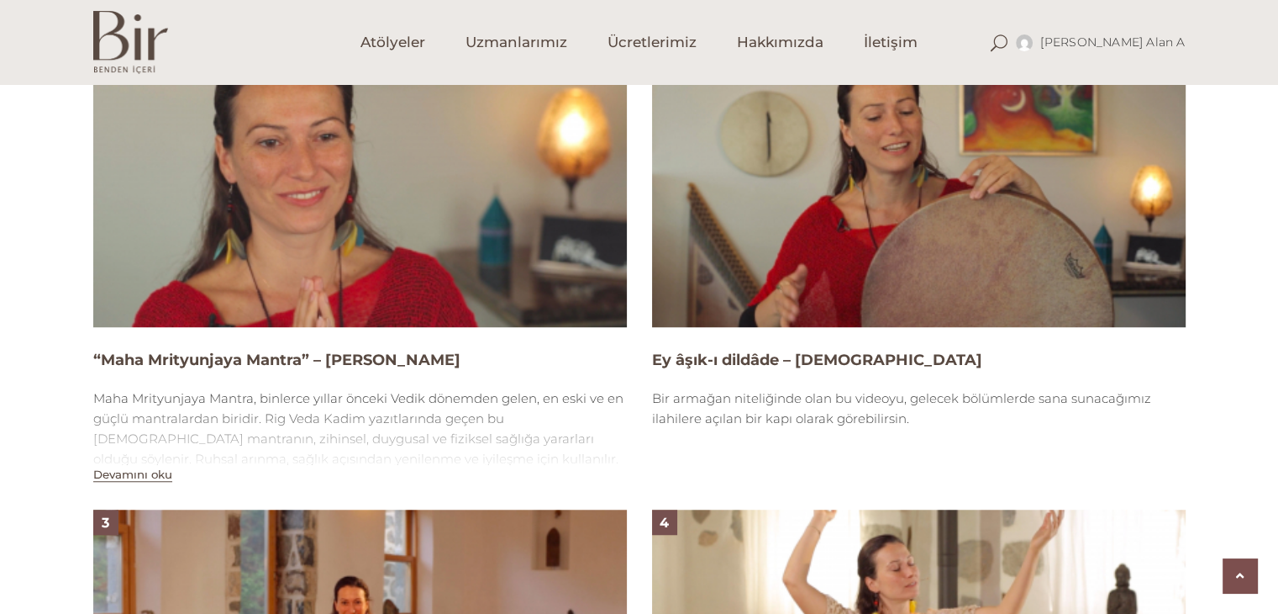
click at [414, 250] on img at bounding box center [360, 177] width 534 height 300
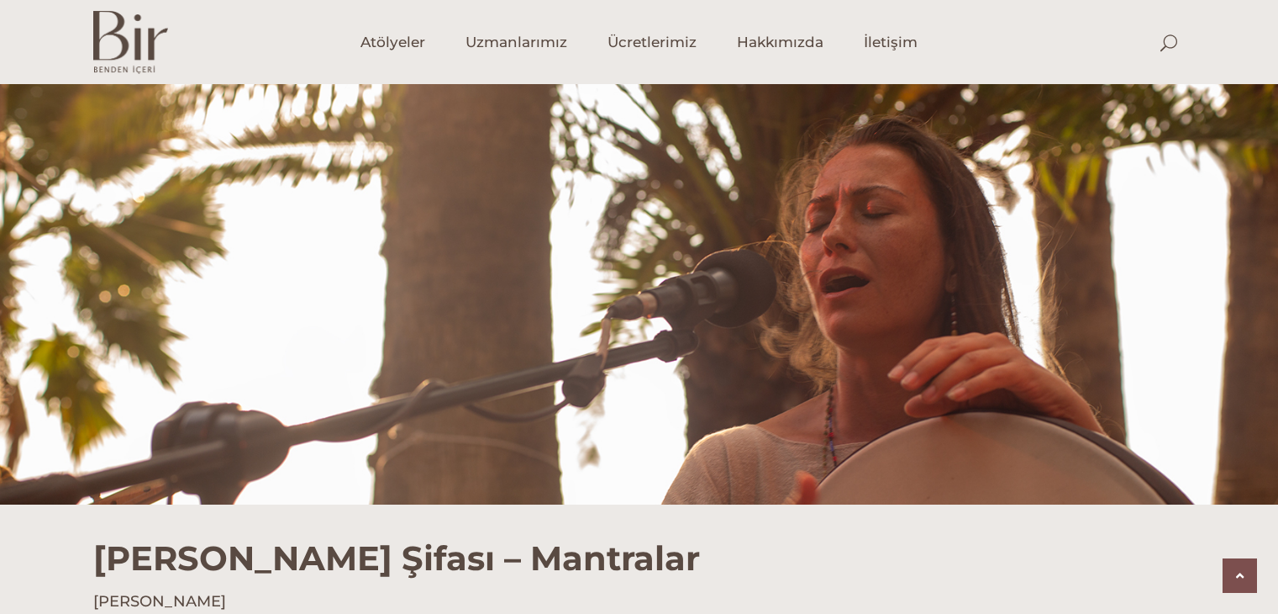
scroll to position [1177, 0]
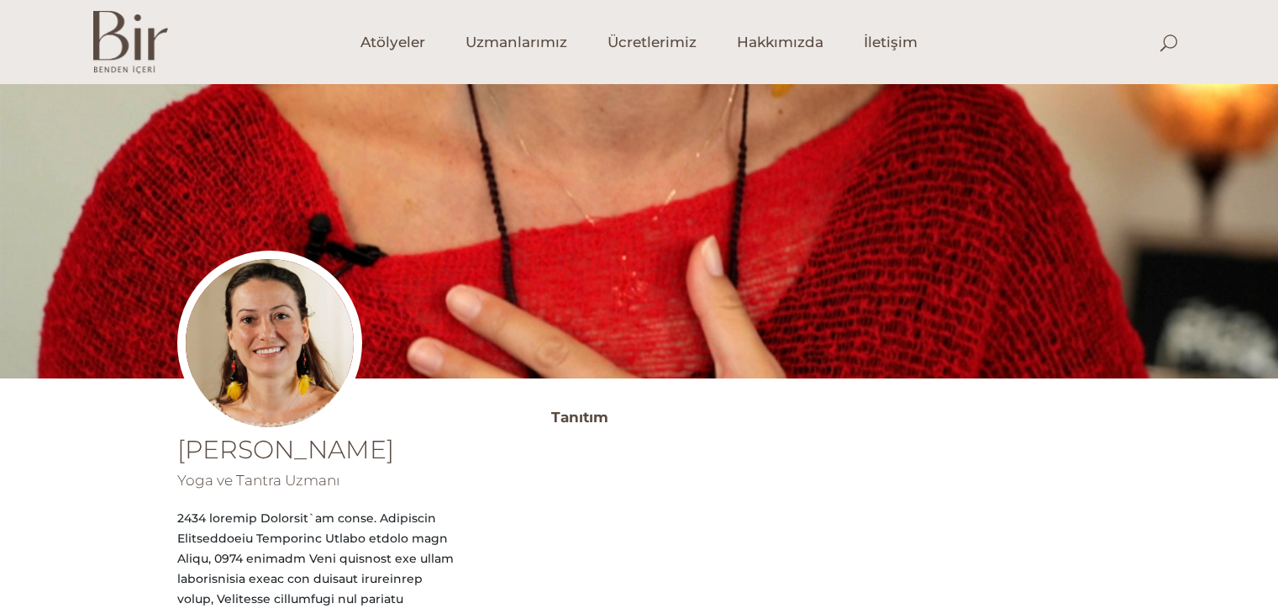
scroll to position [698, 0]
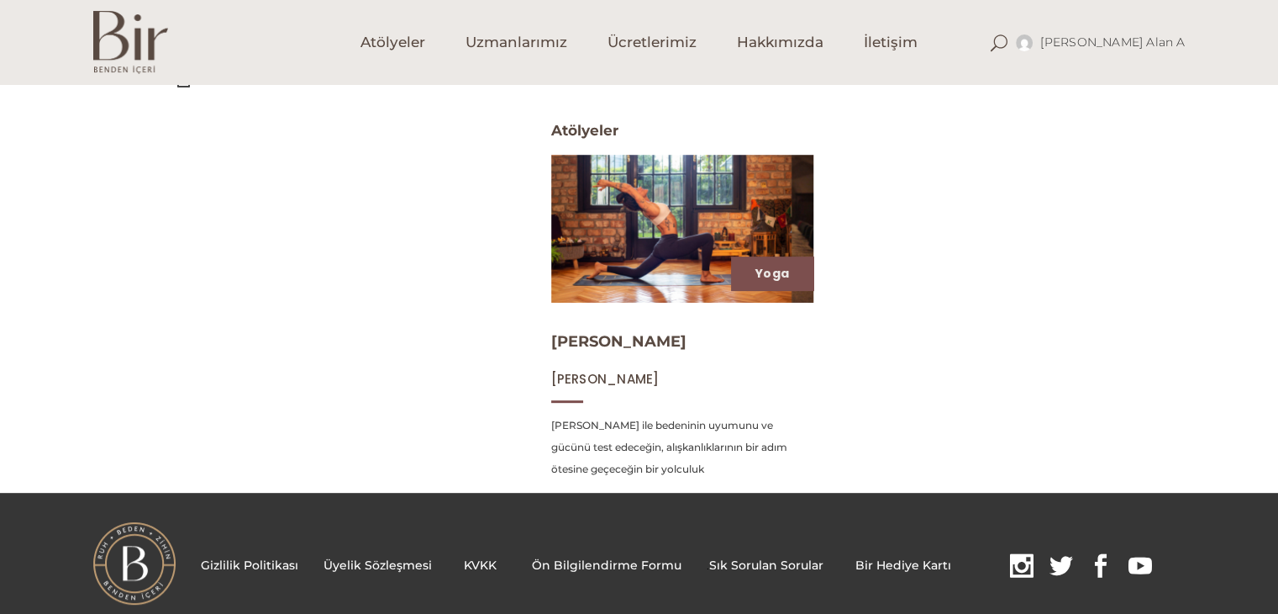
scroll to position [672, 0]
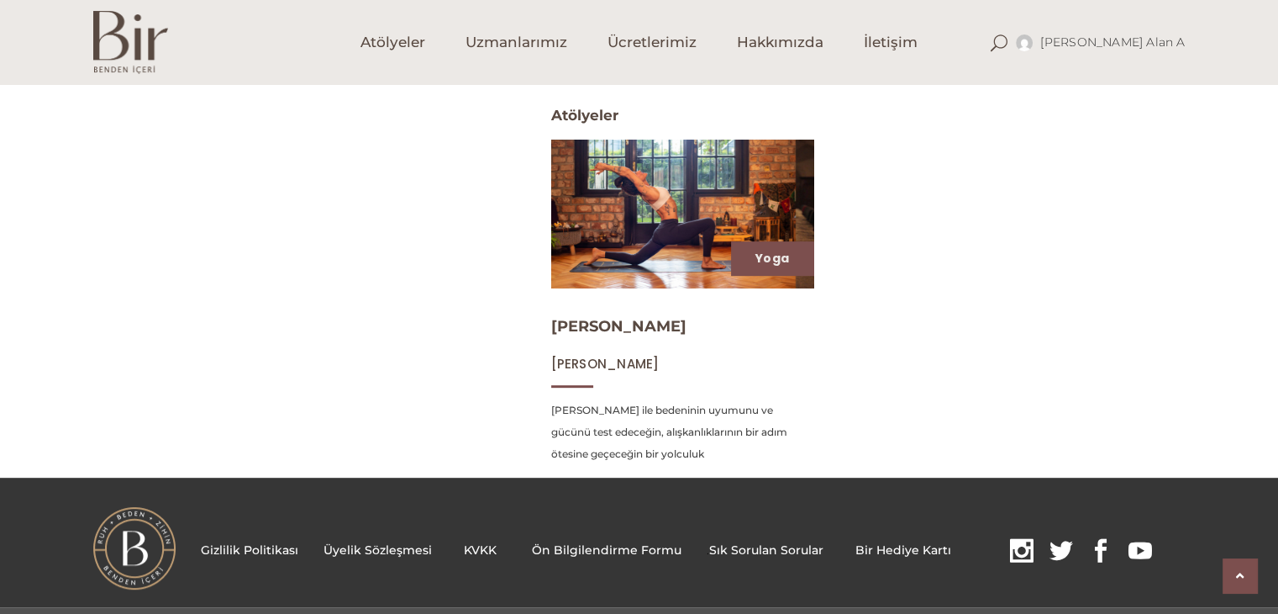
click at [642, 250] on img at bounding box center [682, 213] width 271 height 152
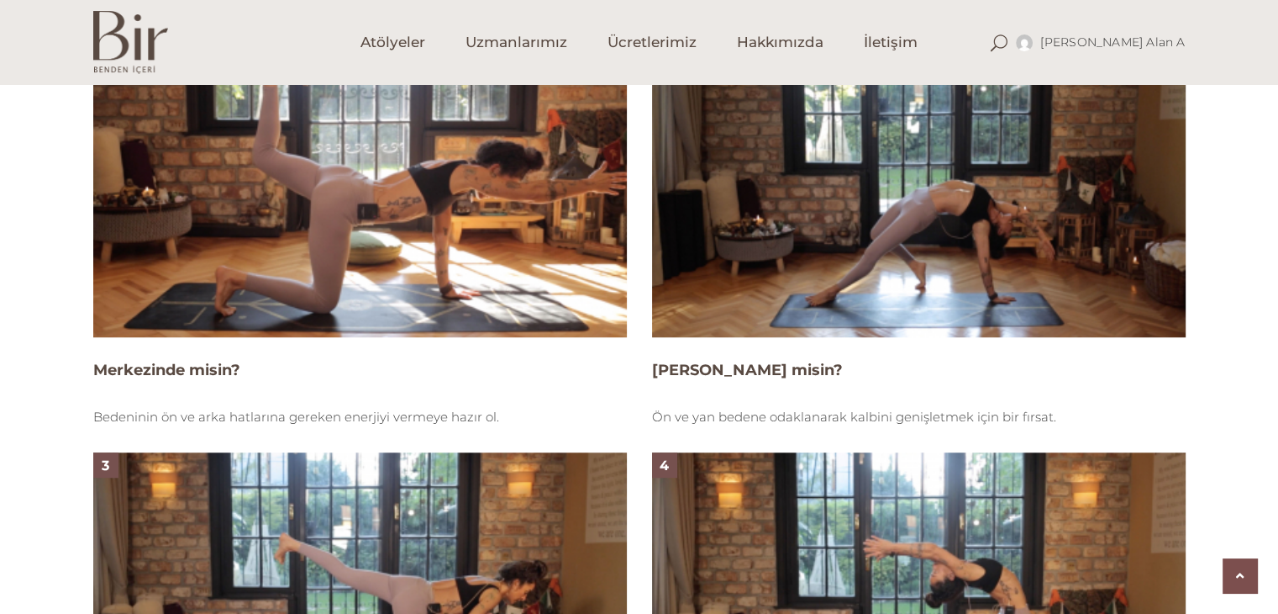
scroll to position [1177, 0]
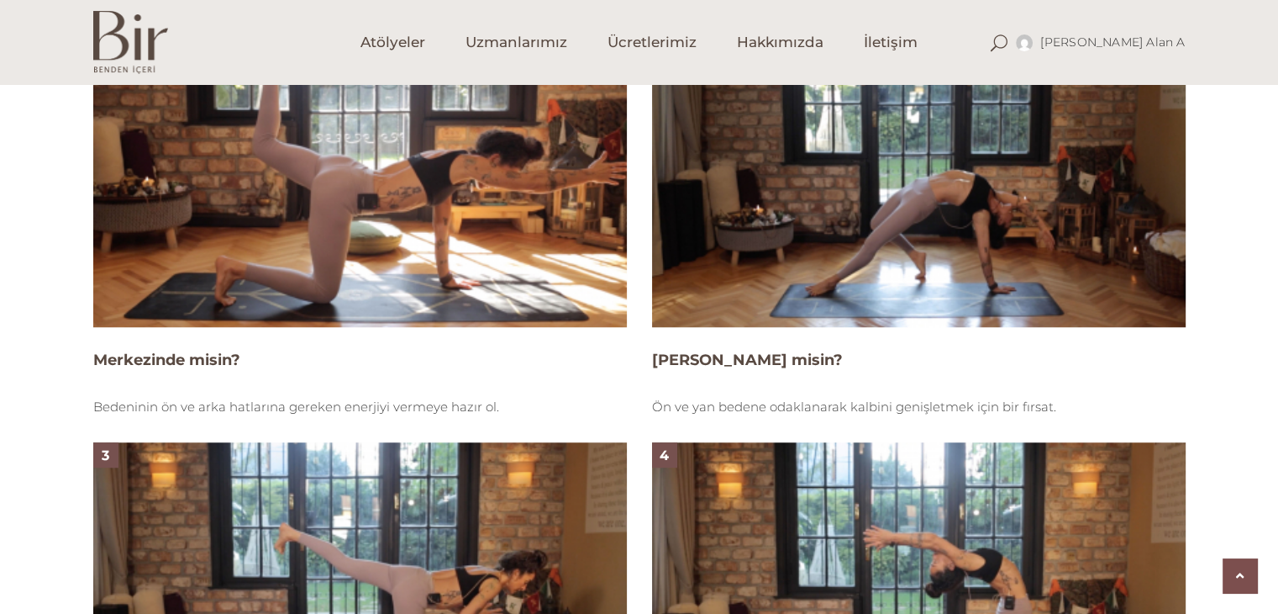
click at [515, 191] on img at bounding box center [360, 177] width 534 height 300
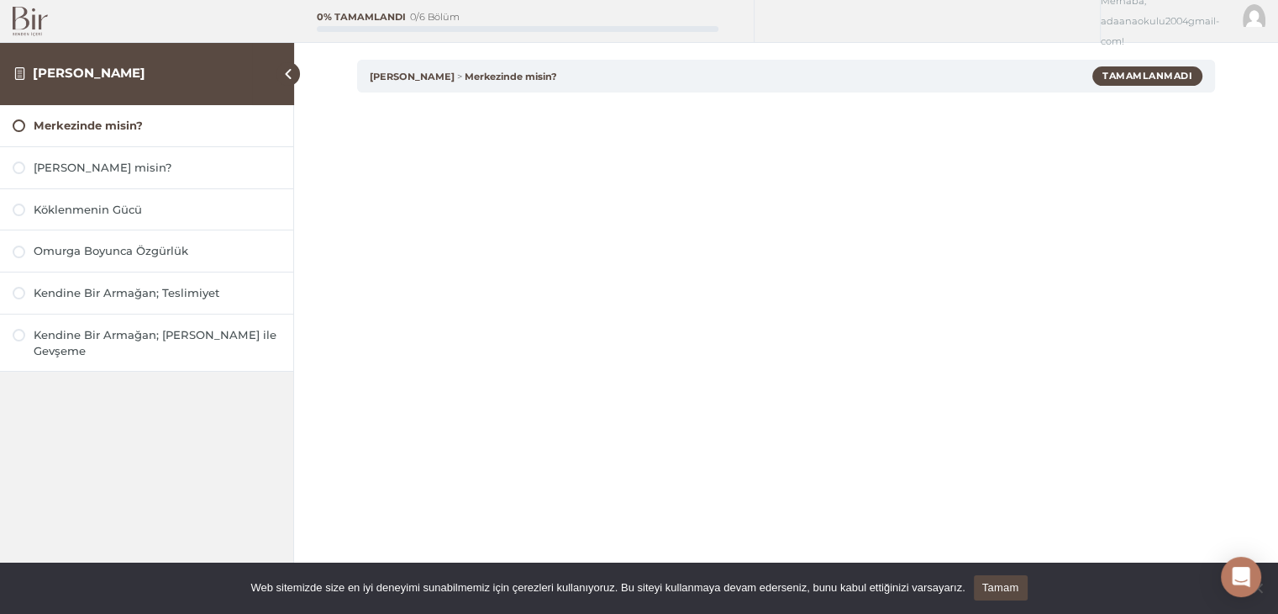
scroll to position [313, 0]
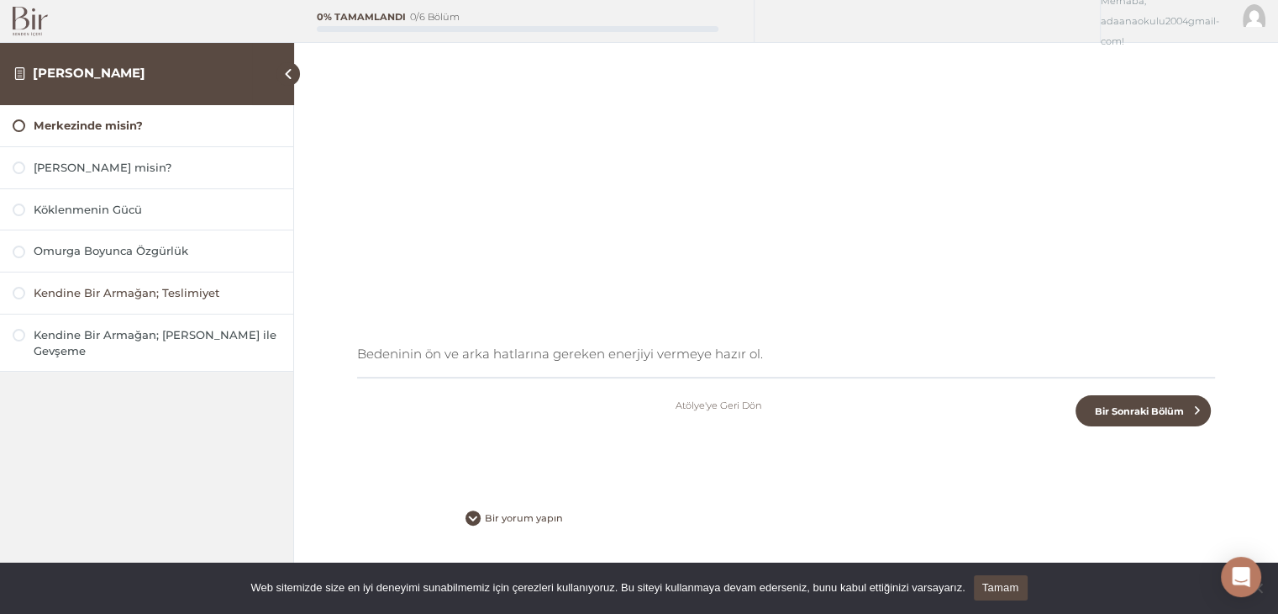
click at [22, 297] on div at bounding box center [19, 293] width 13 height 13
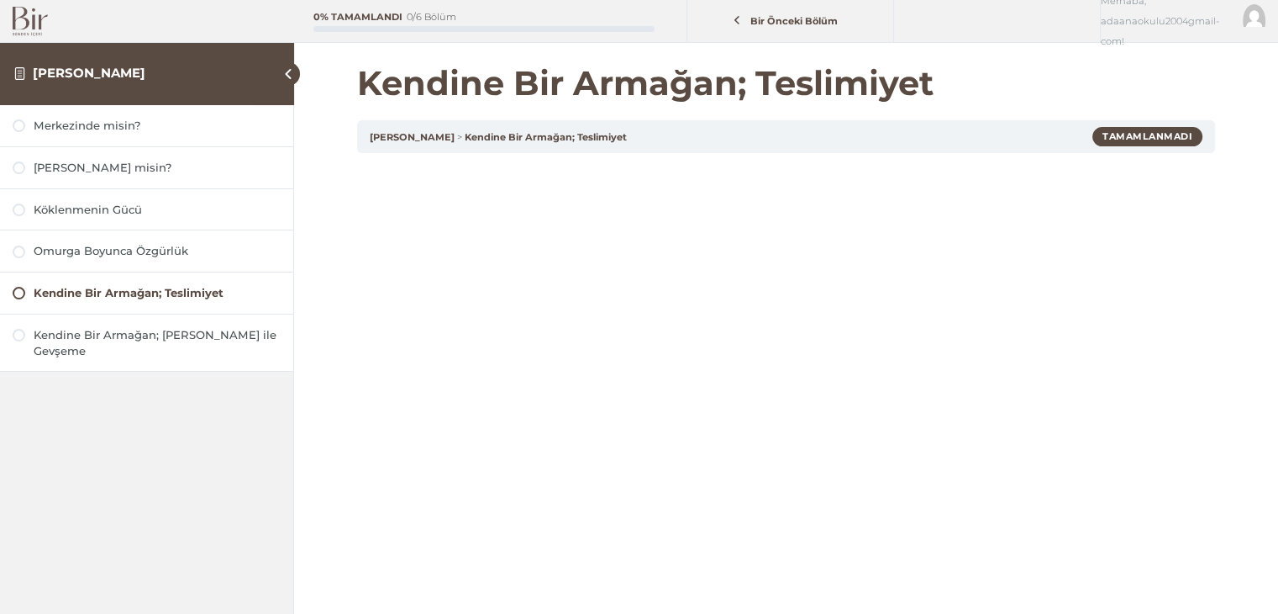
click at [82, 291] on div "Kendine Bir Armağan; Teslimiyet" at bounding box center [157, 293] width 247 height 16
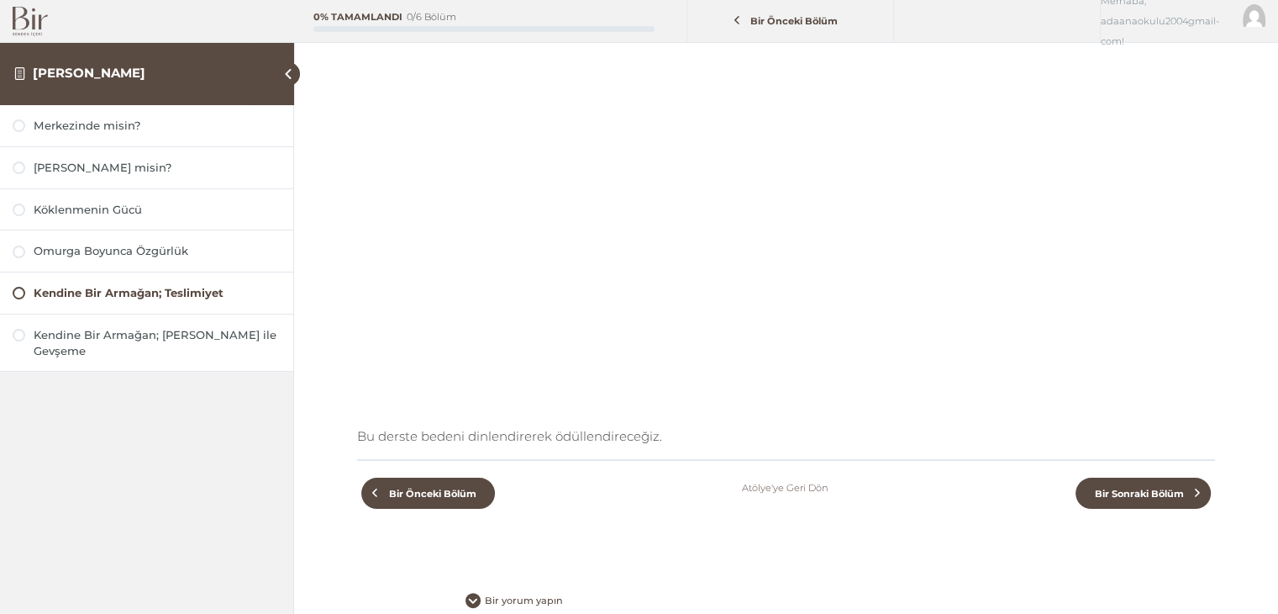
scroll to position [229, 0]
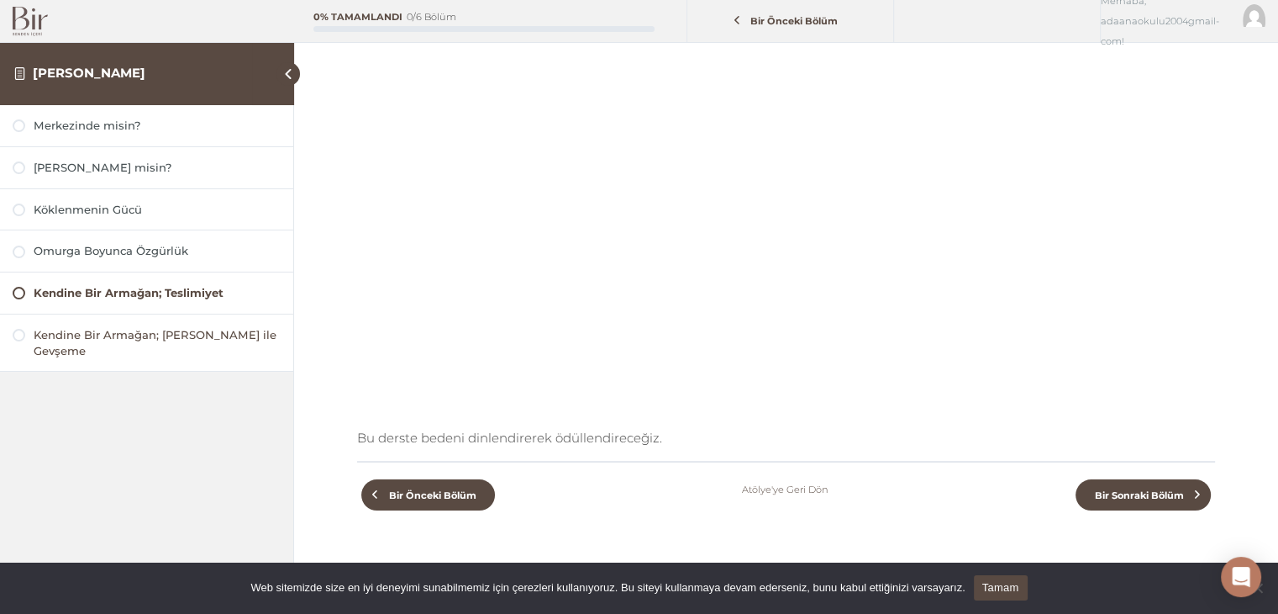
click at [41, 334] on div "Kendine Bir Armağan; [PERSON_NAME] ile Gevşeme" at bounding box center [157, 343] width 247 height 32
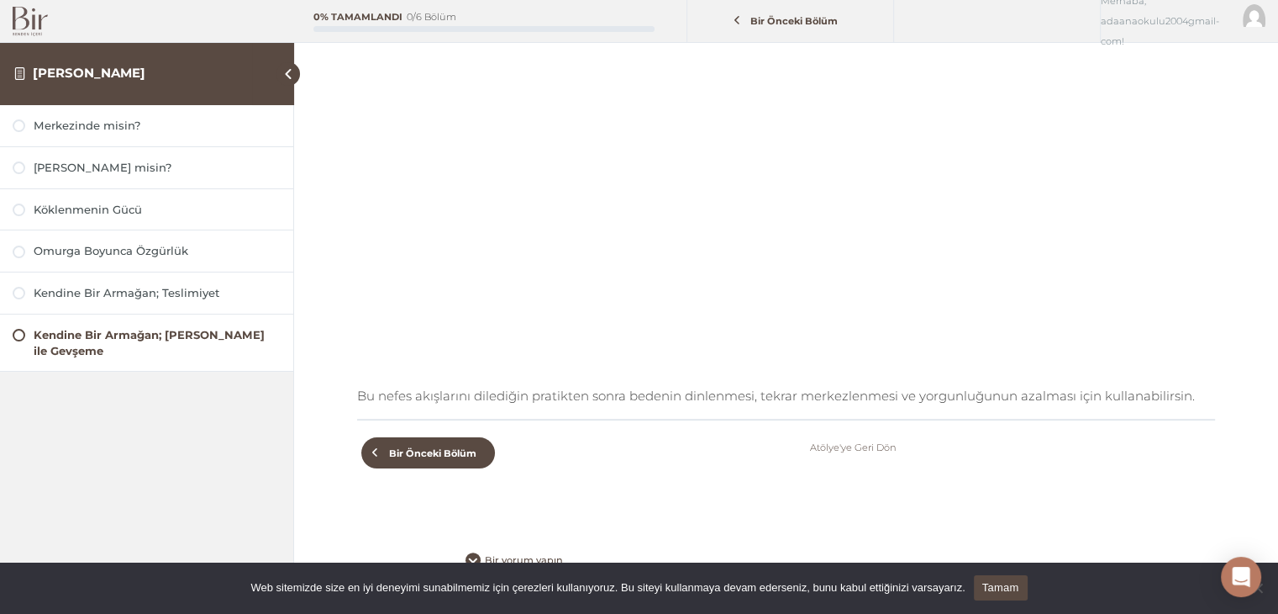
scroll to position [313, 0]
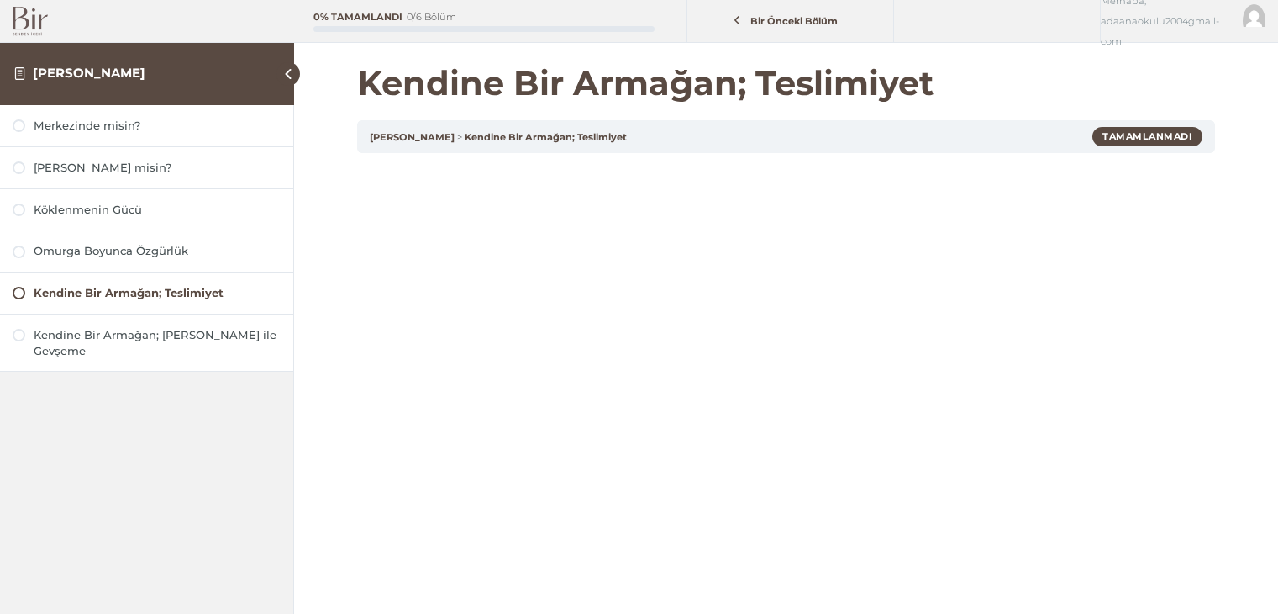
scroll to position [229, 0]
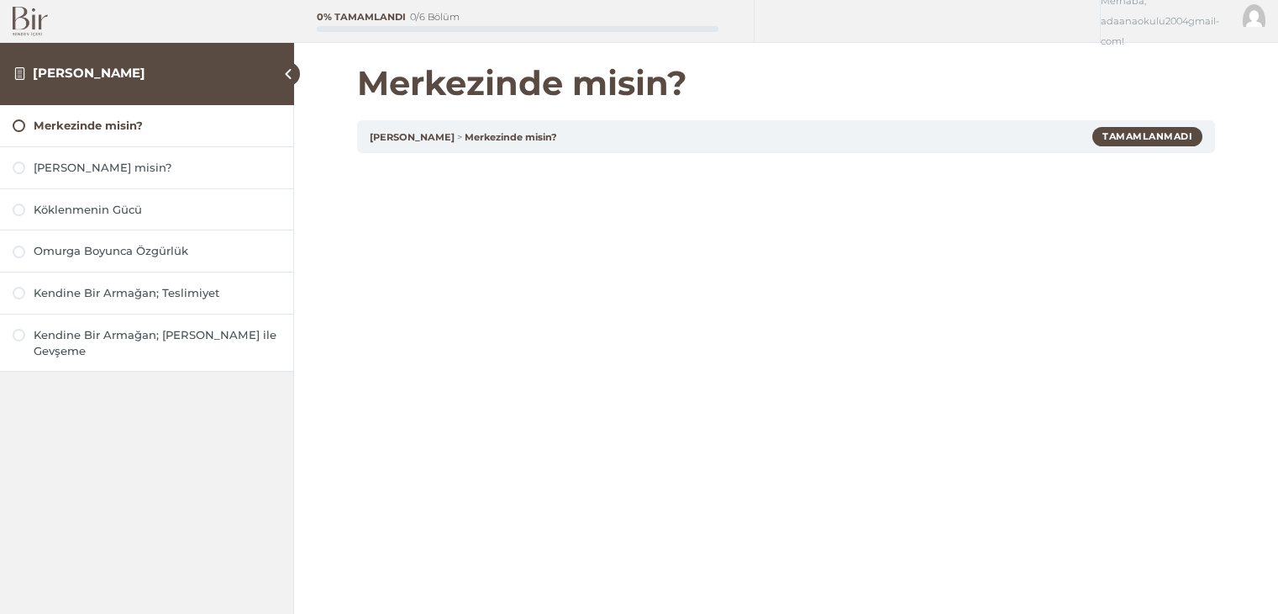
scroll to position [313, 0]
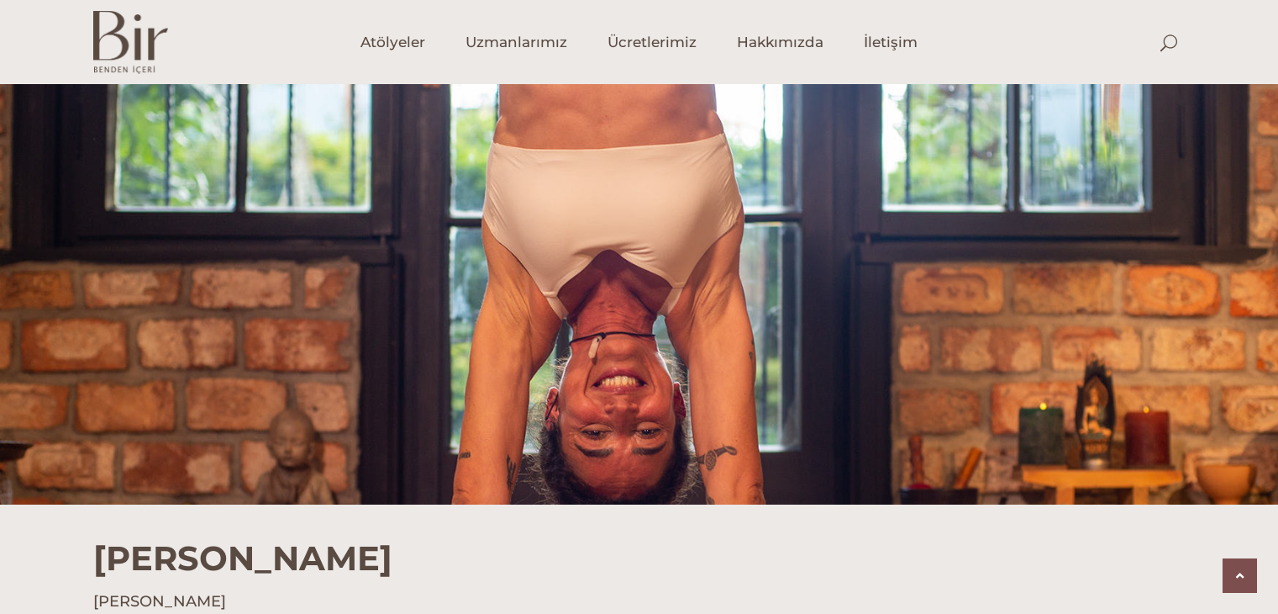
scroll to position [1177, 0]
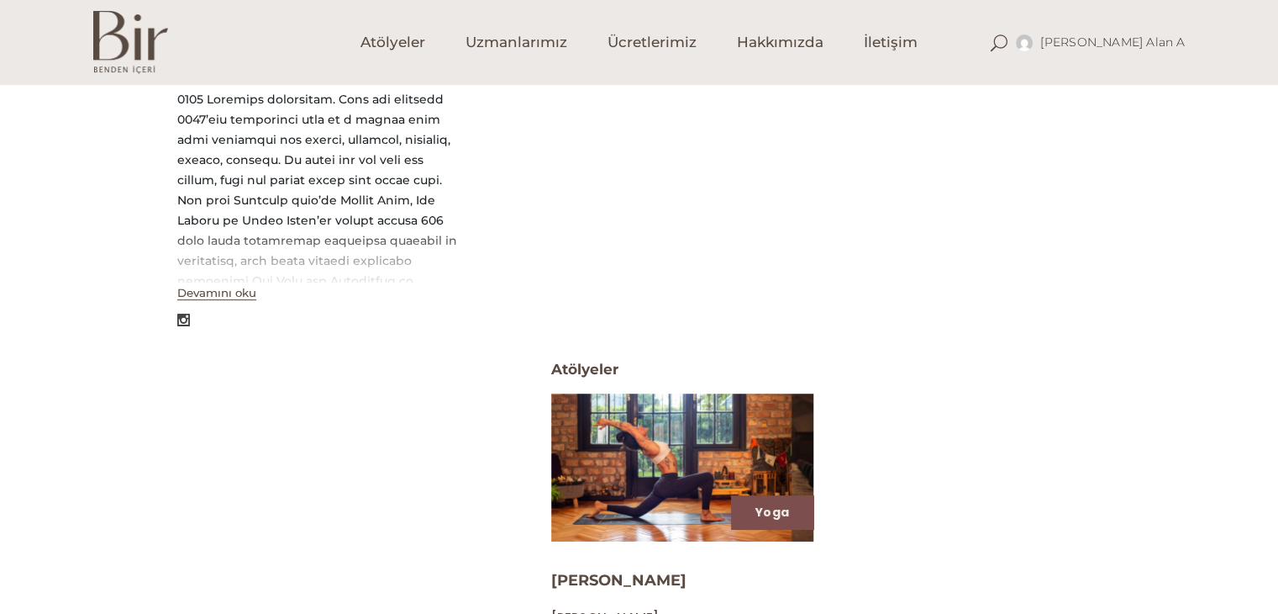
scroll to position [420, 0]
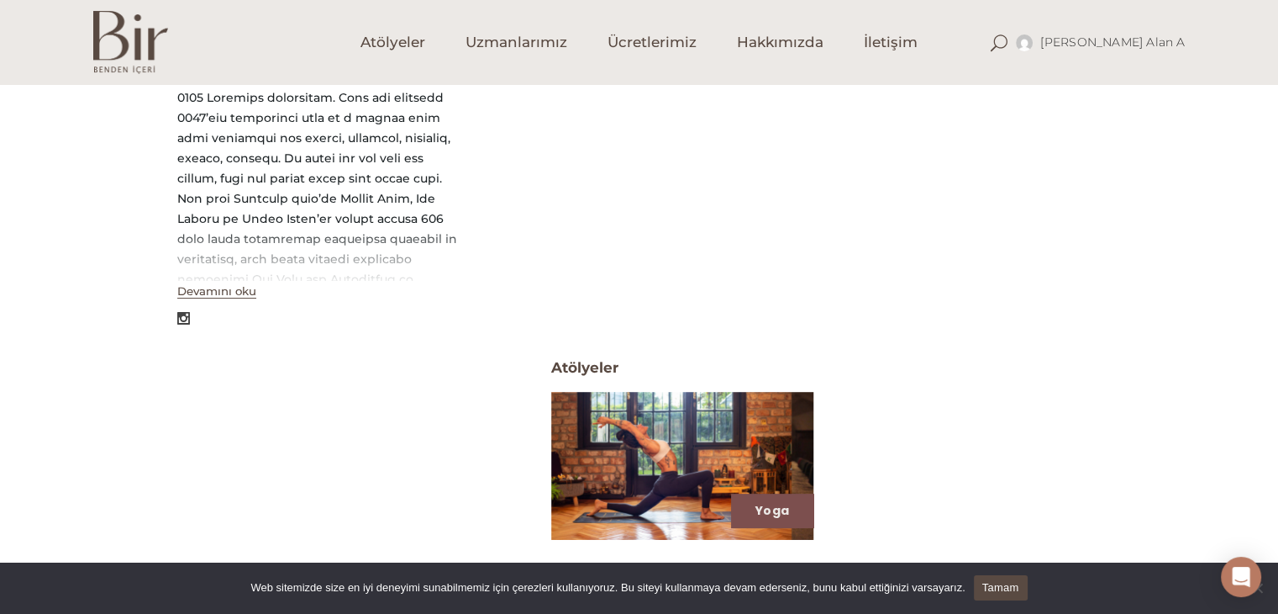
click at [223, 292] on button "Devamını oku" at bounding box center [216, 291] width 79 height 14
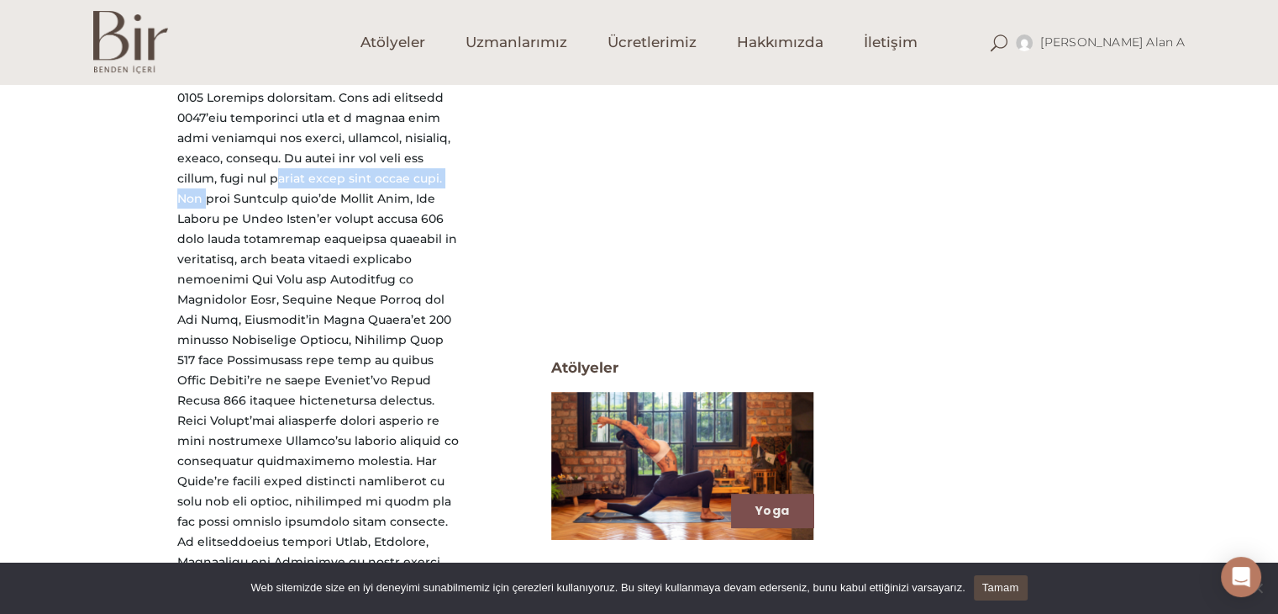
drag, startPoint x: 219, startPoint y: 171, endPoint x: 418, endPoint y: 176, distance: 199.2
click at [418, 176] on div at bounding box center [318, 389] width 282 height 605
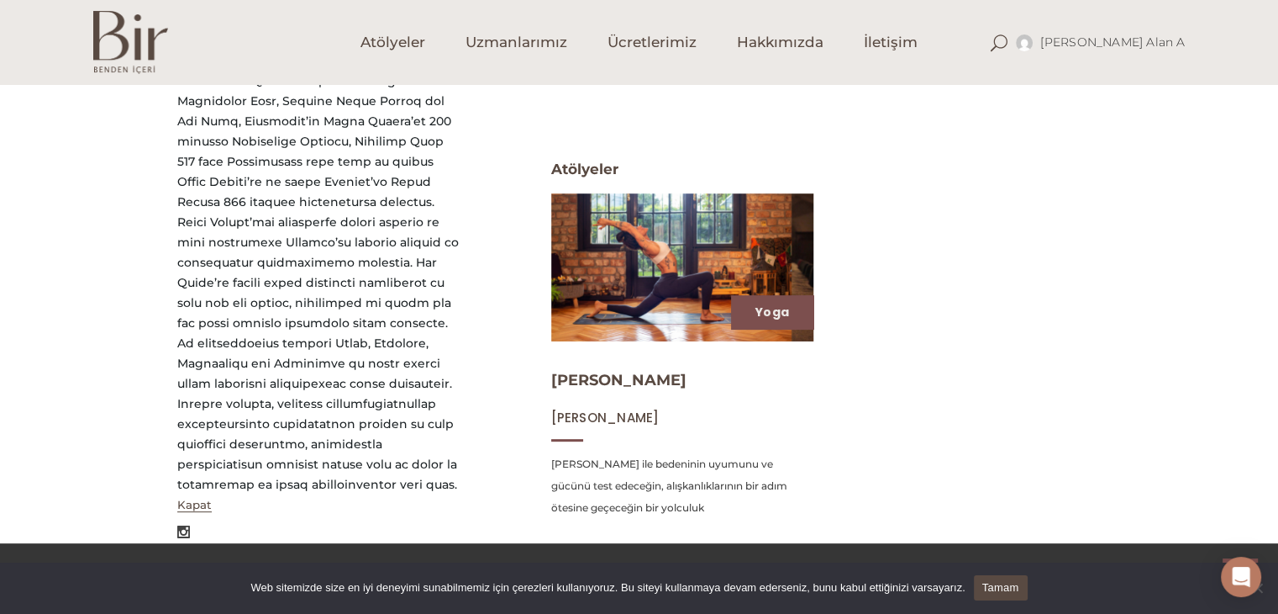
scroll to position [709, 0]
